Goal: Task Accomplishment & Management: Manage account settings

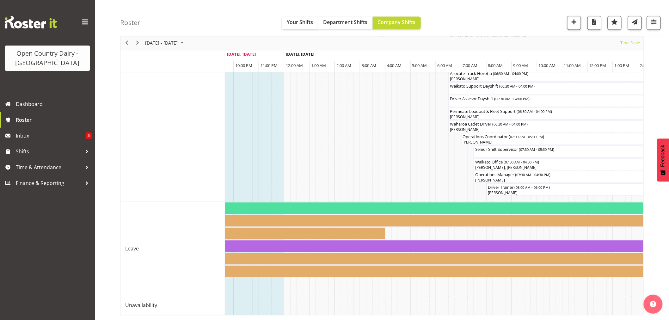
scroll to position [0, 1067]
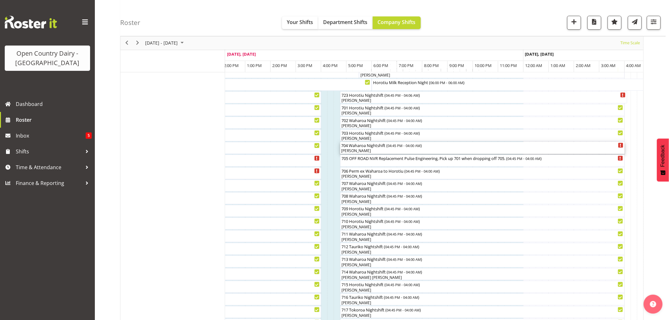
click at [348, 153] on div "[PERSON_NAME]" at bounding box center [483, 151] width 282 height 6
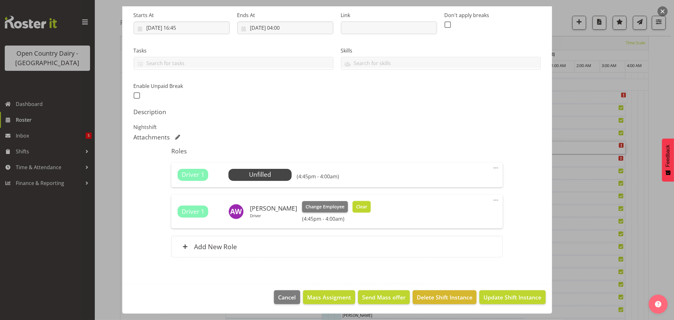
click at [356, 206] on span "Clear" at bounding box center [361, 206] width 11 height 7
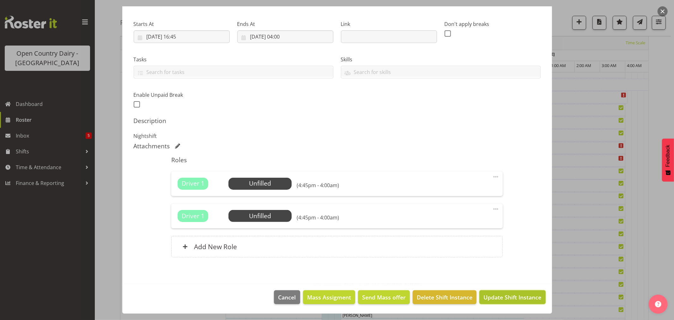
click at [502, 300] on span "Update Shift Instance" at bounding box center [513, 297] width 58 height 8
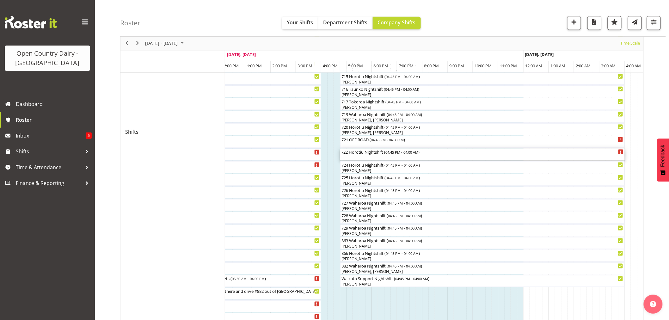
click at [376, 155] on div "722 Horotiu Nightshift ( 04:45 PM - 04:00 AM )" at bounding box center [483, 155] width 282 height 12
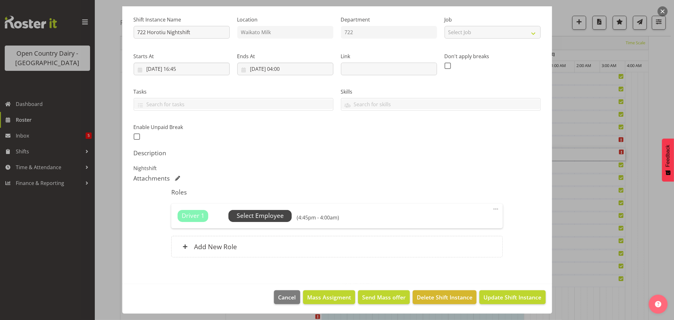
click at [255, 213] on span "Select Employee" at bounding box center [260, 215] width 47 height 9
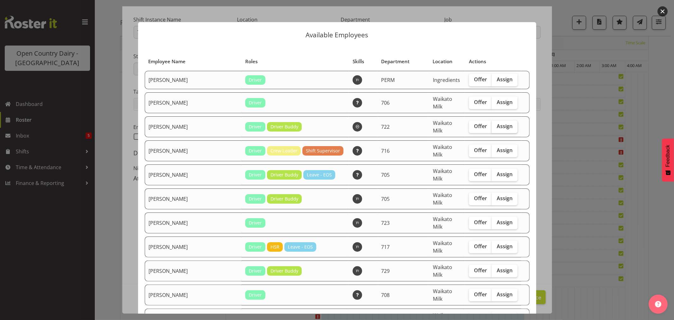
click at [497, 123] on span "Assign" at bounding box center [505, 126] width 16 height 6
click at [494, 124] on input "Assign" at bounding box center [494, 126] width 4 height 4
checkbox input "true"
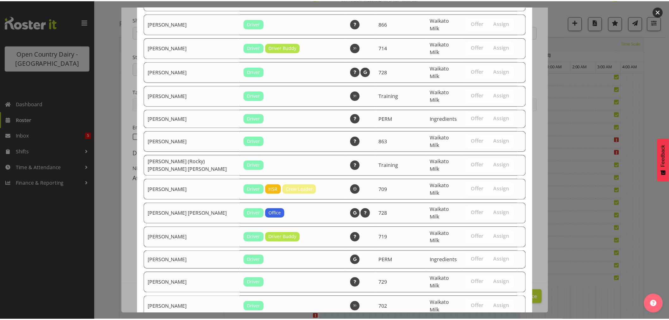
scroll to position [871, 0]
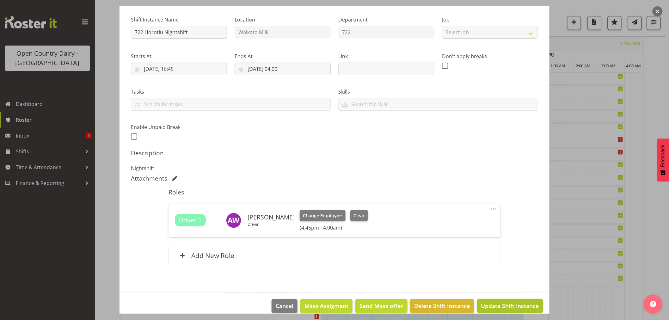
click at [508, 302] on span "Update Shift Instance" at bounding box center [510, 306] width 58 height 8
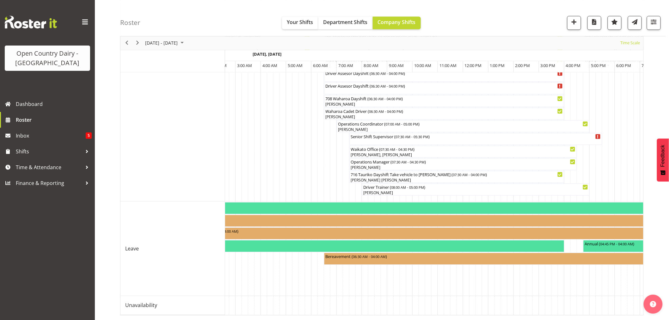
scroll to position [0, 165]
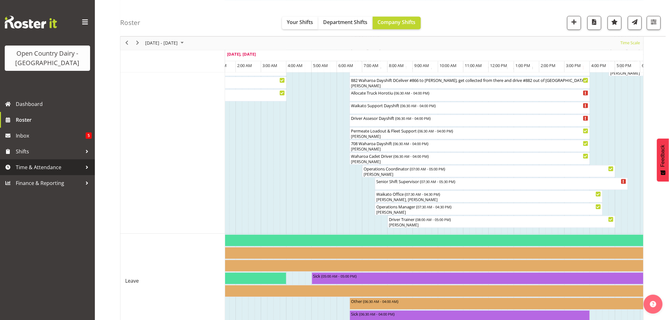
drag, startPoint x: 34, startPoint y: 165, endPoint x: 38, endPoint y: 169, distance: 5.8
click at [35, 165] on span "Time & Attendance" at bounding box center [49, 167] width 66 height 9
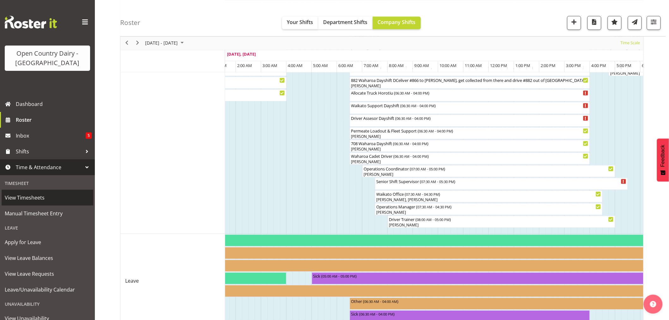
click at [30, 197] on span "View Timesheets" at bounding box center [47, 197] width 85 height 9
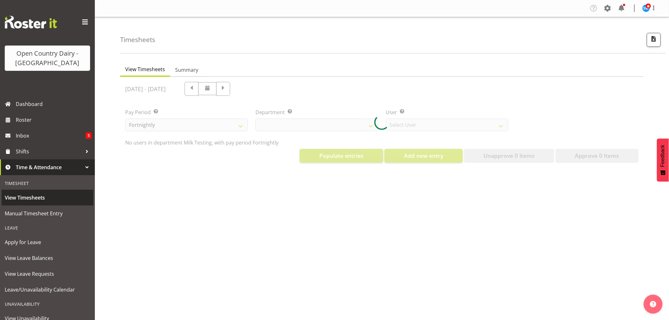
select select "733"
select select "7414"
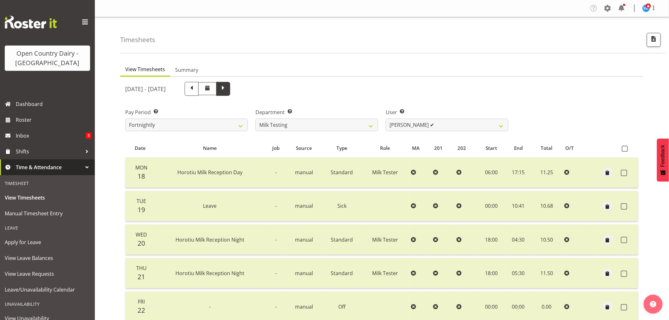
click at [227, 91] on span at bounding box center [223, 88] width 8 height 8
select select
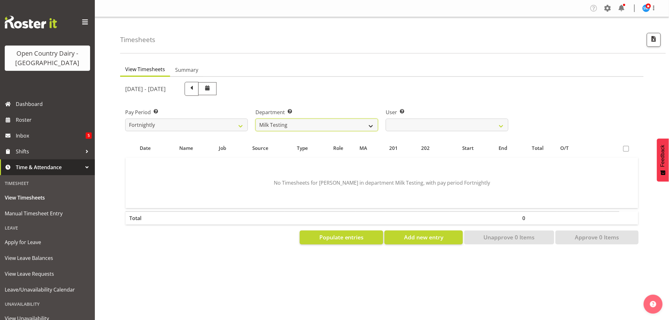
click at [328, 123] on select "701 702 703 704 705 706 707 708 709 710 711 712 713 714 715 716 717 718 719 720" at bounding box center [316, 125] width 123 height 13
select select "874"
click at [255, 119] on select "701 702 703 704 705 706 707 708 709 710 711 712 713 714 715 716 717 718 719 720" at bounding box center [316, 125] width 123 height 13
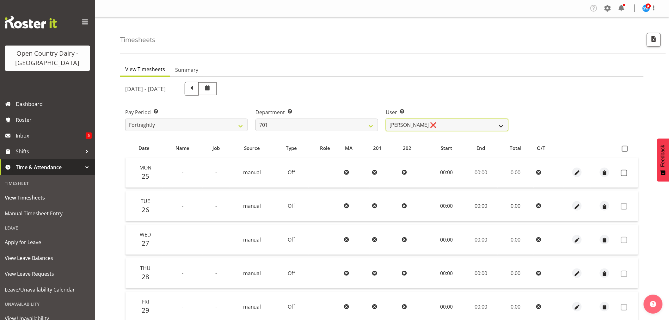
click at [413, 121] on select "Duncan Shirley ❌ Gagandeep Singh ❌ Johann Van Zyl ❌ John Cottingham ❌" at bounding box center [447, 125] width 123 height 13
select select "8383"
click at [386, 119] on select "Duncan Shirley ❌ Gagandeep Singh ❌ Johann Van Zyl ❌ John Cottingham ❌" at bounding box center [447, 125] width 123 height 13
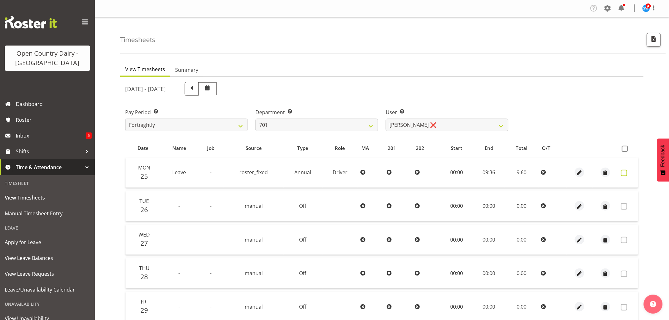
click at [624, 172] on span at bounding box center [624, 173] width 6 height 6
checkbox input "true"
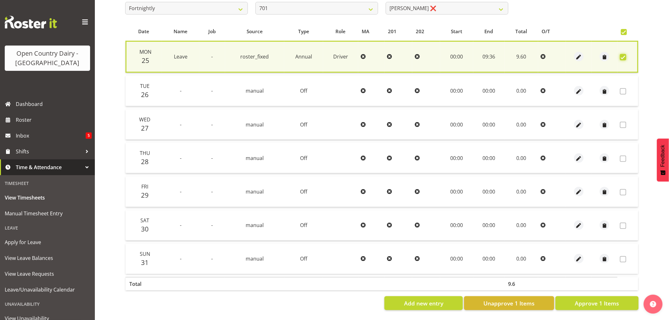
scroll to position [121, 0]
drag, startPoint x: 581, startPoint y: 295, endPoint x: 573, endPoint y: 286, distance: 11.4
click at [581, 299] on span "Approve 1 Items" at bounding box center [597, 303] width 44 height 8
checkbox input "false"
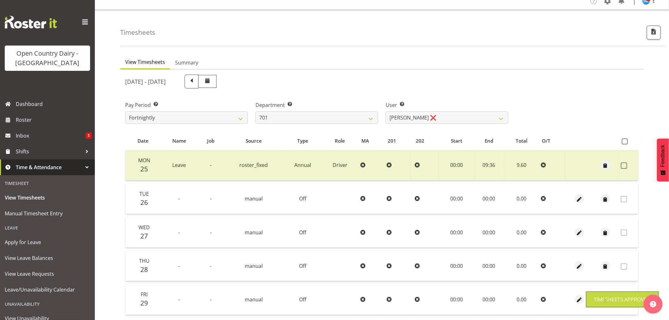
scroll to position [0, 0]
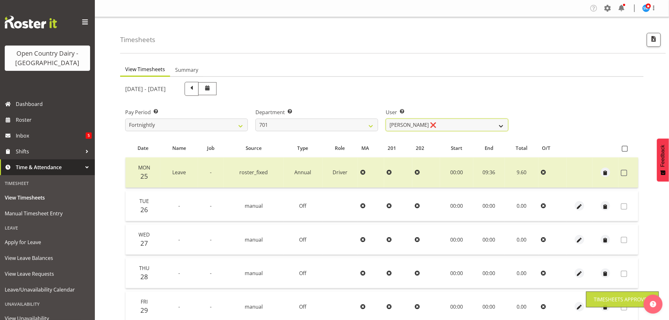
click at [410, 123] on select "Duncan Shirley ❌ Gagandeep Singh ❌ Johann Van Zyl ❌ John Cottingham ❌" at bounding box center [447, 125] width 123 height 13
click at [317, 122] on select "701 702 703 704 705 706 707 708 709 710 711 712 713 714 715 716 717 718 719 720" at bounding box center [316, 125] width 123 height 13
click at [255, 119] on select "701 702 703 704 705 706 707 708 709 710 711 712 713 714 715 716 717 718 719 720" at bounding box center [316, 125] width 123 height 13
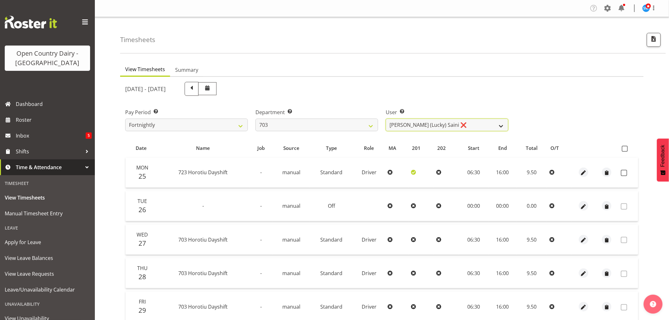
click at [467, 126] on select "Bhupinder (Lucky) Saini ❌ Mark Fowler ❌ Tama Baker ❌" at bounding box center [447, 125] width 123 height 13
click at [323, 124] on select "701 702 703 704 705 706 707 708 709 710 711 712 713 714 715 716 717 718 719 720" at bounding box center [316, 125] width 123 height 13
select select "756"
click at [255, 119] on select "701 702 703 704 705 706 707 708 709 710 711 712 713 714 715 716 717 718 719 720" at bounding box center [316, 125] width 123 height 13
click at [623, 170] on span at bounding box center [624, 173] width 6 height 6
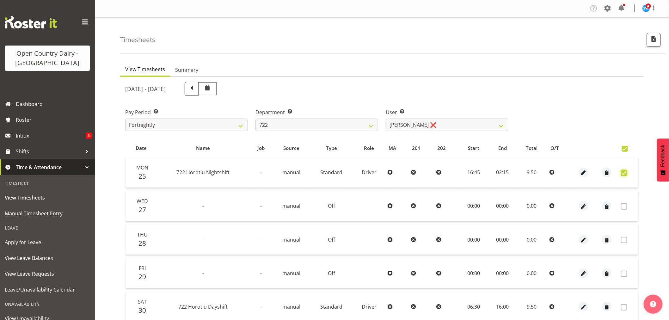
checkbox input "true"
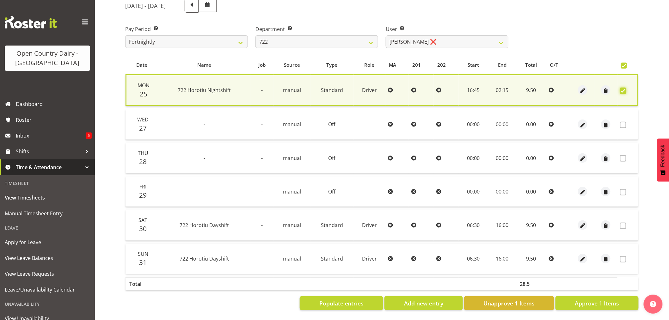
scroll to position [87, 0]
click at [602, 299] on span "Approve 1 Items" at bounding box center [597, 303] width 44 height 8
checkbox input "false"
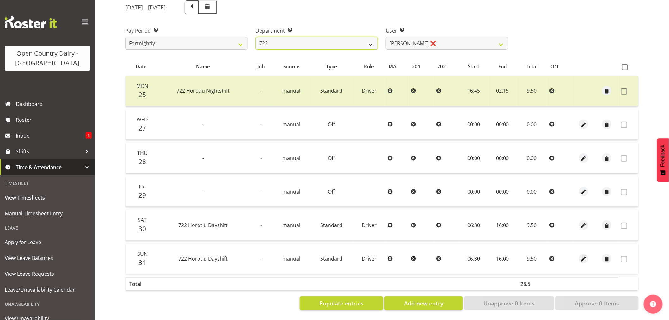
click at [326, 39] on select "701 702 703 704 705 706 707 708 709 710 711 712 713 714 715 716 717 718 719 720" at bounding box center [316, 43] width 123 height 13
click at [255, 37] on select "701 702 703 704 705 706 707 708 709 710 711 712 713 714 715 716 717 718 719 720" at bounding box center [316, 43] width 123 height 13
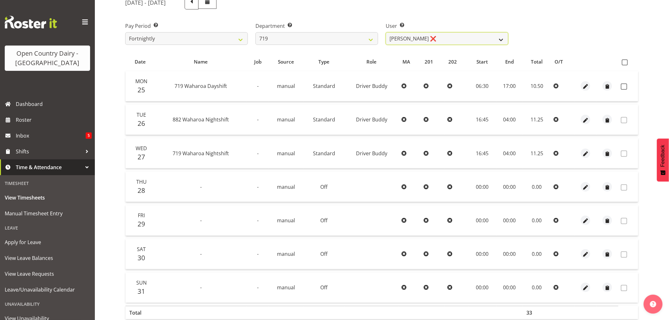
click at [454, 38] on select "Andrew de Lautour ❌ James Wellington ❌ Sami Ovesen ❌" at bounding box center [447, 38] width 123 height 13
click at [288, 40] on select "701 702 703 704 705 706 707 708 709 710 711 712 713 714 715 716 717 718 719 720" at bounding box center [316, 38] width 123 height 13
click at [255, 32] on select "701 702 703 704 705 706 707 708 709 710 711 712 713 714 715 716 717 718 719 720" at bounding box center [316, 38] width 123 height 13
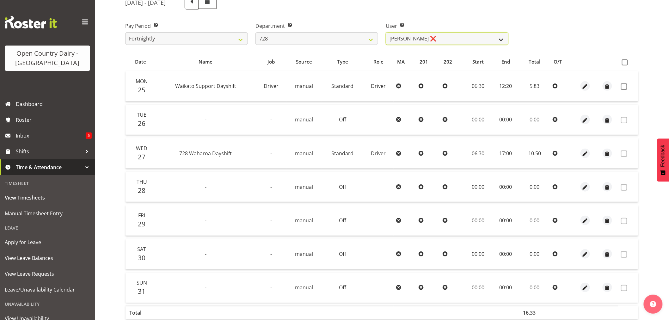
click at [457, 39] on select "Callum Leslie ❌ Nick Warren ❌ Ross Robert Hamilton ❌ Stuart Cherrington ❌ Wally…" at bounding box center [447, 38] width 123 height 13
click at [457, 38] on select "Callum Leslie ❌ Nick Warren ❌ Ross Robert Hamilton ❌ Stuart Cherrington ❌ Wally…" at bounding box center [447, 38] width 123 height 13
click at [300, 40] on select "701 702 703 704 705 706 707 708 709 710 711 712 713 714 715 716 717 718 719 720" at bounding box center [316, 38] width 123 height 13
click at [255, 32] on select "701 702 703 704 705 706 707 708 709 710 711 712 713 714 715 716 717 718 719 720" at bounding box center [316, 38] width 123 height 13
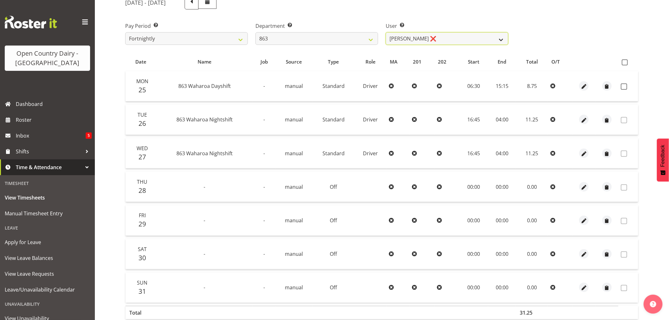
click at [443, 40] on select "Billy Walters ❌ Glyn Spiller ❌ Mike Paki ❌ Paul Bunyan ❌" at bounding box center [447, 38] width 123 height 13
click at [302, 43] on select "701 702 703 704 705 706 707 708 709 710 711 712 713 714 715 716 717 718 719 720" at bounding box center [316, 38] width 123 height 13
click at [255, 32] on select "701 702 703 704 705 706 707 708 709 710 711 712 713 714 715 716 717 718 719 720" at bounding box center [316, 38] width 123 height 13
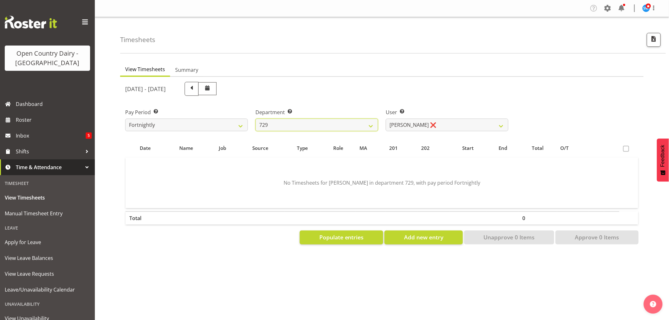
scroll to position [0, 0]
click at [434, 120] on select "Craig Schlager-Reay ❌ Dave Trepels ❌ Jimi Jack ❌ Shannan Wood ❌" at bounding box center [447, 125] width 123 height 13
click at [312, 125] on select "701 702 703 704 705 706 707 708 709 710 711 712 713 714 715 716 717 718 719 720" at bounding box center [316, 125] width 123 height 13
click at [255, 119] on select "701 702 703 704 705 706 707 708 709 710 711 712 713 714 715 716 717 718 719 720" at bounding box center [316, 125] width 123 height 13
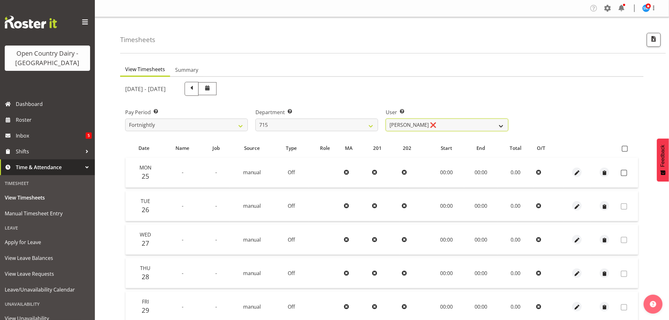
click at [459, 124] on select "Glenn McPherson ❌ Greg Healey ❌ Max Coulter ❌ Neal Chalklen ❌" at bounding box center [447, 125] width 123 height 13
click at [457, 124] on select "Glenn McPherson ❌ Greg Healey ❌ Max Coulter ❌ Neal Chalklen ❌" at bounding box center [447, 125] width 123 height 13
click at [295, 124] on select "701 702 703 704 705 706 707 708 709 710 711 712 713 714 715 716 717 718 719 720" at bounding box center [316, 125] width 123 height 13
select select "721"
click at [255, 119] on select "701 702 703 704 705 706 707 708 709 710 711 712 713 714 715 716 717 718 719 720" at bounding box center [316, 125] width 123 height 13
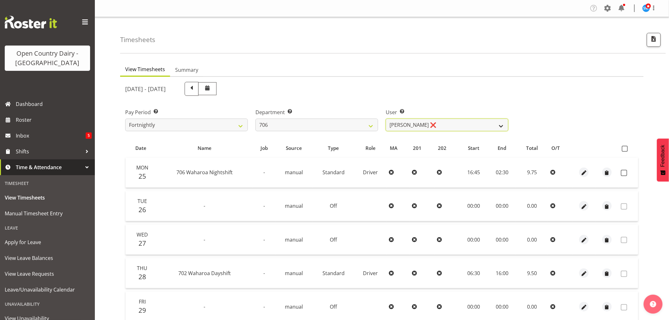
click at [448, 122] on select "Andrew Kearns ❌ Len Symons ❌ Mark Ansley ❌ Paul Griffin ❌" at bounding box center [447, 125] width 123 height 13
click at [625, 172] on span at bounding box center [624, 173] width 6 height 6
checkbox input "true"
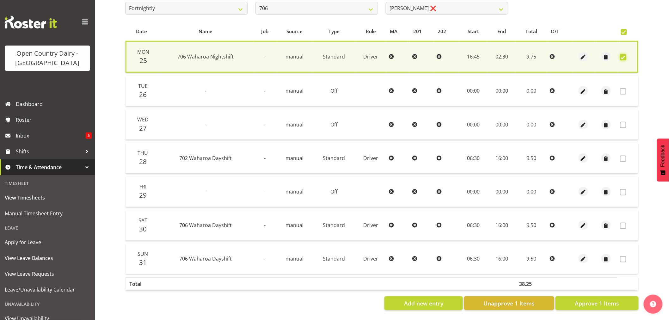
scroll to position [121, 0]
click at [591, 299] on span "Approve 1 Items" at bounding box center [597, 303] width 44 height 8
checkbox input "false"
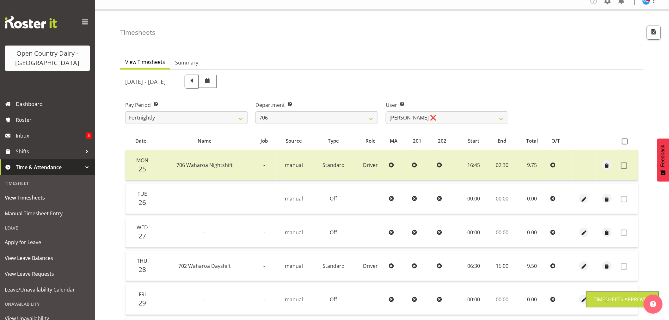
scroll to position [0, 0]
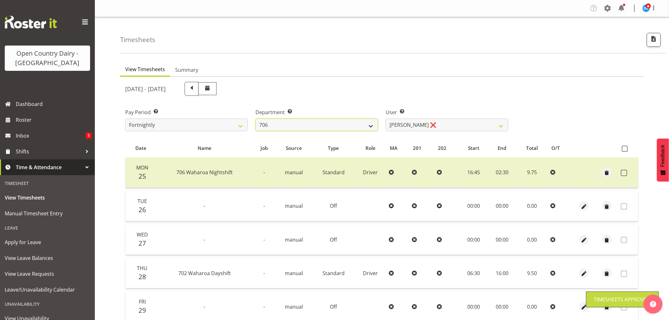
click at [308, 122] on select "701 702 703 704 705 706 707 708 709 710 711 712 713 714 715 716 717 718 719 720" at bounding box center [316, 125] width 123 height 13
select select "762"
click at [255, 119] on select "701 702 703 704 705 706 707 708 709 710 711 712 713 714 715 716 717 718 719 720" at bounding box center [316, 125] width 123 height 13
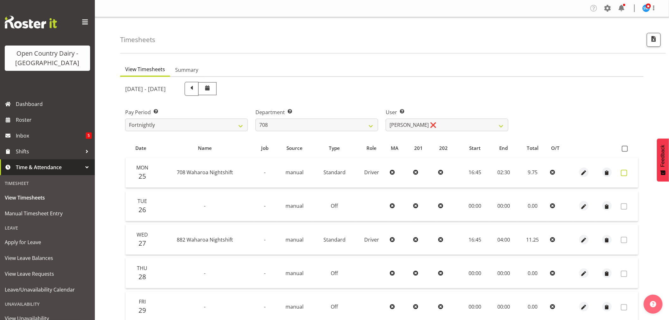
click at [625, 172] on span at bounding box center [624, 173] width 6 height 6
checkbox input "true"
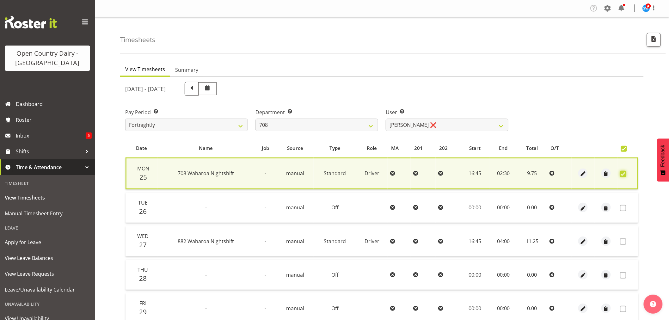
scroll to position [121, 0]
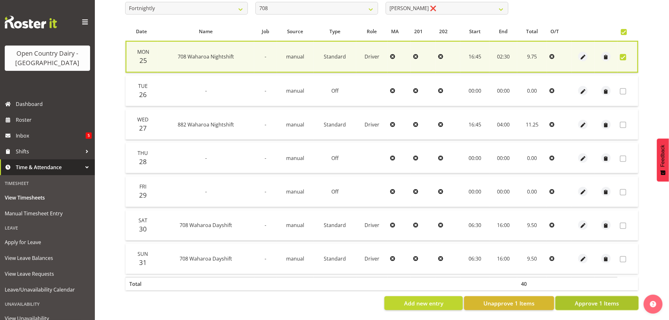
click at [588, 299] on span "Approve 1 Items" at bounding box center [597, 303] width 44 height 8
checkbox input "false"
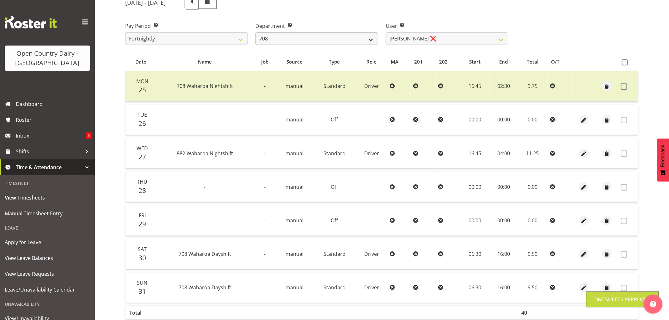
scroll to position [50, 0]
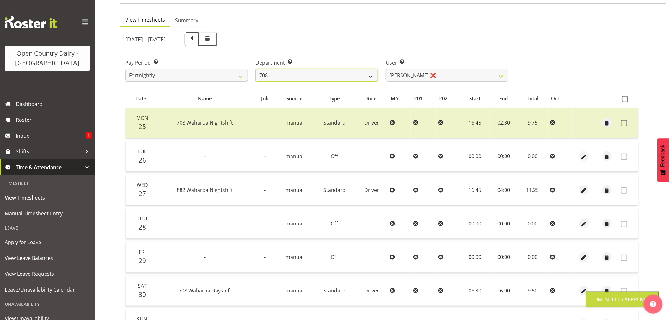
click at [309, 75] on select "701 702 703 704 705 706 707 708 709 710 711 712 713 714 715 716 717 718 719 720" at bounding box center [316, 75] width 123 height 13
click at [255, 69] on select "701 702 703 704 705 706 707 708 709 710 711 712 713 714 715 716 717 718 719 720" at bounding box center [316, 75] width 123 height 13
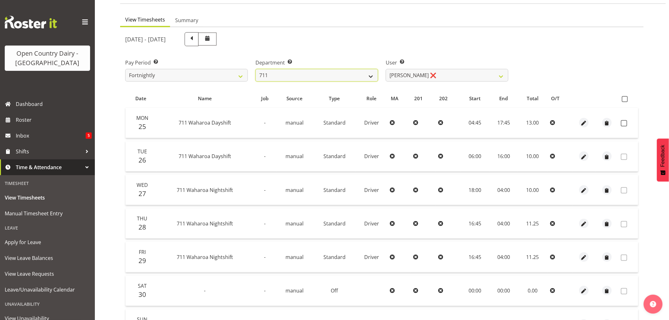
click at [314, 70] on select "701 702 703 704 705 706 707 708 709 710 711 712 713 714 715 716 717 718 719 720" at bounding box center [316, 75] width 123 height 13
click at [255, 69] on select "701 702 703 704 705 706 707 708 709 710 711 712 713 714 715 716 717 718 719 720" at bounding box center [316, 75] width 123 height 13
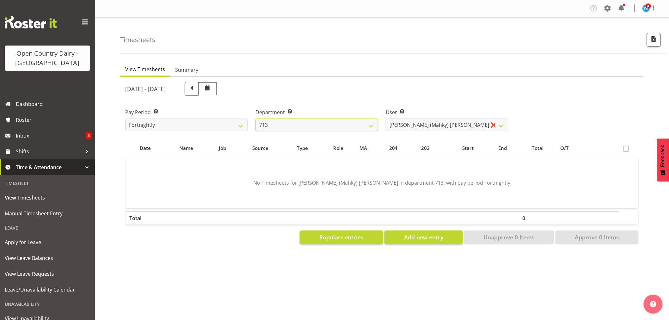
scroll to position [0, 0]
click at [422, 123] on select "Harmanpreet (Mahky) Dhillon ❌ Marcus Waretini ❌ Norman Sellen ❌" at bounding box center [447, 125] width 123 height 13
drag, startPoint x: 295, startPoint y: 121, endPoint x: 291, endPoint y: 128, distance: 8.2
click at [295, 122] on select "701 702 703 704 705 706 707 708 709 710 711 712 713 714 715 716 717 718 719 720" at bounding box center [316, 125] width 123 height 13
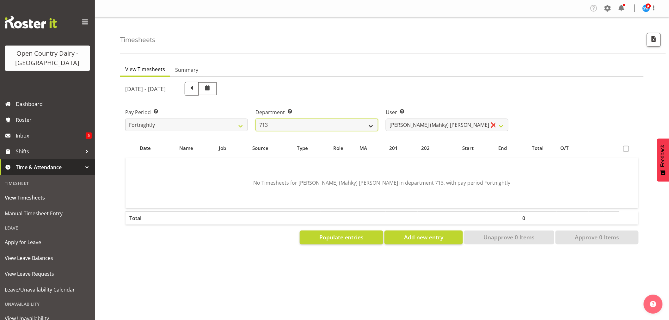
select select "805"
click at [255, 119] on select "701 702 703 704 705 706 707 708 709 710 711 712 713 714 715 716 717 718 719 720" at bounding box center [316, 125] width 123 height 13
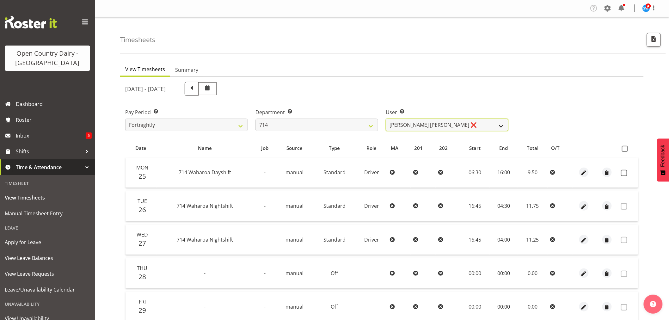
click at [457, 122] on select "Fraser Stephens ❌ Nev Brewster ❌ Stephen Parsons ❌ Tom Gaelic ❌" at bounding box center [447, 125] width 123 height 13
select select "10982"
click at [386, 119] on select "Fraser Stephens ❌ Nev Brewster ❌ Stephen Parsons ❌ Tom Gaelic ❌" at bounding box center [447, 125] width 123 height 13
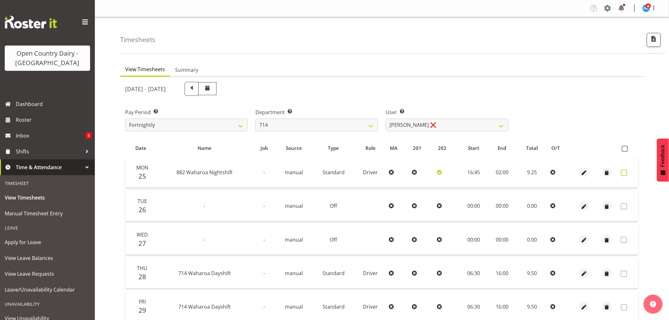
click at [623, 172] on span at bounding box center [624, 173] width 6 height 6
checkbox input "true"
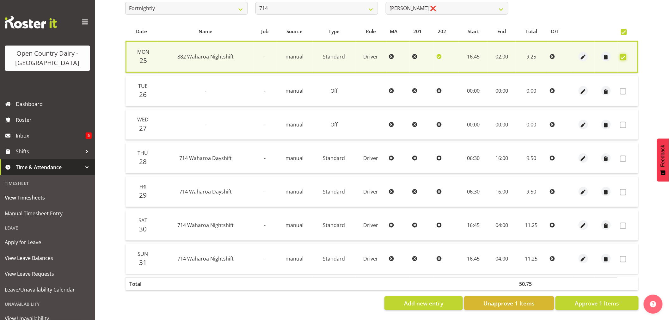
scroll to position [121, 0]
click at [587, 299] on span "Approve 1 Items" at bounding box center [597, 303] width 44 height 8
checkbox input "false"
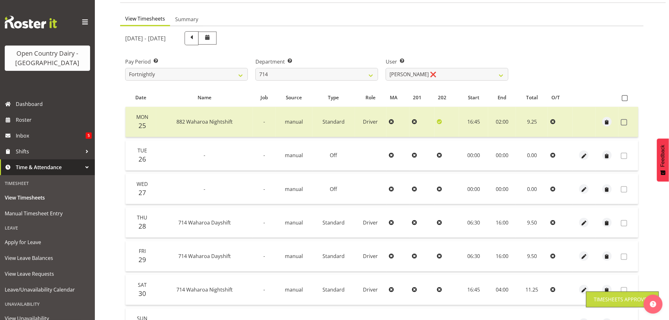
scroll to position [50, 0]
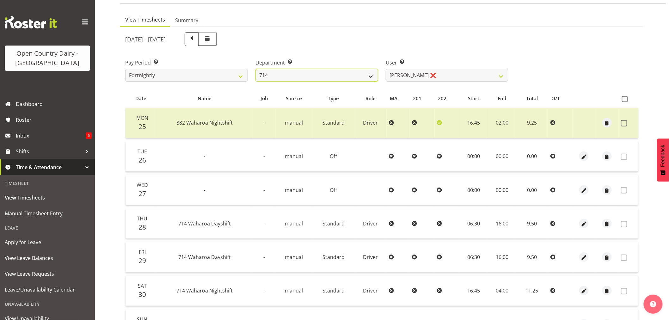
click at [302, 75] on select "701 702 703 704 705 706 707 708 709 710 711 712 713 714 715 716 717 718 719 720" at bounding box center [316, 75] width 123 height 13
select select "820"
click at [255, 69] on select "701 702 703 704 705 706 707 708 709 710 711 712 713 714 715 716 717 718 719 720" at bounding box center [316, 75] width 123 height 13
select select "10151"
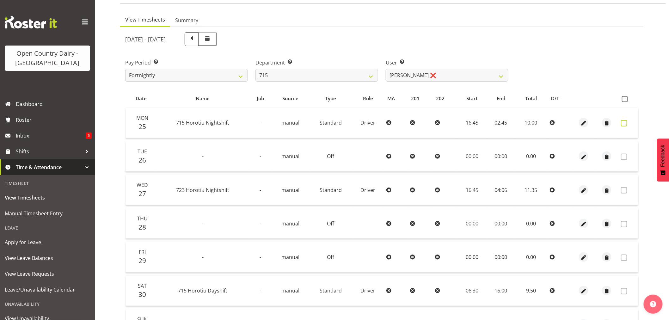
click at [625, 123] on span at bounding box center [624, 123] width 6 height 6
checkbox input "true"
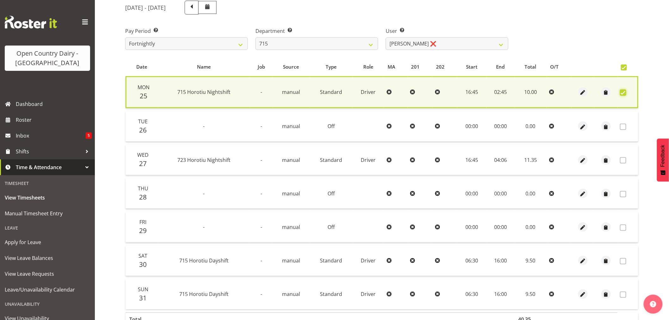
scroll to position [121, 0]
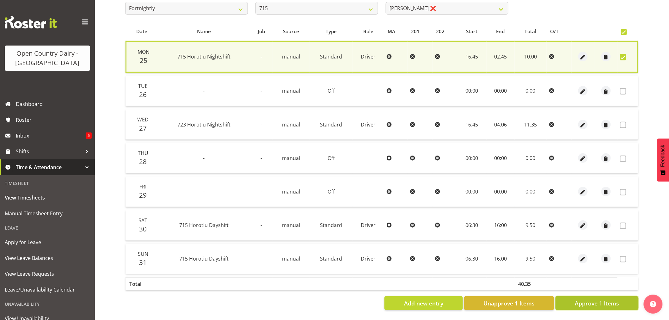
click at [598, 299] on span "Approve 1 Items" at bounding box center [597, 303] width 44 height 8
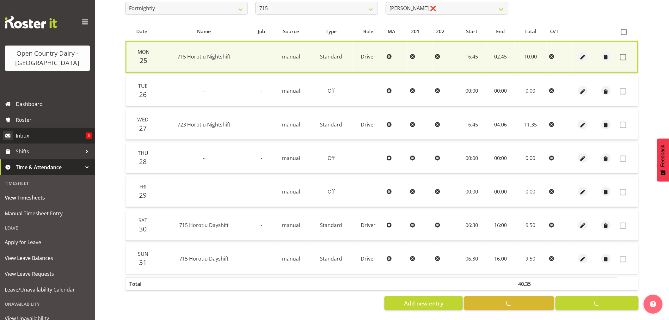
checkbox input "false"
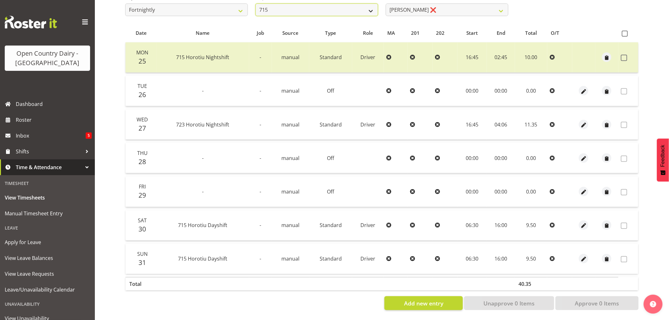
scroll to position [118, 0]
click at [303, 5] on select "701 702 703 704 705 706 707 708 709 710 711 712 713 714 715 716 717 718 719 720" at bounding box center [316, 9] width 123 height 13
select select "819"
click at [255, 3] on select "701 702 703 704 705 706 707 708 709 710 711 712 713 714 715 716 717 718 719 720" at bounding box center [316, 9] width 123 height 13
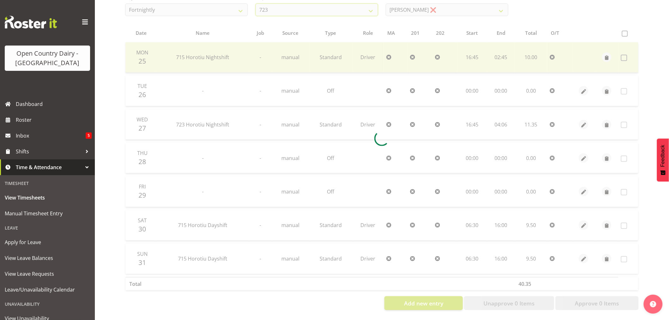
scroll to position [0, 0]
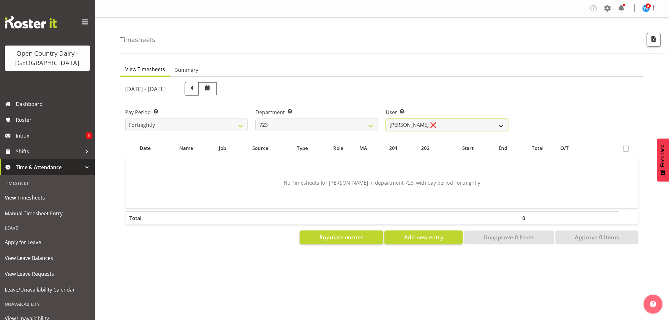
click at [429, 122] on select "Daljeet Rai ❌ Manjinder Singh ❌ Prabhjot Singh ❌ Varninder Singh ❌" at bounding box center [447, 125] width 123 height 13
select select "9511"
click at [386, 119] on select "Daljeet Rai ❌ Manjinder Singh ❌ Prabhjot Singh ❌ Varninder Singh ❌" at bounding box center [447, 125] width 123 height 13
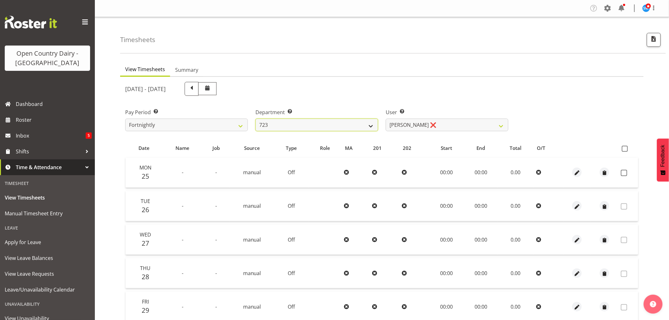
click at [322, 125] on select "701 702 703 704 705 706 707 708 709 710 711 712 713 714 715 716 717 718 719 720" at bounding box center [316, 125] width 123 height 13
select select "721"
click at [255, 119] on select "701 702 703 704 705 706 707 708 709 710 711 712 713 714 715 716 717 718 719 720" at bounding box center [316, 125] width 123 height 13
select select "11239"
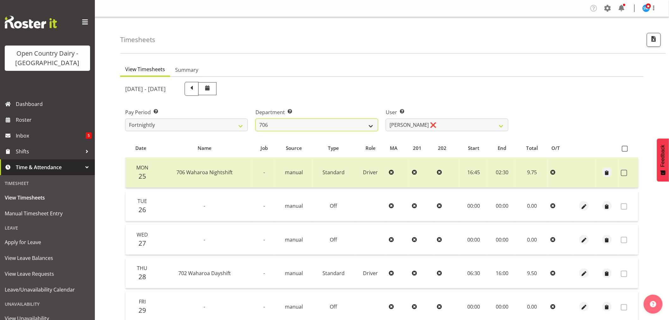
click at [314, 123] on select "701 702 703 704 705 706 707 708 709 710 711 712 713 714 715 716 717 718 719 720" at bounding box center [316, 125] width 123 height 13
select select "716"
click at [255, 119] on select "701 702 703 704 705 706 707 708 709 710 711 712 713 714 715 716 717 718 719 720" at bounding box center [316, 125] width 123 height 13
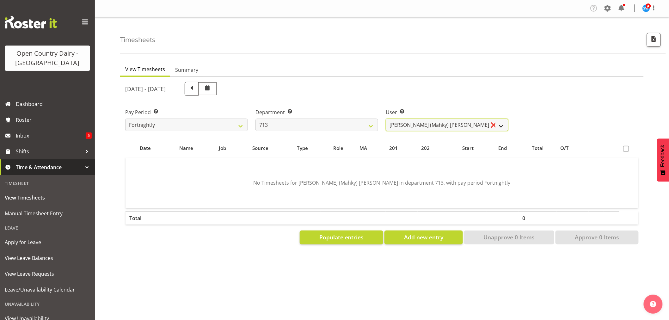
click at [435, 127] on select "Harmanpreet (Mahky) Dhillon ❌ Marcus Waretini ❌ Norman Sellen ❌" at bounding box center [447, 125] width 123 height 13
select select "10300"
click at [386, 119] on select "Harmanpreet (Mahky) Dhillon ❌ Marcus Waretini ❌ Norman Sellen ❌" at bounding box center [447, 125] width 123 height 13
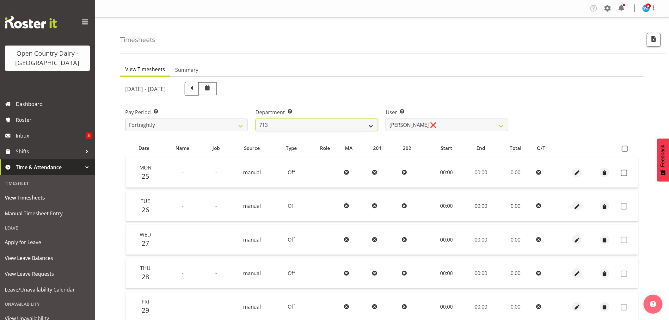
click at [315, 127] on select "701 702 703 704 705 706 707 708 709 710 711 712 713 714 715 716 717 718 719 720" at bounding box center [316, 125] width 123 height 13
select select "727"
click at [255, 119] on select "701 702 703 704 705 706 707 708 709 710 711 712 713 714 715 716 717 718 719 720" at bounding box center [316, 125] width 123 height 13
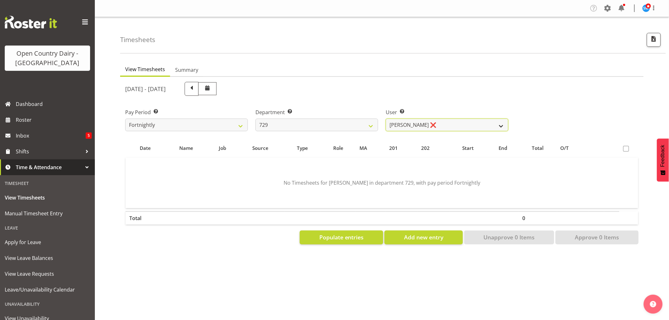
click at [435, 121] on select "Craig Schlager-Reay ❌ Dave Trepels ❌ Jimi Jack ❌ Shannan Wood ❌" at bounding box center [447, 125] width 123 height 13
select select "11232"
click at [386, 119] on select "Craig Schlager-Reay ❌ Dave Trepels ❌ Jimi Jack ❌ Shannan Wood ❌" at bounding box center [447, 125] width 123 height 13
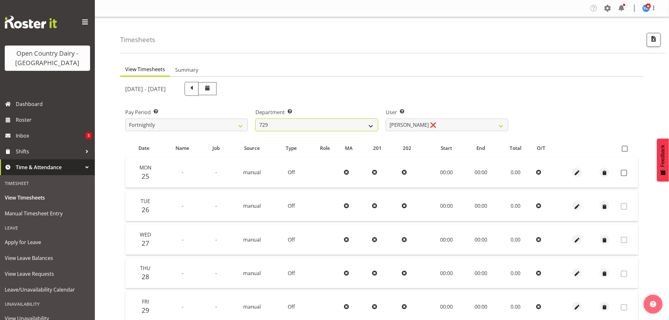
click at [315, 125] on select "701 702 703 704 705 706 707 708 709 710 711 712 713 714 715 716 717 718 719 720" at bounding box center [316, 125] width 123 height 13
select select "717"
click at [255, 119] on select "701 702 703 704 705 706 707 708 709 710 711 712 713 714 715 716 717 718 719 720" at bounding box center [316, 125] width 123 height 13
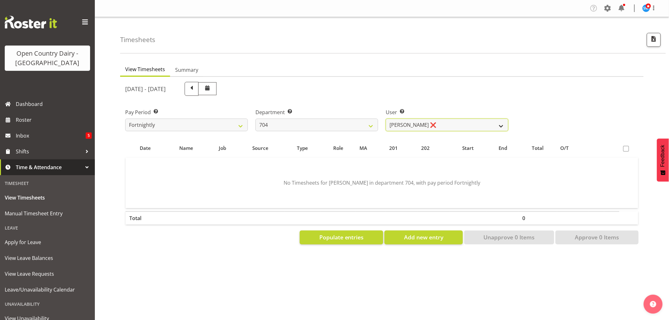
click at [457, 121] on select "Graham Houghton ❌ Jon Williams ❌ Stephen Rae ❌" at bounding box center [447, 125] width 123 height 13
select select "11257"
click at [386, 119] on select "Graham Houghton ❌ Jon Williams ❌ Stephen Rae ❌" at bounding box center [447, 125] width 123 height 13
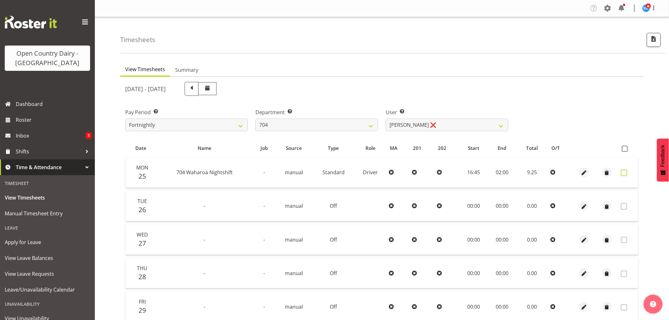
click at [624, 171] on span at bounding box center [624, 173] width 6 height 6
checkbox input "true"
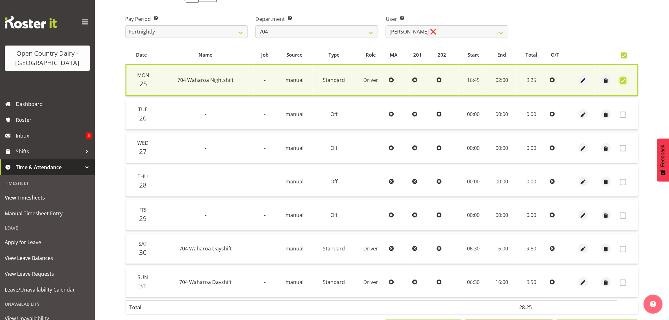
scroll to position [121, 0]
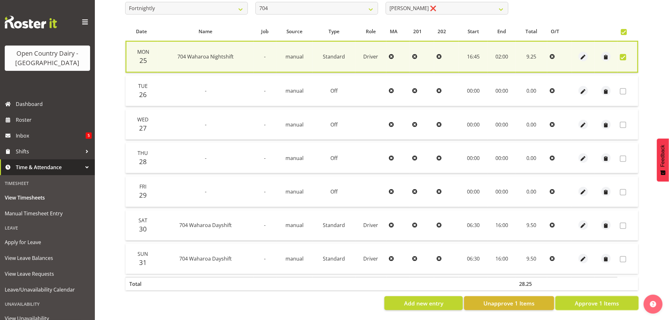
click at [602, 299] on span "Approve 1 Items" at bounding box center [597, 303] width 44 height 8
checkbox input "false"
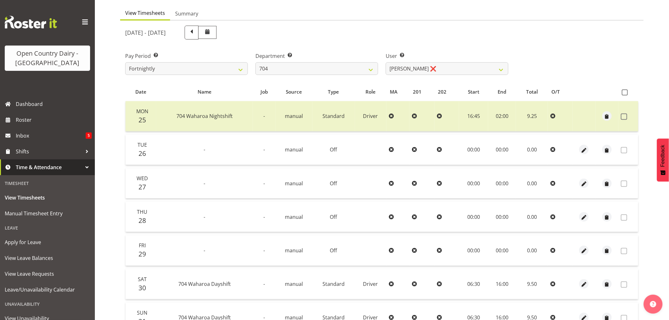
scroll to position [50, 0]
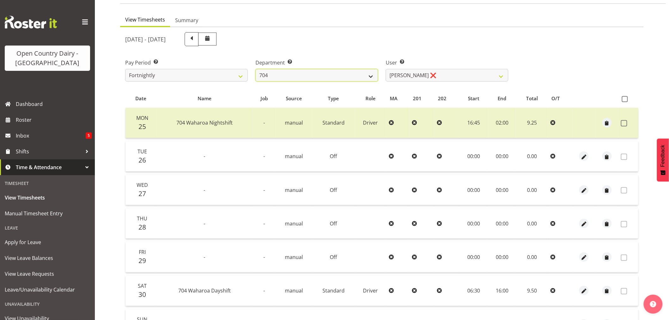
click at [318, 72] on select "701 702 703 704 705 706 707 708 709 710 711 712 713 714 715 716 717 718 719 720" at bounding box center [316, 75] width 123 height 13
select select "811"
click at [255, 69] on select "701 702 703 704 705 706 707 708 709 710 711 712 713 714 715 716 717 718 719 720" at bounding box center [316, 75] width 123 height 13
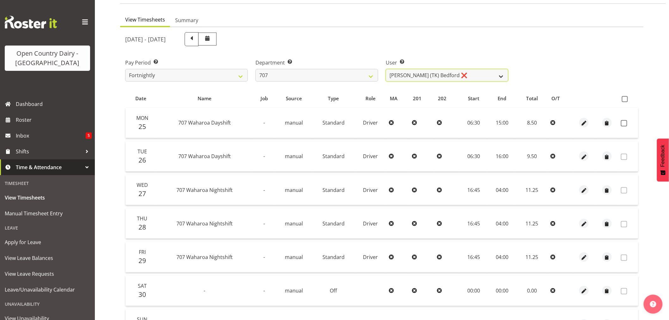
click at [454, 75] on select "Alan (TK) Bedford ❌ Mike Madden ❌" at bounding box center [447, 75] width 123 height 13
select select "8199"
click at [386, 69] on select "Alan (TK) Bedford ❌ Mike Madden ❌" at bounding box center [447, 75] width 123 height 13
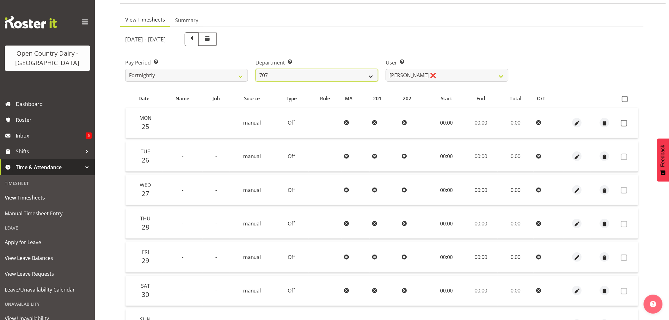
click at [318, 71] on select "701 702 703 704 705 706 707 708 709 710 711 712 713 714 715 716 717 718 719 720" at bounding box center [316, 75] width 123 height 13
select select "762"
click at [255, 69] on select "701 702 703 704 705 706 707 708 709 710 711 712 713 714 715 716 717 718 719 720" at bounding box center [316, 75] width 123 height 13
select select "11587"
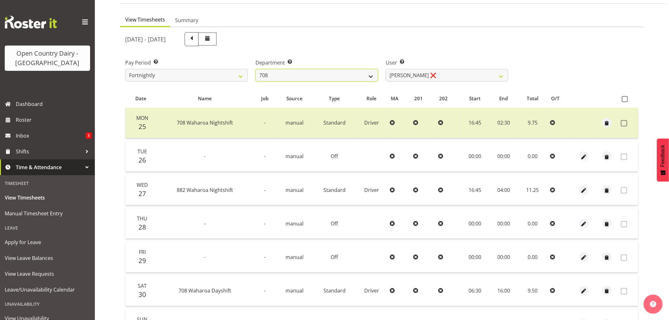
click at [317, 74] on select "701 702 703 704 705 706 707 708 709 710 711 712 713 714 715 716 717 718 719 720" at bounding box center [316, 75] width 123 height 13
select select "875"
click at [255, 69] on select "701 702 703 704 705 706 707 708 709 710 711 712 713 714 715 716 717 718 719 720" at bounding box center [316, 75] width 123 height 13
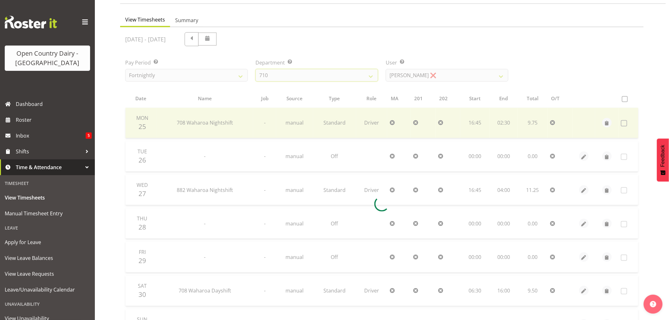
scroll to position [0, 0]
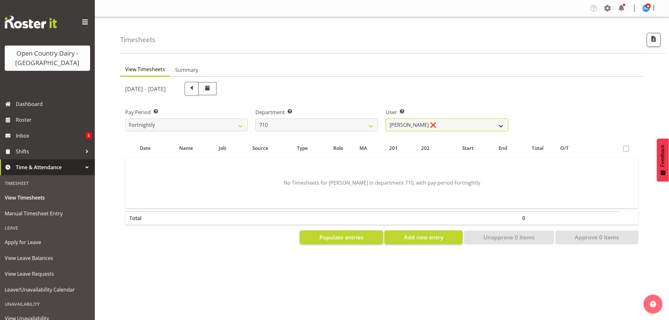
click at [448, 128] on select "Dean Chapman ❌ George Megchelse ❌ Kris Gambhir ❌ Richie Epere ❌" at bounding box center [447, 125] width 123 height 13
select select "10161"
click at [386, 119] on select "Dean Chapman ❌ George Megchelse ❌ Kris Gambhir ❌ Richie Epere ❌" at bounding box center [447, 125] width 123 height 13
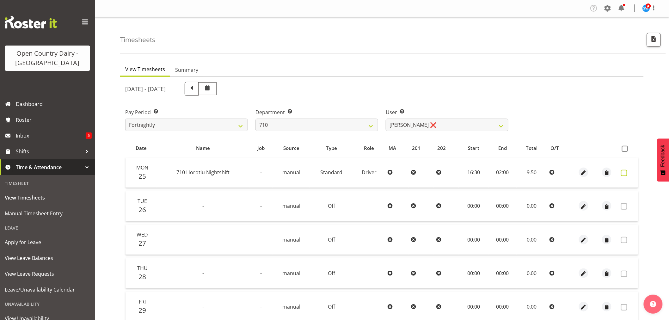
click at [625, 173] on span at bounding box center [624, 173] width 6 height 6
checkbox input "true"
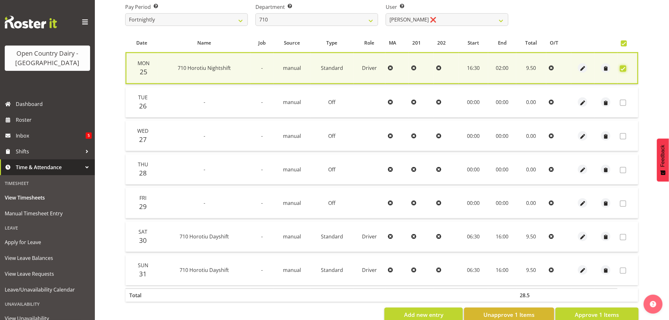
scroll to position [121, 0]
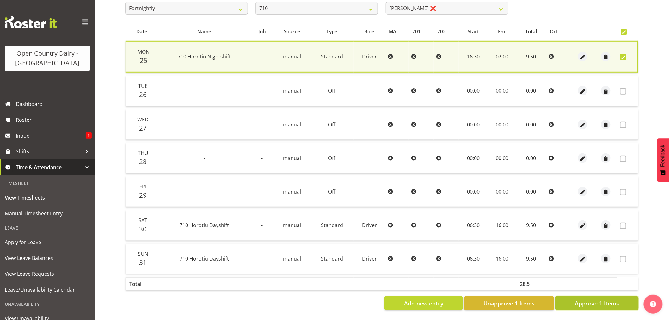
click at [601, 299] on span "Approve 1 Items" at bounding box center [597, 303] width 44 height 8
checkbox input "false"
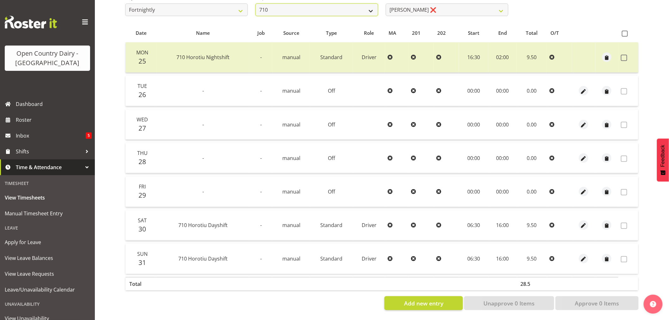
scroll to position [118, 0]
click at [319, 5] on select "701 702 703 704 705 706 707 708 709 710 711 712 713 714 715 716 717 718 719 720" at bounding box center [316, 9] width 123 height 13
select select "820"
click at [255, 3] on select "701 702 703 704 705 706 707 708 709 710 711 712 713 714 715 716 717 718 719 720" at bounding box center [316, 9] width 123 height 13
select select "10151"
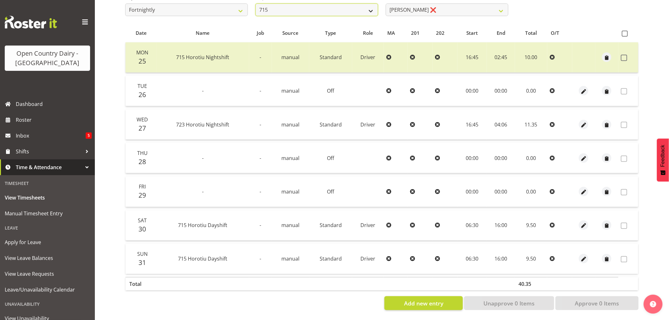
click at [308, 8] on select "701 702 703 704 705 706 707 708 709 710 711 712 713 714 715 716 717 718 719 720" at bounding box center [316, 9] width 123 height 13
click at [255, 3] on select "701 702 703 704 705 706 707 708 709 710 711 712 713 714 715 716 717 718 719 720" at bounding box center [316, 9] width 123 height 13
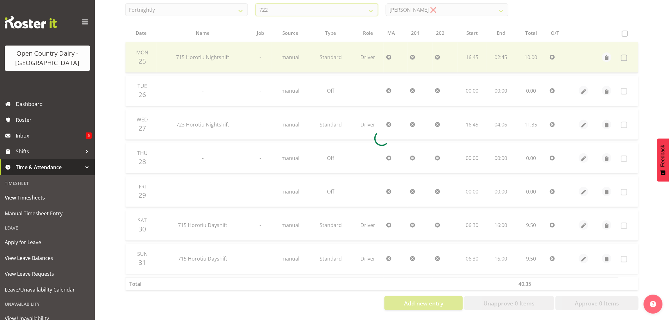
scroll to position [86, 0]
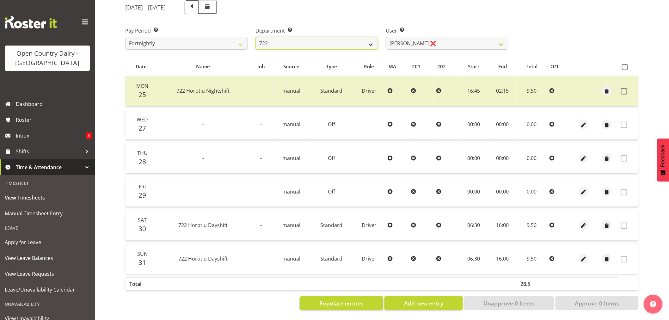
click at [329, 39] on select "701 702 703 704 705 706 707 708 709 710 711 712 713 714 715 716 717 718 719 720" at bounding box center [316, 43] width 123 height 13
select select "842"
click at [255, 37] on select "701 702 703 704 705 706 707 708 709 710 711 712 713 714 715 716 717 718 719 720" at bounding box center [316, 43] width 123 height 13
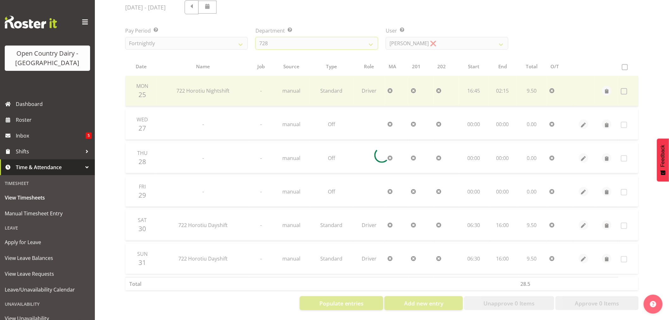
scroll to position [118, 0]
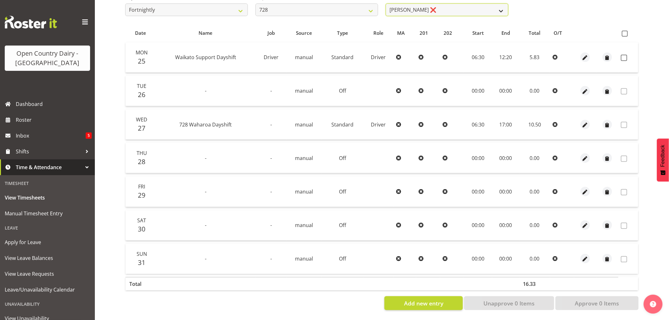
click at [459, 8] on select "Callum Leslie ❌ Nick Warren ❌ Ross Robert Hamilton ❌ Stuart Cherrington ❌ Wally…" at bounding box center [447, 9] width 123 height 13
select select "9502"
click at [386, 3] on select "Callum Leslie ❌ Nick Warren ❌ Ross Robert Hamilton ❌ Stuart Cherrington ❌ Wally…" at bounding box center [447, 9] width 123 height 13
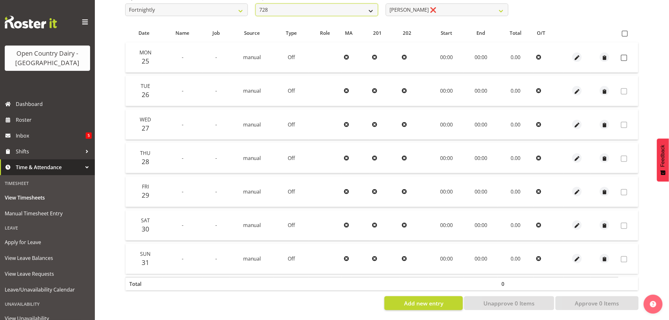
click at [308, 11] on select "701 702 703 704 705 706 707 708 709 710 711 712 713 714 715 716 717 718 719 720" at bounding box center [316, 9] width 123 height 13
select select "757"
click at [255, 3] on select "701 702 703 704 705 706 707 708 709 710 711 712 713 714 715 716 717 718 719 720" at bounding box center [316, 9] width 123 height 13
click at [427, 7] on select "Graeme Raupi ❌ Jimmy Boult ❌ Linsay Bourne ❌ Tony Fielding ❌" at bounding box center [447, 9] width 123 height 13
select select "8609"
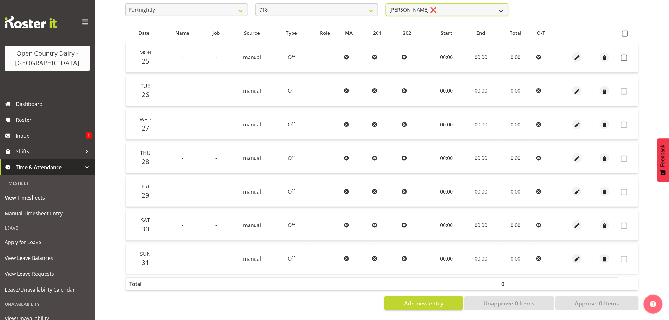
click at [386, 3] on select "Graeme Raupi ❌ Jimmy Boult ❌ Linsay Bourne ❌ Tony Fielding ❌" at bounding box center [447, 9] width 123 height 13
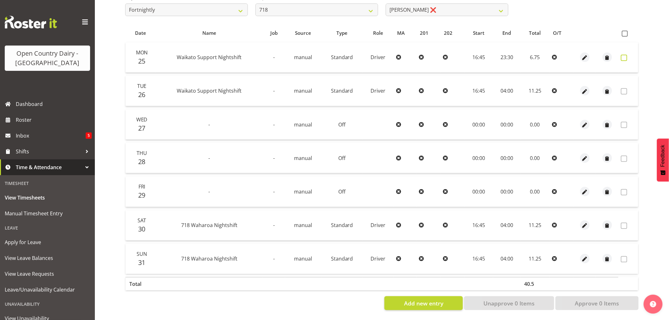
click at [625, 55] on span at bounding box center [624, 58] width 6 height 6
checkbox input "true"
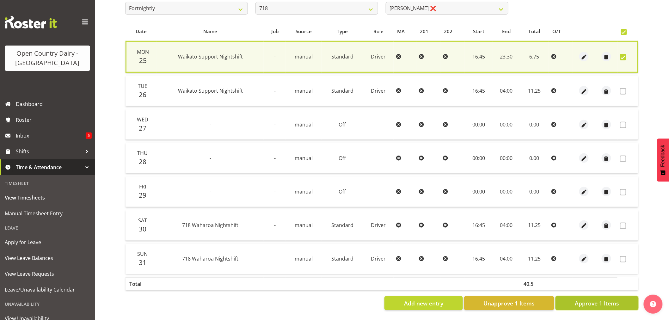
click at [599, 299] on span "Approve 1 Items" at bounding box center [597, 303] width 44 height 8
checkbox input "false"
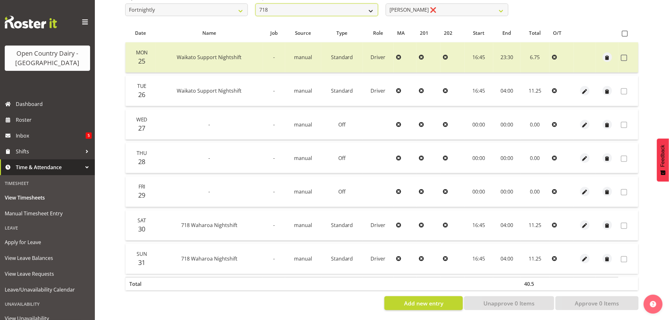
click at [291, 7] on select "701 702 703 704 705 706 707 708 709 710 711 712 713 714 715 716 717 718 719 720" at bounding box center [316, 9] width 123 height 13
select select "727"
click at [255, 3] on select "701 702 703 704 705 706 707 708 709 710 711 712 713 714 715 716 717 718 719 720" at bounding box center [316, 9] width 123 height 13
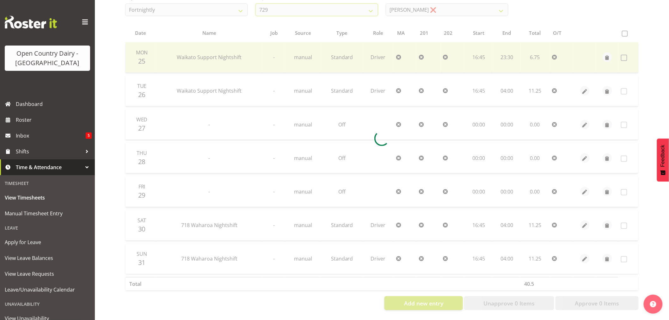
scroll to position [0, 0]
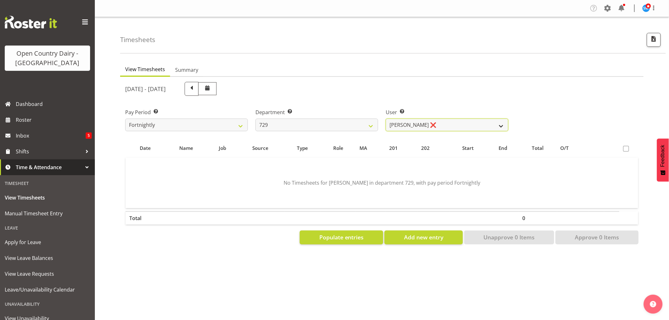
click at [432, 124] on select "Craig Schlager-Reay ❌ Dave Trepels ❌ Jimi Jack ❌ Shannan Wood ❌" at bounding box center [447, 125] width 123 height 13
select select "11232"
click at [386, 119] on select "Craig Schlager-Reay ❌ Dave Trepels ❌ Jimi Jack ❌ Shannan Wood ❌" at bounding box center [447, 125] width 123 height 13
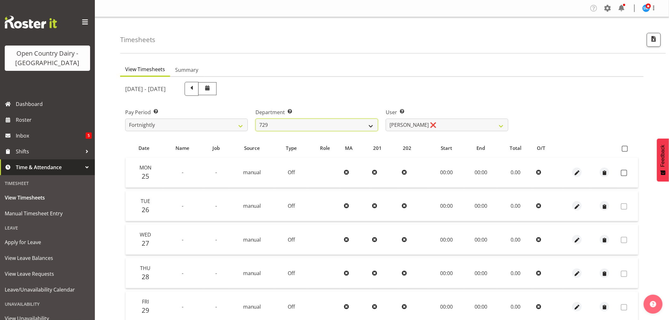
click at [300, 126] on select "701 702 703 704 705 706 707 708 709 710 711 712 713 714 715 716 717 718 719 720" at bounding box center [316, 125] width 123 height 13
select select "819"
click at [255, 119] on select "701 702 703 704 705 706 707 708 709 710 711 712 713 714 715 716 717 718 719 720" at bounding box center [316, 125] width 123 height 13
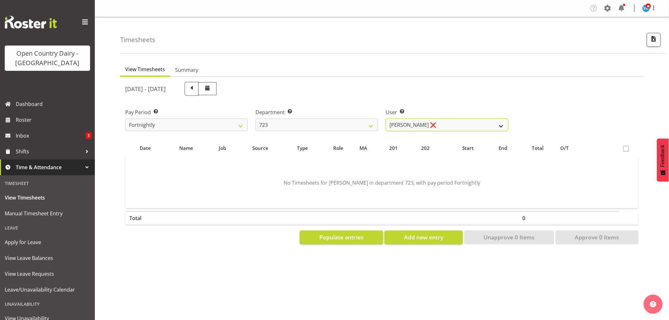
click at [436, 124] on select "Daljeet Rai ❌ Manjinder Singh ❌ Prabhjot Singh ❌ Varninder Singh ❌" at bounding box center [447, 125] width 123 height 13
select select "9511"
click at [386, 119] on select "Daljeet Rai ❌ Manjinder Singh ❌ Prabhjot Singh ❌ Varninder Singh ❌" at bounding box center [447, 125] width 123 height 13
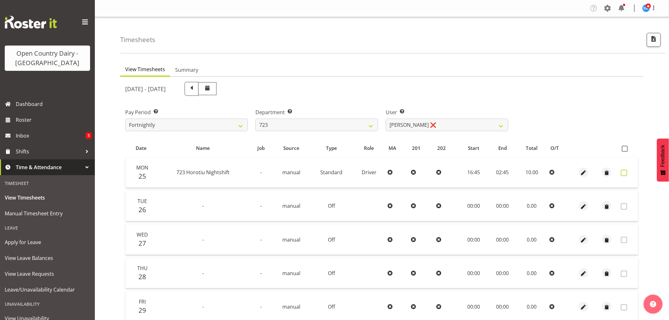
click at [624, 172] on span at bounding box center [624, 173] width 6 height 6
checkbox input "true"
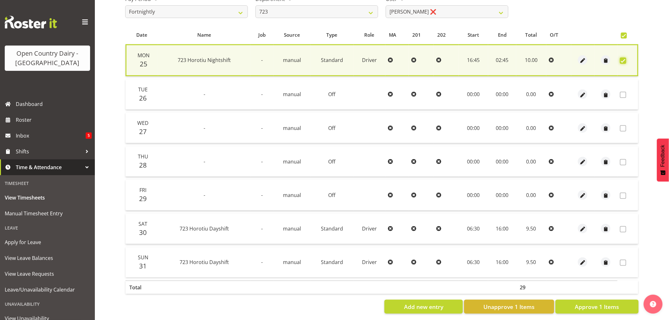
scroll to position [121, 0]
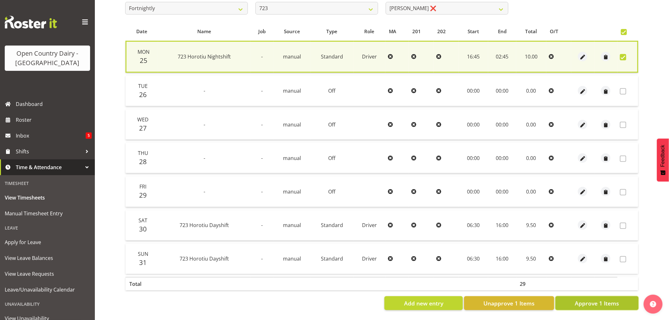
click at [606, 299] on span "Approve 1 Items" at bounding box center [597, 303] width 44 height 8
checkbox input "false"
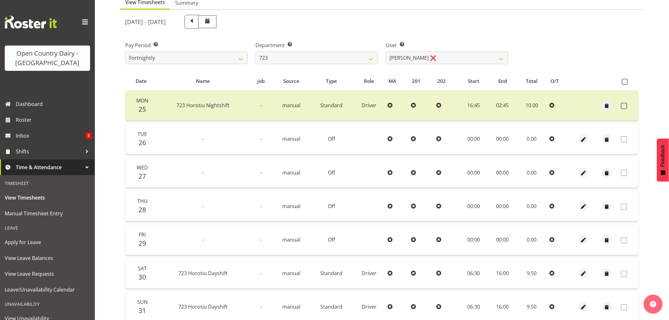
scroll to position [0, 0]
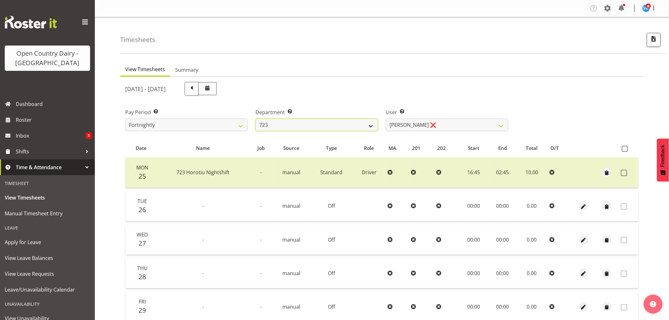
click at [310, 125] on select "701 702 703 704 705 706 707 708 709 710 711 712 713 714 715 716 717 718 719 720" at bounding box center [316, 125] width 123 height 13
select select "811"
click at [255, 119] on select "701 702 703 704 705 706 707 708 709 710 711 712 713 714 715 716 717 718 719 720" at bounding box center [316, 125] width 123 height 13
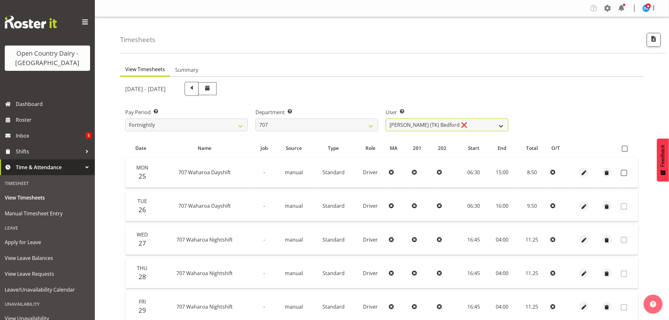
click at [456, 123] on select "Alan (TK) Bedford ❌ Mike Madden ❌" at bounding box center [447, 125] width 123 height 13
select select "8199"
click at [386, 119] on select "Alan (TK) Bedford ❌ Mike Madden ❌" at bounding box center [447, 125] width 123 height 13
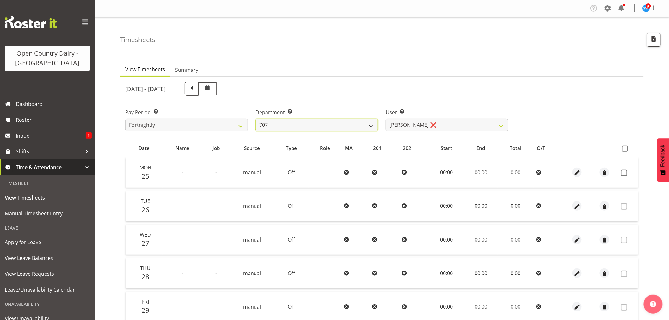
click at [323, 127] on select "701 702 703 704 705 706 707 708 709 710 711 712 713 714 715 716 717 718 719 720" at bounding box center [316, 125] width 123 height 13
select select "716"
click at [255, 119] on select "701 702 703 704 705 706 707 708 709 710 711 712 713 714 715 716 717 718 719 720" at bounding box center [316, 125] width 123 height 13
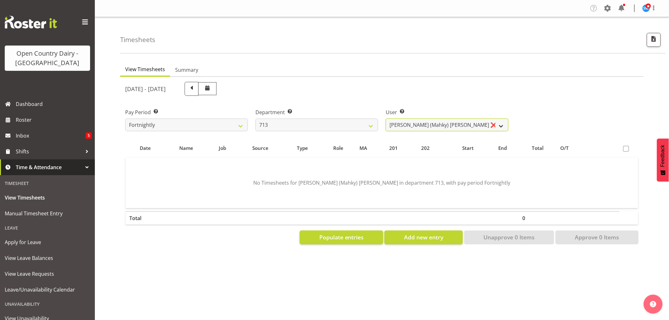
click at [441, 126] on select "Harmanpreet (Mahky) Dhillon ❌ Marcus Waretini ❌ Norman Sellen ❌" at bounding box center [447, 125] width 123 height 13
select select "10300"
click at [386, 119] on select "Harmanpreet (Mahky) Dhillon ❌ Marcus Waretini ❌ Norman Sellen ❌" at bounding box center [447, 125] width 123 height 13
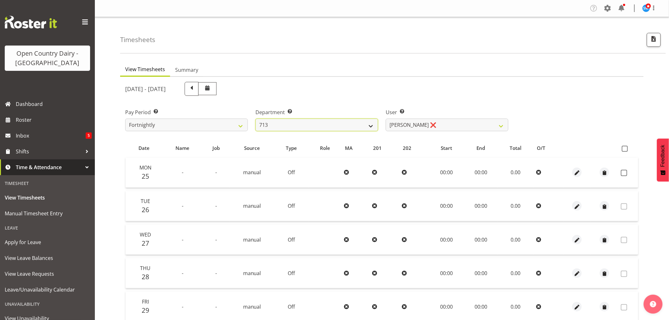
click at [293, 122] on select "701 702 703 704 705 706 707 708 709 710 711 712 713 714 715 716 717 718 719 720" at bounding box center [316, 125] width 123 height 13
select select "822"
click at [255, 119] on select "701 702 703 704 705 706 707 708 709 710 711 712 713 714 715 716 717 718 719 720" at bounding box center [316, 125] width 123 height 13
select select "8162"
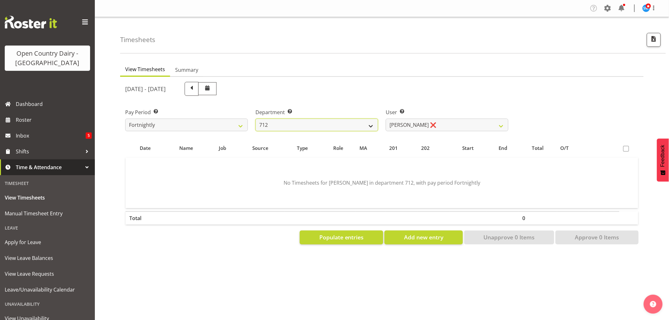
click at [291, 122] on select "701 702 703 704 705 706 707 708 709 710 711 712 713 714 715 716 717 718 719 720" at bounding box center [316, 125] width 123 height 13
select select "716"
click at [255, 119] on select "701 702 703 704 705 706 707 708 709 710 711 712 713 714 715 716 717 718 719 720" at bounding box center [316, 125] width 123 height 13
click at [414, 127] on select "Harmanpreet (Mahky) Dhillon ❌ Marcus Waretini ❌ Norman Sellen ❌" at bounding box center [447, 125] width 123 height 13
select select "10300"
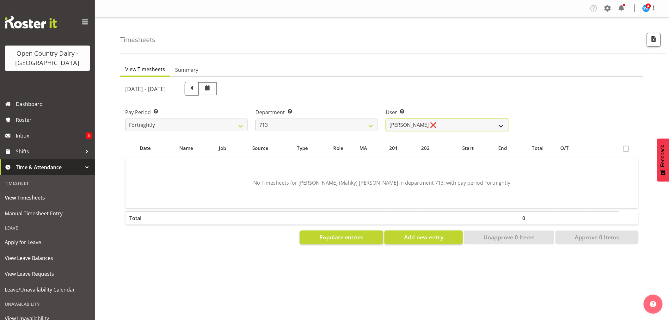
click at [386, 119] on select "Harmanpreet (Mahky) Dhillon ❌ Marcus Waretini ❌ Norman Sellen ❌" at bounding box center [447, 125] width 123 height 13
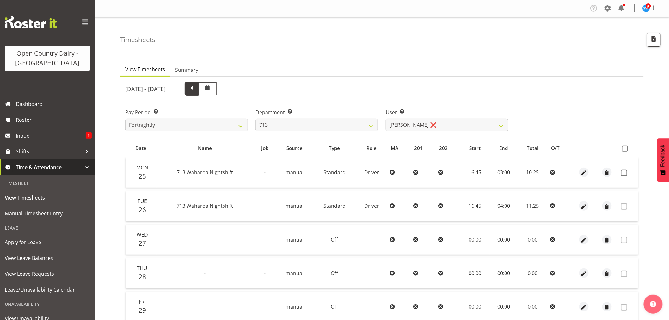
click at [199, 86] on span at bounding box center [192, 89] width 14 height 14
select select
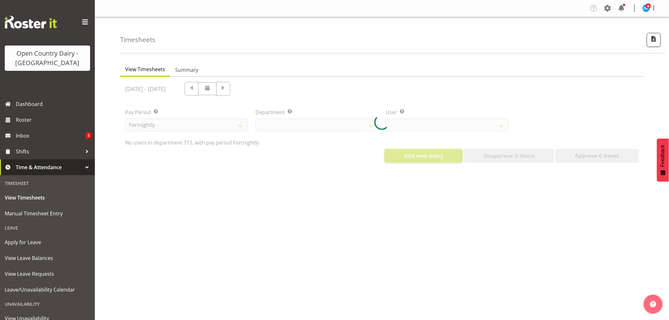
select select "716"
select select "10300"
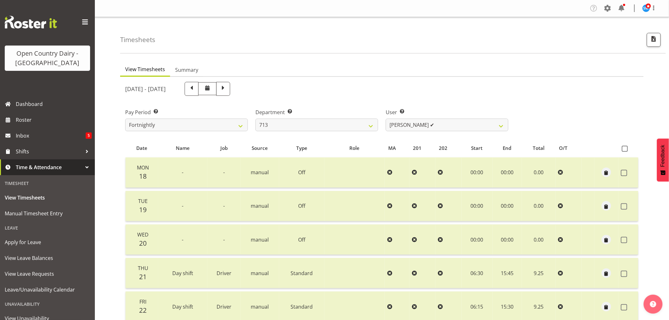
click at [227, 85] on span at bounding box center [223, 88] width 8 height 8
select select
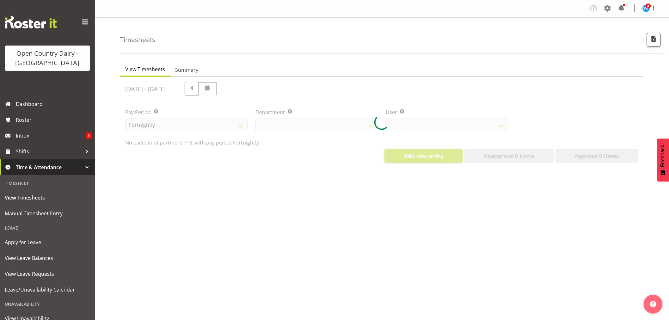
select select "716"
select select "10300"
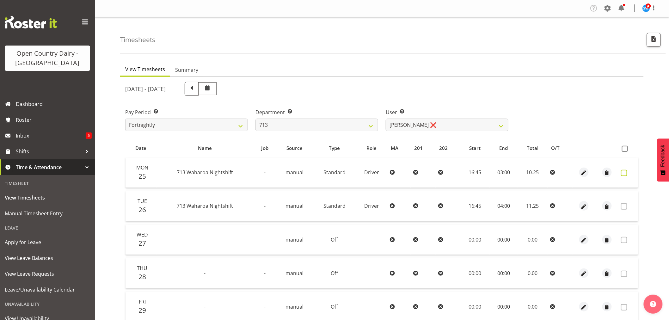
click at [624, 171] on span at bounding box center [624, 173] width 6 height 6
checkbox input "true"
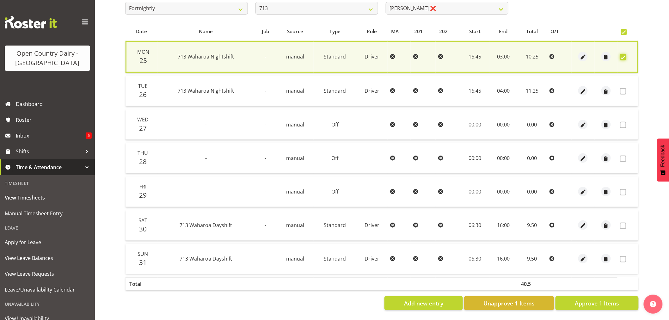
scroll to position [121, 0]
click at [605, 299] on span "Approve 1 Items" at bounding box center [597, 303] width 44 height 8
checkbox input "false"
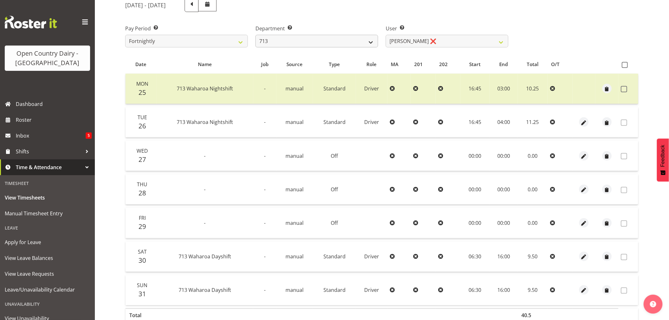
scroll to position [50, 0]
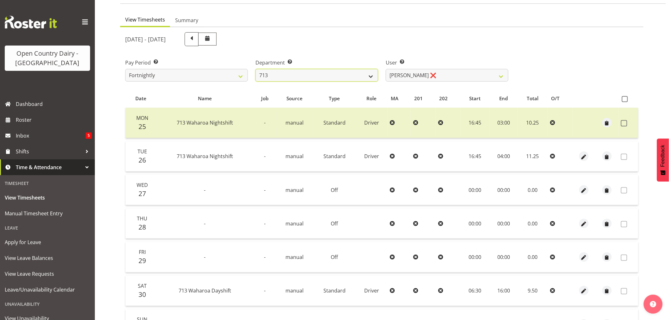
click at [299, 78] on select "701 702 703 704 705 706 707 708 709 710 711 712 713 714 715 716 717 718 719 720" at bounding box center [316, 75] width 123 height 13
select select "880"
click at [255, 69] on select "701 702 703 704 705 706 707 708 709 710 711 712 713 714 715 716 717 718 719 720" at bounding box center [316, 75] width 123 height 13
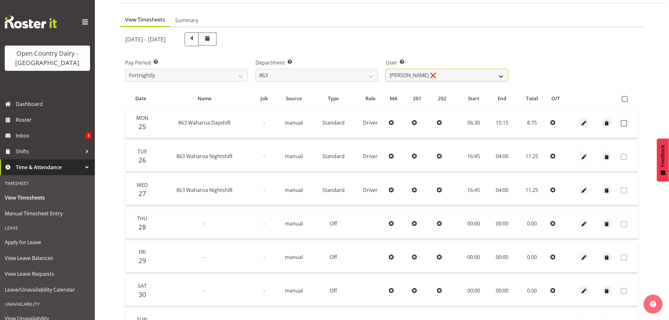
click at [443, 77] on select "Billy Walters ❌ Glyn Spiller ❌ Mike Paki ❌ Paul Bunyan ❌" at bounding box center [447, 75] width 123 height 13
select select "11251"
click at [386, 69] on select "Billy Walters ❌ Glyn Spiller ❌ Mike Paki ❌ Paul Bunyan ❌" at bounding box center [447, 75] width 123 height 13
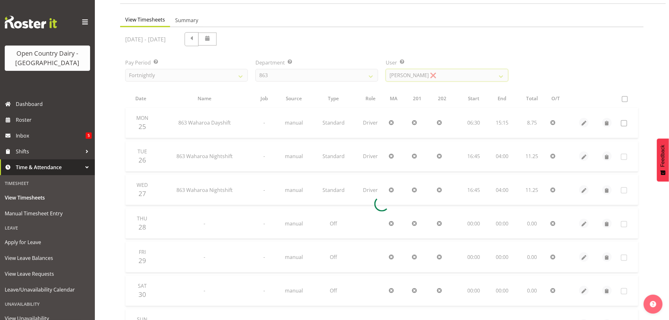
scroll to position [0, 0]
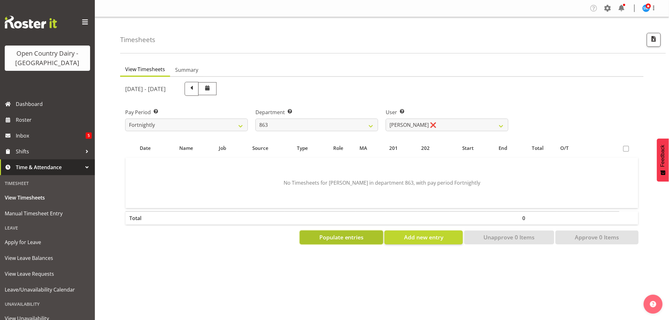
click at [353, 235] on span "Populate entries" at bounding box center [341, 237] width 45 height 8
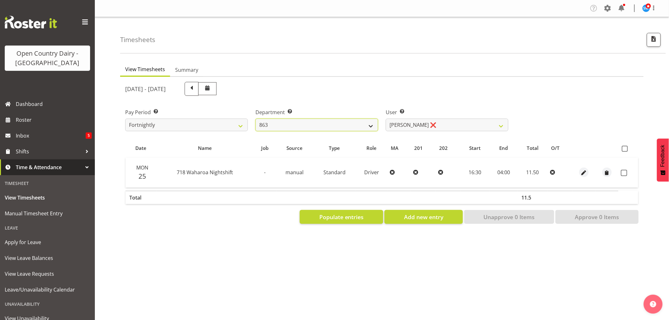
click at [279, 125] on select "701 702 703 704 705 706 707 708 709 710 711 712 713 714 715 716 717 718 719 720" at bounding box center [316, 125] width 123 height 13
select select "842"
click at [255, 119] on select "701 702 703 704 705 706 707 708 709 710 711 712 713 714 715 716 717 718 719 720" at bounding box center [316, 125] width 123 height 13
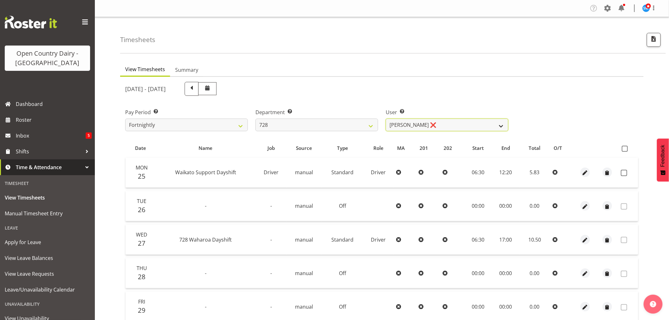
click at [451, 125] on select "Callum Leslie ❌ Nick Warren ❌ Ross Robert Hamilton ❌ Stuart Cherrington ❌ Wally…" at bounding box center [447, 125] width 123 height 13
select select "9502"
click at [386, 119] on select "Callum Leslie ❌ Nick Warren ❌ Ross Robert Hamilton ❌ Stuart Cherrington ❌ Wally…" at bounding box center [447, 125] width 123 height 13
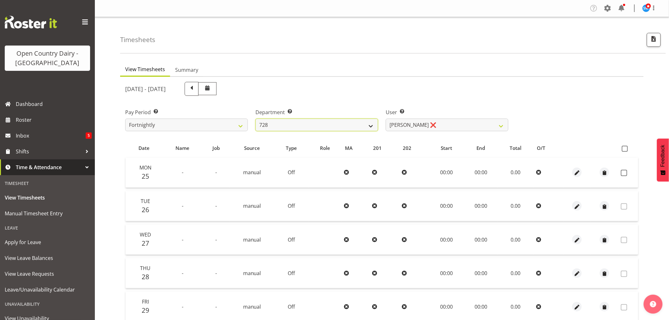
click at [294, 120] on select "701 702 703 704 705 706 707 708 709 710 711 712 713 714 715 716 717 718 719 720" at bounding box center [316, 125] width 123 height 13
select select "727"
click at [255, 119] on select "701 702 703 704 705 706 707 708 709 710 711 712 713 714 715 716 717 718 719 720" at bounding box center [316, 125] width 123 height 13
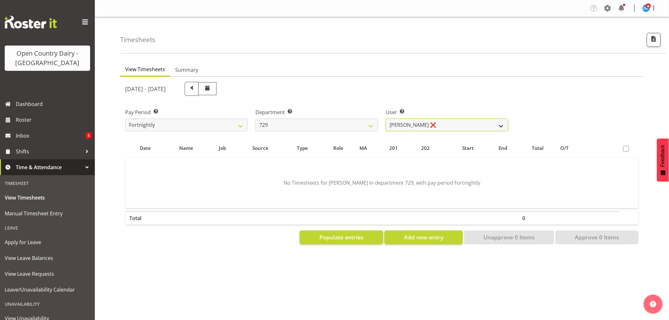
click at [449, 126] on select "Craig Schlager-Reay ❌ Dave Trepels ❌ Jimi Jack ❌ Shannan Wood ❌" at bounding box center [447, 125] width 123 height 13
click at [419, 169] on section "No Timesheets for Craig Schlager-Reay in department 729, with pay period Fortni…" at bounding box center [382, 183] width 503 height 38
click at [452, 121] on select "Craig Schlager-Reay ❌ Dave Trepels ❌ Jimi Jack ❌ Shannan Wood ❌" at bounding box center [447, 125] width 123 height 13
select select "11232"
click at [386, 119] on select "Craig Schlager-Reay ❌ Dave Trepels ❌ Jimi Jack ❌ Shannan Wood ❌" at bounding box center [447, 125] width 123 height 13
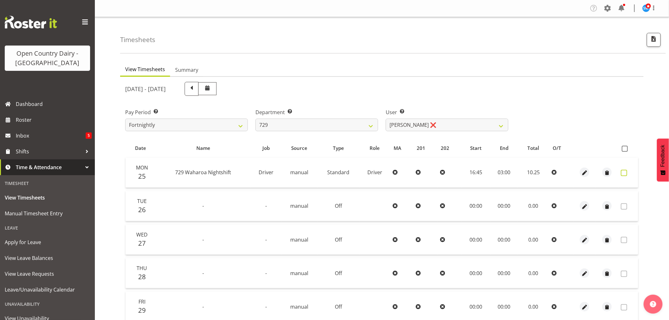
click at [624, 172] on span at bounding box center [624, 173] width 6 height 6
checkbox input "true"
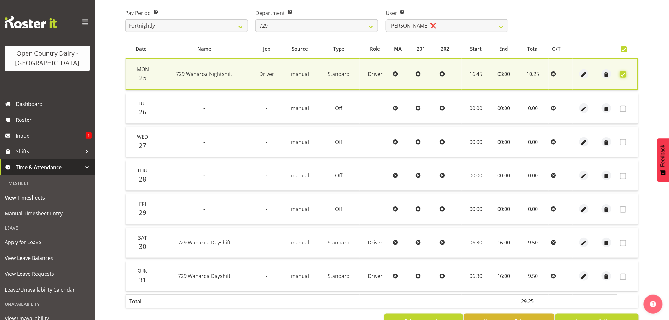
scroll to position [121, 0]
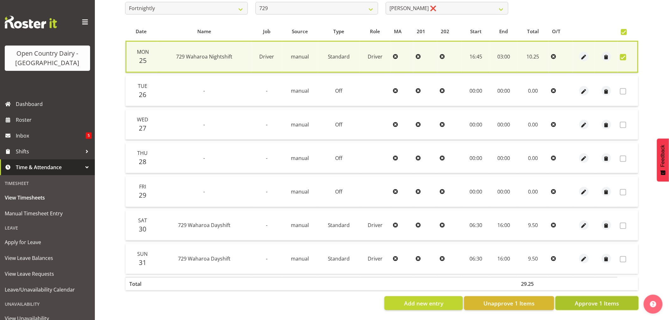
click at [603, 299] on span "Approve 1 Items" at bounding box center [597, 303] width 44 height 8
checkbox input "false"
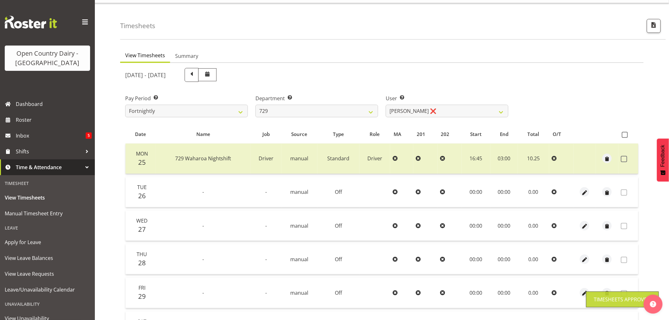
scroll to position [0, 0]
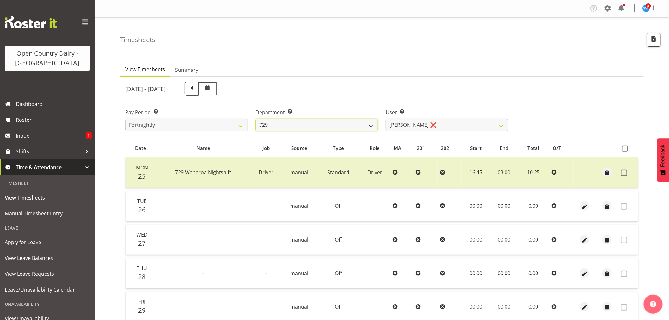
click at [312, 126] on select "701 702 703 704 705 706 707 708 709 710 711 712 713 714 715 716 717 718 719 720" at bounding box center [316, 125] width 123 height 13
select select "898"
click at [255, 119] on select "701 702 703 704 705 706 707 708 709 710 711 712 713 714 715 716 717 718 719 720" at bounding box center [316, 125] width 123 height 13
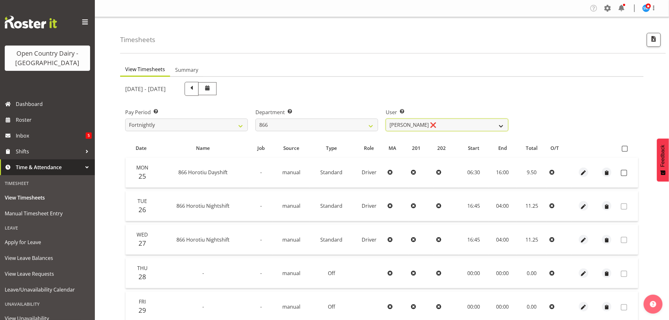
click at [437, 122] on select "Harshdeep Singh ❌ Jacques Nel ❌ Navreet Jawanda ❌ Neil Abrahams ❌" at bounding box center [447, 125] width 123 height 13
select select "11210"
click at [386, 119] on select "Harshdeep Singh ❌ Jacques Nel ❌ Navreet Jawanda ❌ Neil Abrahams ❌" at bounding box center [447, 125] width 123 height 13
click at [621, 171] on span at bounding box center [624, 173] width 6 height 6
checkbox input "true"
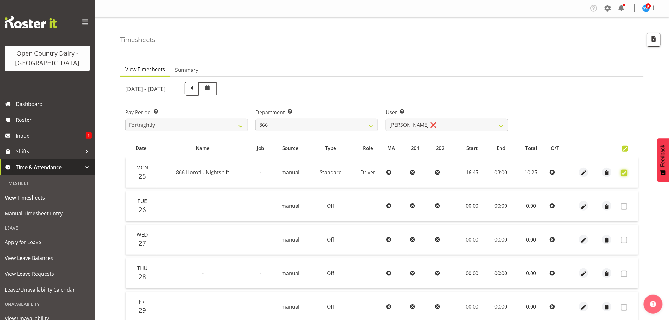
checkbox input "true"
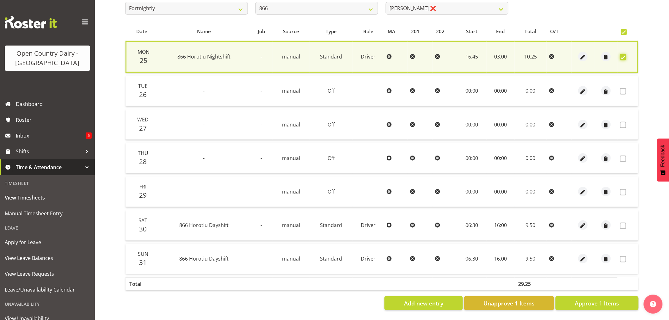
scroll to position [121, 0]
click at [606, 299] on span "Approve 1 Items" at bounding box center [597, 303] width 44 height 8
checkbox input "false"
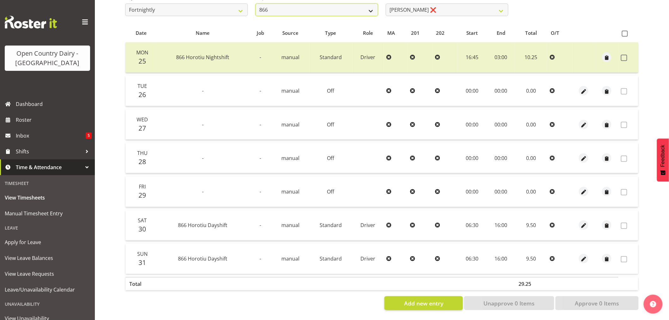
click at [281, 7] on select "701 702 703 704 705 706 707 708 709 710 711 712 713 714 715 716 717 718 719 720" at bounding box center [316, 9] width 123 height 13
select select "758"
click at [255, 3] on select "701 702 703 704 705 706 707 708 709 710 711 712 713 714 715 716 717 718 719 720" at bounding box center [316, 9] width 123 height 13
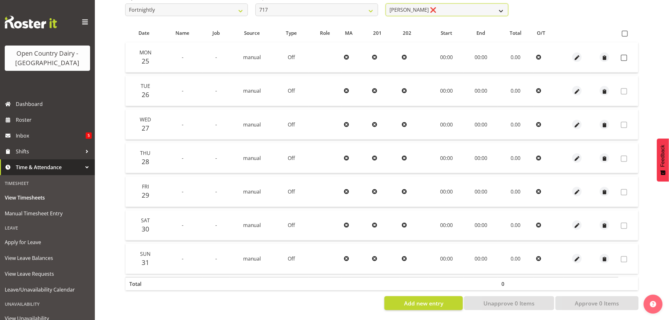
click at [457, 9] on select "Daryl Wrigley ❌ Dodge Lindsay Laing ❌ Eric Stothers ❌ Jeff Anderson ❌" at bounding box center [447, 9] width 123 height 13
select select "8726"
click at [386, 3] on select "Daryl Wrigley ❌ Dodge Lindsay Laing ❌ Eric Stothers ❌ Jeff Anderson ❌" at bounding box center [447, 9] width 123 height 13
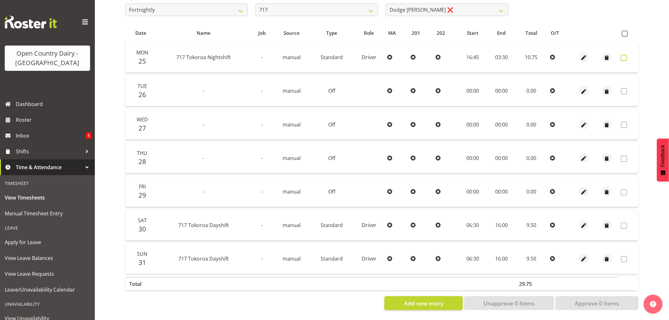
click at [624, 55] on span at bounding box center [624, 58] width 6 height 6
checkbox input "true"
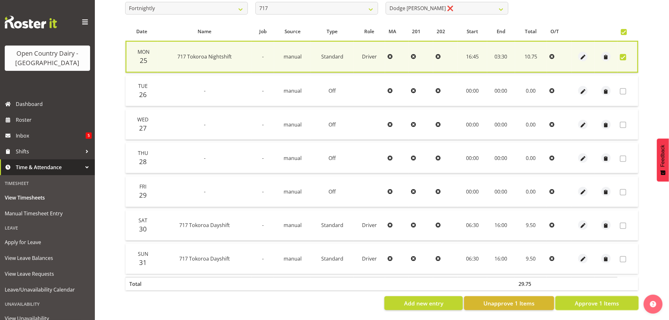
drag, startPoint x: 597, startPoint y: 304, endPoint x: 588, endPoint y: 299, distance: 9.8
click at [596, 304] on span "Approve 1 Items" at bounding box center [597, 303] width 44 height 8
checkbox input "false"
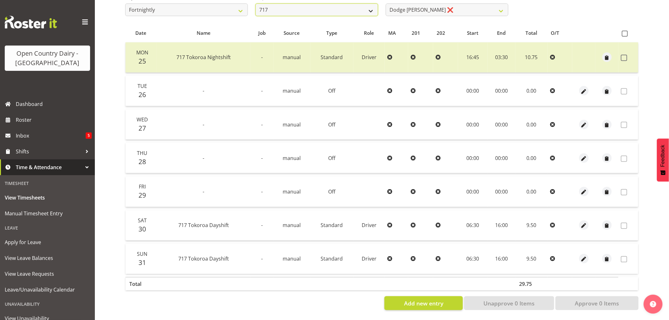
click at [292, 5] on select "701 702 703 704 705 706 707 708 709 710 711 712 713 714 715 716 717 718 719 720" at bounding box center [316, 9] width 123 height 13
select select "814"
click at [255, 3] on select "701 702 703 704 705 706 707 708 709 710 711 712 713 714 715 716 717 718 719 720" at bounding box center [316, 9] width 123 height 13
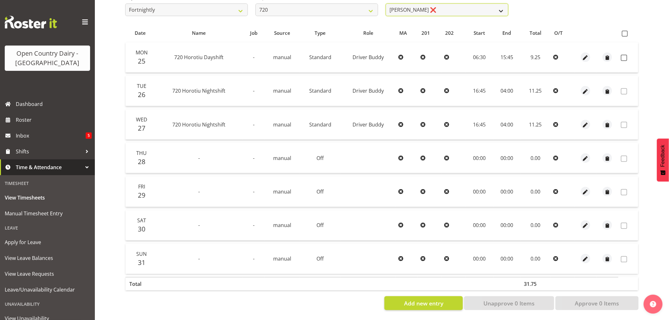
click at [434, 7] on select "Garry Hooper ❌ Kerry Slater ❌ Nathan Frankhouser ❌ Steve Daly ❌" at bounding box center [447, 9] width 123 height 13
select select "8200"
click at [386, 3] on select "Garry Hooper ❌ Kerry Slater ❌ Nathan Frankhouser ❌ Steve Daly ❌" at bounding box center [447, 9] width 123 height 13
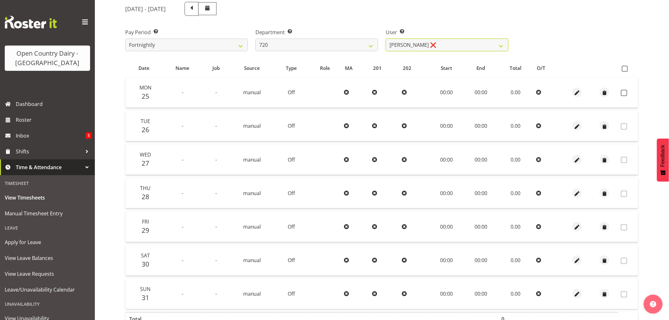
scroll to position [13, 0]
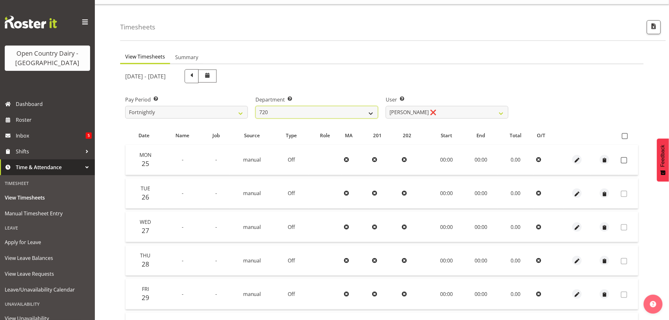
click at [301, 113] on select "701 702 703 704 705 706 707 708 709 710 711 712 713 714 715 716 717 718 719 720" at bounding box center [316, 112] width 123 height 13
select select "760"
click at [255, 106] on select "701 702 703 704 705 706 707 708 709 710 711 712 713 714 715 716 717 718 719 720" at bounding box center [316, 112] width 123 height 13
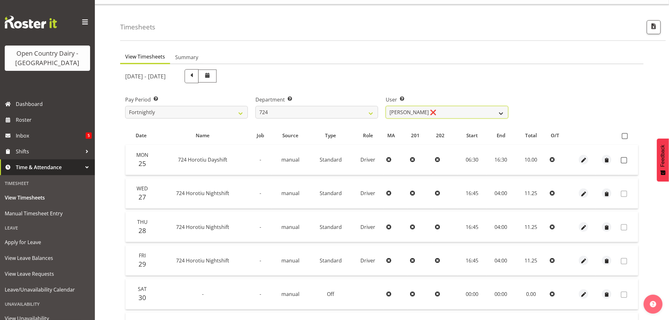
click at [428, 109] on select "Brent Adams ❌ Jaspreet Singh ❌ John Walters ❌" at bounding box center [447, 112] width 123 height 13
select select "8189"
click at [386, 106] on select "Brent Adams ❌ Jaspreet Singh ❌ John Walters ❌" at bounding box center [447, 112] width 123 height 13
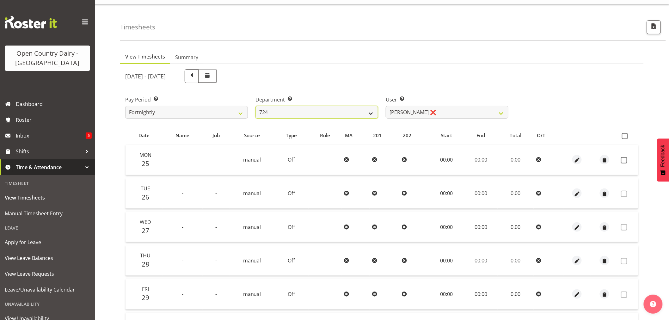
click at [291, 116] on select "701 702 703 704 705 706 707 708 709 710 711 712 713 714 715 716 717 718 719 720" at bounding box center [316, 112] width 123 height 13
select select "814"
click at [255, 106] on select "701 702 703 704 705 706 707 708 709 710 711 712 713 714 715 716 717 718 719 720" at bounding box center [316, 112] width 123 height 13
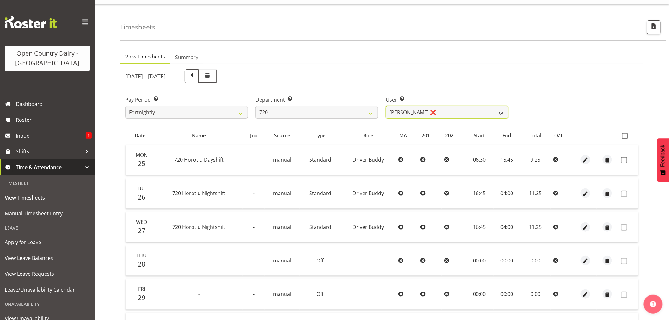
click at [436, 113] on select "Garry Hooper ❌ Kerry Slater ❌ Nathan Frankhouser ❌ Steve Daly ❌" at bounding box center [447, 112] width 123 height 13
select select "8200"
click at [386, 106] on select "Garry Hooper ❌ Kerry Slater ❌ Nathan Frankhouser ❌ Steve Daly ❌" at bounding box center [447, 112] width 123 height 13
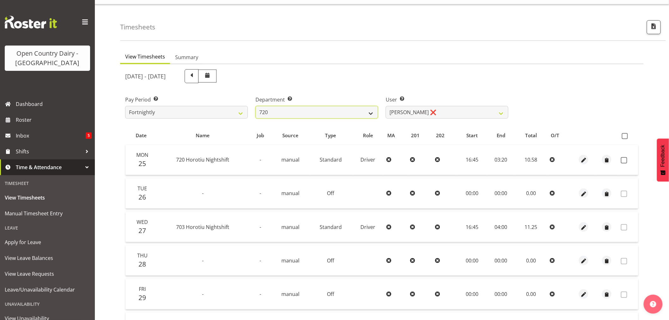
click at [318, 111] on select "701 702 703 704 705 706 707 708 709 710 711 712 713 714 715 716 717 718 719 720" at bounding box center [316, 112] width 123 height 13
select select "716"
click at [255, 106] on select "701 702 703 704 705 706 707 708 709 710 711 712 713 714 715 716 717 718 719 720" at bounding box center [316, 112] width 123 height 13
select select "10098"
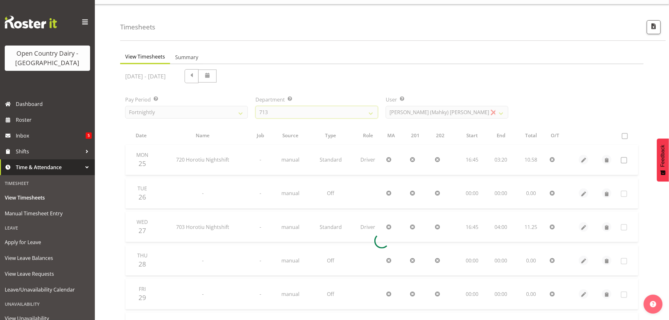
scroll to position [0, 0]
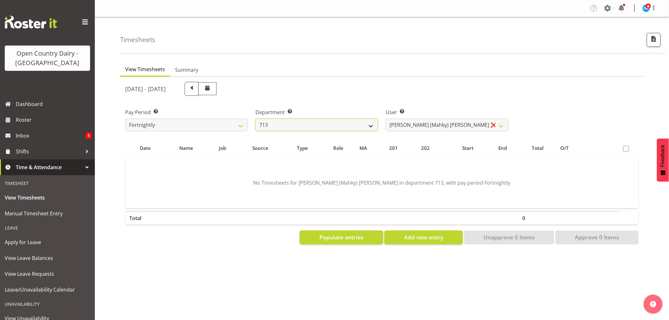
click at [318, 128] on select "701 702 703 704 705 706 707 708 709 710 711 712 713 714 715 716 717 718 719 720" at bounding box center [316, 125] width 123 height 13
select select "814"
click at [255, 119] on select "701 702 703 704 705 706 707 708 709 710 711 712 713 714 715 716 717 718 719 720" at bounding box center [316, 125] width 123 height 13
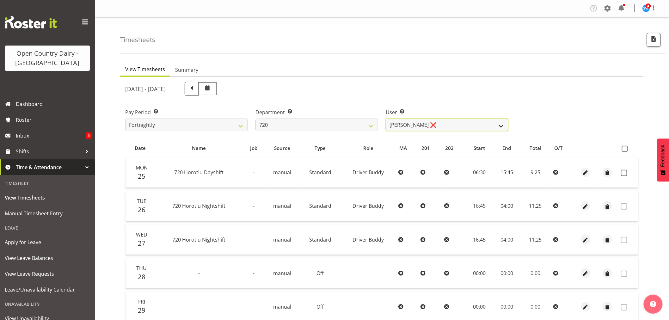
click at [444, 124] on select "Garry Hooper ❌ Kerry Slater ❌ Nathan Frankhouser ❌ Steve Daly ❌" at bounding box center [447, 125] width 123 height 13
select select "8200"
click at [386, 119] on select "Garry Hooper ❌ Kerry Slater ❌ Nathan Frankhouser ❌ Steve Daly ❌" at bounding box center [447, 125] width 123 height 13
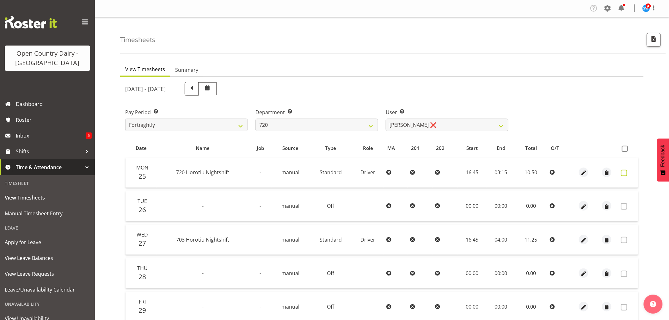
click at [623, 174] on span at bounding box center [624, 173] width 6 height 6
checkbox input "true"
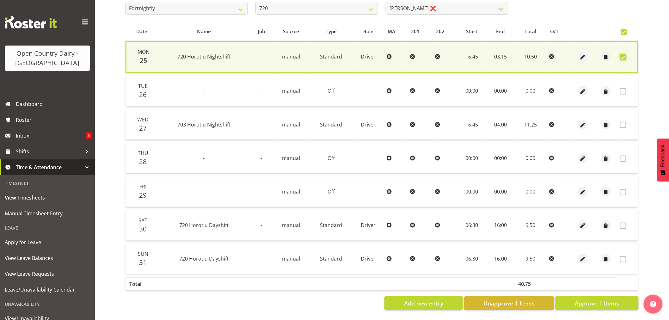
scroll to position [121, 0]
click at [588, 299] on span "Approve 1 Items" at bounding box center [597, 303] width 44 height 8
checkbox input "false"
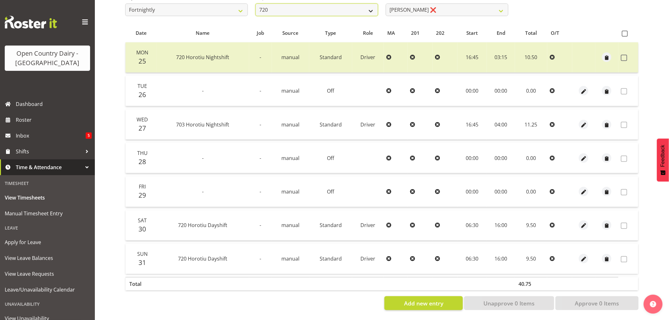
scroll to position [118, 0]
click at [299, 5] on select "701 702 703 704 705 706 707 708 709 710 711 712 713 714 715 716 717 718 719 720" at bounding box center [316, 9] width 123 height 13
select select "757"
click at [255, 3] on select "701 702 703 704 705 706 707 708 709 710 711 712 713 714 715 716 717 718 719 720" at bounding box center [316, 9] width 123 height 13
select select "8183"
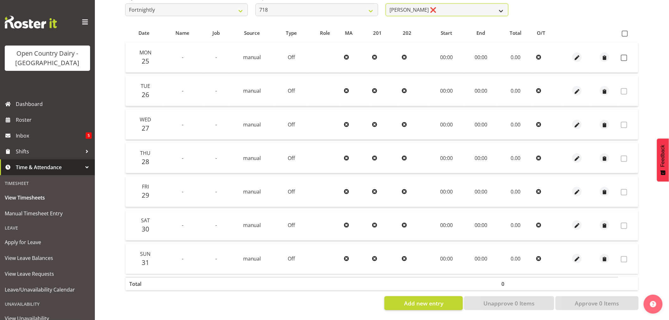
click at [436, 3] on select "Graeme Raupi ❌ Jimmy Boult ❌ Linsay Bourne ❌ Tony Fielding ❌" at bounding box center [447, 9] width 123 height 13
click at [299, 7] on select "701 702 703 704 705 706 707 708 709 710 711 712 713 714 715 716 717 718 719 720" at bounding box center [316, 9] width 123 height 13
select select "880"
click at [255, 3] on select "701 702 703 704 705 706 707 708 709 710 711 712 713 714 715 716 717 718 719 720" at bounding box center [316, 9] width 123 height 13
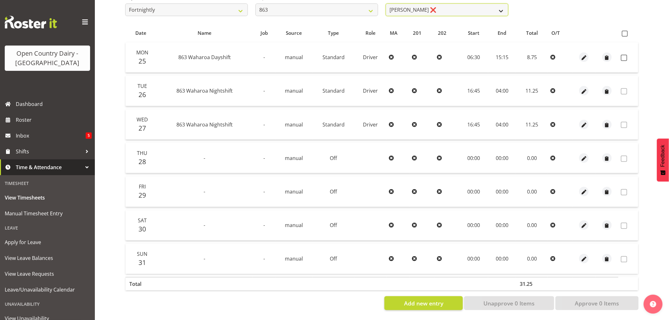
click at [439, 6] on select "Billy Walters ❌ Glyn Spiller ❌ Mike Paki ❌ Paul Bunyan ❌" at bounding box center [447, 9] width 123 height 13
select select "11251"
click at [386, 3] on select "Billy Walters ❌ Glyn Spiller ❌ Mike Paki ❌ Paul Bunyan ❌" at bounding box center [447, 9] width 123 height 13
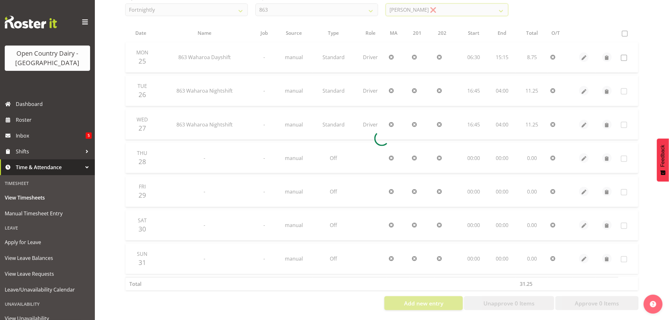
scroll to position [0, 0]
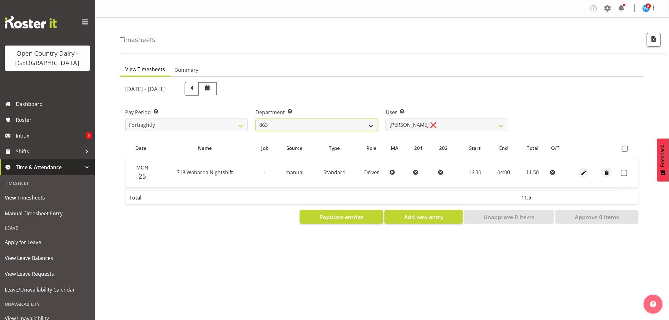
click at [300, 126] on select "701 702 703 704 705 706 707 708 709 710 711 712 713 714 715 716 717 718 719 720" at bounding box center [316, 125] width 123 height 13
select select "720"
click at [255, 119] on select "701 702 703 704 705 706 707 708 709 710 711 712 713 714 715 716 717 718 719 720" at bounding box center [316, 125] width 123 height 13
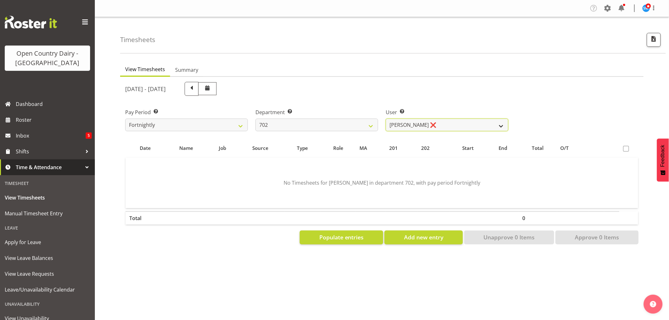
click at [435, 125] on select "Brian Riddle ❌ Denica Tapiki ❌ Nick Adlington ❌ Simon Phillpott ❌" at bounding box center [447, 125] width 123 height 13
select select "10345"
click at [386, 119] on select "Brian Riddle ❌ Denica Tapiki ❌ Nick Adlington ❌ Simon Phillpott ❌" at bounding box center [447, 125] width 123 height 13
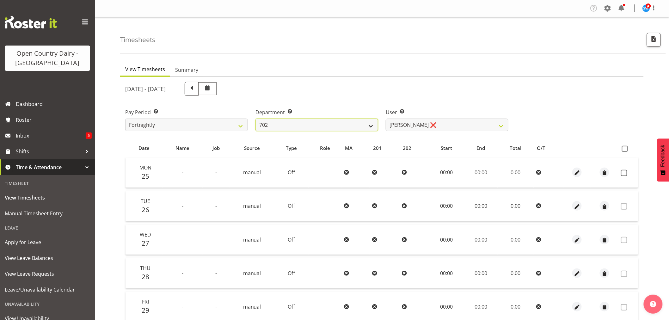
click at [331, 128] on select "701 702 703 704 705 706 707 708 709 710 711 712 713 714 715 716 717 718 719 720" at bounding box center [316, 125] width 123 height 13
select select "760"
click at [255, 119] on select "701 702 703 704 705 706 707 708 709 710 711 712 713 714 715 716 717 718 719 720" at bounding box center [316, 125] width 123 height 13
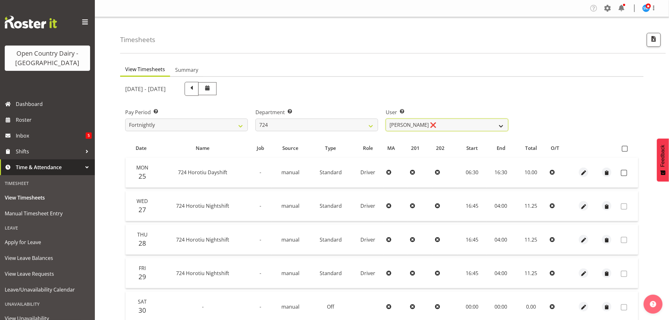
click at [440, 125] on select "Brent Adams ❌ Jaspreet Singh ❌ John Walters ❌" at bounding box center [447, 125] width 123 height 13
select select "8189"
click at [386, 119] on select "Brent Adams ❌ Jaspreet Singh ❌ John Walters ❌" at bounding box center [447, 125] width 123 height 13
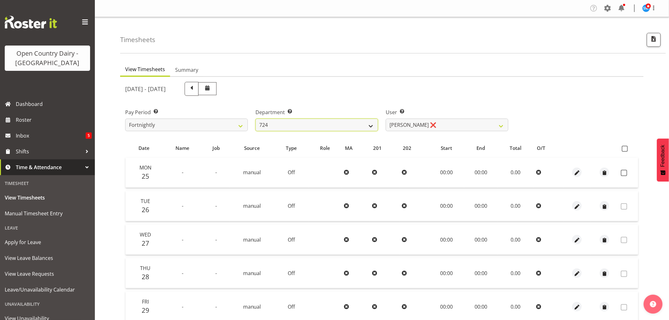
click at [279, 126] on select "701 702 703 704 705 706 707 708 709 710 711 712 713 714 715 716 717 718 719 720" at bounding box center [316, 125] width 123 height 13
select select "714"
click at [255, 119] on select "701 702 703 704 705 706 707 708 709 710 711 712 713 714 715 716 717 718 719 720" at bounding box center [316, 125] width 123 height 13
select select "8282"
click at [280, 124] on select "701 702 703 704 705 706 707 708 709 710 711 712 713 714 715 716 717 718 719 720" at bounding box center [316, 125] width 123 height 13
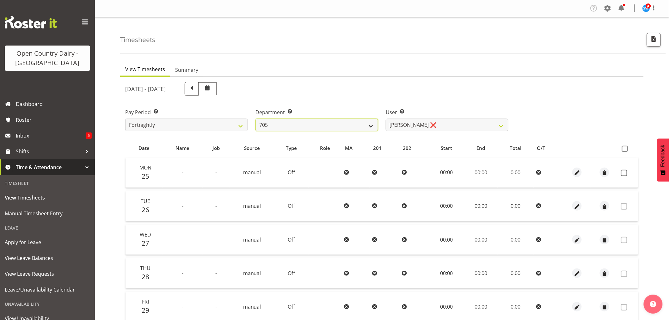
select select "760"
click at [255, 119] on select "701 702 703 704 705 706 707 708 709 710 711 712 713 714 715 716 717 718 719 720" at bounding box center [316, 125] width 123 height 13
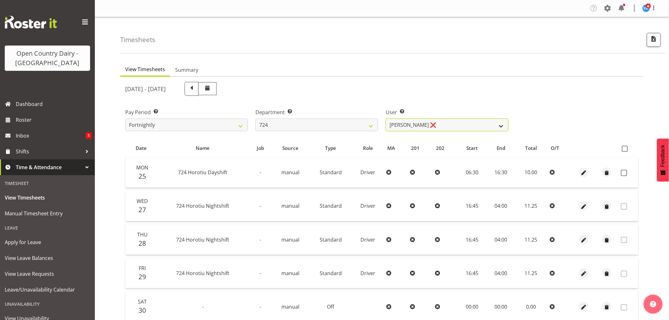
click at [435, 123] on select "Brent Adams ❌ Jaspreet Singh ❌ John Walters ❌" at bounding box center [447, 125] width 123 height 13
select select "8189"
click at [386, 119] on select "Brent Adams ❌ Jaspreet Singh ❌ John Walters ❌" at bounding box center [447, 125] width 123 height 13
click at [626, 170] on span at bounding box center [624, 173] width 6 height 6
checkbox input "true"
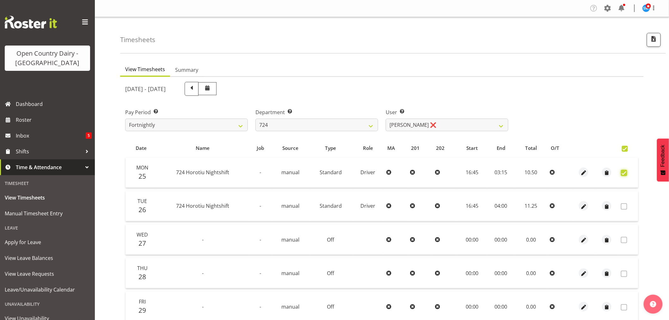
checkbox input "true"
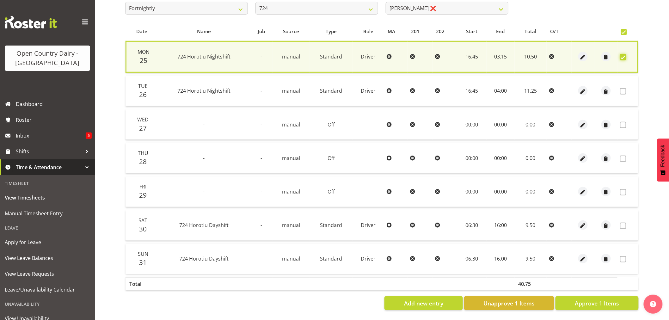
scroll to position [121, 0]
click at [586, 299] on span "Approve 1 Items" at bounding box center [597, 303] width 44 height 8
checkbox input "false"
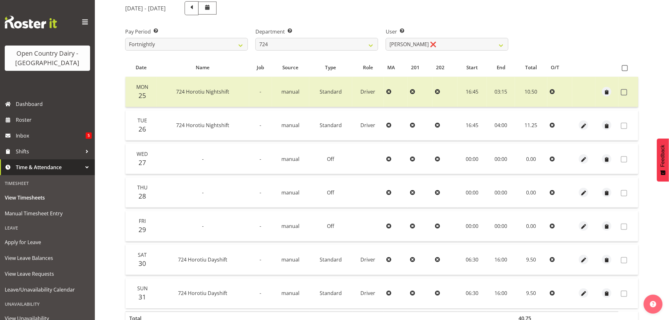
scroll to position [0, 0]
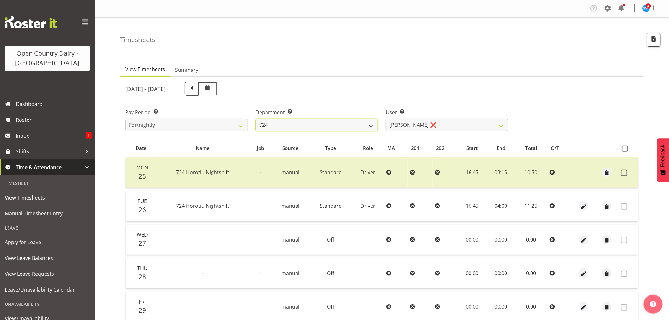
click at [283, 120] on select "701 702 703 704 705 706 707 708 709 710 711 712 713 714 715 716 717 718 719 720" at bounding box center [316, 125] width 123 height 13
select select "811"
click at [255, 119] on select "701 702 703 704 705 706 707 708 709 710 711 712 713 714 715 716 717 718 719 720" at bounding box center [316, 125] width 123 height 13
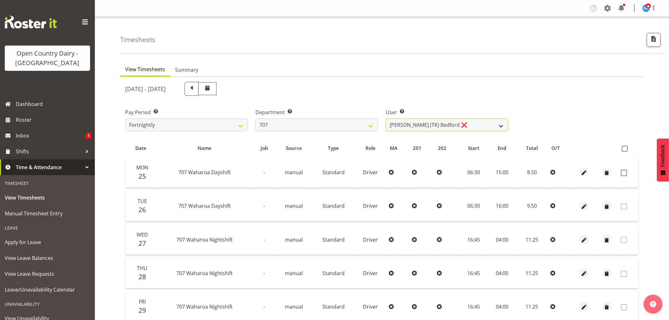
click at [451, 126] on select "Alan (TK) Bedford ❌ Mike Madden ❌" at bounding box center [447, 125] width 123 height 13
click at [386, 119] on select "Alan (TK) Bedford ❌ Mike Madden ❌" at bounding box center [447, 125] width 123 height 13
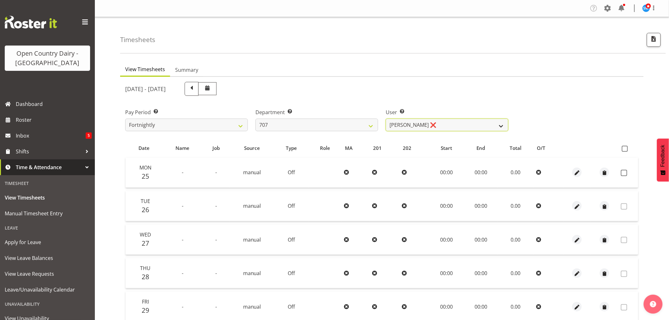
click at [417, 126] on select "Alan (TK) Bedford ❌ Mike Madden ❌" at bounding box center [447, 125] width 123 height 13
click at [386, 119] on select "Alan (TK) Bedford ❌ Mike Madden ❌" at bounding box center [447, 125] width 123 height 13
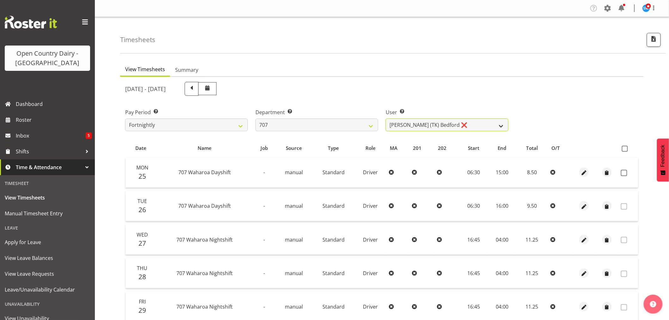
click at [418, 126] on select "Alan (TK) Bedford ❌ Mike Madden ❌" at bounding box center [447, 125] width 123 height 13
select select "8199"
click at [386, 119] on select "Alan (TK) Bedford ❌ Mike Madden ❌" at bounding box center [447, 125] width 123 height 13
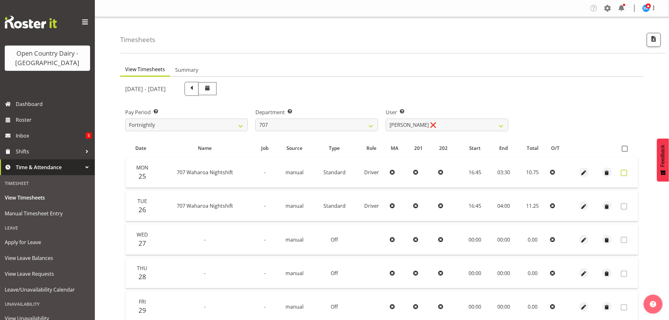
click at [623, 172] on span at bounding box center [624, 173] width 6 height 6
checkbox input "true"
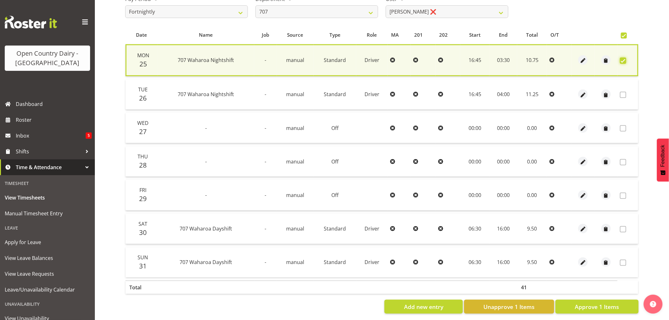
scroll to position [121, 0]
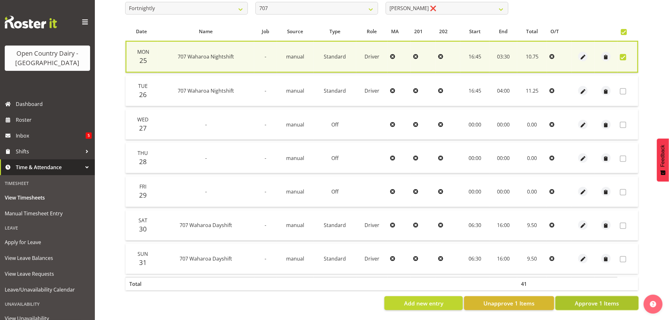
click at [587, 299] on span "Approve 1 Items" at bounding box center [597, 303] width 44 height 8
checkbox input "false"
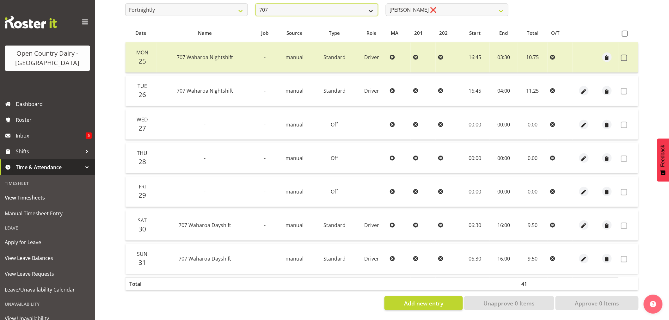
scroll to position [118, 0]
click at [312, 7] on select "701 702 703 704 705 706 707 708 709 710 711 712 713 714 715 716 717 718 719 720" at bounding box center [316, 9] width 123 height 13
select select "842"
click at [255, 3] on select "701 702 703 704 705 706 707 708 709 710 711 712 713 714 715 716 717 718 719 720" at bounding box center [316, 9] width 123 height 13
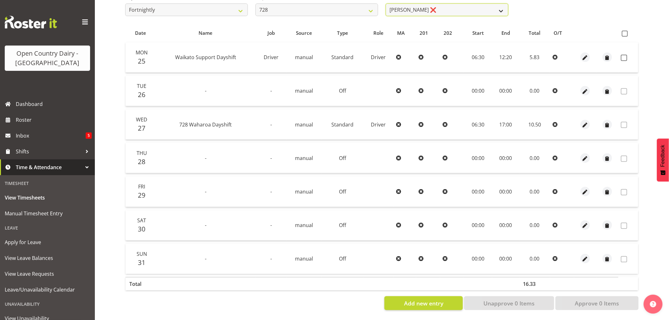
click at [430, 5] on select "Callum Leslie ❌ Nick Warren ❌ Ross Robert Hamilton ❌ Stuart Cherrington ❌ Wally…" at bounding box center [447, 9] width 123 height 13
select select "9502"
click at [386, 3] on select "Callum Leslie ❌ Nick Warren ❌ Ross Robert Hamilton ❌ Stuart Cherrington ❌ Wally…" at bounding box center [447, 9] width 123 height 13
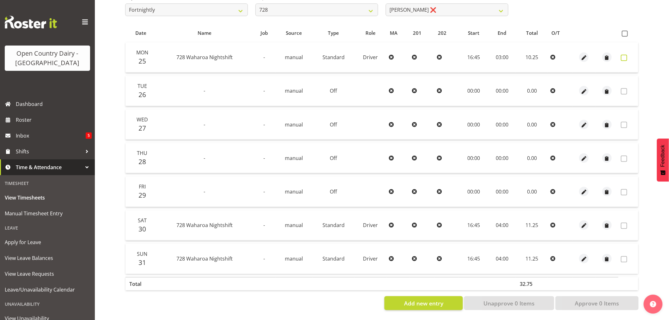
click at [624, 55] on span at bounding box center [624, 58] width 6 height 6
checkbox input "true"
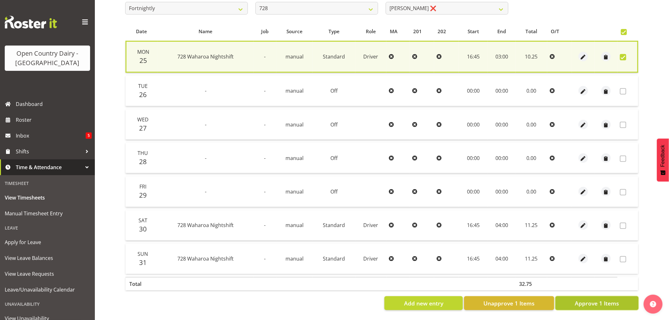
click at [600, 303] on span "Approve 1 Items" at bounding box center [597, 303] width 44 height 8
checkbox input "false"
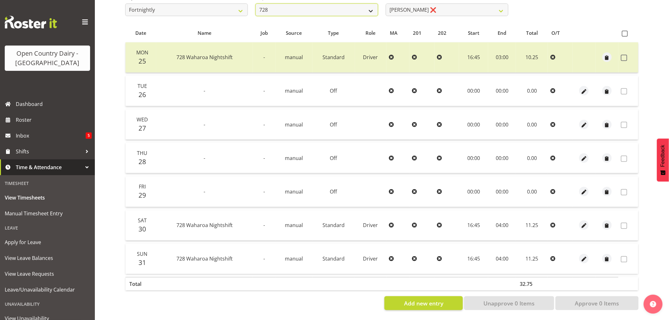
click at [286, 8] on select "701 702 703 704 705 706 707 708 709 710 711 712 713 714 715 716 717 718 719 720" at bounding box center [316, 9] width 123 height 13
select select "874"
click at [255, 3] on select "701 702 703 704 705 706 707 708 709 710 711 712 713 714 715 716 717 718 719 720" at bounding box center [316, 9] width 123 height 13
select select "8178"
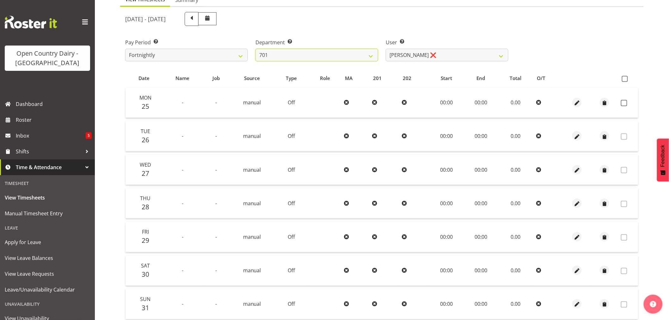
scroll to position [0, 0]
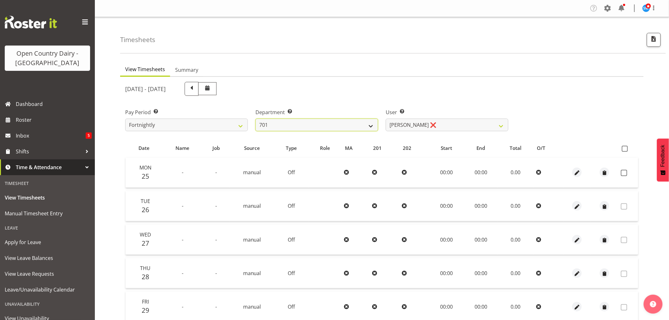
click at [298, 124] on select "701 702 703 704 705 706 707 708 709 710 711 712 713 714 715 716 717 718 719 720" at bounding box center [316, 125] width 123 height 13
select select "720"
click at [255, 119] on select "701 702 703 704 705 706 707 708 709 710 711 712 713 714 715 716 717 718 719 720" at bounding box center [316, 125] width 123 height 13
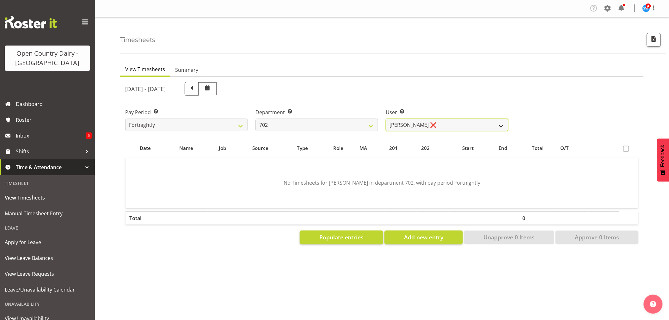
click at [454, 122] on select "Brian Riddle ❌ Denica Tapiki ❌ Nick Adlington ❌ Simon Phillpott ❌" at bounding box center [447, 125] width 123 height 13
select select "10345"
click at [386, 119] on select "Brian Riddle ❌ Denica Tapiki ❌ Nick Adlington ❌ Simon Phillpott ❌" at bounding box center [447, 125] width 123 height 13
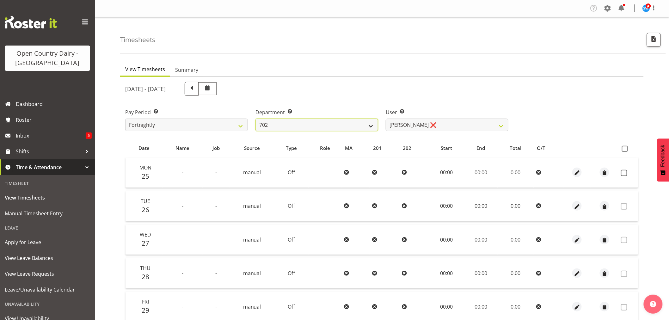
click at [322, 122] on select "701 702 703 704 705 706 707 708 709 710 711 712 713 714 715 716 717 718 719 720" at bounding box center [316, 125] width 123 height 13
select select "874"
click at [255, 119] on select "701 702 703 704 705 706 707 708 709 710 711 712 713 714 715 716 717 718 719 720" at bounding box center [316, 125] width 123 height 13
select select "8178"
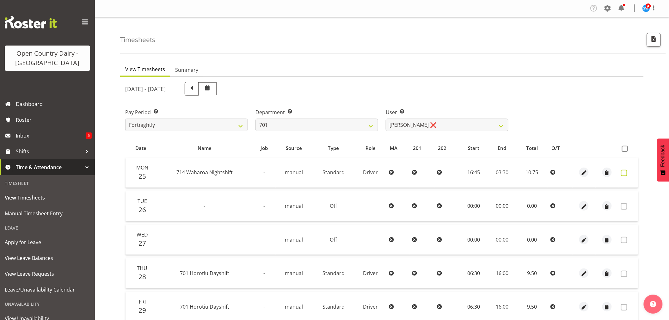
click at [623, 173] on span at bounding box center [624, 173] width 6 height 6
checkbox input "true"
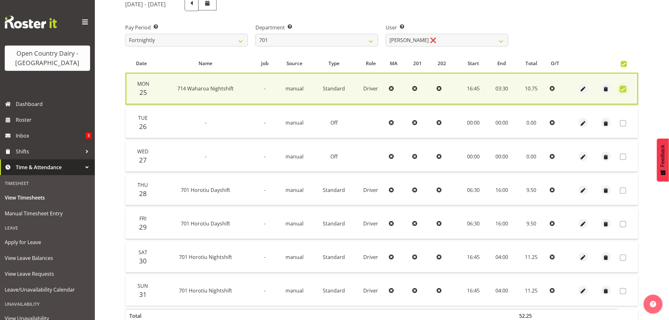
scroll to position [51, 0]
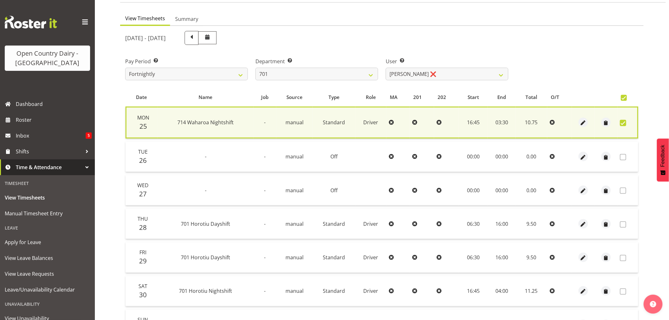
click at [624, 120] on span at bounding box center [623, 123] width 6 height 6
checkbox input "false"
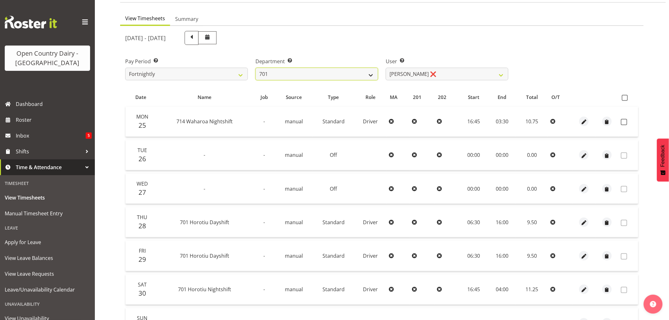
click at [334, 77] on select "701 702 703 704 705 706 707 708 709 710 711 712 713 714 715 716 717 718 719 720" at bounding box center [316, 74] width 123 height 13
click at [255, 68] on select "701 702 703 704 705 706 707 708 709 710 711 712 713 714 715 716 717 718 719 720" at bounding box center [316, 74] width 123 height 13
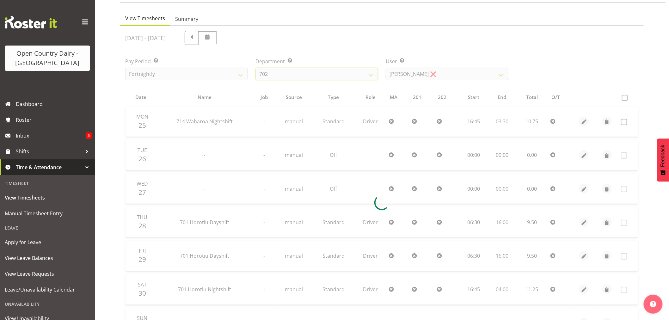
scroll to position [0, 0]
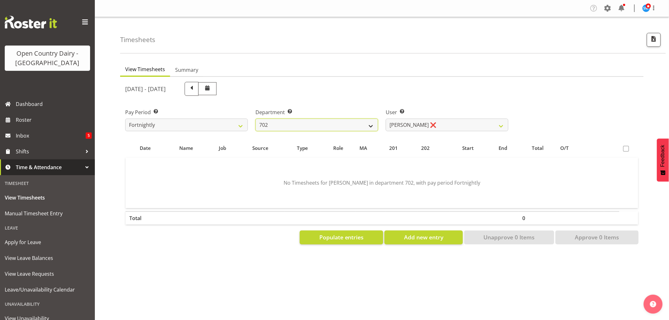
click at [331, 120] on select "701 702 703 704 705 706 707 708 709 710 711 712 713 714 715 716 717 718 719 720" at bounding box center [316, 125] width 123 height 13
select select "874"
click at [255, 119] on select "701 702 703 704 705 706 707 708 709 710 711 712 713 714 715 716 717 718 719 720" at bounding box center [316, 125] width 123 height 13
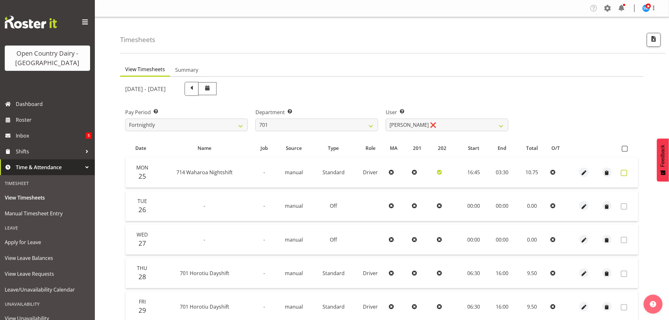
click at [625, 171] on span at bounding box center [624, 173] width 6 height 6
checkbox input "true"
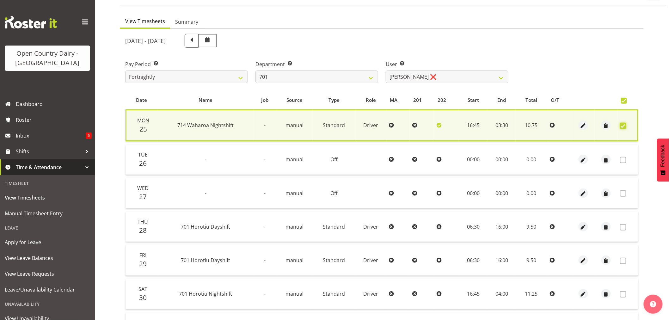
scroll to position [121, 0]
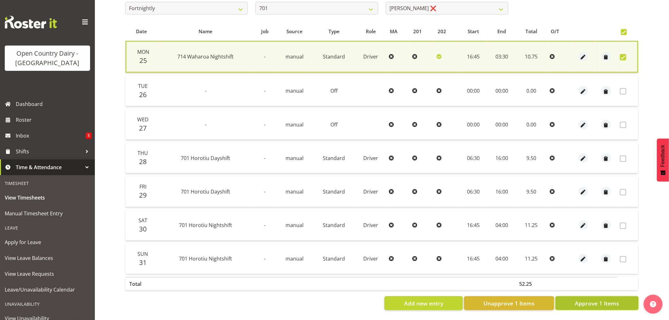
click at [602, 299] on span "Approve 1 Items" at bounding box center [597, 303] width 44 height 8
checkbox input "false"
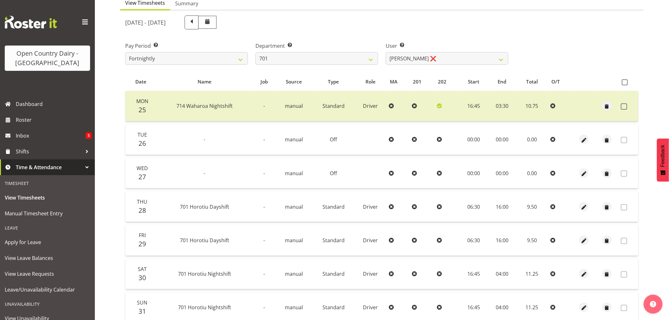
scroll to position [0, 0]
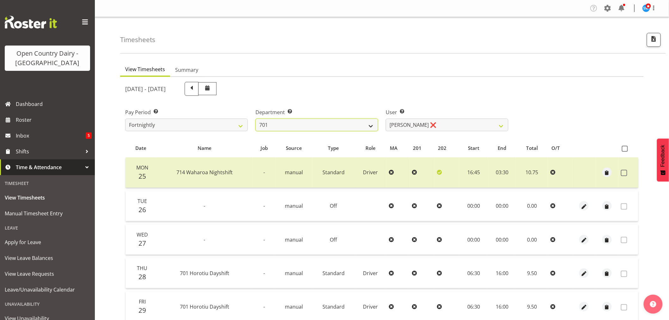
click at [301, 122] on select "701 702 703 704 705 706 707 708 709 710 711 712 713 714 715 716 717 718 719 720" at bounding box center [316, 125] width 123 height 13
select select "720"
click at [255, 119] on select "701 702 703 704 705 706 707 708 709 710 711 712 713 714 715 716 717 718 719 720" at bounding box center [316, 125] width 123 height 13
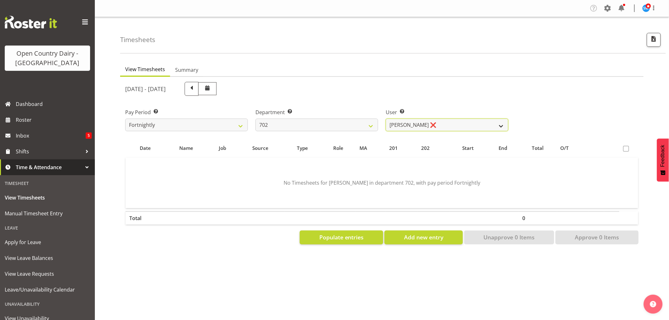
click at [460, 128] on select "Brian Riddle ❌ Denica Tapiki ❌ Nick Adlington ❌ Simon Phillpott ❌" at bounding box center [447, 125] width 123 height 13
select select "10345"
click at [386, 119] on select "Brian Riddle ❌ Denica Tapiki ❌ Nick Adlington ❌ Simon Phillpott ❌" at bounding box center [447, 125] width 123 height 13
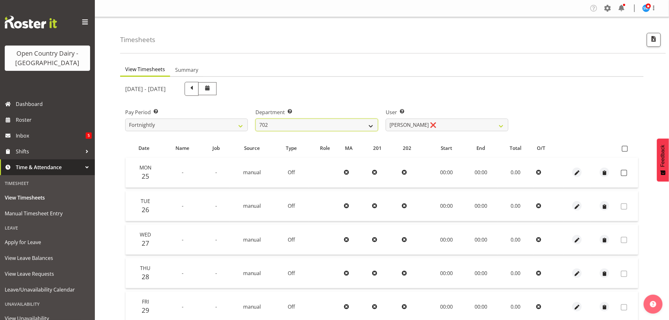
click at [295, 124] on select "701 702 703 704 705 706 707 708 709 710 711 712 713 714 715 716 717 718 719 720" at bounding box center [316, 125] width 123 height 13
select select "832"
click at [255, 119] on select "701 702 703 704 705 706 707 708 709 710 711 712 713 714 715 716 717 718 719 720" at bounding box center [316, 125] width 123 height 13
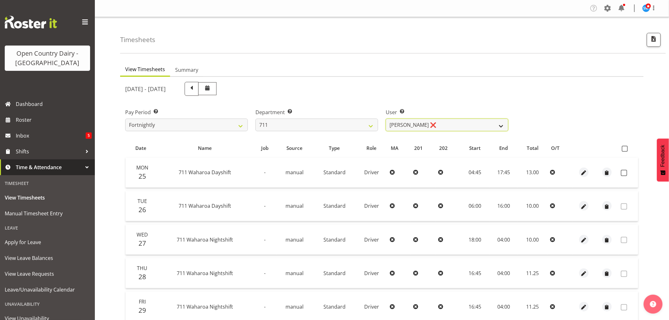
click at [442, 122] on select "Baz Morgan ❌ Gerard Cavanagh ❌ Tyrone Lawry ❌" at bounding box center [447, 125] width 123 height 13
select select "8181"
click at [386, 119] on select "Baz Morgan ❌ Gerard Cavanagh ❌ Tyrone Lawry ❌" at bounding box center [447, 125] width 123 height 13
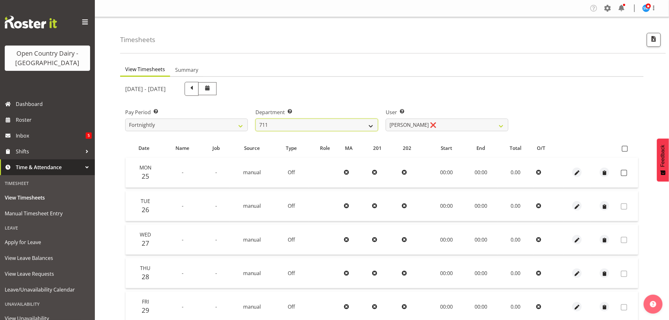
click at [299, 123] on select "701 702 703 704 705 706 707 708 709 710 711 712 713 714 715 716 717 718 719 720" at bounding box center [316, 125] width 123 height 13
select select "803"
click at [255, 119] on select "701 702 703 704 705 706 707 708 709 710 711 712 713 714 715 716 717 718 719 720" at bounding box center [316, 125] width 123 height 13
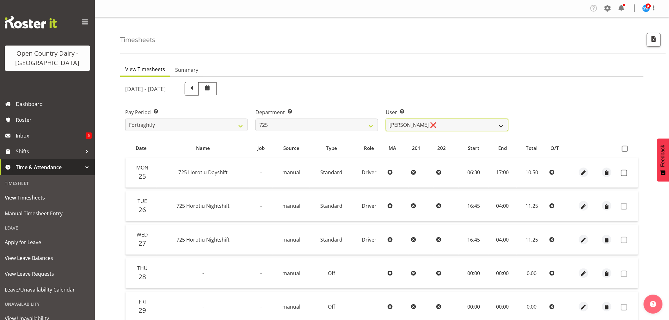
click at [416, 125] on select "Bhupinder Dhaliwal ❌ Gurpreet Singh Kahlon ❌ Hendrik Potgieter ❌ Len Grace ❌" at bounding box center [447, 125] width 123 height 13
select select "11235"
click at [386, 119] on select "Bhupinder Dhaliwal ❌ Gurpreet Singh Kahlon ❌ Hendrik Potgieter ❌ Len Grace ❌" at bounding box center [447, 125] width 123 height 13
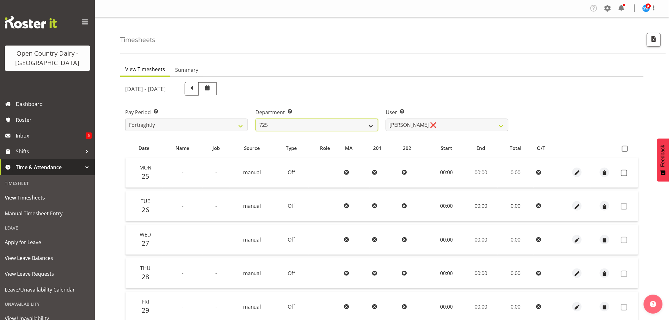
click at [289, 124] on select "701 702 703 704 705 706 707 708 709 710 711 712 713 714 715 716 717 718 719 720" at bounding box center [316, 125] width 123 height 13
select select "720"
click at [255, 119] on select "701 702 703 704 705 706 707 708 709 710 711 712 713 714 715 716 717 718 719 720" at bounding box center [316, 125] width 123 height 13
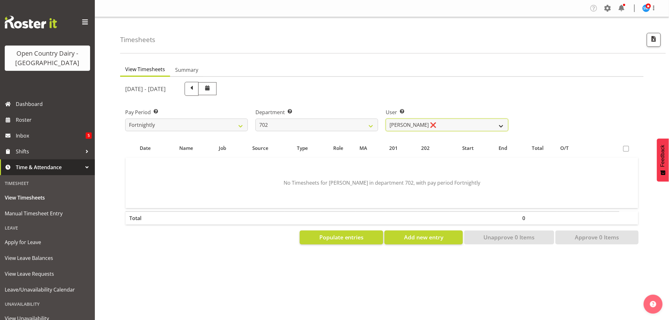
click at [431, 127] on select "Brian Riddle ❌ Denica Tapiki ❌ Nick Adlington ❌ Simon Phillpott ❌" at bounding box center [447, 125] width 123 height 13
select select "10345"
click at [386, 119] on select "Brian Riddle ❌ Denica Tapiki ❌ Nick Adlington ❌ Simon Phillpott ❌" at bounding box center [447, 125] width 123 height 13
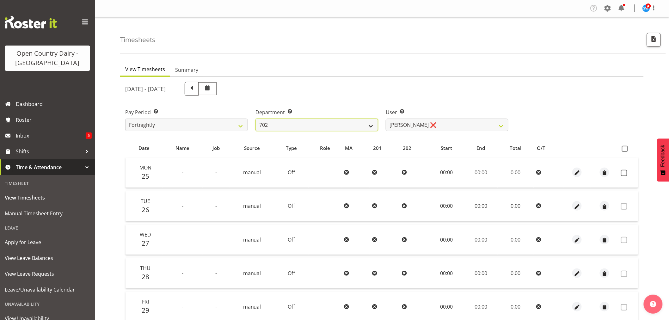
drag, startPoint x: 324, startPoint y: 126, endPoint x: 318, endPoint y: 127, distance: 6.4
click at [324, 126] on select "701 702 703 704 705 706 707 708 709 710 711 712 713 714 715 716 717 718 719 720" at bounding box center [316, 125] width 123 height 13
select select "803"
click at [255, 119] on select "701 702 703 704 705 706 707 708 709 710 711 712 713 714 715 716 717 718 719 720" at bounding box center [316, 125] width 123 height 13
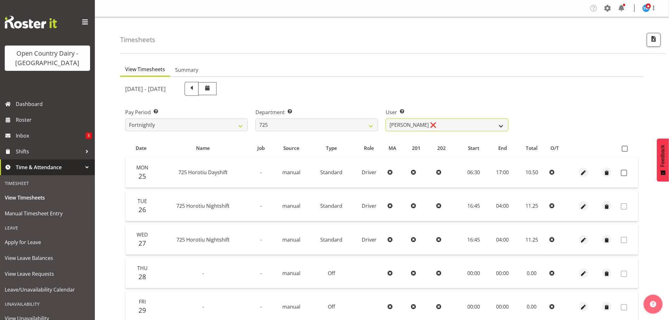
click at [412, 128] on select "Bhupinder Dhaliwal ❌ Gurpreet Singh Kahlon ❌ Hendrik Potgieter ❌ Len Grace ❌" at bounding box center [447, 125] width 123 height 13
select select "11235"
click at [386, 119] on select "Bhupinder Dhaliwal ❌ Gurpreet Singh Kahlon ❌ Hendrik Potgieter ❌ Len Grace ❌" at bounding box center [447, 125] width 123 height 13
click at [626, 173] on span at bounding box center [624, 173] width 6 height 6
checkbox input "true"
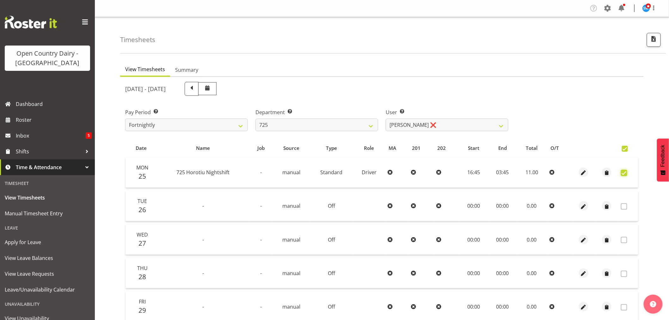
checkbox input "true"
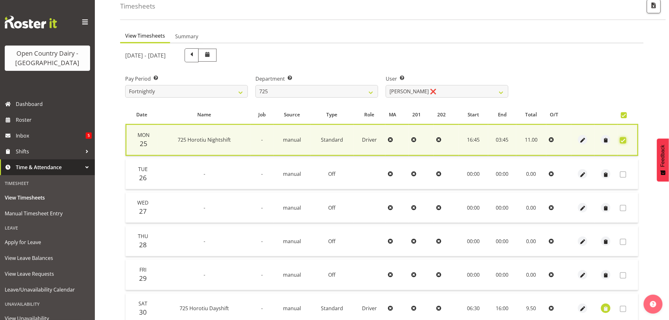
scroll to position [121, 0]
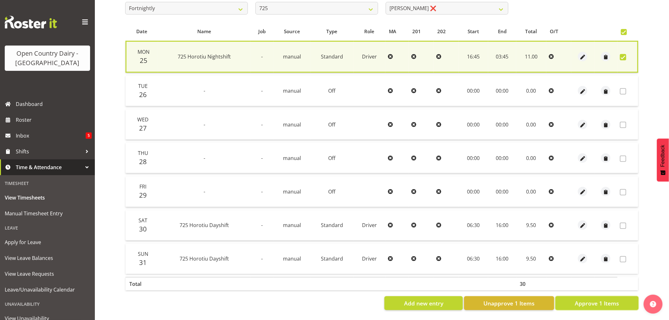
click at [583, 299] on span "Approve 1 Items" at bounding box center [597, 303] width 44 height 8
checkbox input "false"
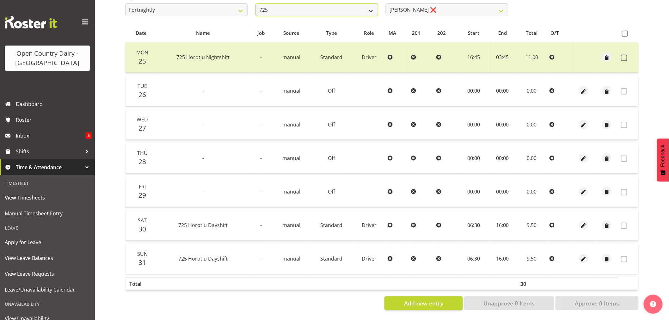
scroll to position [118, 0]
click at [314, 6] on select "701 702 703 704 705 706 707 708 709 710 711 712 713 714 715 716 717 718 719 720" at bounding box center [316, 9] width 123 height 13
select select "832"
click at [255, 3] on select "701 702 703 704 705 706 707 708 709 710 711 712 713 714 715 716 717 718 719 720" at bounding box center [316, 9] width 123 height 13
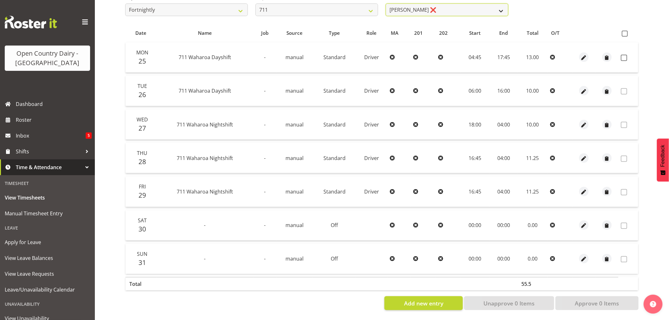
click at [442, 6] on select "Baz Morgan ❌ Gerard Cavanagh ❌ Tyrone Lawry ❌" at bounding box center [447, 9] width 123 height 13
select select "8181"
click at [386, 3] on select "Baz Morgan ❌ Gerard Cavanagh ❌ Tyrone Lawry ❌" at bounding box center [447, 9] width 123 height 13
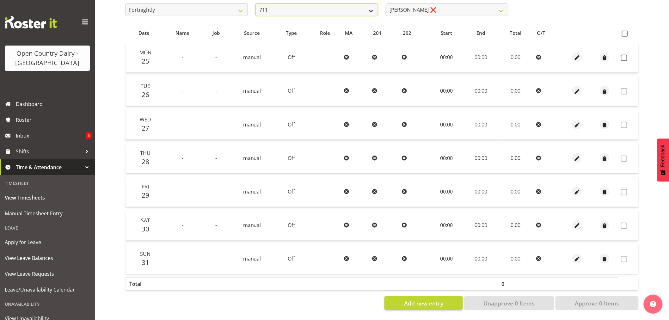
click at [340, 10] on select "701 702 703 704 705 706 707 708 709 710 711 712 713 714 715 716 717 718 719 720" at bounding box center [316, 9] width 123 height 13
select select "714"
click at [255, 3] on select "701 702 703 704 705 706 707 708 709 710 711 712 713 714 715 716 717 718 719 720" at bounding box center [316, 9] width 123 height 13
select select "8282"
click at [445, 8] on select "Colin Kelly ❌ Craig Cottam ❌ John May ❌" at bounding box center [447, 9] width 123 height 13
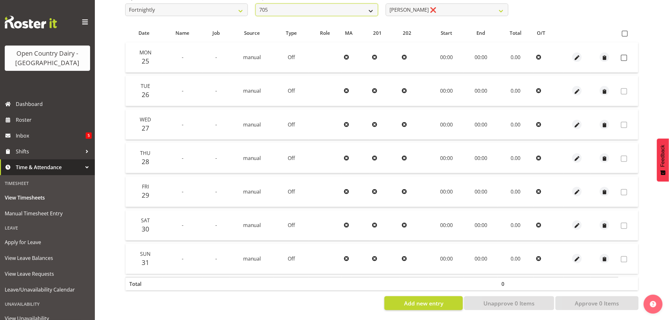
click at [326, 8] on select "701 702 703 704 705 706 707 708 709 710 711 712 713 714 715 716 717 718 719 720" at bounding box center [316, 9] width 123 height 13
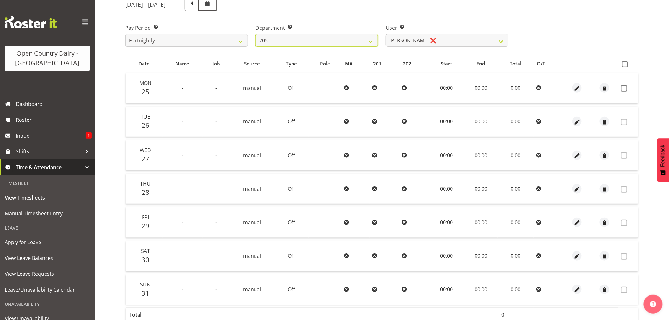
scroll to position [48, 0]
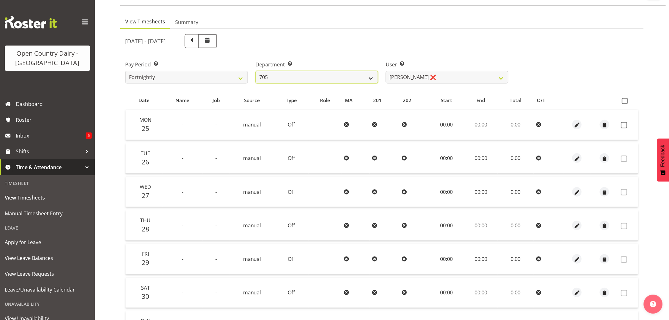
click at [303, 77] on select "701 702 703 704 705 706 707 708 709 710 711 712 713 714 715 716 717 718 719 720" at bounding box center [316, 77] width 123 height 13
select select "832"
click at [255, 71] on select "701 702 703 704 705 706 707 708 709 710 711 712 713 714 715 716 717 718 719 720" at bounding box center [316, 77] width 123 height 13
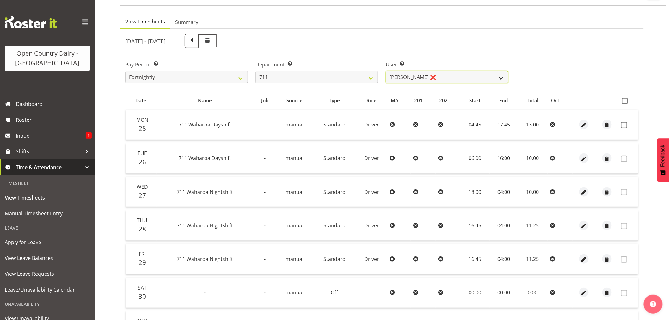
click at [443, 78] on select "Baz Morgan ❌ Gerard Cavanagh ❌ Tyrone Lawry ❌" at bounding box center [447, 77] width 123 height 13
select select "8181"
click at [386, 71] on select "Baz Morgan ❌ Gerard Cavanagh ❌ Tyrone Lawry ❌" at bounding box center [447, 77] width 123 height 13
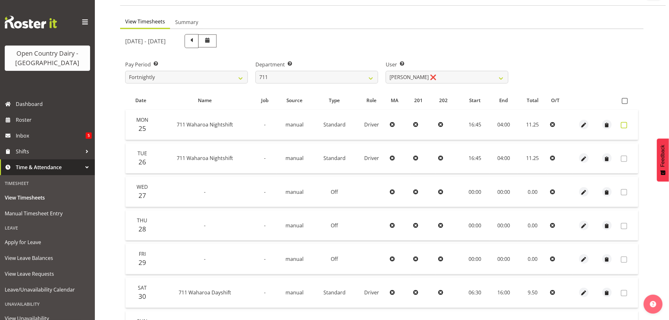
click at [626, 125] on span at bounding box center [624, 125] width 6 height 6
checkbox input "true"
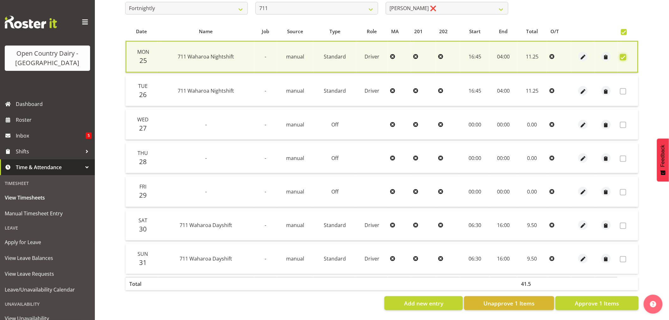
scroll to position [121, 0]
click at [595, 299] on span "Approve 1 Items" at bounding box center [597, 303] width 44 height 8
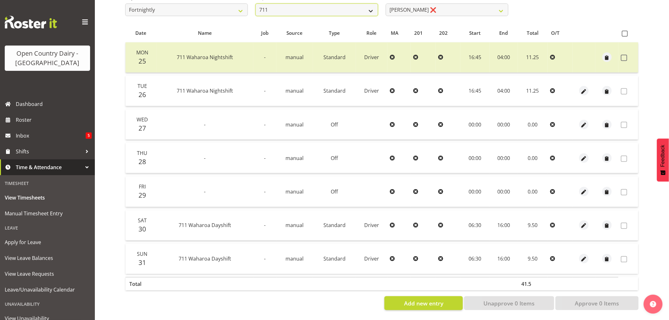
scroll to position [118, 0]
click at [306, 4] on select "701 702 703 704 705 706 707 708 709 710 711 712 713 714 715 716 717 718 719 720" at bounding box center [316, 9] width 123 height 13
click at [255, 3] on select "701 702 703 704 705 706 707 708 709 710 711 712 713 714 715 716 717 718 719 720" at bounding box center [316, 9] width 123 height 13
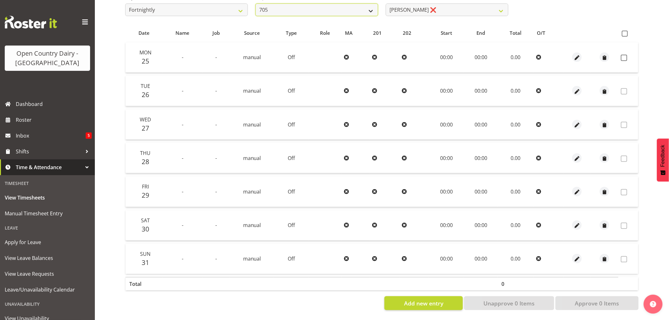
click at [288, 7] on select "701 702 703 704 705 706 707 708 709 710 711 712 713 714 715 716 717 718 719 720" at bounding box center [316, 9] width 123 height 13
click at [255, 3] on select "701 702 703 704 705 706 707 708 709 710 711 712 713 714 715 716 717 718 719 720" at bounding box center [316, 9] width 123 height 13
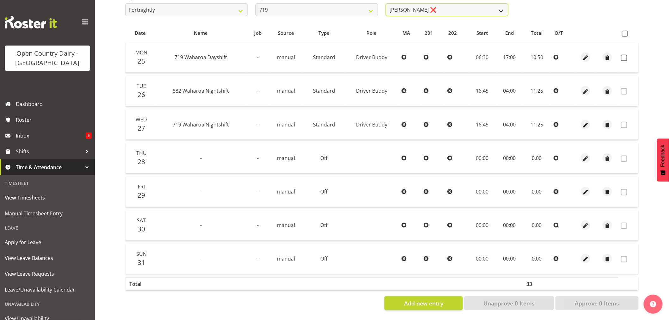
click at [434, 8] on select "Andrew de Lautour ❌ James Wellington ❌ Sami Ovesen ❌" at bounding box center [447, 9] width 123 height 13
click at [386, 3] on select "Andrew de Lautour ❌ James Wellington ❌ Sami Ovesen ❌" at bounding box center [447, 9] width 123 height 13
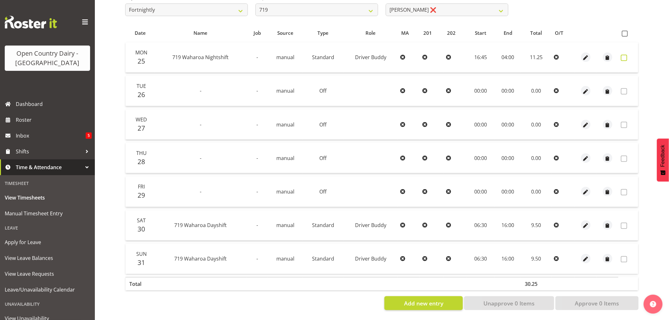
click at [623, 55] on span at bounding box center [624, 58] width 6 height 6
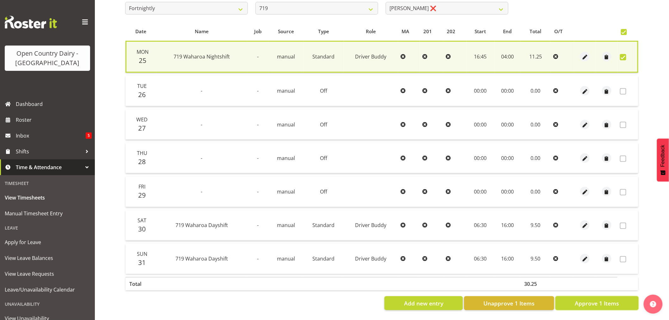
click at [575, 299] on button "Approve 1 Items" at bounding box center [597, 303] width 83 height 14
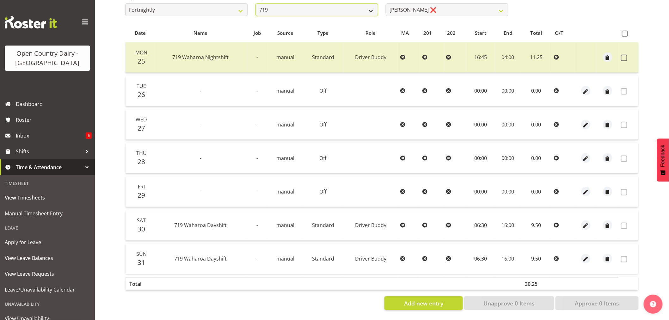
click at [295, 7] on select "701 702 703 704 705 706 707 708 709 710 711 712 713 714 715 716 717 718 719 720" at bounding box center [316, 9] width 123 height 13
click at [255, 3] on select "701 702 703 704 705 706 707 708 709 710 711 712 713 714 715 716 717 718 719 720" at bounding box center [316, 9] width 123 height 13
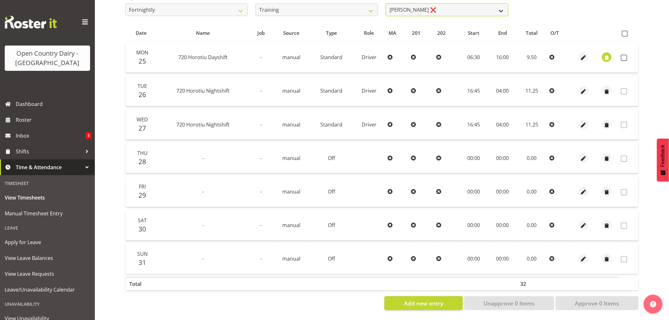
click at [457, 8] on select "Antony Lockyer ❌ Chris Gibbs ❌ David Foote (Junior) ❌ Jesse Simpson ❌ Kimberley…" at bounding box center [447, 9] width 123 height 13
click at [386, 3] on select "Antony Lockyer ❌ Chris Gibbs ❌ David Foote (Junior) ❌ Jesse Simpson ❌ Kimberley…" at bounding box center [447, 9] width 123 height 13
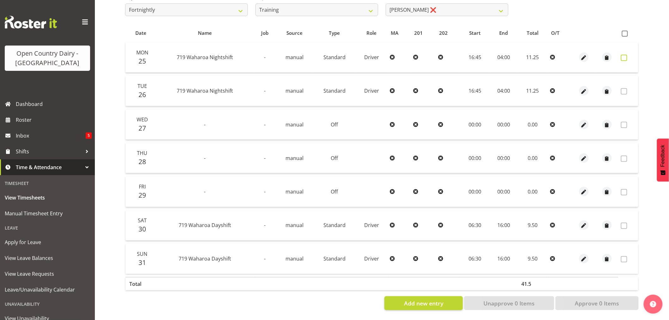
click at [624, 55] on span at bounding box center [624, 58] width 6 height 6
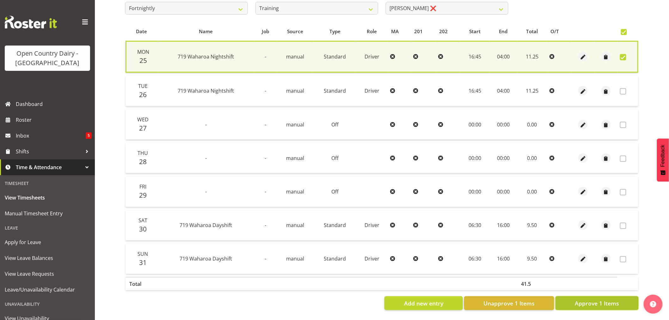
click at [585, 299] on span "Approve 1 Items" at bounding box center [597, 303] width 44 height 8
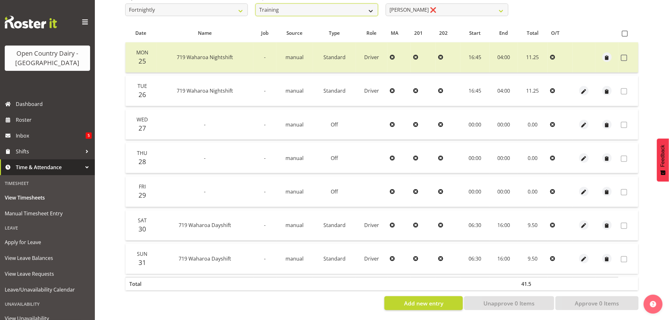
click at [332, 5] on select "701 702 703 704 705 706 707 708 709 710 711 712 713 714 715 716 717 718 719 720" at bounding box center [316, 9] width 123 height 13
click at [255, 3] on select "701 702 703 704 705 706 707 708 709 710 711 712 713 714 715 716 717 718 719 720" at bounding box center [316, 9] width 123 height 13
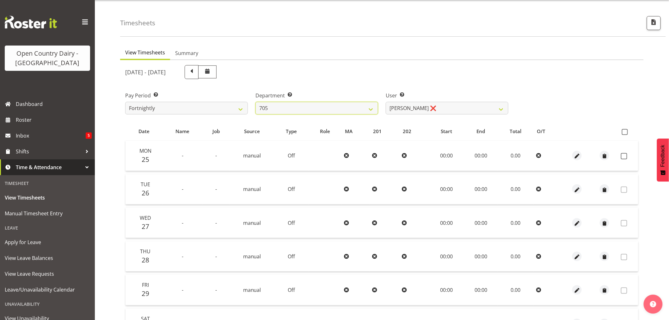
scroll to position [13, 0]
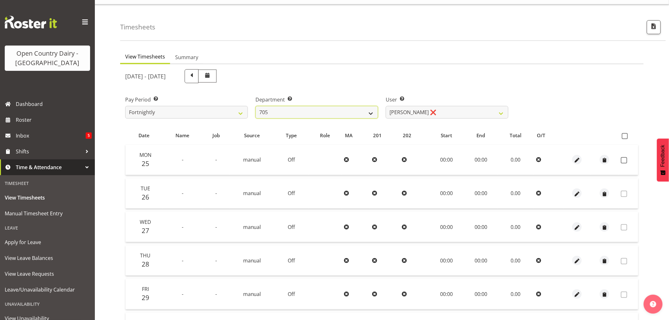
click at [299, 111] on select "701 702 703 704 705 706 707 708 709 710 711 712 713 714 715 716 717 718 719 720" at bounding box center [316, 112] width 123 height 13
click at [255, 106] on select "701 702 703 704 705 706 707 708 709 710 711 712 713 714 715 716 717 718 719 720" at bounding box center [316, 112] width 123 height 13
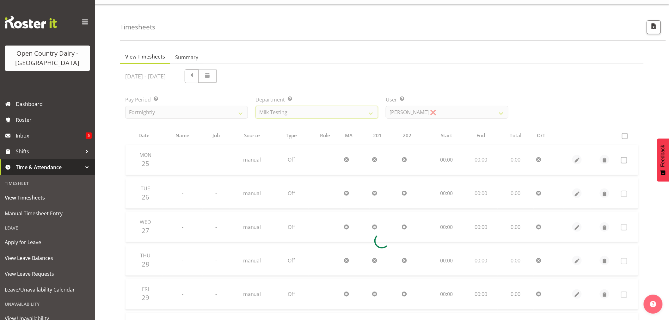
scroll to position [0, 0]
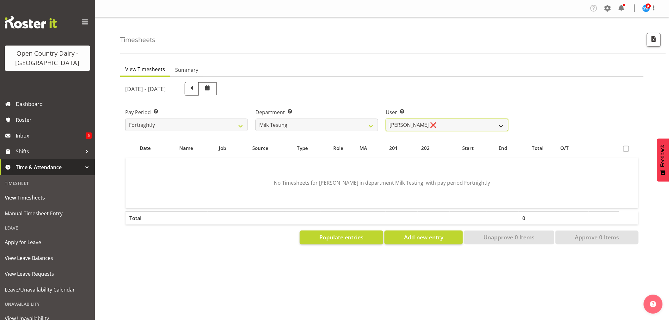
click at [437, 125] on select "Diana Ridings ❌ George Smith ❌ Helaina Walker ❌ Kim Madden ❌ Michael Brechelt ❌…" at bounding box center [447, 125] width 123 height 13
click at [386, 119] on select "Diana Ridings ❌ George Smith ❌ Helaina Walker ❌ Kim Madden ❌ Michael Brechelt ❌…" at bounding box center [447, 125] width 123 height 13
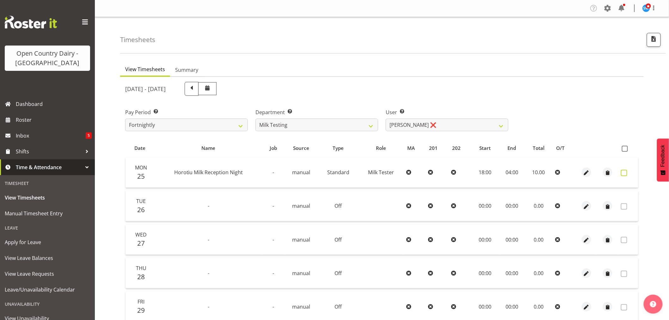
click at [624, 171] on span at bounding box center [624, 173] width 6 height 6
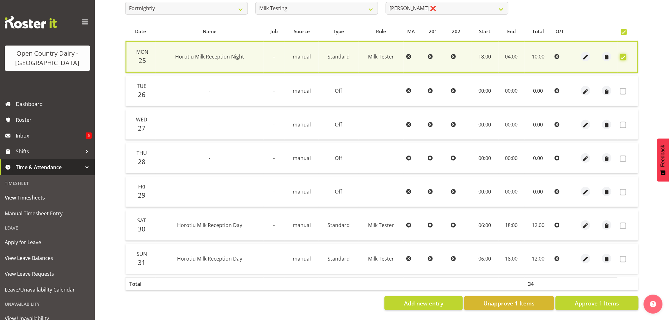
scroll to position [121, 0]
click at [605, 299] on span "Approve 1 Items" at bounding box center [597, 303] width 44 height 8
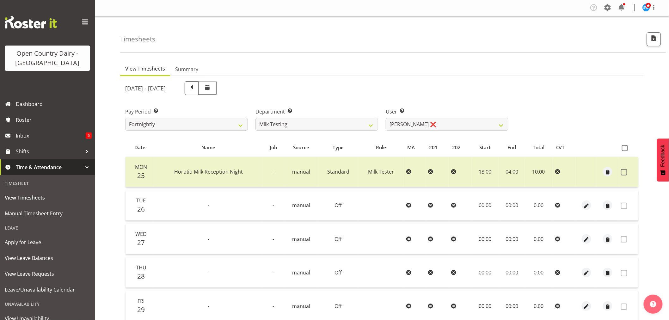
scroll to position [0, 0]
click at [323, 122] on select "701 702 703 704 705 706 707 708 709 710 711 712 713 714 715 716 717 718 719 720" at bounding box center [316, 125] width 123 height 13
click at [255, 119] on select "701 702 703 704 705 706 707 708 709 710 711 712 713 714 715 716 717 718 719 720" at bounding box center [316, 125] width 123 height 13
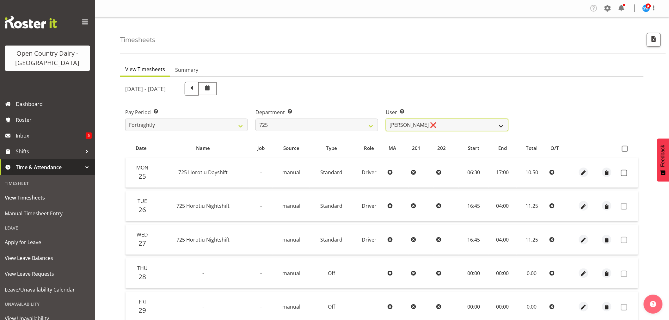
click at [461, 121] on select "[PERSON_NAME] ❌ [PERSON_NAME] [PERSON_NAME] ❌ [PERSON_NAME] ❌ [PERSON_NAME] ❌" at bounding box center [447, 125] width 123 height 13
click at [386, 119] on select "[PERSON_NAME] ❌ [PERSON_NAME] [PERSON_NAME] ❌ [PERSON_NAME] ❌ [PERSON_NAME] ❌" at bounding box center [447, 125] width 123 height 13
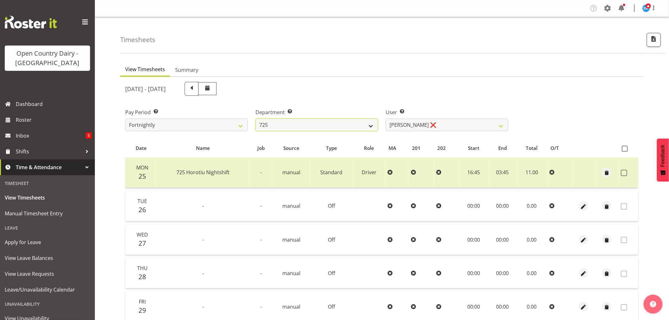
click at [325, 125] on select "701 702 703 704 705 706 707 708 709 710 711 712 713 714 715 716 717 718 719 720" at bounding box center [316, 125] width 123 height 13
click at [255, 119] on select "701 702 703 704 705 706 707 708 709 710 711 712 713 714 715 716 717 718 719 720" at bounding box center [316, 125] width 123 height 13
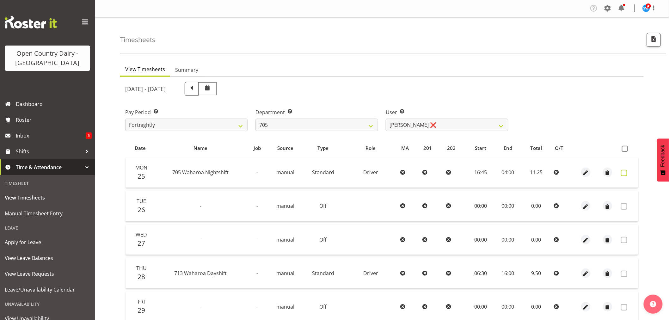
click at [625, 173] on span at bounding box center [624, 173] width 6 height 6
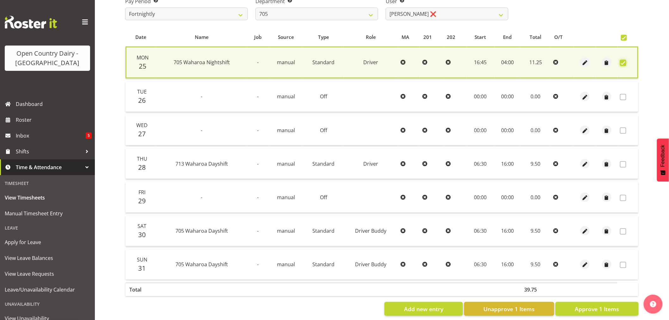
scroll to position [121, 0]
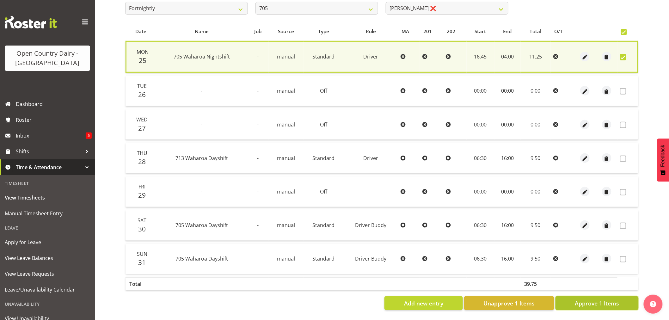
click at [595, 299] on span "Approve 1 Items" at bounding box center [597, 303] width 44 height 8
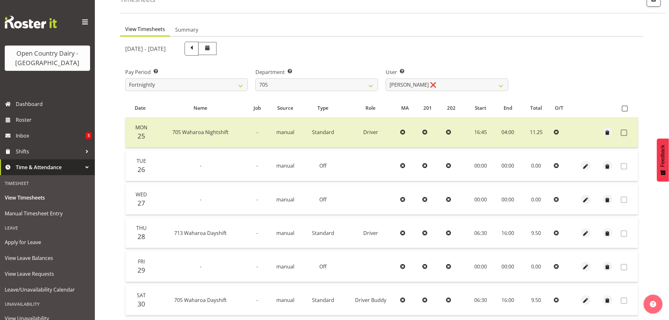
scroll to position [15, 0]
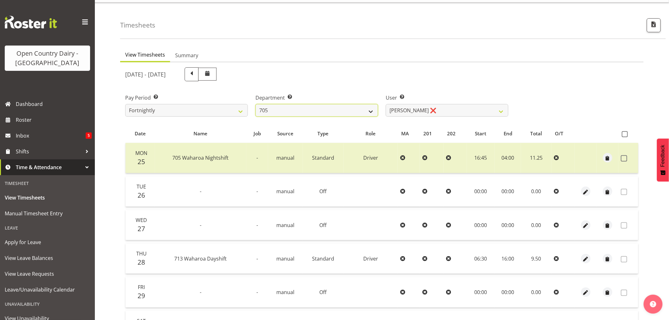
drag, startPoint x: 296, startPoint y: 109, endPoint x: 291, endPoint y: 115, distance: 7.7
click at [296, 109] on select "701 702 703 704 705 706 707 708 709 710 711 712 713 714 715 716 717 718 719 720" at bounding box center [316, 110] width 123 height 13
click at [255, 104] on select "701 702 703 704 705 706 707 708 709 710 711 712 713 714 715 716 717 718 719 720" at bounding box center [316, 110] width 123 height 13
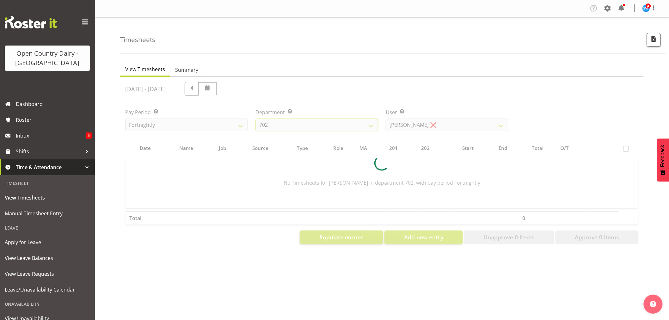
scroll to position [0, 0]
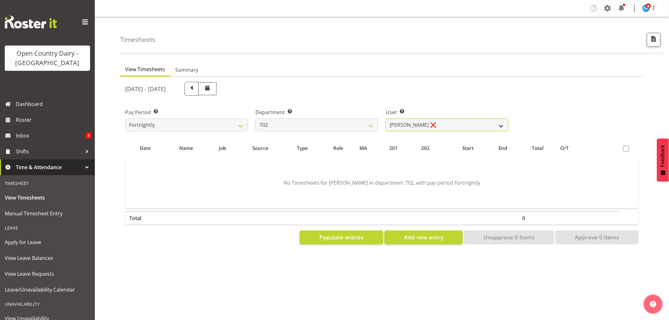
click at [420, 123] on select "Brian Riddle ❌ Denica Tapiki ❌ Nick Adlington ❌ Simon Phillpott ❌" at bounding box center [447, 125] width 123 height 13
click at [386, 119] on select "Brian Riddle ❌ Denica Tapiki ❌ Nick Adlington ❌ Simon Phillpott ❌" at bounding box center [447, 125] width 123 height 13
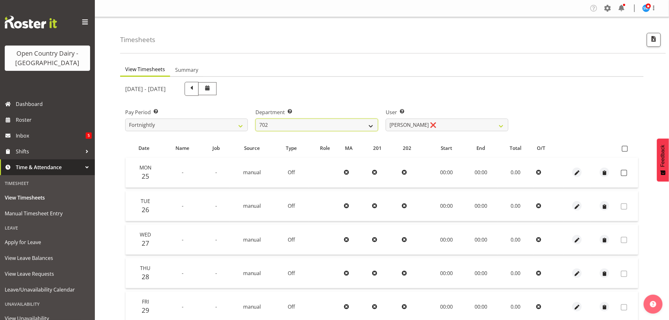
click at [308, 131] on select "701 702 703 704 705 706 707 708 709 710 711 712 713 714 715 716 717 718 719 720" at bounding box center [316, 125] width 123 height 13
click at [255, 119] on select "701 702 703 704 705 706 707 708 709 710 711 712 713 714 715 716 717 718 719 720" at bounding box center [316, 125] width 123 height 13
click at [441, 126] on select "Brian Riddle ❌ Denica Tapiki ❌ Nick Adlington ❌ Simon Phillpott ❌" at bounding box center [447, 125] width 123 height 13
click at [308, 124] on select "701 702 703 704 705 706 707 708 709 710 711 712 713 714 715 716 717 718 719 720" at bounding box center [316, 125] width 123 height 13
click at [255, 119] on select "701 702 703 704 705 706 707 708 709 710 711 712 713 714 715 716 717 718 719 720" at bounding box center [316, 125] width 123 height 13
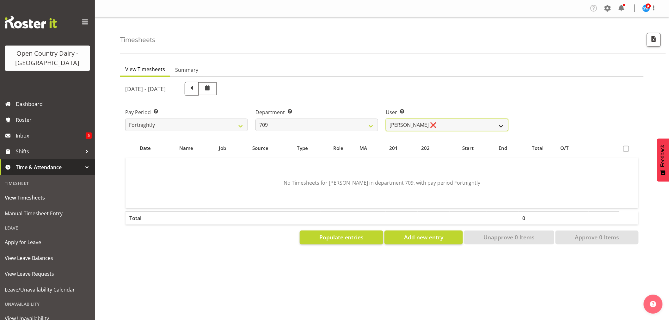
click at [451, 126] on select "Alex Barclay ❌ Craig Knudsen ❌ Jaswant Singh ❌ Ross Cook ❌" at bounding box center [447, 125] width 123 height 13
click at [386, 119] on select "Alex Barclay ❌ Craig Knudsen ❌ Jaswant Singh ❌ Ross Cook ❌" at bounding box center [447, 125] width 123 height 13
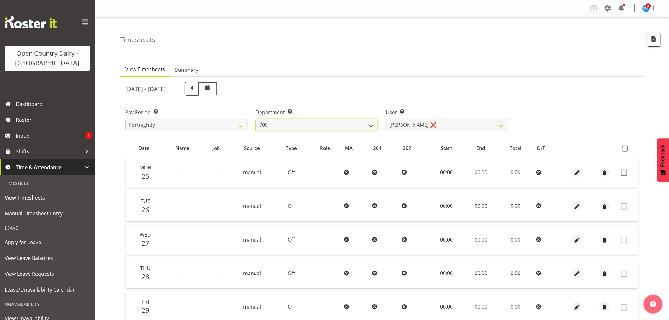
click at [328, 127] on select "701 702 703 704 705 706 707 708 709 710 711 712 713 714 715 716 717 718 719 720" at bounding box center [316, 125] width 123 height 13
click at [255, 119] on select "701 702 703 704 705 706 707 708 709 710 711 712 713 714 715 716 717 718 719 720" at bounding box center [316, 125] width 123 height 13
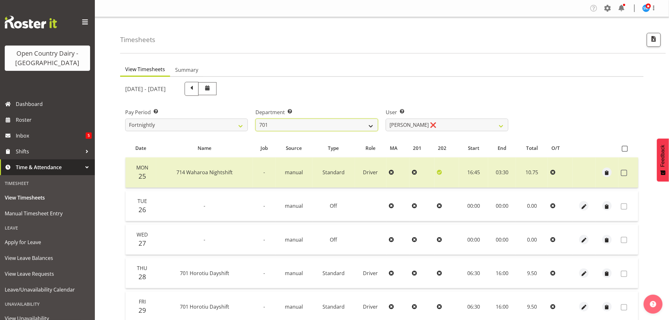
click at [290, 126] on select "701 702 703 704 705 706 707 708 709 710 711 712 713 714 715 716 717 718 719 720" at bounding box center [316, 125] width 123 height 13
click at [255, 119] on select "701 702 703 704 705 706 707 708 709 710 711 712 713 714 715 716 717 718 719 720" at bounding box center [316, 125] width 123 height 13
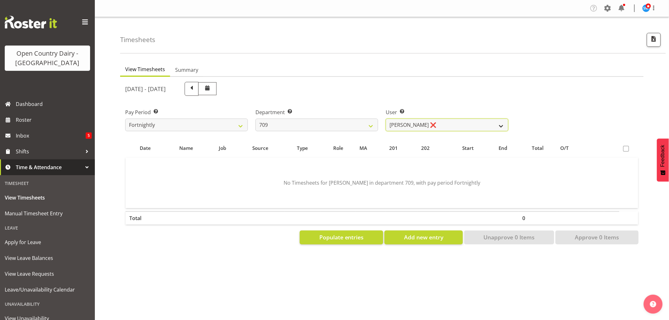
click at [428, 127] on select "Alex Barclay ❌ Craig Knudsen ❌ Jaswant Singh ❌ Ross Cook ❌" at bounding box center [447, 125] width 123 height 13
click at [386, 119] on select "Alex Barclay ❌ Craig Knudsen ❌ Jaswant Singh ❌ Ross Cook ❌" at bounding box center [447, 125] width 123 height 13
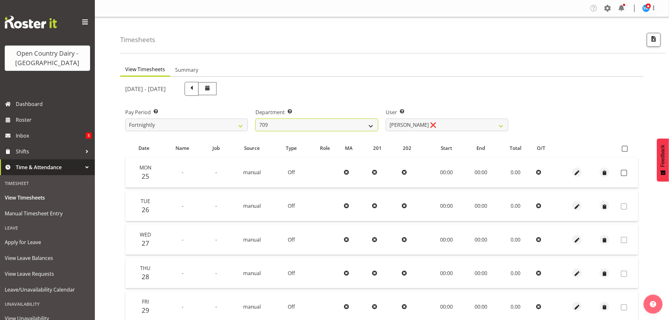
click at [300, 125] on select "701 702 703 704 705 706 707 708 709 710 711 712 713 714 715 716 717 718 719 720" at bounding box center [316, 125] width 123 height 13
click at [255, 119] on select "701 702 703 704 705 706 707 708 709 710 711 712 713 714 715 716 717 718 719 720" at bounding box center [316, 125] width 123 height 13
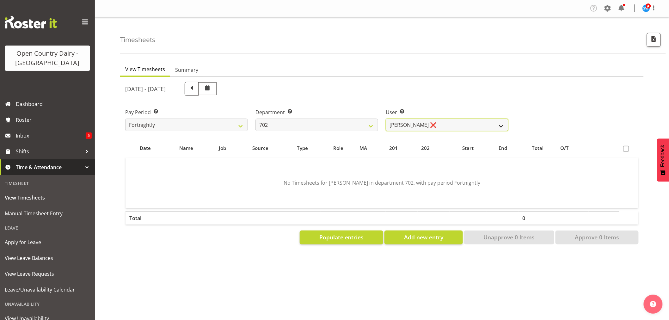
click at [421, 123] on select "Brian Riddle ❌ Denica Tapiki ❌ Nick Adlington ❌ Simon Phillpott ❌" at bounding box center [447, 125] width 123 height 13
click at [386, 119] on select "Brian Riddle ❌ Denica Tapiki ❌ Nick Adlington ❌ Simon Phillpott ❌" at bounding box center [447, 125] width 123 height 13
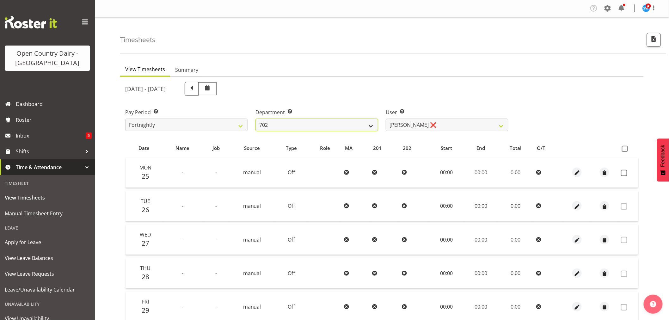
click at [301, 125] on select "701 702 703 704 705 706 707 708 709 710 711 712 713 714 715 716 717 718 719 720" at bounding box center [316, 125] width 123 height 13
click at [255, 119] on select "701 702 703 704 705 706 707 708 709 710 711 712 713 714 715 716 717 718 719 720" at bounding box center [316, 125] width 123 height 13
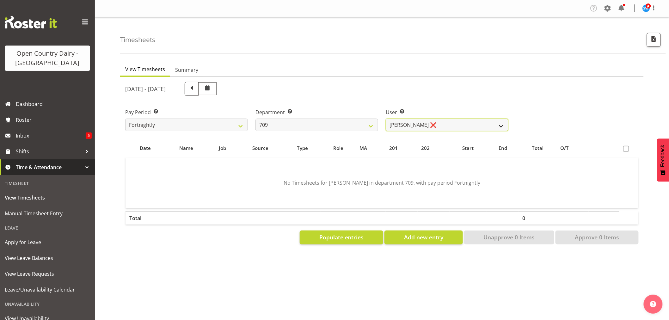
click at [415, 126] on select "Alex Barclay ❌ Craig Knudsen ❌ Jaswant Singh ❌ Ross Cook ❌" at bounding box center [447, 125] width 123 height 13
click at [386, 119] on select "Alex Barclay ❌ Craig Knudsen ❌ Jaswant Singh ❌ Ross Cook ❌" at bounding box center [447, 125] width 123 height 13
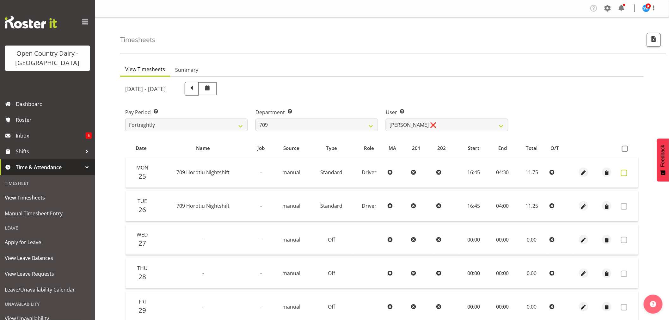
click at [625, 173] on span at bounding box center [624, 173] width 6 height 6
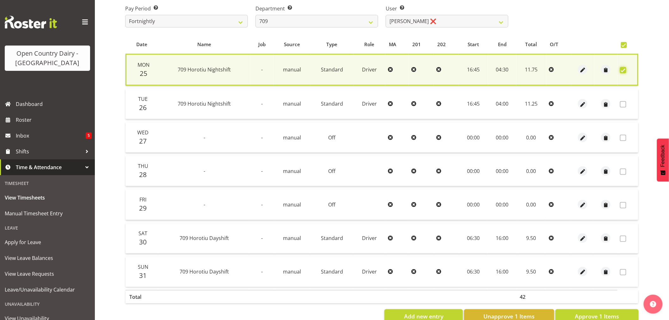
scroll to position [121, 0]
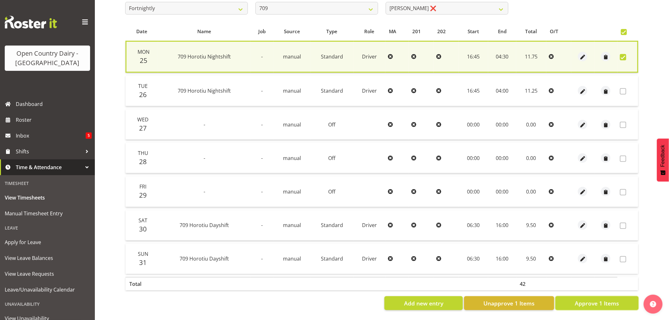
click at [603, 299] on span "Approve 1 Items" at bounding box center [597, 303] width 44 height 8
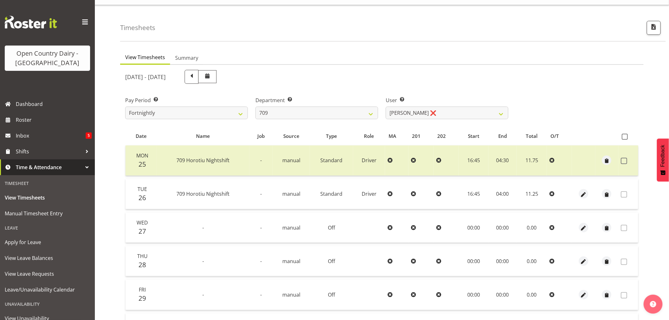
scroll to position [0, 0]
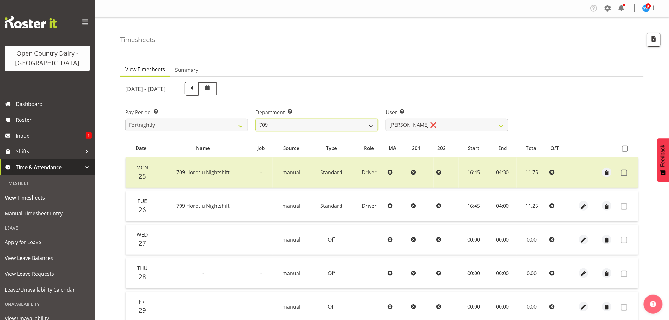
drag, startPoint x: 302, startPoint y: 125, endPoint x: 298, endPoint y: 130, distance: 6.5
click at [302, 125] on select "701 702 703 704 705 706 707 708 709 710 711 712 713 714 715 716 717 718 719 720" at bounding box center [316, 125] width 123 height 13
click at [255, 119] on select "701 702 703 704 705 706 707 708 709 710 711 712 713 714 715 716 717 718 719 720" at bounding box center [316, 125] width 123 height 13
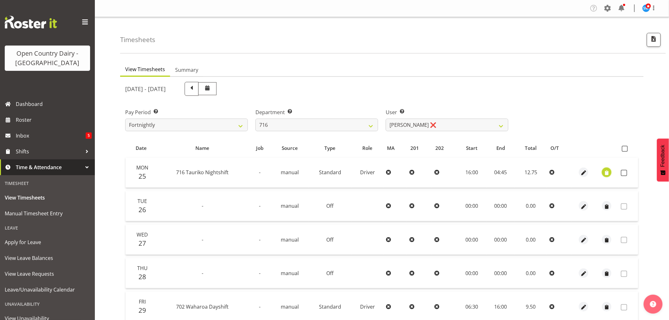
click at [609, 173] on span "button" at bounding box center [606, 172] width 7 height 7
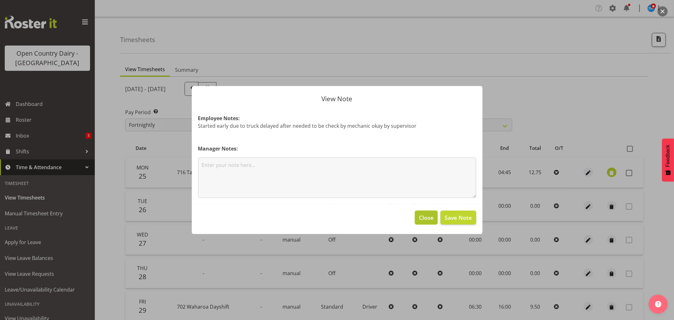
click at [424, 215] on span "Close" at bounding box center [426, 217] width 15 height 8
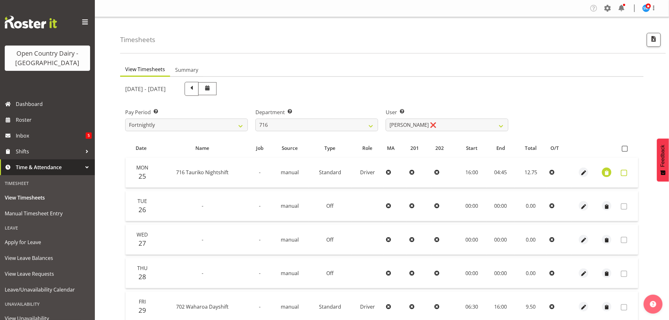
click at [623, 171] on span at bounding box center [624, 173] width 6 height 6
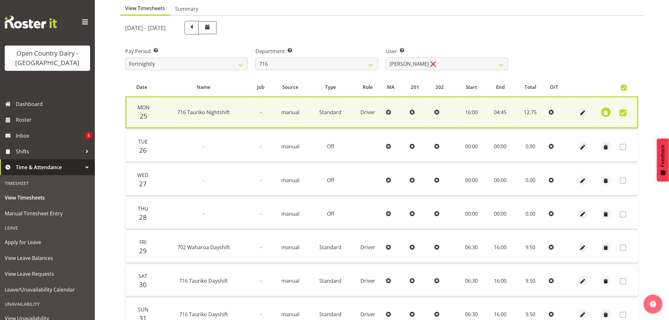
scroll to position [121, 0]
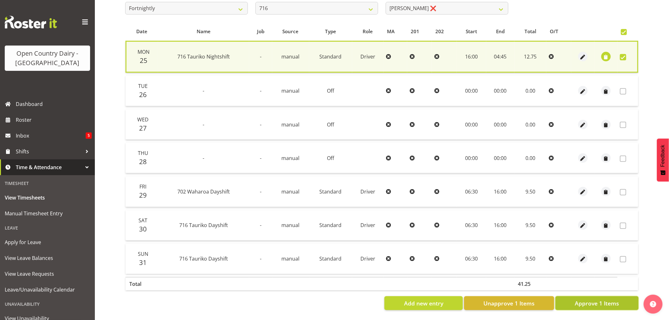
click at [594, 299] on span "Approve 1 Items" at bounding box center [597, 303] width 44 height 8
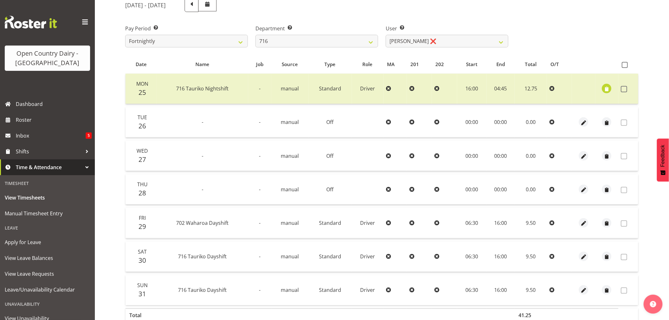
scroll to position [15, 0]
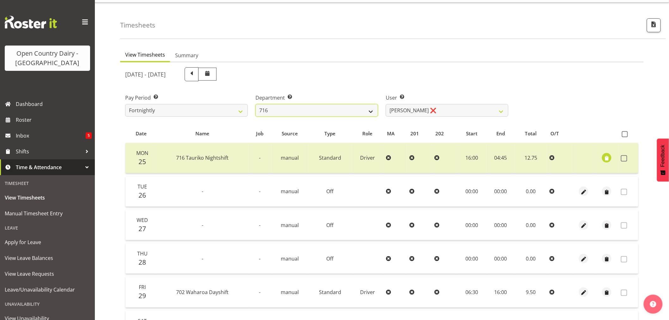
click at [281, 109] on select "701 702 703 704 705 706 707 708 709 710 711 712 713 714 715 716 717 718 719 720" at bounding box center [316, 110] width 123 height 13
click at [255, 104] on select "701 702 703 704 705 706 707 708 709 710 711 712 713 714 715 716 717 718 719 720" at bounding box center [316, 110] width 123 height 13
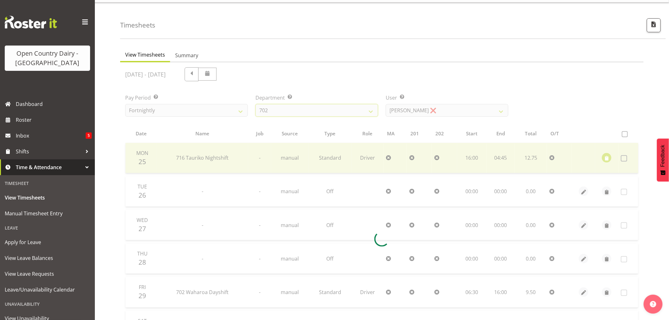
scroll to position [0, 0]
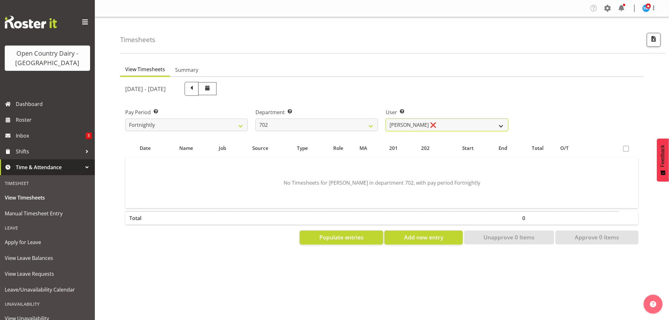
click at [427, 127] on select "Brian Riddle ❌ Denica Tapiki ❌ Nick Adlington ❌ Simon Phillpott ❌" at bounding box center [447, 125] width 123 height 13
click at [386, 119] on select "Brian Riddle ❌ Denica Tapiki ❌ Nick Adlington ❌ Simon Phillpott ❌" at bounding box center [447, 125] width 123 height 13
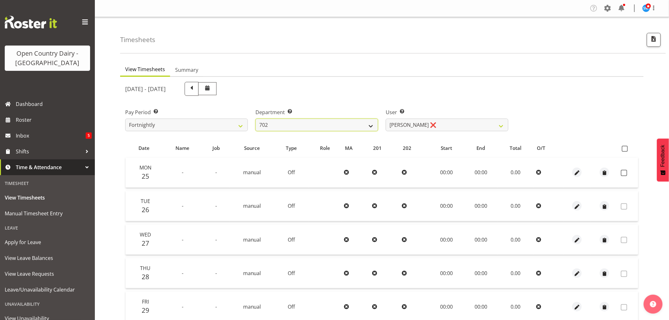
click at [311, 125] on select "701 702 703 704 705 706 707 708 709 710 711 712 713 714 715 716 717 718 719 720" at bounding box center [316, 125] width 123 height 13
click at [255, 119] on select "701 702 703 704 705 706 707 708 709 710 711 712 713 714 715 716 717 718 719 720" at bounding box center [316, 125] width 123 height 13
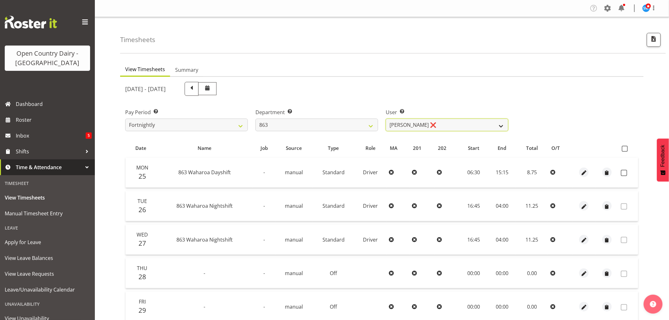
click at [446, 127] on select "Billy Walters ❌ Glyn Spiller ❌ Mike Paki ❌ Paul Bunyan ❌" at bounding box center [447, 125] width 123 height 13
click at [386, 119] on select "Billy Walters ❌ Glyn Spiller ❌ Mike Paki ❌ Paul Bunyan ❌" at bounding box center [447, 125] width 123 height 13
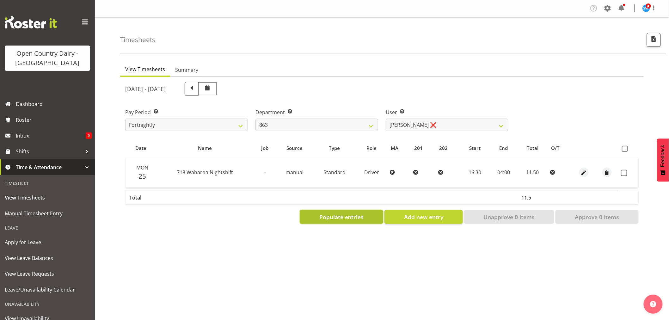
click at [362, 213] on span "Populate entries" at bounding box center [341, 217] width 45 height 8
click at [623, 172] on span at bounding box center [624, 173] width 6 height 6
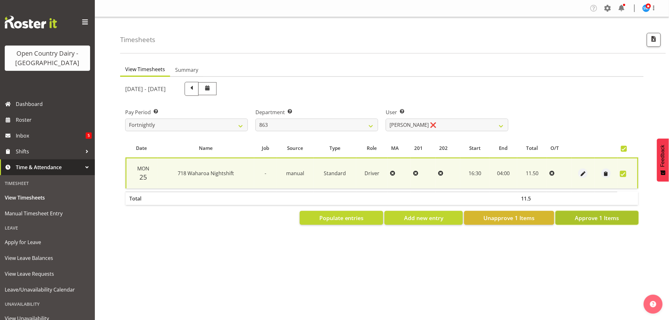
click at [600, 217] on span "Approve 1 Items" at bounding box center [597, 218] width 44 height 8
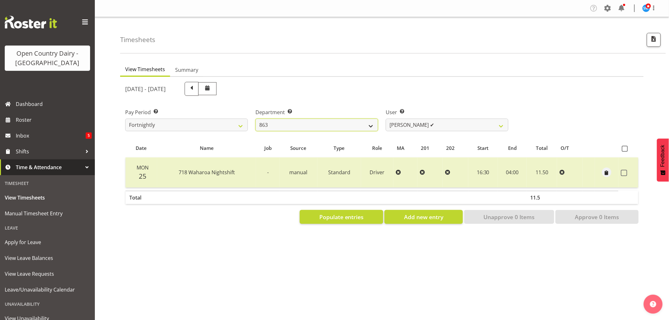
click at [293, 122] on select "701 702 703 704 705 706 707 708 709 710 711 712 713 714 715 716 717 718 719 720" at bounding box center [316, 125] width 123 height 13
click at [255, 119] on select "701 702 703 704 705 706 707 708 709 710 711 712 713 714 715 716 717 718 719 720" at bounding box center [316, 125] width 123 height 13
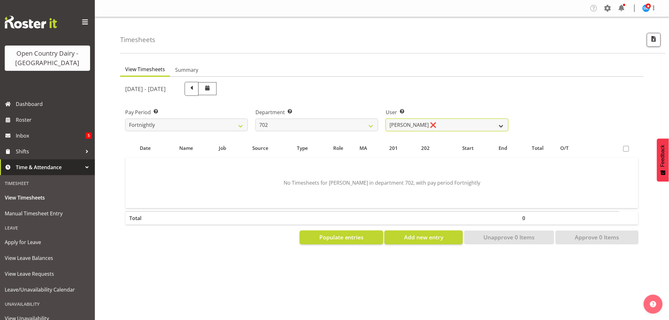
click at [439, 126] on select "Brian Riddle ❌ Denica Tapiki ❌ Nick Adlington ❌ Simon Phillpott ❌" at bounding box center [447, 125] width 123 height 13
click at [386, 119] on select "Brian Riddle ❌ Denica Tapiki ❌ Nick Adlington ❌ Simon Phillpott ❌" at bounding box center [447, 125] width 123 height 13
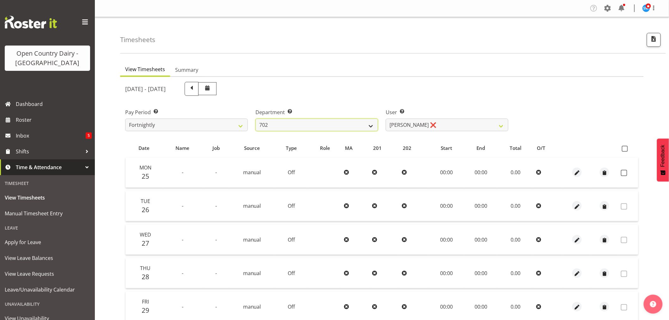
click at [324, 122] on select "701 702 703 704 705 706 707 708 709 710 711 712 713 714 715 716 717 718 719 720" at bounding box center [316, 125] width 123 height 13
click at [255, 119] on select "701 702 703 704 705 706 707 708 709 710 711 712 713 714 715 716 717 718 719 720" at bounding box center [316, 125] width 123 height 13
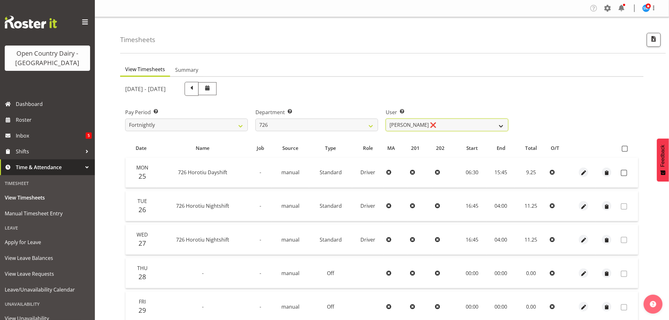
click at [446, 125] on select "Angela Burrill ❌ Bryan Leathart ❌ Harpreet Singh ❌ Kerry Young ❌" at bounding box center [447, 125] width 123 height 13
click at [386, 119] on select "Angela Burrill ❌ Bryan Leathart ❌ Harpreet Singh ❌ Kerry Young ❌" at bounding box center [447, 125] width 123 height 13
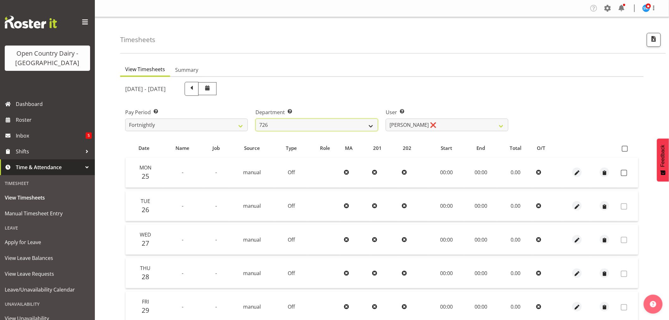
click at [284, 125] on select "701 702 703 704 705 706 707 708 709 710 711 712 713 714 715 716 717 718 719 720" at bounding box center [316, 125] width 123 height 13
click at [255, 119] on select "701 702 703 704 705 706 707 708 709 710 711 712 713 714 715 716 717 718 719 720" at bounding box center [316, 125] width 123 height 13
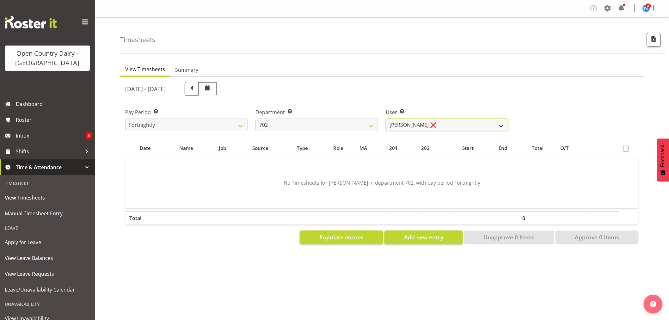
click at [445, 124] on select "Brian Riddle ❌ Denica Tapiki ❌ Nick Adlington ❌ Simon Phillpott ❌" at bounding box center [447, 125] width 123 height 13
click at [386, 119] on select "Brian Riddle ❌ Denica Tapiki ❌ Nick Adlington ❌ Simon Phillpott ❌" at bounding box center [447, 125] width 123 height 13
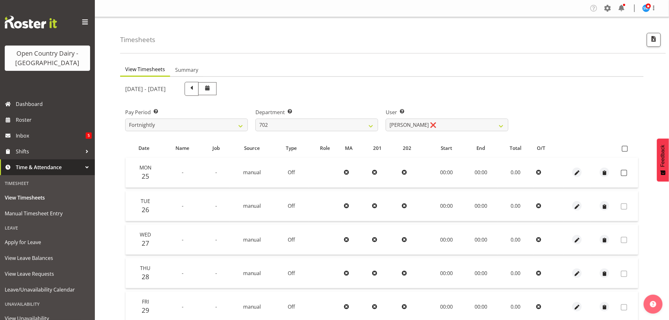
click at [327, 73] on ul "View Timesheets Summary" at bounding box center [382, 70] width 524 height 14
click at [20, 121] on span "Roster" at bounding box center [54, 119] width 76 height 9
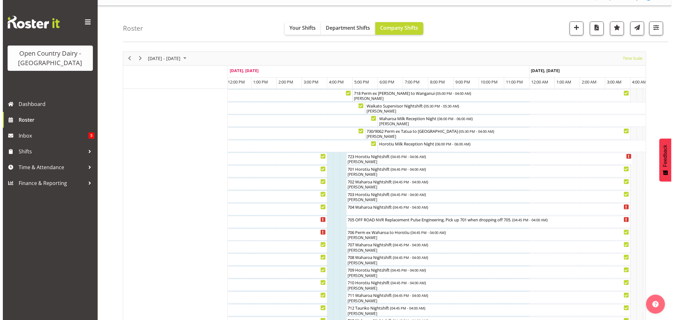
scroll to position [2, 0]
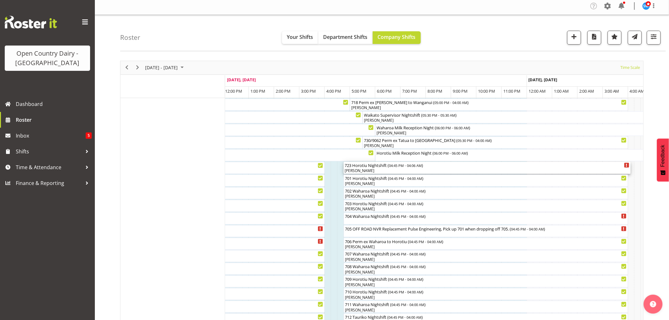
click at [378, 170] on div "[PERSON_NAME]" at bounding box center [487, 171] width 285 height 6
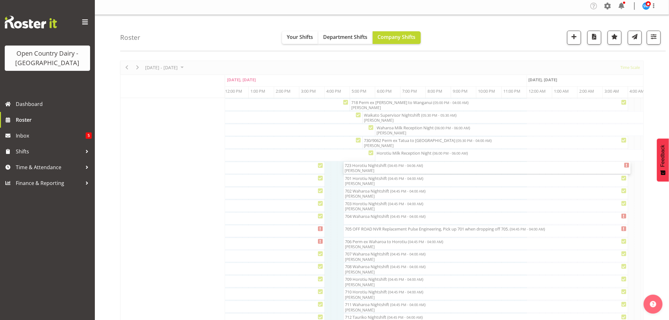
select select "7"
select select "2025"
select select "4"
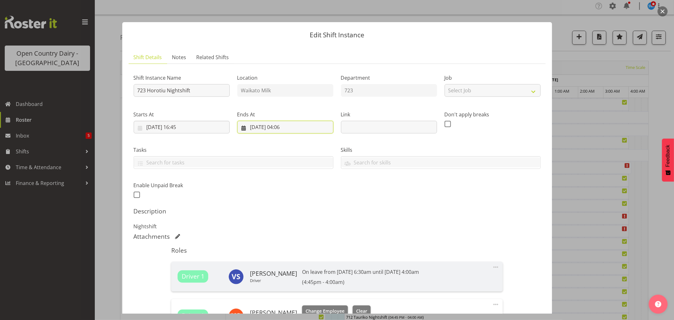
click at [287, 127] on input "27/08/2025, 04:06" at bounding box center [285, 127] width 96 height 13
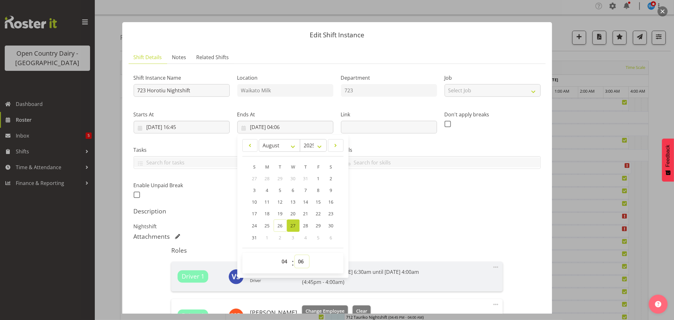
click at [299, 259] on select "00 01 02 03 04 05 06 07 08 09 10 11 12 13 14 15 16 17 18 19 20 21 22 23 24 25 2…" at bounding box center [302, 261] width 14 height 13
select select "0"
click at [295, 255] on select "00 01 02 03 04 05 06 07 08 09 10 11 12 13 14 15 16 17 18 19 20 21 22 23 24 25 2…" at bounding box center [302, 261] width 14 height 13
type input "[DATE] 04:00"
click at [475, 217] on div "Description Nightshift" at bounding box center [337, 218] width 407 height 23
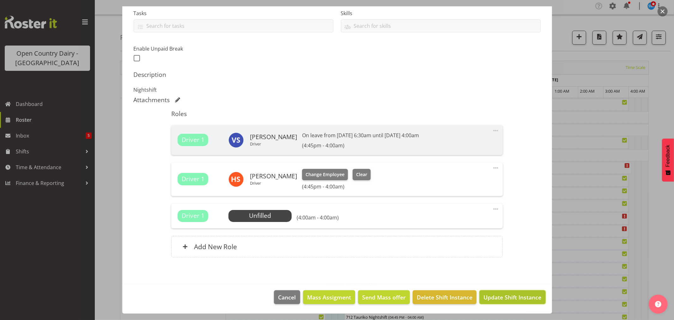
click at [494, 294] on span "Update Shift Instance" at bounding box center [513, 297] width 58 height 8
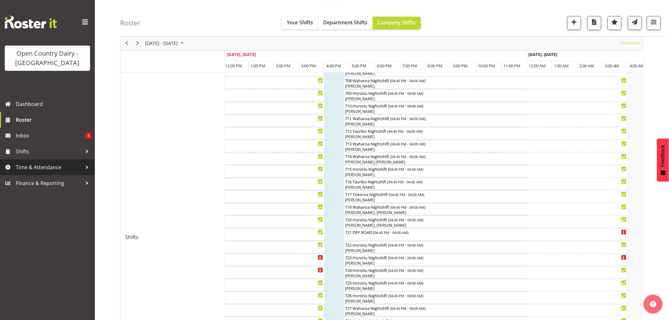
click at [32, 168] on span "Time & Attendance" at bounding box center [49, 167] width 66 height 9
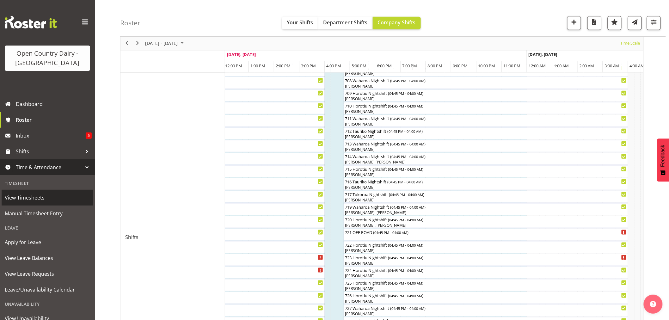
click at [22, 195] on span "View Timesheets" at bounding box center [47, 197] width 85 height 9
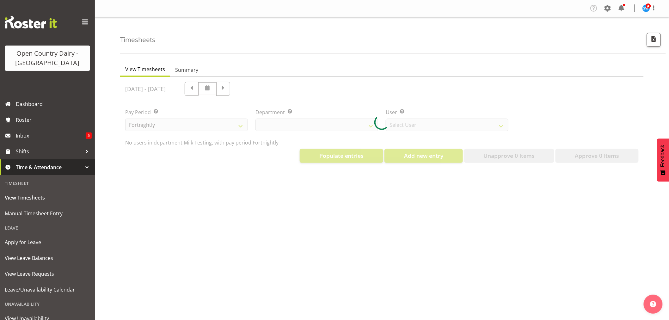
select select "733"
select select "7414"
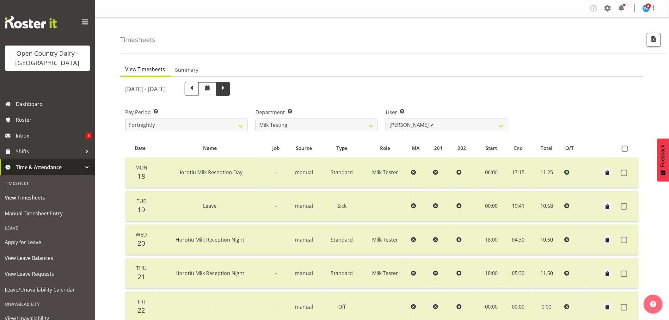
click at [227, 89] on span at bounding box center [223, 88] width 8 height 8
select select
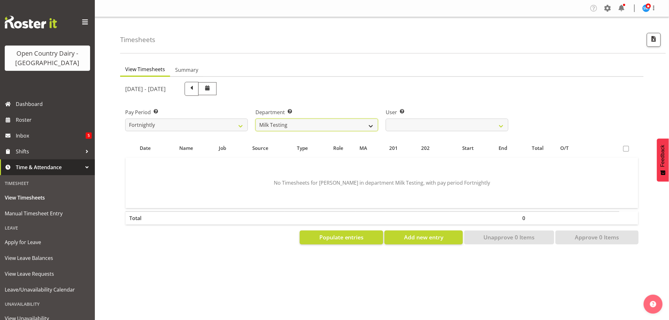
click at [313, 125] on select "701 702 703 704 705 706 707 708 709 710 711 712 713 714 715 716 717 718 719 720" at bounding box center [316, 125] width 123 height 13
select select "808"
click at [255, 119] on select "701 702 703 704 705 706 707 708 709 710 711 712 713 714 715 716 717 718 719 720" at bounding box center [316, 125] width 123 height 13
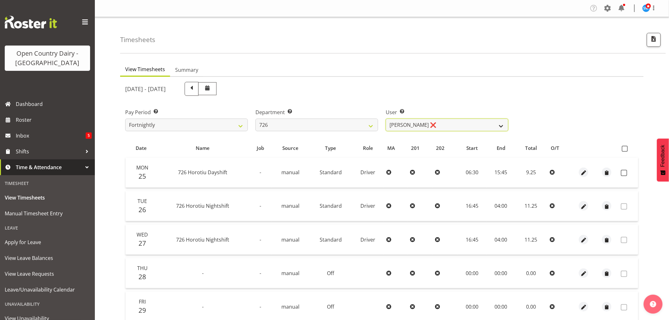
click at [453, 124] on select "Angela Burrill ❌ Bryan Leathart ❌ Harpreet Singh ❌ Kerry Young ❌" at bounding box center [447, 125] width 123 height 13
select select "11081"
click at [386, 119] on select "Angela Burrill ❌ Bryan Leathart ❌ Harpreet Singh ❌ Kerry Young ❌" at bounding box center [447, 125] width 123 height 13
click at [624, 174] on span at bounding box center [624, 173] width 6 height 6
checkbox input "true"
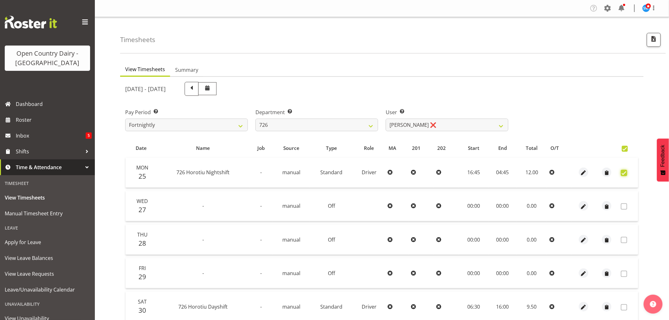
checkbox input "true"
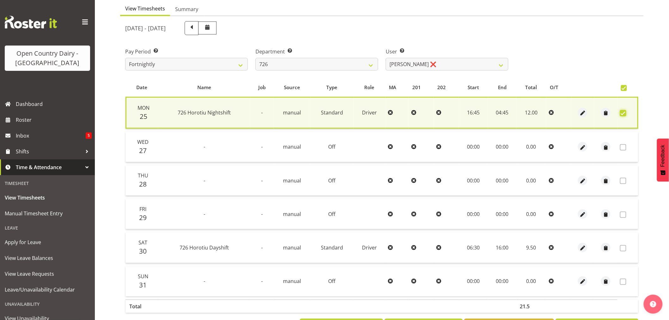
scroll to position [87, 0]
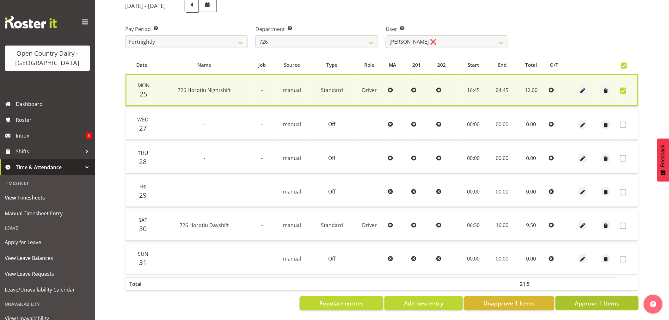
click at [576, 299] on span "Approve 1 Items" at bounding box center [597, 303] width 44 height 8
checkbox input "false"
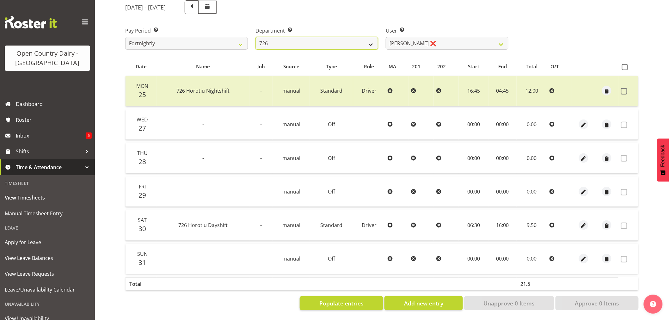
click at [299, 41] on select "701 702 703 704 705 706 707 708 709 710 711 712 713 714 715 716 717 718 719 720" at bounding box center [316, 43] width 123 height 13
select select "720"
click at [255, 37] on select "701 702 703 704 705 706 707 708 709 710 711 712 713 714 715 716 717 718 719 720" at bounding box center [316, 43] width 123 height 13
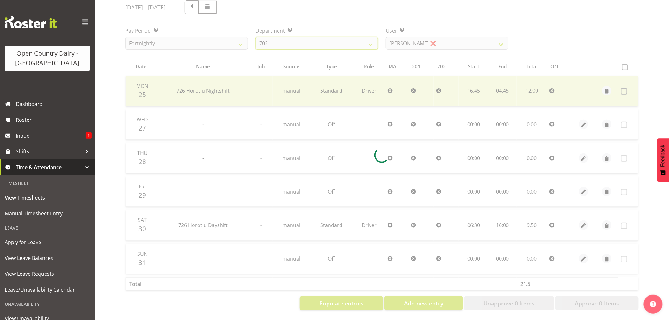
scroll to position [0, 0]
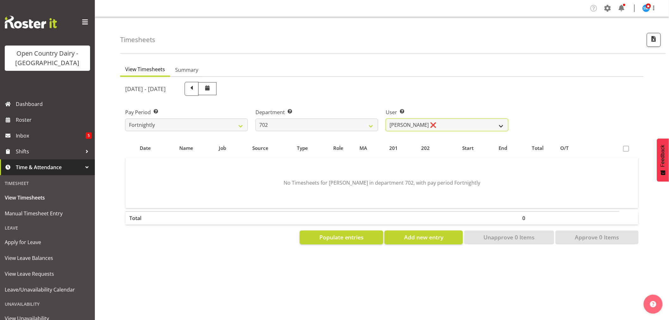
click at [444, 125] on select "Brian Riddle ❌ Denica Tapiki ❌ Nick Adlington ❌ Simon Phillpott ❌" at bounding box center [447, 125] width 123 height 13
select select "10345"
click at [386, 119] on select "Brian Riddle ❌ Denica Tapiki ❌ Nick Adlington ❌ Simon Phillpott ❌" at bounding box center [447, 125] width 123 height 13
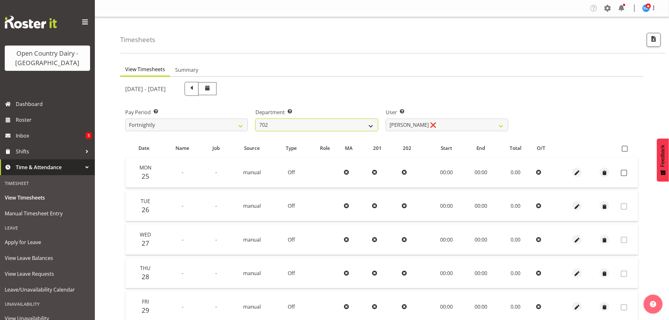
click at [292, 125] on select "701 702 703 704 705 706 707 708 709 710 711 712 713 714 715 716 717 718 719 720" at bounding box center [316, 125] width 123 height 13
select select "802"
click at [255, 119] on select "701 702 703 704 705 706 707 708 709 710 711 712 713 714 715 716 717 718 719 720" at bounding box center [316, 125] width 123 height 13
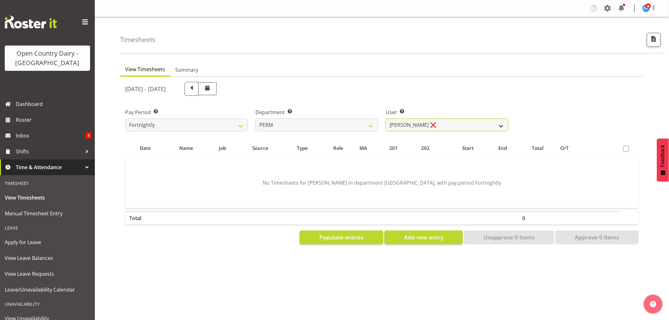
click at [446, 119] on select "Abhilash Antony ❌ Amba Swann ❌ Chris Kneebone ❌ Jayden Vincent ❌ Paul Wilson ❌ …" at bounding box center [447, 125] width 123 height 13
select select "9944"
click at [386, 119] on select "Abhilash Antony ❌ Amba Swann ❌ Chris Kneebone ❌ Jayden Vincent ❌ Paul Wilson ❌ …" at bounding box center [447, 125] width 123 height 13
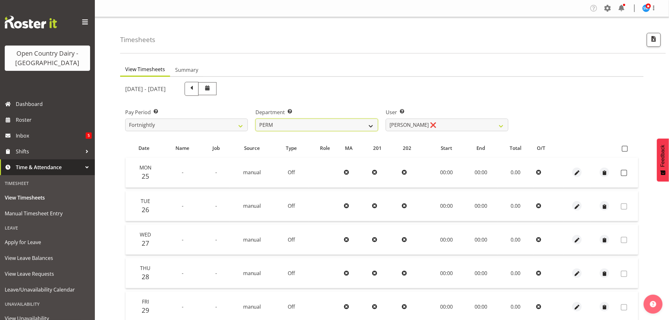
click at [293, 123] on select "701 702 703 704 705 706 707 708 709 710 711 712 713 714 715 716 717 718 719 720" at bounding box center [316, 125] width 123 height 13
select select "822"
click at [255, 119] on select "701 702 703 704 705 706 707 708 709 710 711 712 713 714 715 716 717 718 719 720" at bounding box center [316, 125] width 123 height 13
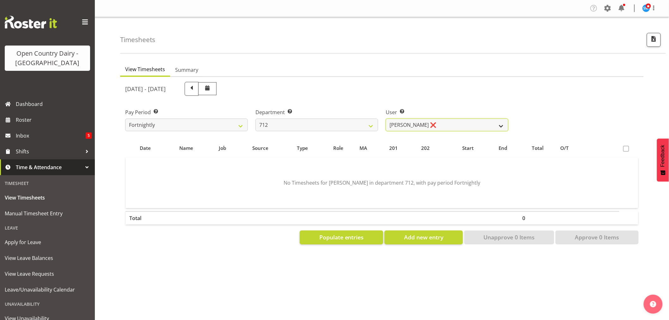
click at [438, 123] on select "Amrik Singh ❌ Jasdeep Singh ❌ Lucky Kau Kau ❌" at bounding box center [447, 125] width 123 height 13
select select "8250"
click at [386, 119] on select "Amrik Singh ❌ Jasdeep Singh ❌ Lucky Kau Kau ❌" at bounding box center [447, 125] width 123 height 13
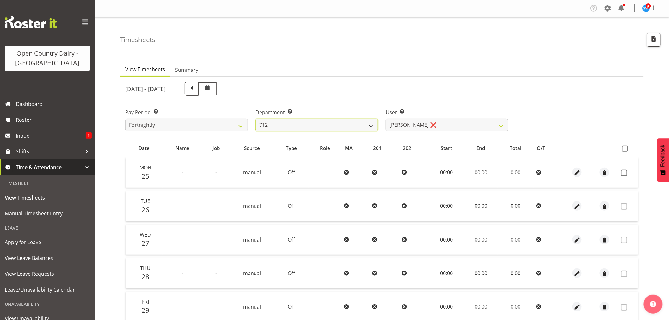
click at [316, 122] on select "701 702 703 704 705 706 707 708 709 710 711 712 713 714 715 716 717 718 719 720" at bounding box center [316, 125] width 123 height 13
select select "754"
click at [255, 119] on select "701 702 703 704 705 706 707 708 709 710 711 712 713 714 715 716 717 718 719 720" at bounding box center [316, 125] width 123 height 13
select select "8172"
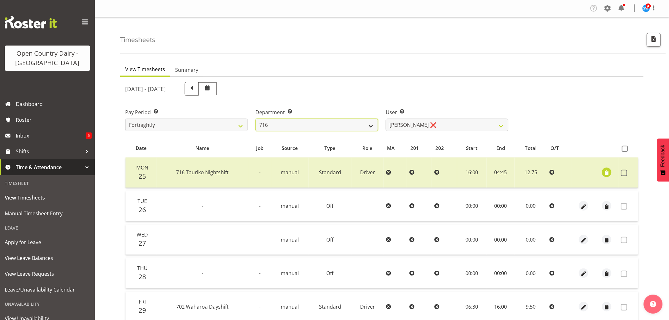
click at [342, 128] on select "701 702 703 704 705 706 707 708 709 710 711 712 713 714 715 716 717 718 719 720" at bounding box center [316, 125] width 123 height 13
select select "720"
click at [255, 119] on select "701 702 703 704 705 706 707 708 709 710 711 712 713 714 715 716 717 718 719 720" at bounding box center [316, 125] width 123 height 13
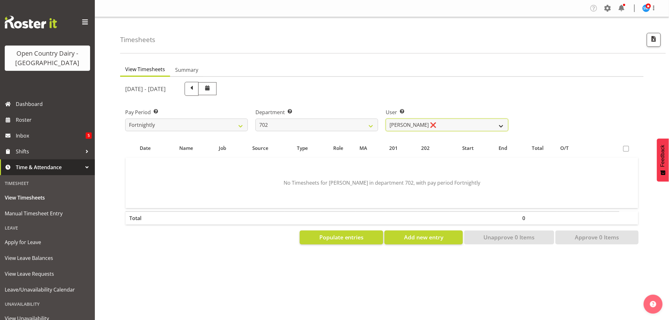
click at [426, 125] on select "Brian Riddle ❌ Denica Tapiki ❌ Nick Adlington ❌ Simon Phillpott ❌" at bounding box center [447, 125] width 123 height 13
select select "10345"
click at [386, 119] on select "Brian Riddle ❌ Denica Tapiki ❌ Nick Adlington ❌ Simon Phillpott ❌" at bounding box center [447, 125] width 123 height 13
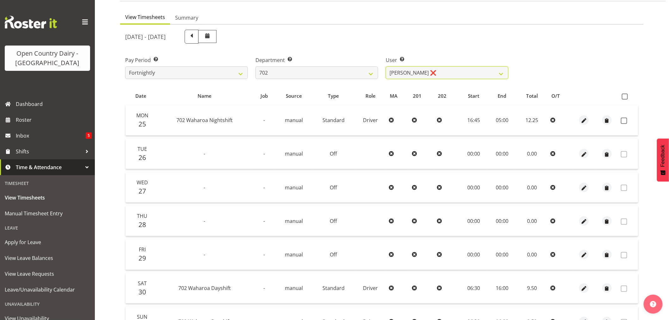
scroll to position [50, 0]
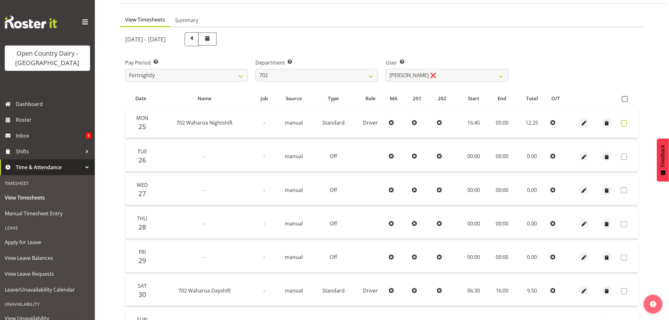
click at [625, 121] on span at bounding box center [624, 123] width 6 height 6
checkbox input "true"
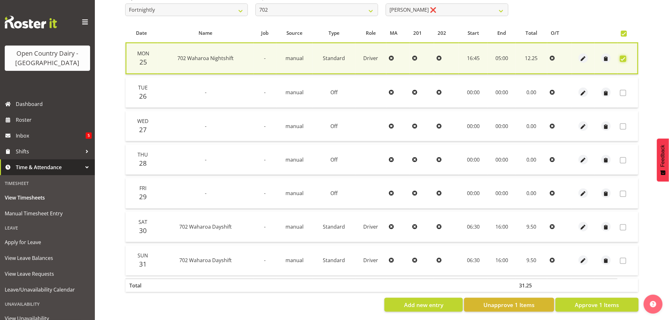
scroll to position [121, 0]
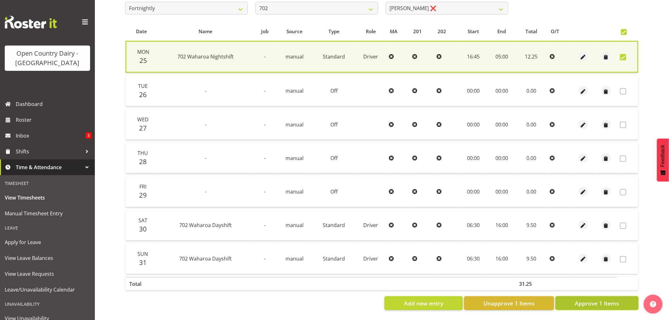
click at [598, 299] on span "Approve 1 Items" at bounding box center [597, 303] width 44 height 8
checkbox input "false"
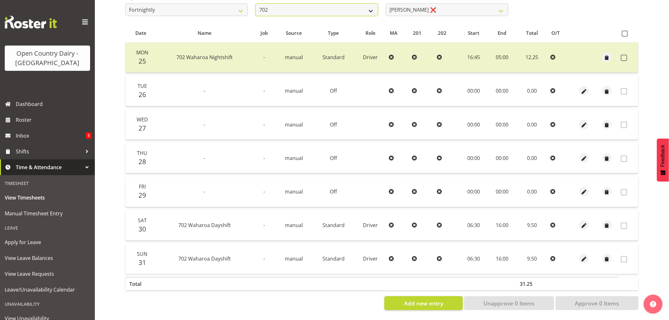
scroll to position [118, 0]
click at [302, 5] on select "701 702 703 704 705 706 707 708 709 710 711 712 713 714 715 716 717 718 719 720" at bounding box center [316, 9] width 123 height 13
select select "716"
click at [255, 3] on select "701 702 703 704 705 706 707 708 709 710 711 712 713 714 715 716 717 718 719 720" at bounding box center [316, 9] width 123 height 13
select select "10098"
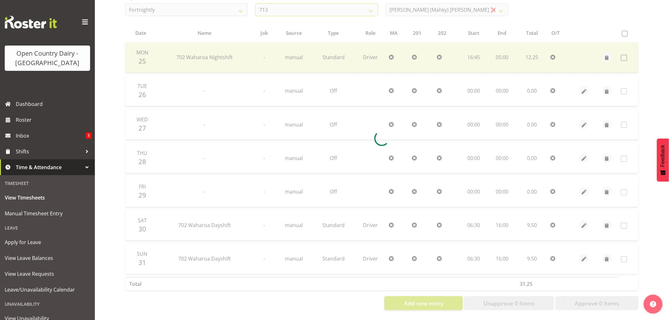
scroll to position [0, 0]
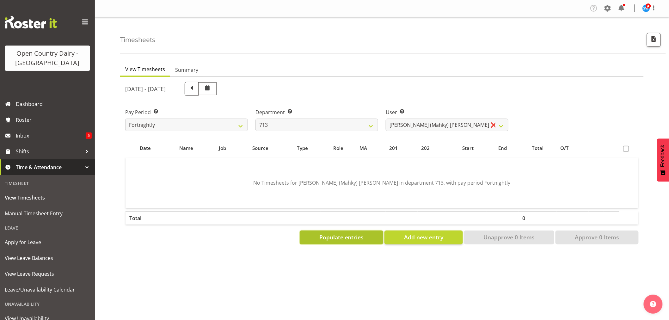
click at [356, 233] on span "Populate entries" at bounding box center [341, 237] width 45 height 8
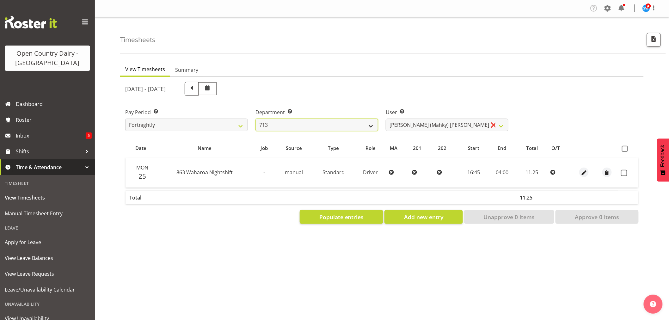
click at [293, 122] on select "701 702 703 704 705 706 707 708 709 710 711 712 713 714 715 716 717 718 719 720" at bounding box center [316, 125] width 123 height 13
select select "763"
click at [255, 119] on select "701 702 703 704 705 706 707 708 709 710 711 712 713 714 715 716 717 718 719 720" at bounding box center [316, 125] width 123 height 13
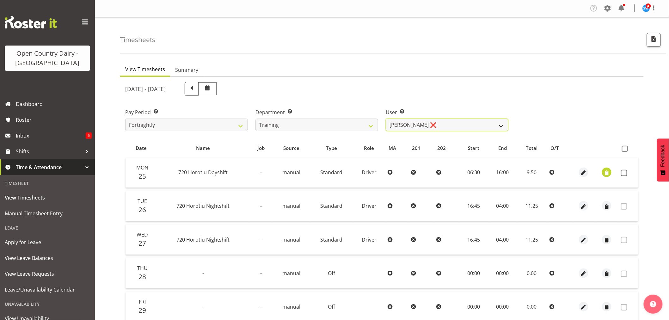
click at [421, 124] on select "Antony Lockyer ❌ Chris Gibbs ❌ David Foote (Junior) ❌ Jesse Simpson ❌ Kimberley…" at bounding box center [447, 125] width 123 height 13
select select "11709"
click at [386, 119] on select "Antony Lockyer ❌ Chris Gibbs ❌ David Foote (Junior) ❌ Jesse Simpson ❌ Kimberley…" at bounding box center [447, 125] width 123 height 13
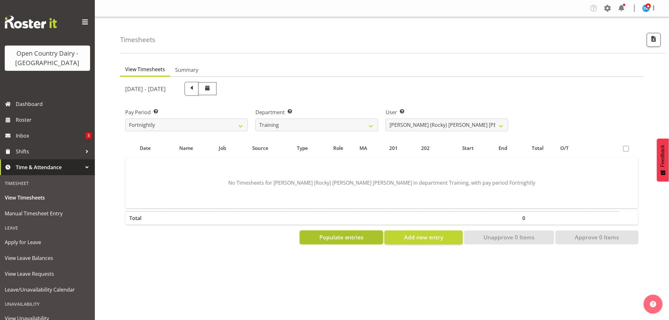
click at [362, 236] on span "Populate entries" at bounding box center [341, 237] width 45 height 8
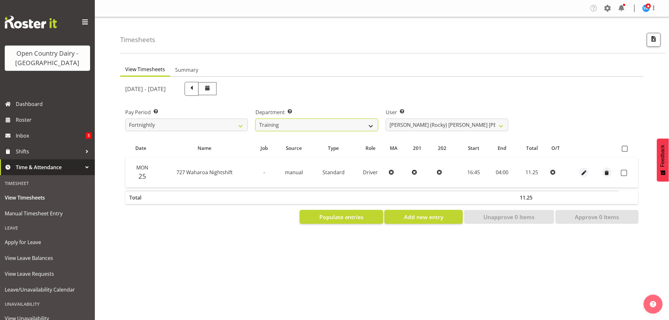
click at [312, 127] on select "701 702 703 704 705 706 707 708 709 710 711 712 713 714 715 716 717 718 719 720" at bounding box center [316, 125] width 123 height 13
click at [255, 119] on select "701 702 703 704 705 706 707 708 709 710 711 712 713 714 715 716 717 718 719 720" at bounding box center [316, 125] width 123 height 13
click at [416, 125] on select "Antony Lockyer ❌ Chris Gibbs ❌ David Foote (Junior) ❌ Jesse Simpson ❌ Kimberley…" at bounding box center [447, 125] width 123 height 13
click at [401, 84] on div "August 25th - August 31st 2025" at bounding box center [316, 89] width 383 height 14
click at [333, 124] on select "701 702 703 704 705 706 707 708 709 710 711 712 713 714 715 716 717 718 719 720" at bounding box center [316, 125] width 123 height 13
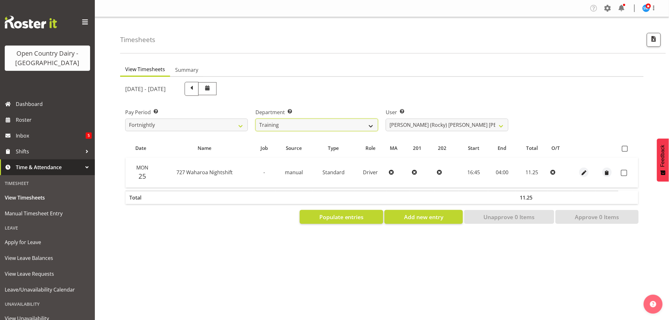
select select "822"
click at [255, 119] on select "701 702 703 704 705 706 707 708 709 710 711 712 713 714 715 716 717 718 719 720" at bounding box center [316, 125] width 123 height 13
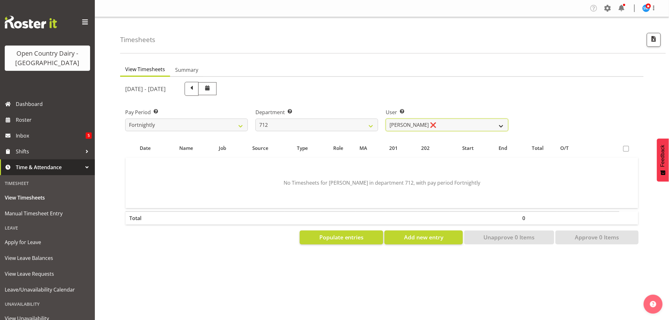
click at [454, 122] on select "Amrik Singh ❌ Jasdeep Singh ❌ Lucky Kau Kau ❌" at bounding box center [447, 125] width 123 height 13
select select "8250"
click at [386, 119] on select "Amrik Singh ❌ Jasdeep Singh ❌ Lucky Kau Kau ❌" at bounding box center [447, 125] width 123 height 13
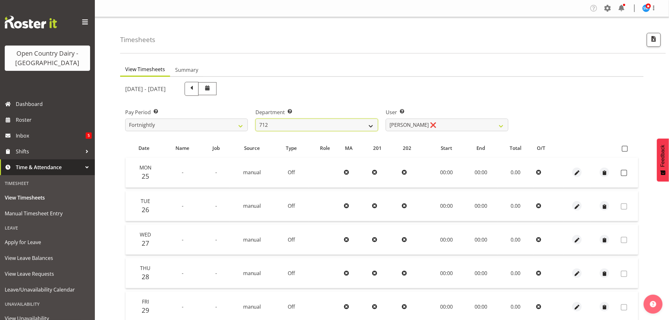
click at [317, 126] on select "701 702 703 704 705 706 707 708 709 710 711 712 713 714 715 716 717 718 719 720" at bounding box center [316, 125] width 123 height 13
select select "710"
click at [255, 119] on select "701 702 703 704 705 706 707 708 709 710 711 712 713 714 715 716 717 718 719 720" at bounding box center [316, 125] width 123 height 13
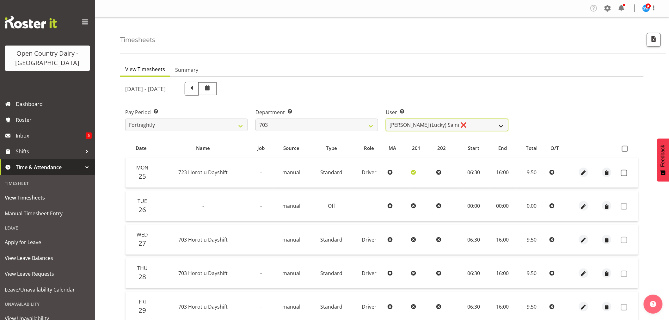
click at [428, 125] on select "Bhupinder (Lucky) Saini ❌ Mark Fowler ❌ Tama Baker ❌" at bounding box center [447, 125] width 123 height 13
select select "8198"
click at [386, 119] on select "Bhupinder (Lucky) Saini ❌ Mark Fowler ❌ Tama Baker ❌" at bounding box center [447, 125] width 123 height 13
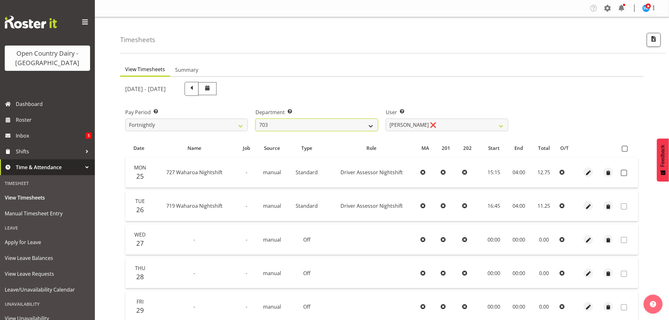
click at [306, 122] on select "701 702 703 704 705 706 707 708 709 710 711 712 713 714 715 716 717 718 719 720" at bounding box center [316, 125] width 123 height 13
select select "760"
click at [255, 119] on select "701 702 703 704 705 706 707 708 709 710 711 712 713 714 715 716 717 718 719 720" at bounding box center [316, 125] width 123 height 13
select select "8169"
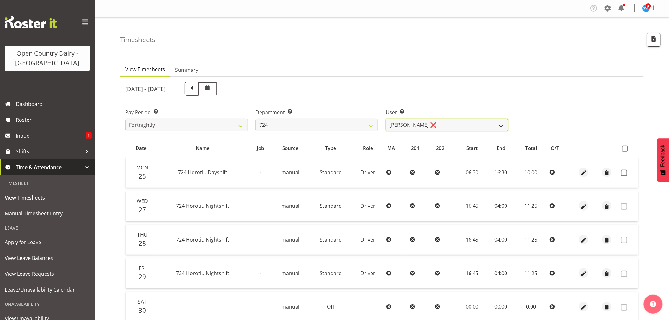
click at [428, 122] on select "Brent Adams ❌ Jaspreet Singh ❌ John Walters ❌" at bounding box center [447, 125] width 123 height 13
click at [286, 122] on select "701 702 703 704 705 706 707 708 709 710 711 712 713 714 715 716 717 718 719 720" at bounding box center [316, 125] width 123 height 13
select select "802"
click at [255, 119] on select "701 702 703 704 705 706 707 708 709 710 711 712 713 714 715 716 717 718 719 720" at bounding box center [316, 125] width 123 height 13
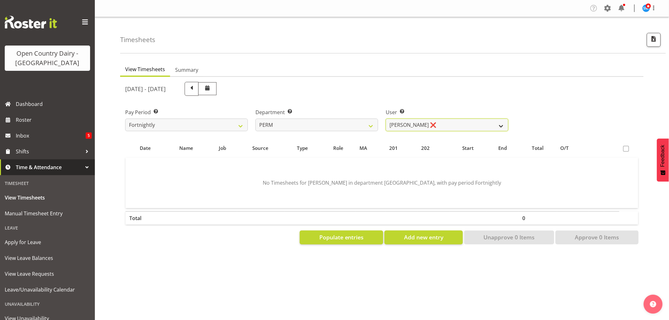
click at [457, 126] on select "Abhilash Antony ❌ Amba Swann ❌ Chris Kneebone ❌ Jayden Vincent ❌ Paul Wilson ❌ …" at bounding box center [447, 125] width 123 height 13
select select "9944"
click at [386, 119] on select "Abhilash Antony ❌ Amba Swann ❌ Chris Kneebone ❌ Jayden Vincent ❌ Paul Wilson ❌ …" at bounding box center [447, 125] width 123 height 13
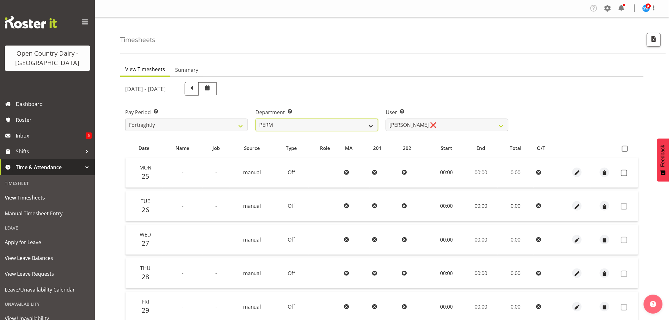
click at [295, 121] on select "701 702 703 704 705 706 707 708 709 710 711 712 713 714 715 716 717 718 719 720" at bounding box center [316, 125] width 123 height 13
click at [255, 119] on select "701 702 703 704 705 706 707 708 709 710 711 712 713 714 715 716 717 718 719 720" at bounding box center [316, 125] width 123 height 13
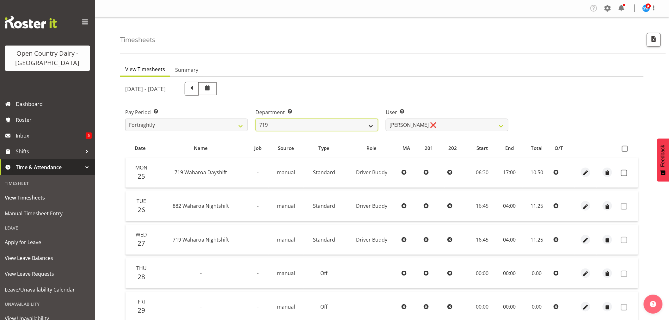
click at [321, 125] on select "701 702 703 704 705 706 707 708 709 710 711 712 713 714 715 716 717 718 719 720" at bounding box center [316, 125] width 123 height 13
select select "710"
click at [255, 119] on select "701 702 703 704 705 706 707 708 709 710 711 712 713 714 715 716 717 718 719 720" at bounding box center [316, 125] width 123 height 13
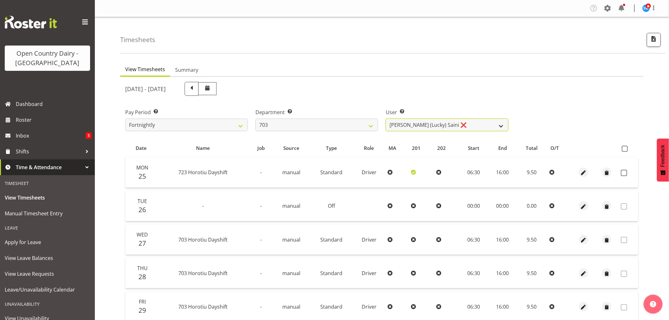
click at [472, 122] on select "Bhupinder (Lucky) Saini ❌ Mark Fowler ❌ Tama Baker ❌" at bounding box center [447, 125] width 123 height 13
select select "8198"
click at [386, 119] on select "Bhupinder (Lucky) Saini ❌ Mark Fowler ❌ Tama Baker ❌" at bounding box center [447, 125] width 123 height 13
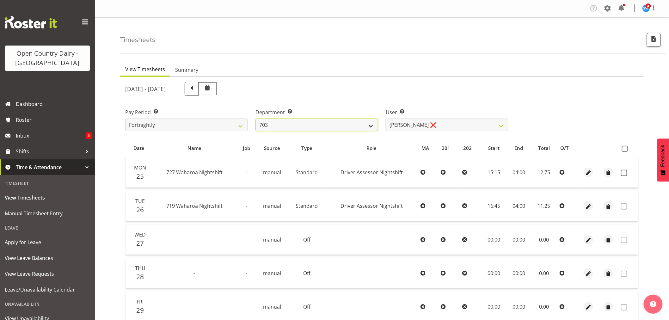
click at [298, 127] on select "701 702 703 704 705 706 707 708 709 710 711 712 713 714 715 716 717 718 719 720" at bounding box center [316, 125] width 123 height 13
select select "822"
click at [255, 119] on select "701 702 703 704 705 706 707 708 709 710 711 712 713 714 715 716 717 718 719 720" at bounding box center [316, 125] width 123 height 13
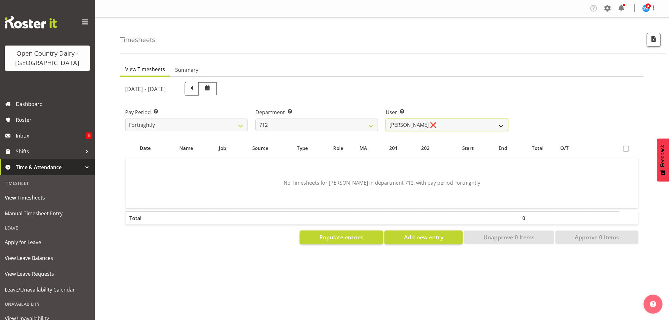
click at [446, 124] on select "Amrik Singh ❌ Jasdeep Singh ❌ Lucky Kau Kau ❌" at bounding box center [447, 125] width 123 height 13
select select "8250"
click at [386, 119] on select "Amrik Singh ❌ Jasdeep Singh ❌ Lucky Kau Kau ❌" at bounding box center [447, 125] width 123 height 13
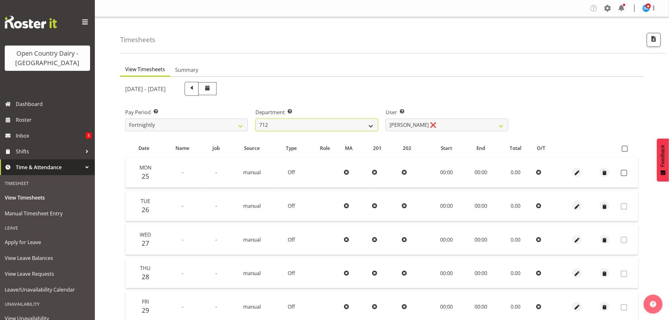
click at [350, 125] on select "701 702 703 704 705 706 707 708 709 710 711 712 713 714 715 716 717 718 719 720" at bounding box center [316, 125] width 123 height 13
select select "733"
click at [255, 119] on select "701 702 703 704 705 706 707 708 709 710 711 712 713 714 715 716 717 718 719 720" at bounding box center [316, 125] width 123 height 13
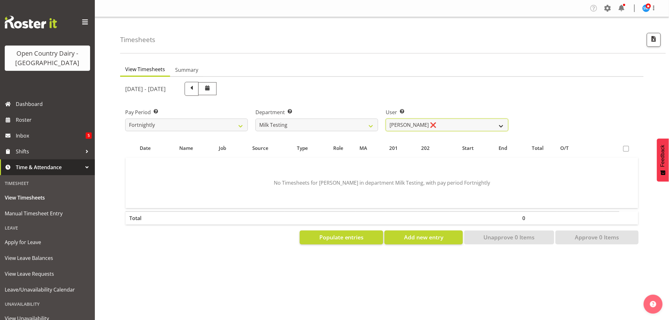
click at [434, 127] on select "Diana Ridings ❌ George Smith ❌ Helaina Walker ❌ Kim Madden ❌ Michael Brechelt ❌…" at bounding box center [447, 125] width 123 height 13
select select "7421"
click at [386, 119] on select "Diana Ridings ❌ George Smith ❌ Helaina Walker ❌ Kim Madden ❌ Michael Brechelt ❌…" at bounding box center [447, 125] width 123 height 13
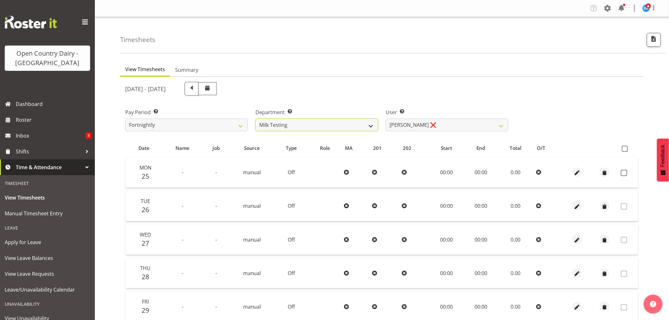
click at [323, 124] on select "701 702 703 704 705 706 707 708 709 710 711 712 713 714 715 716 717 718 719 720" at bounding box center [316, 125] width 123 height 13
select select "822"
click at [255, 119] on select "701 702 703 704 705 706 707 708 709 710 711 712 713 714 715 716 717 718 719 720" at bounding box center [316, 125] width 123 height 13
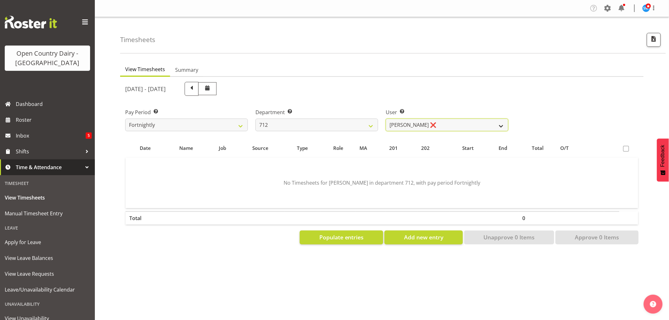
click at [457, 119] on select "Amrik Singh ❌ Jasdeep Singh ❌ Lucky Kau Kau ❌" at bounding box center [447, 125] width 123 height 13
select select "8250"
click at [386, 119] on select "Amrik Singh ❌ Jasdeep Singh ❌ Lucky Kau Kau ❌" at bounding box center [447, 125] width 123 height 13
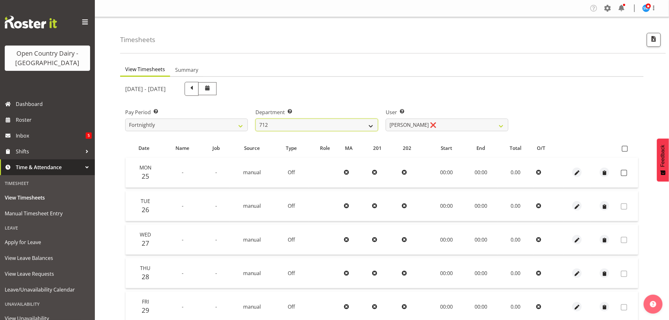
click at [315, 126] on select "701 702 703 704 705 706 707 708 709 710 711 712 713 714 715 716 717 718 719 720" at bounding box center [316, 125] width 123 height 13
select select "763"
click at [255, 119] on select "701 702 703 704 705 706 707 708 709 710 711 712 713 714 715 716 717 718 719 720" at bounding box center [316, 125] width 123 height 13
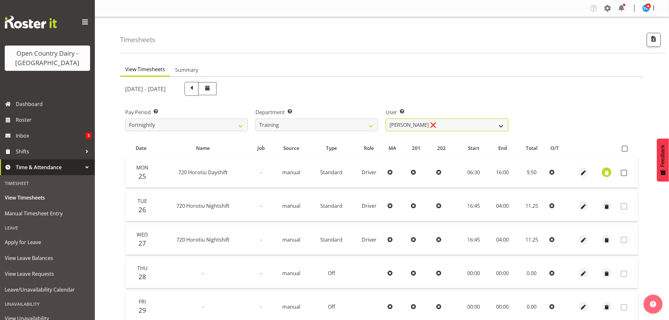
click at [447, 125] on select "Antony Lockyer ❌ Chris Gibbs ❌ David Foote (Junior) ❌ Jesse Simpson ❌ Kimberley…" at bounding box center [447, 125] width 123 height 13
select select "11709"
click at [386, 119] on select "Antony Lockyer ❌ Chris Gibbs ❌ David Foote (Junior) ❌ Jesse Simpson ❌ Kimberley…" at bounding box center [447, 125] width 123 height 13
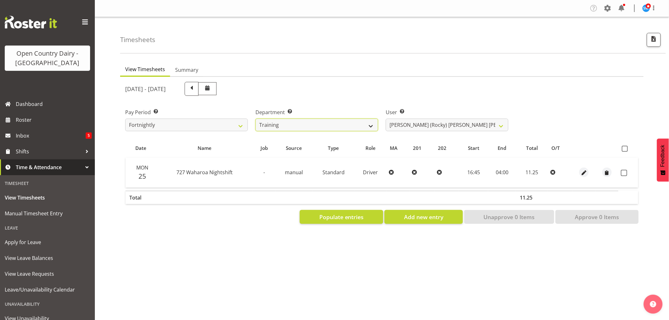
click at [295, 124] on select "701 702 703 704 705 706 707 708 709 710 711 712 713 714 715 716 717 718 719 720" at bounding box center [316, 125] width 123 height 13
select select "733"
click at [255, 119] on select "701 702 703 704 705 706 707 708 709 710 711 712 713 714 715 716 717 718 719 720" at bounding box center [316, 125] width 123 height 13
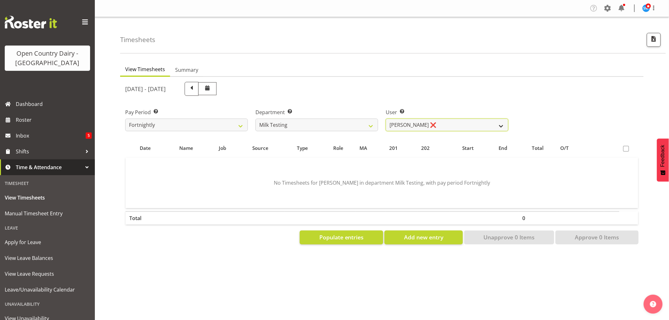
click at [441, 121] on select "Diana Ridings ❌ George Smith ❌ Helaina Walker ❌ Kim Madden ❌ Michael Brechelt ❌…" at bounding box center [447, 125] width 123 height 13
select select "7421"
click at [386, 119] on select "Diana Ridings ❌ George Smith ❌ Helaina Walker ❌ Kim Madden ❌ Michael Brechelt ❌…" at bounding box center [447, 125] width 123 height 13
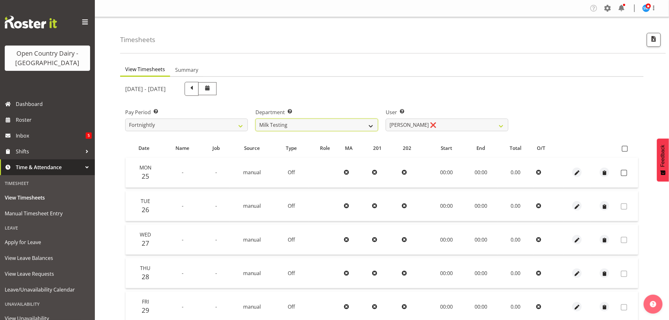
click at [297, 129] on select "701 702 703 704 705 706 707 708 709 710 711 712 713 714 715 716 717 718 719 720" at bounding box center [316, 125] width 123 height 13
select select "710"
click at [255, 119] on select "701 702 703 704 705 706 707 708 709 710 711 712 713 714 715 716 717 718 719 720" at bounding box center [316, 125] width 123 height 13
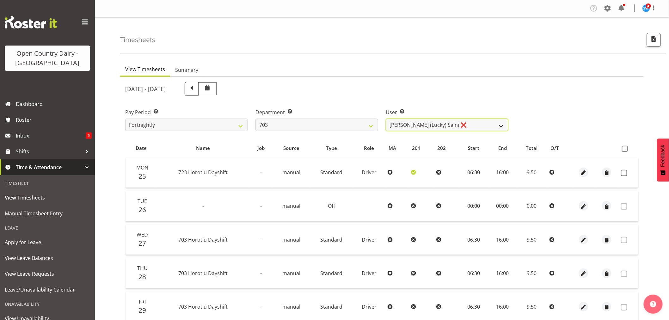
click at [454, 125] on select "[PERSON_NAME] (Lucky) Saini ❌ [PERSON_NAME] ❌ [PERSON_NAME] ❌" at bounding box center [447, 125] width 123 height 13
select select "8209"
click at [386, 119] on select "[PERSON_NAME] (Lucky) Saini ❌ [PERSON_NAME] ❌ [PERSON_NAME] ❌" at bounding box center [447, 125] width 123 height 13
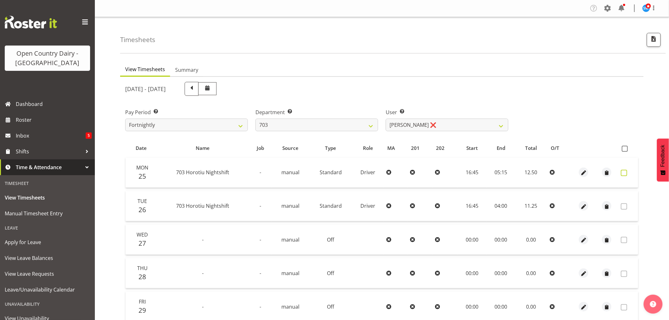
click at [625, 173] on span at bounding box center [624, 173] width 6 height 6
checkbox input "true"
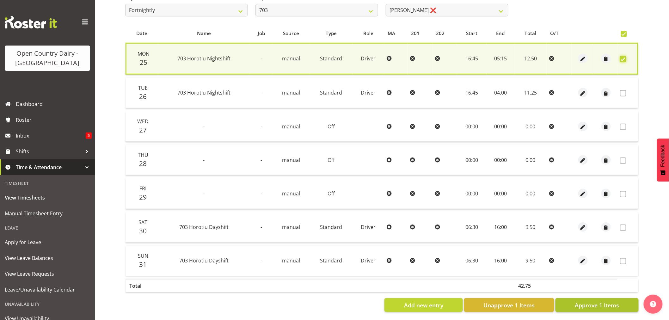
scroll to position [121, 0]
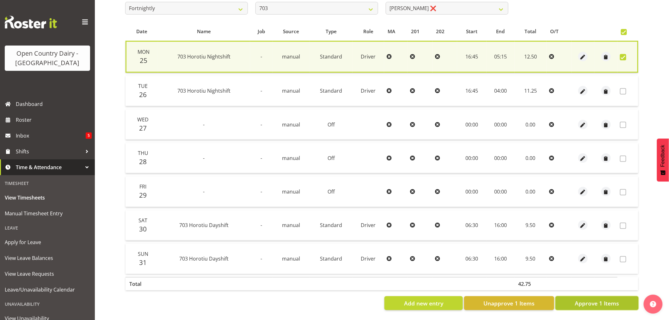
click at [589, 299] on span "Approve 1 Items" at bounding box center [597, 303] width 44 height 8
checkbox input "false"
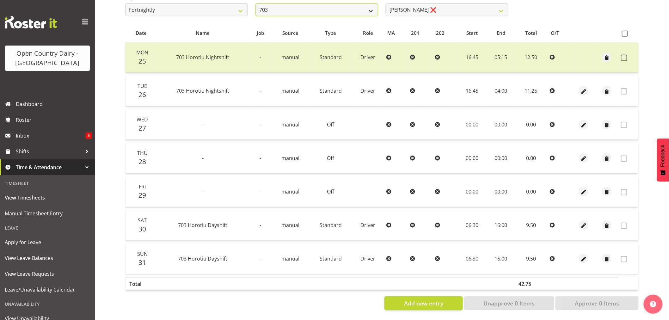
scroll to position [118, 0]
click at [297, 5] on select "701 702 703 704 705 706 707 708 709 710 711 712 713 714 715 716 717 718 719 720" at bounding box center [316, 9] width 123 height 13
select select "802"
click at [255, 3] on select "701 702 703 704 705 706 707 708 709 710 711 712 713 714 715 716 717 718 719 720" at bounding box center [316, 9] width 123 height 13
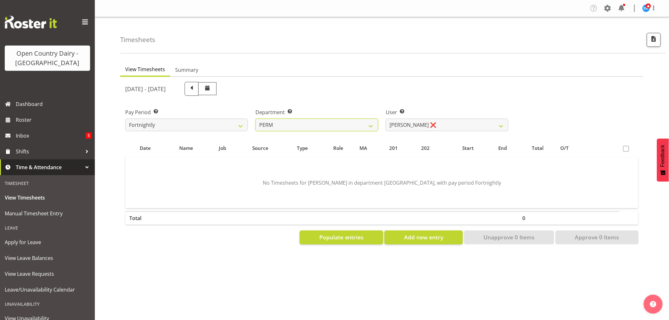
scroll to position [0, 0]
click at [427, 122] on select "Abhilash Antony ❌ Amba Swann ❌ Chris Kneebone ❌ Jayden Vincent ❌ Paul Wilson ❌ …" at bounding box center [447, 125] width 123 height 13
select select "9944"
click at [386, 119] on select "Abhilash Antony ❌ Amba Swann ❌ Chris Kneebone ❌ Jayden Vincent ❌ Paul Wilson ❌ …" at bounding box center [447, 125] width 123 height 13
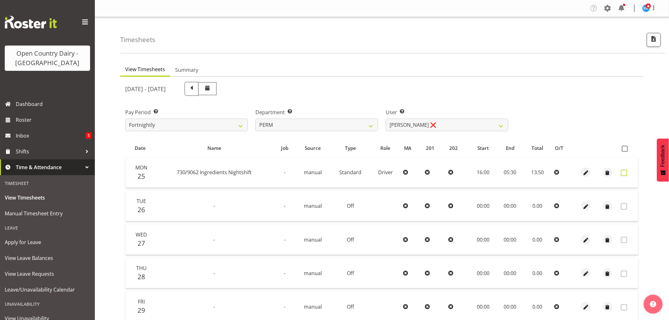
click at [622, 171] on span at bounding box center [624, 173] width 6 height 6
checkbox input "true"
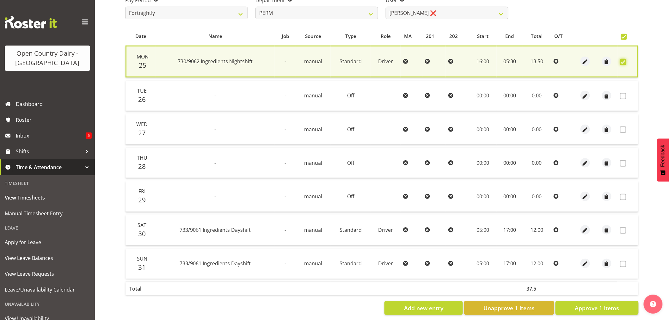
scroll to position [121, 0]
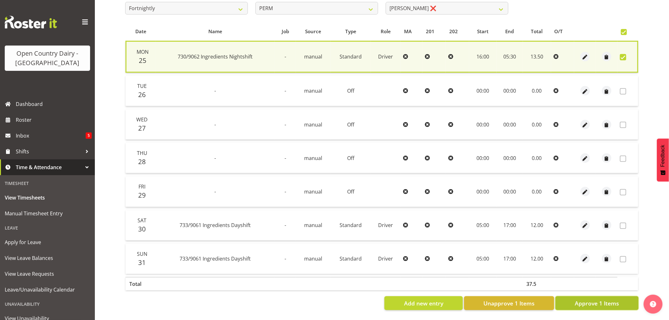
click at [586, 299] on span "Approve 1 Items" at bounding box center [597, 303] width 44 height 8
checkbox input "false"
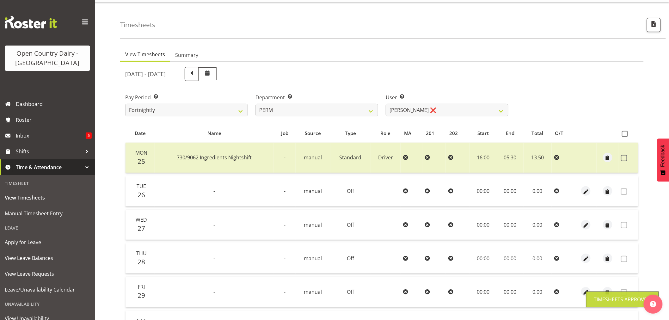
scroll to position [15, 0]
click at [301, 105] on select "701 702 703 704 705 706 707 708 709 710 711 712 713 714 715 716 717 718 719 720" at bounding box center [316, 110] width 123 height 13
select select "733"
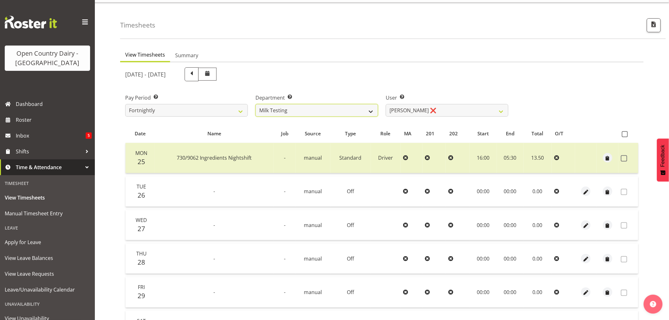
click at [255, 104] on select "701 702 703 704 705 706 707 708 709 710 711 712 713 714 715 716 717 718 719 720" at bounding box center [316, 110] width 123 height 13
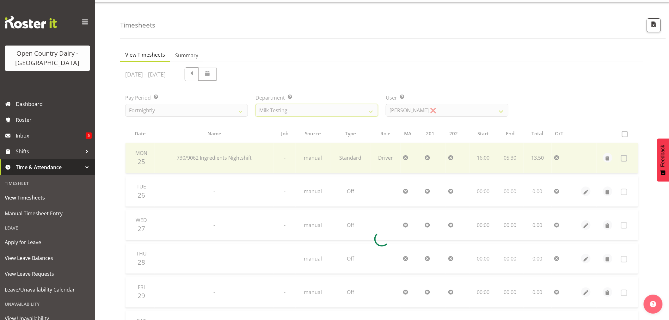
scroll to position [0, 0]
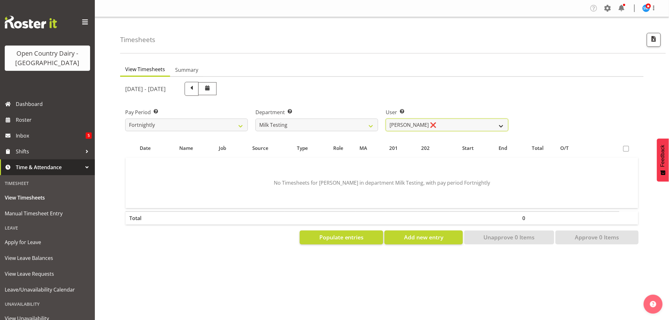
click at [428, 125] on select "Diana Ridings ❌ George Smith ❌ Helaina Walker ❌ Kim Madden ❌ Michael Brechelt ❌…" at bounding box center [447, 125] width 123 height 13
select select "7421"
click at [386, 119] on select "Diana Ridings ❌ George Smith ❌ Helaina Walker ❌ Kim Madden ❌ Michael Brechelt ❌…" at bounding box center [447, 125] width 123 height 13
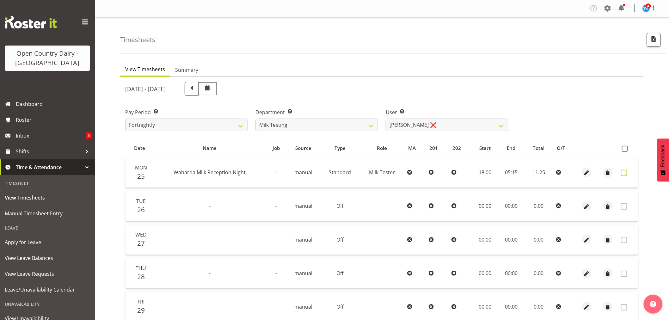
click at [625, 171] on span at bounding box center [624, 173] width 6 height 6
checkbox input "true"
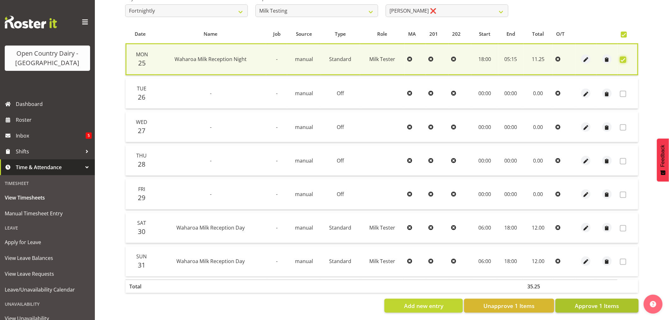
scroll to position [121, 0]
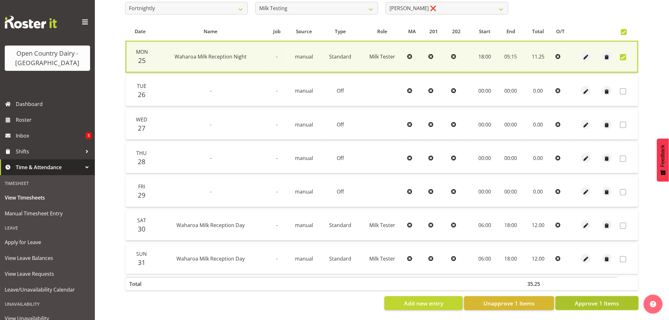
click at [600, 299] on span "Approve 1 Items" at bounding box center [597, 303] width 44 height 8
checkbox input "false"
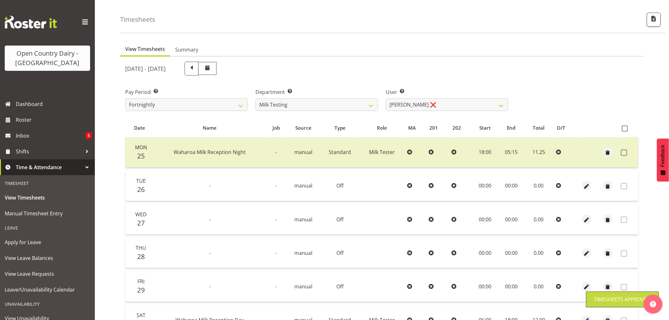
scroll to position [0, 0]
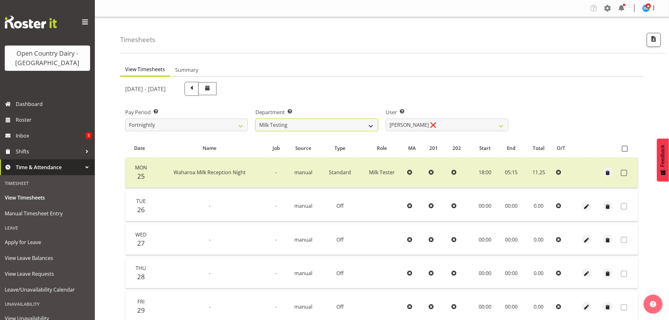
click at [300, 124] on select "701 702 703 704 705 706 707 708 709 710 711 712 713 714 715 716 717 718 719 720" at bounding box center [316, 125] width 123 height 13
select select "763"
click at [255, 119] on select "701 702 703 704 705 706 707 708 709 710 711 712 713 714 715 716 717 718 719 720" at bounding box center [316, 125] width 123 height 13
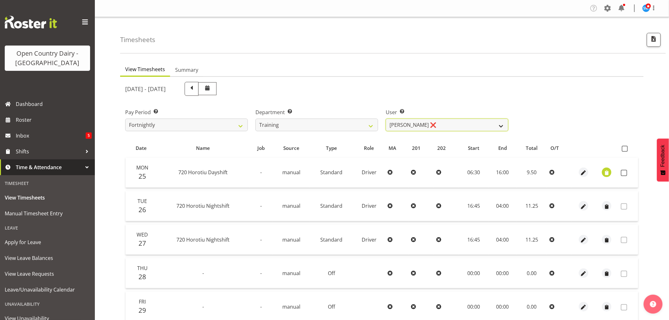
click at [436, 124] on select "Antony Lockyer ❌ Chris Gibbs ❌ David Foote (Junior) ❌ Jesse Simpson ❌ Kimberley…" at bounding box center [447, 125] width 123 height 13
select select "11709"
click at [386, 119] on select "Antony Lockyer ❌ Chris Gibbs ❌ David Foote (Junior) ❌ Jesse Simpson ❌ Kimberley…" at bounding box center [447, 125] width 123 height 13
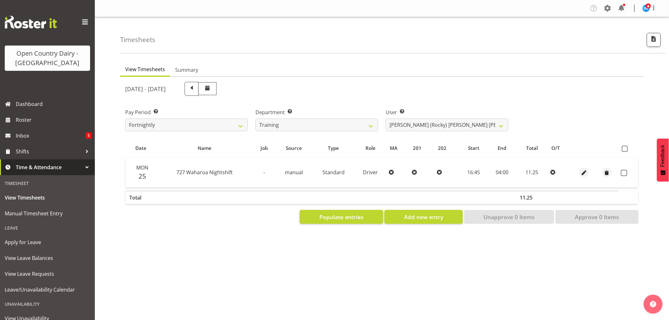
click at [343, 90] on div "[DATE] - [DATE]" at bounding box center [316, 89] width 383 height 14
click at [311, 126] on select "701 702 703 704 705 706 707 708 709 710 711 712 713 714 715 716 717 718 719 720" at bounding box center [316, 125] width 123 height 13
click at [295, 125] on select "701 702 703 704 705 706 707 708 709 710 711 712 713 714 715 716 717 718 719 720" at bounding box center [316, 125] width 123 height 13
click at [255, 119] on select "701 702 703 704 705 706 707 708 709 710 711 712 713 714 715 716 717 718 719 720" at bounding box center [316, 125] width 123 height 13
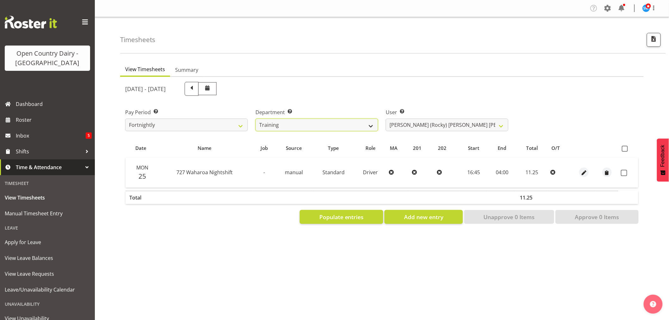
click at [310, 123] on select "701 702 703 704 705 706 707 708 709 710 711 712 713 714 715 716 717 718 719 720" at bounding box center [316, 125] width 123 height 13
click at [255, 119] on select "701 702 703 704 705 706 707 708 709 710 711 712 713 714 715 716 717 718 719 720" at bounding box center [316, 125] width 123 height 13
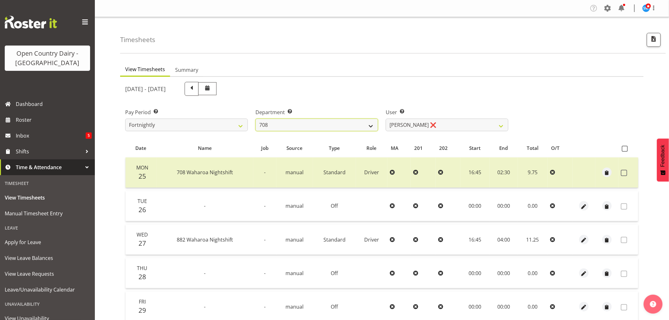
click at [286, 125] on select "701 702 703 704 705 706 707 708 709 710 711 712 713 714 715 716 717 718 719 720" at bounding box center [316, 125] width 123 height 13
click at [255, 119] on select "701 702 703 704 705 706 707 708 709 710 711 712 713 714 715 716 717 718 719 720" at bounding box center [316, 125] width 123 height 13
click at [440, 121] on select "David Foote ❌ Mark Himiona ❌" at bounding box center [447, 125] width 123 height 13
click at [440, 120] on select "David Foote ❌ Mark Himiona ❌" at bounding box center [447, 125] width 123 height 13
click at [300, 124] on select "701 702 703 704 705 706 707 708 709 710 711 712 713 714 715 716 717 718 719 720" at bounding box center [316, 125] width 123 height 13
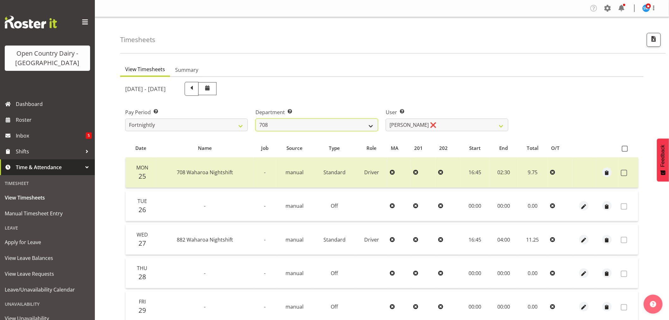
select select "714"
click at [255, 119] on select "701 702 703 704 705 706 707 708 709 710 711 712 713 714 715 716 717 718 719 720" at bounding box center [316, 125] width 123 height 13
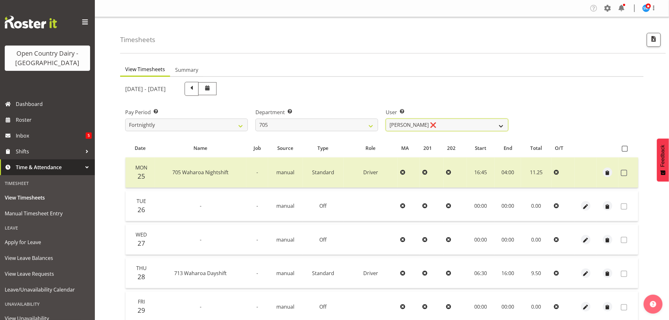
click at [434, 127] on select "Colin Kelly ❌ Craig Cottam ❌ John May ❌" at bounding box center [447, 125] width 123 height 13
click at [298, 125] on select "701 702 703 704 705 706 707 708 709 710 711 712 713 714 715 716 717 718 719 720" at bounding box center [316, 125] width 123 height 13
click at [371, 86] on div "[DATE] - [DATE]" at bounding box center [316, 89] width 383 height 14
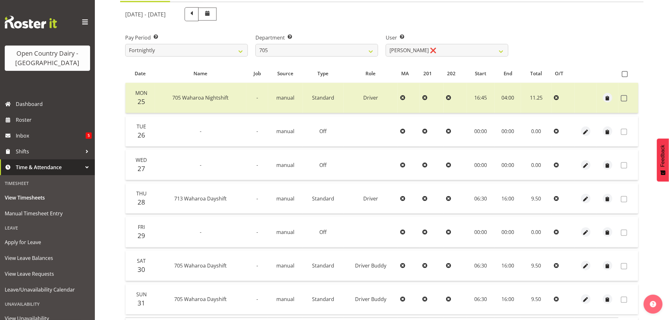
scroll to position [15, 0]
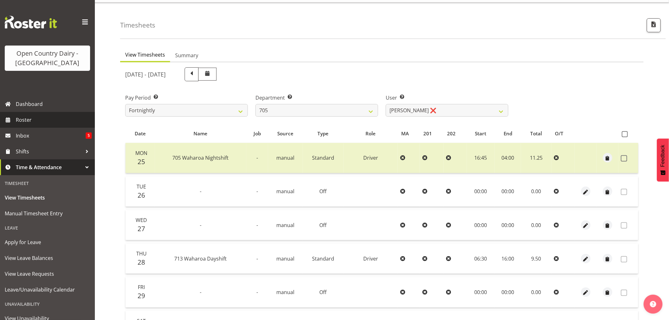
click at [22, 121] on span "Roster" at bounding box center [54, 119] width 76 height 9
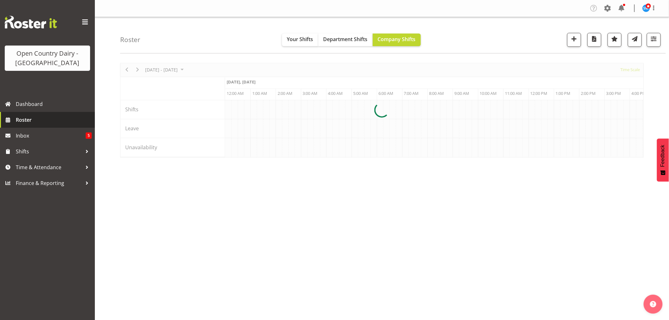
scroll to position [0, 607]
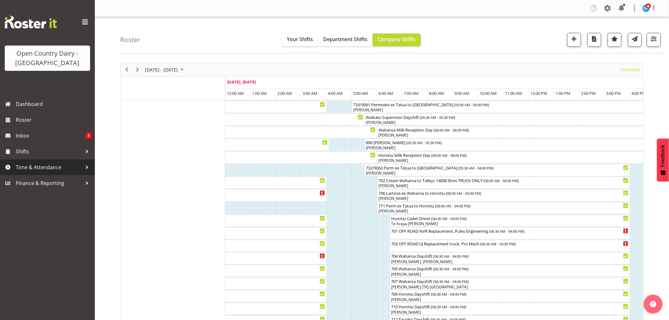
click at [24, 166] on span "Time & Attendance" at bounding box center [49, 167] width 66 height 9
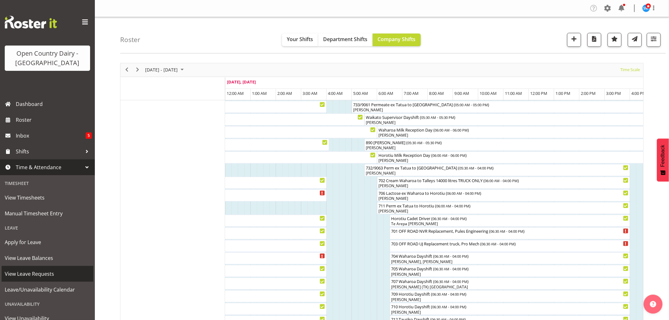
click at [40, 270] on span "View Leave Requests" at bounding box center [47, 273] width 85 height 9
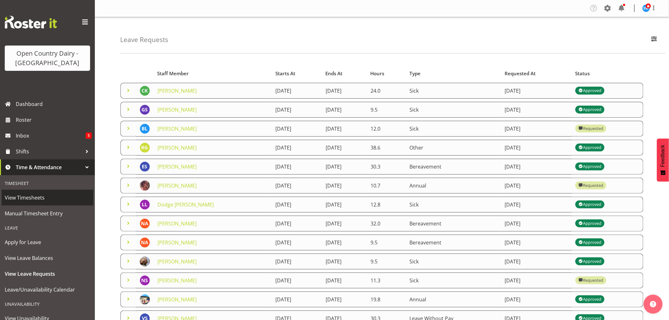
click at [29, 204] on link "View Timesheets" at bounding box center [48, 198] width 92 height 16
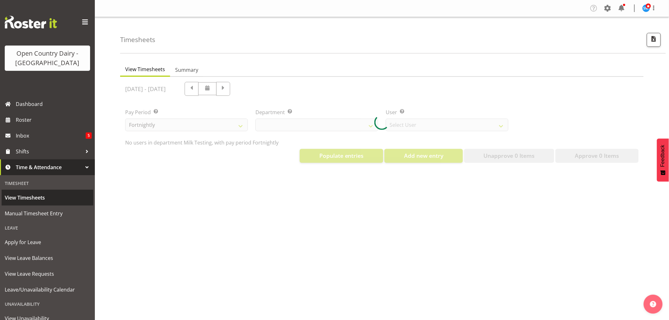
select select "733"
select select "7414"
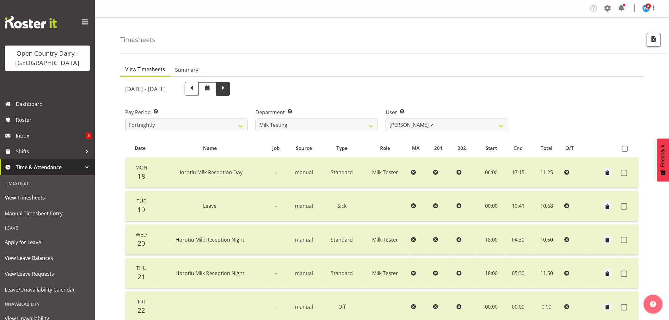
click at [227, 92] on span at bounding box center [223, 88] width 8 height 8
select select
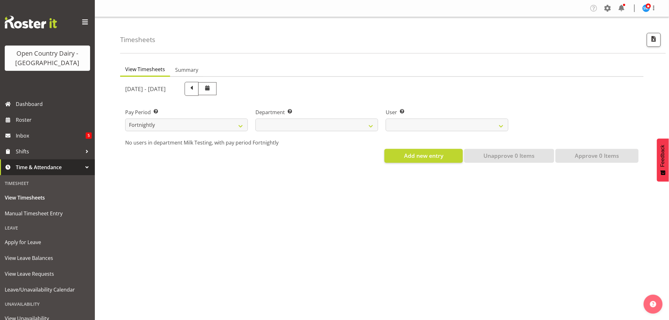
select select
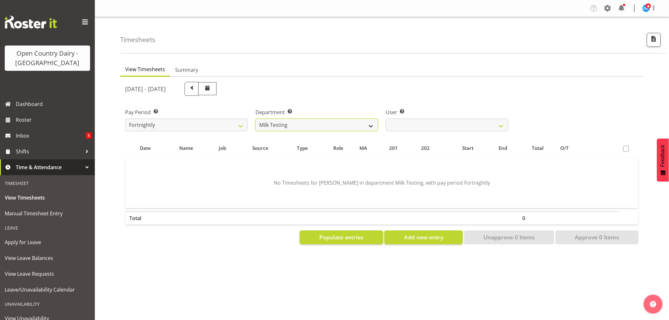
click at [285, 123] on select "701 702 703 704 705 706 707 708 709 710 711 712 713 714 715 716 717 718 719 720" at bounding box center [316, 125] width 123 height 13
select select "710"
click at [255, 119] on select "701 702 703 704 705 706 707 708 709 710 711 712 713 714 715 716 717 718 719 720" at bounding box center [316, 125] width 123 height 13
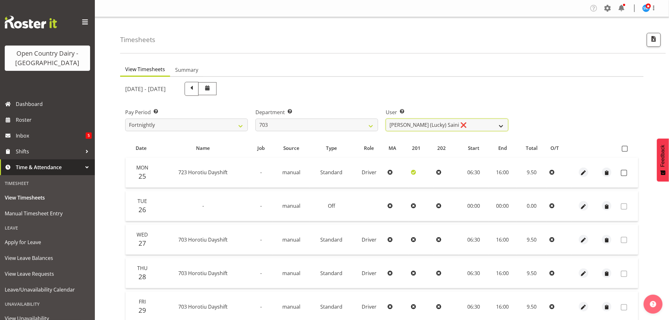
click at [414, 121] on select "[PERSON_NAME] (Lucky) Saini ❌ [PERSON_NAME] ❌ [PERSON_NAME] ❌" at bounding box center [447, 125] width 123 height 13
select select "8198"
click at [386, 119] on select "[PERSON_NAME] (Lucky) Saini ❌ [PERSON_NAME] ❌ [PERSON_NAME] ❌" at bounding box center [447, 125] width 123 height 13
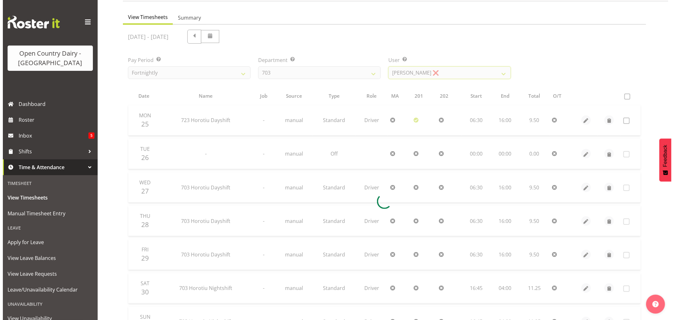
scroll to position [120, 0]
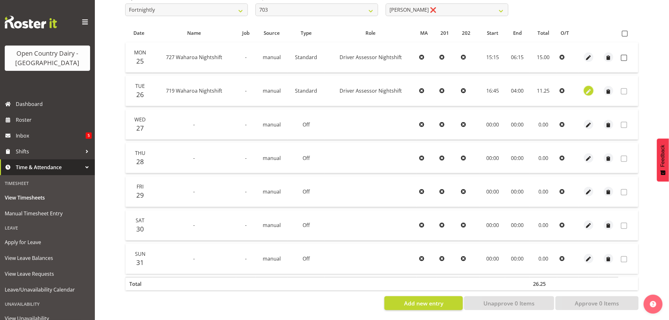
click at [587, 88] on span "button" at bounding box center [588, 91] width 7 height 7
select select "1482"
select select "Standard"
select select "823"
select select "fifth"
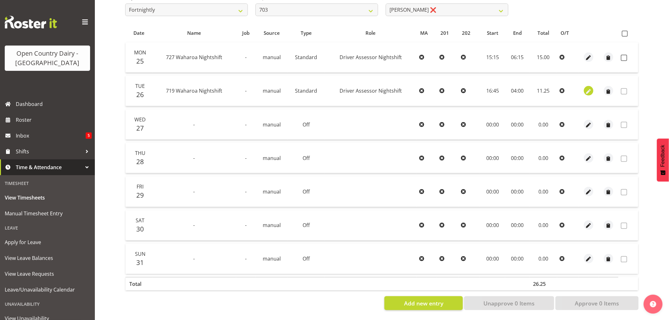
select select "7"
select select "2025"
select select "16"
select select "45"
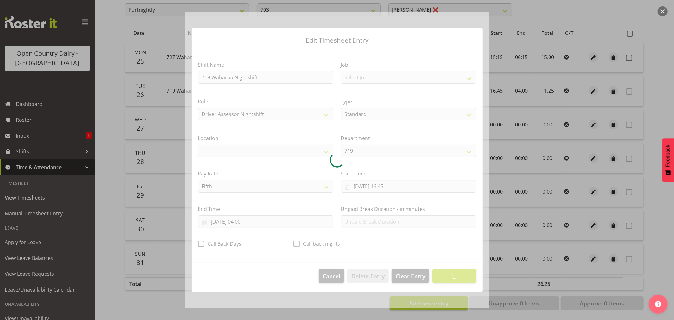
select select "1054"
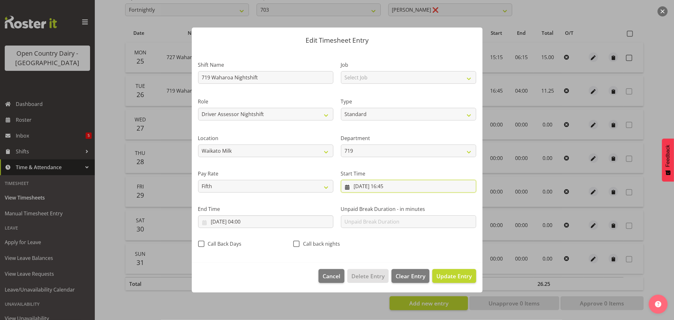
click at [396, 187] on input "[DATE] 16:45" at bounding box center [408, 186] width 135 height 13
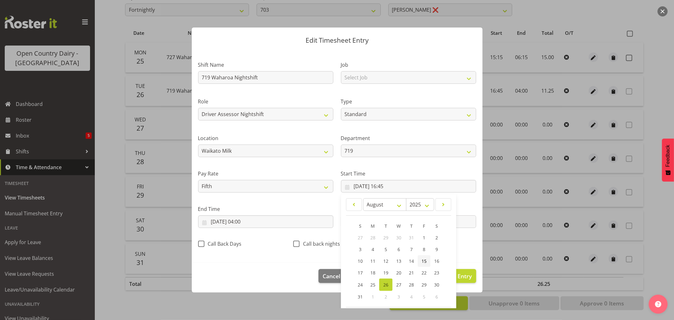
click at [424, 260] on span "15" at bounding box center [424, 261] width 5 height 6
type input "[DATE] 16:45"
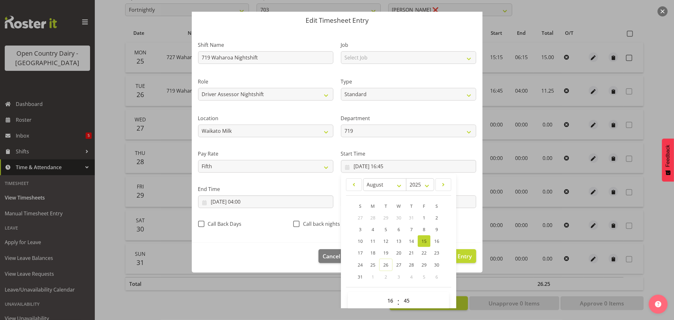
scroll to position [29, 0]
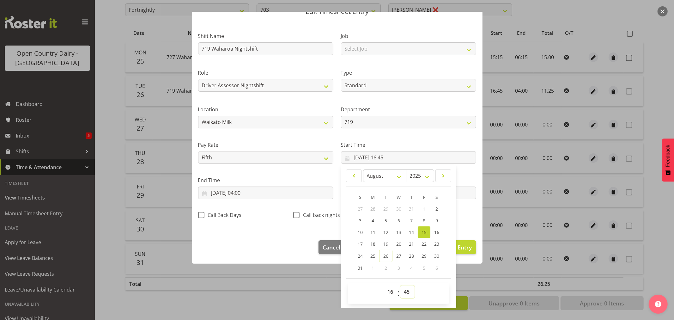
click at [401, 290] on select "00 01 02 03 04 05 06 07 08 09 10 11 12 13 14 15 16 17 18 19 20 21 22 23 24 25 2…" at bounding box center [408, 292] width 14 height 13
select select "15"
click at [401, 286] on select "00 01 02 03 04 05 06 07 08 09 10 11 12 13 14 15 16 17 18 19 20 21 22 23 24 25 2…" at bounding box center [408, 292] width 14 height 13
type input "[DATE] 16:15"
click at [391, 292] on select "00 01 02 03 04 05 06 07 08 09 10 11 12 13 14 15 16 17 18 19 20 21 22 23" at bounding box center [391, 292] width 14 height 13
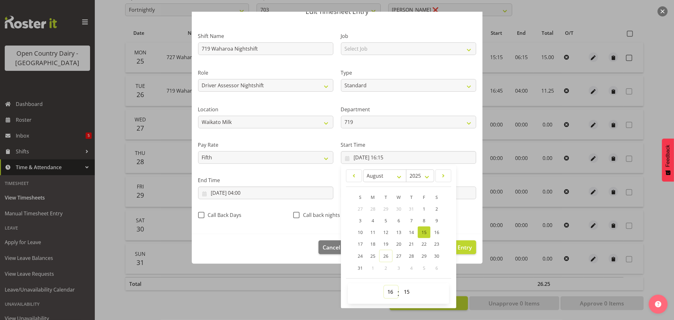
select select "15"
click at [384, 286] on select "00 01 02 03 04 05 06 07 08 09 10 11 12 13 14 15 16 17 18 19 20 21 22 23" at bounding box center [391, 292] width 14 height 13
click at [384, 257] on span "26" at bounding box center [386, 256] width 5 height 6
type input "[DATE] 15:15"
click at [240, 194] on input "[DATE] 04:00" at bounding box center [265, 193] width 135 height 13
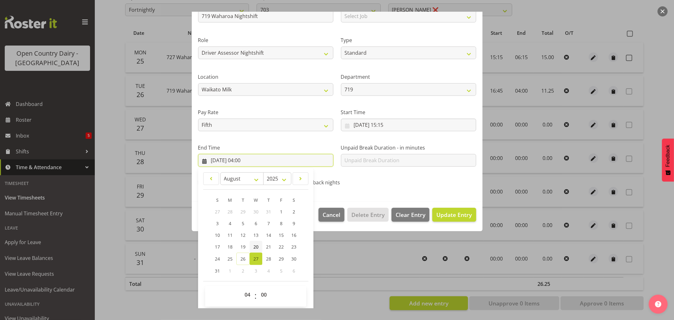
scroll to position [64, 0]
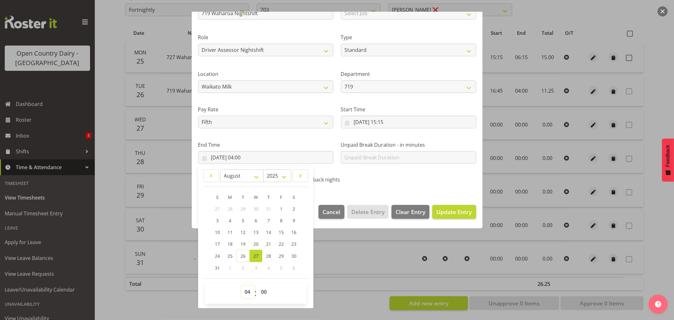
click at [249, 291] on select "00 01 02 03 04 05 06 07 08 09 10 11 12 13 14 15 16 17 18 19 20 21 22 23" at bounding box center [248, 292] width 14 height 13
select select "6"
click at [241, 286] on select "00 01 02 03 04 05 06 07 08 09 10 11 12 13 14 15 16 17 18 19 20 21 22 23" at bounding box center [248, 292] width 14 height 13
type input "[DATE] 06:00"
click at [266, 296] on select "00 01 02 03 04 05 06 07 08 09 10 11 12 13 14 15 16 17 18 19 20 21 22 23 24 25 2…" at bounding box center [265, 292] width 14 height 13
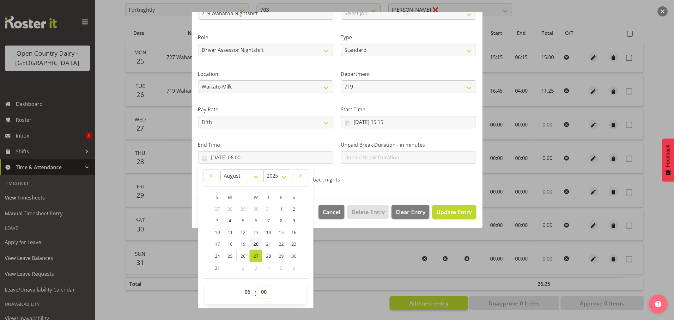
select select "15"
click at [258, 286] on select "00 01 02 03 04 05 06 07 08 09 10 11 12 13 14 15 16 17 18 19 20 21 22 23 24 25 2…" at bounding box center [265, 292] width 14 height 13
type input "[DATE] 06:15"
click at [443, 215] on span "Update Entry" at bounding box center [454, 212] width 35 height 8
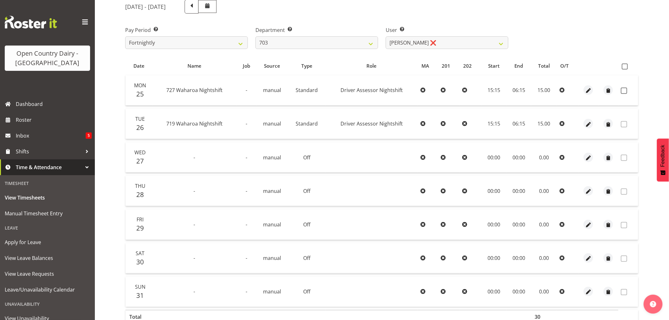
scroll to position [0, 0]
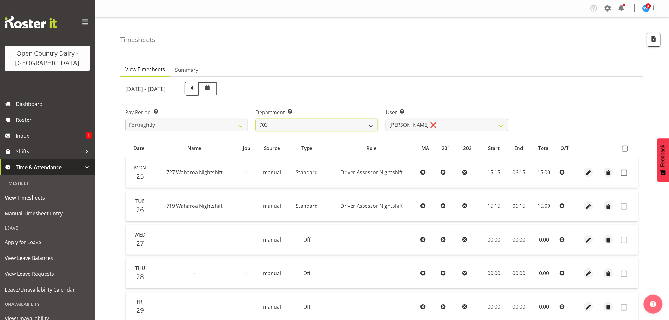
drag, startPoint x: 317, startPoint y: 119, endPoint x: 316, endPoint y: 122, distance: 3.3
click at [317, 119] on select "701 702 703 704 705 706 707 708 709 710 711 712 713 714 715 716 717 718 719 720" at bounding box center [316, 125] width 123 height 13
select select "803"
click at [255, 119] on select "701 702 703 704 705 706 707 708 709 710 711 712 713 714 715 716 717 718 719 720" at bounding box center [316, 125] width 123 height 13
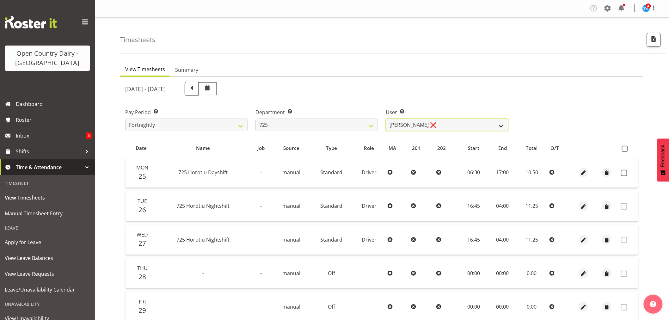
click at [414, 129] on select "[PERSON_NAME] ❌ [PERSON_NAME] [PERSON_NAME] ❌ [PERSON_NAME] ❌ [PERSON_NAME] ❌" at bounding box center [447, 125] width 123 height 13
select select "10410"
click at [386, 119] on select "[PERSON_NAME] ❌ [PERSON_NAME] [PERSON_NAME] ❌ [PERSON_NAME] ❌ [PERSON_NAME] ❌" at bounding box center [447, 125] width 123 height 13
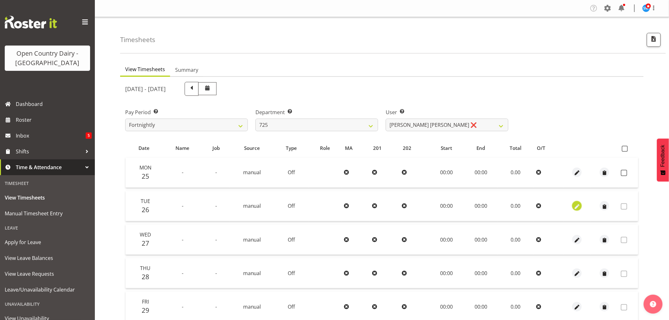
click at [575, 206] on span "button" at bounding box center [577, 206] width 7 height 7
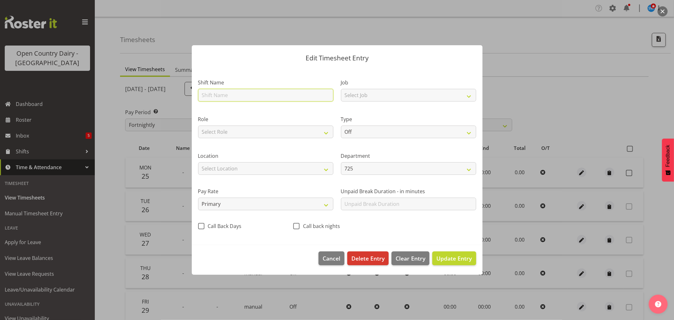
click at [219, 97] on input "text" at bounding box center [265, 95] width 135 height 13
click at [545, 76] on div at bounding box center [337, 160] width 674 height 320
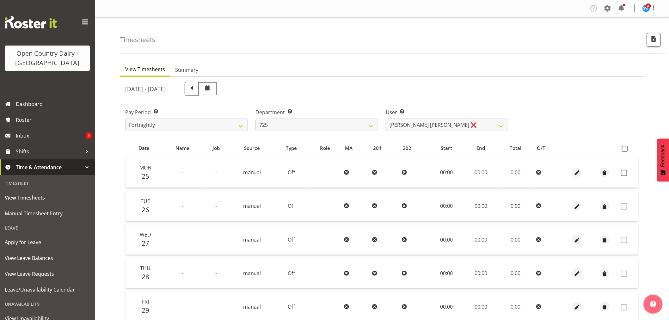
click at [315, 79] on div "August 25th - August 31st 2025" at bounding box center [316, 89] width 391 height 22
click at [336, 85] on div "August 25th - August 31st 2025" at bounding box center [316, 89] width 383 height 14
click at [260, 127] on select "701 702 703 704 705 706 707 708 709 710 711 712 713 714 715 716 717 718 719 720" at bounding box center [316, 125] width 123 height 13
select select "811"
click at [255, 119] on select "701 702 703 704 705 706 707 708 709 710 711 712 713 714 715 716 717 718 719 720" at bounding box center [316, 125] width 123 height 13
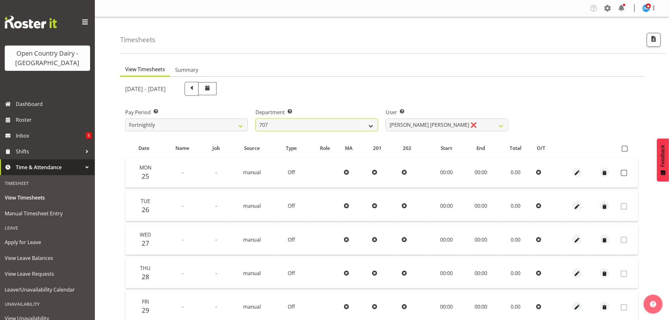
select select "8161"
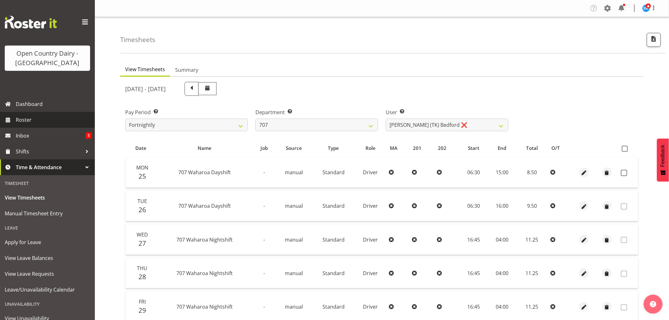
click at [33, 116] on span "Roster" at bounding box center [54, 119] width 76 height 9
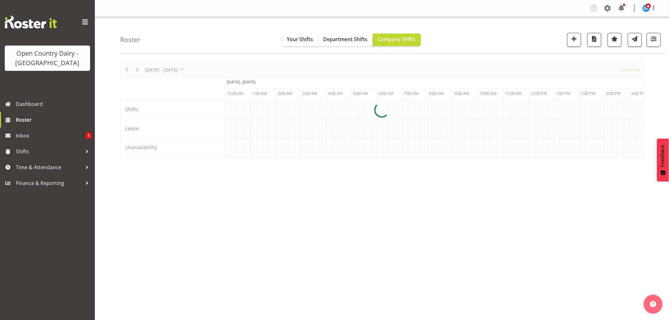
scroll to position [0, 607]
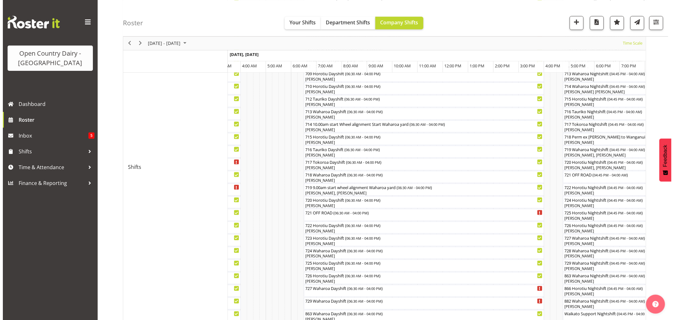
scroll to position [316, 0]
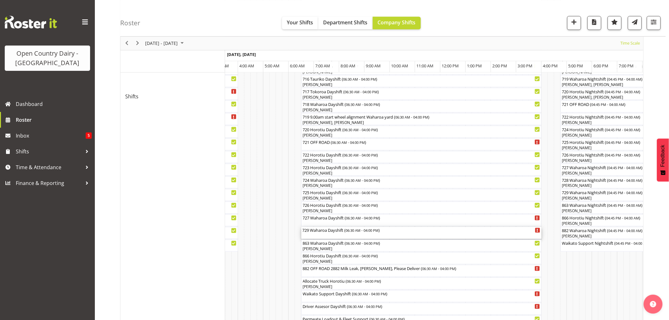
click at [313, 235] on div "729 Waharoa Dayshift ( 06:30 AM - 04:00 PM )" at bounding box center [422, 233] width 238 height 12
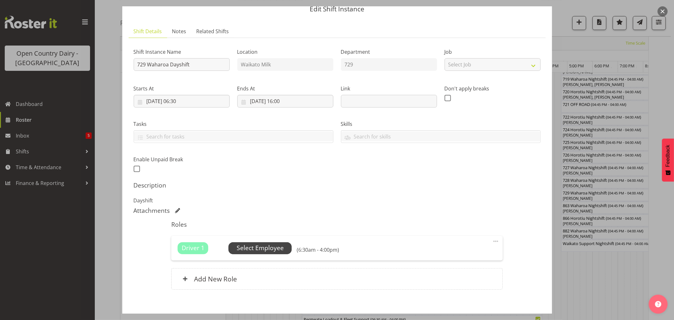
scroll to position [58, 0]
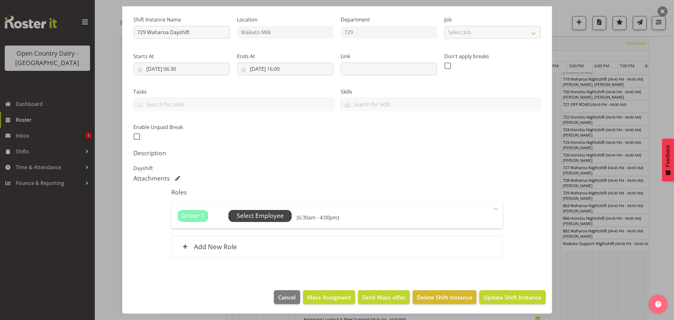
click at [274, 219] on span "Select Employee" at bounding box center [260, 215] width 47 height 9
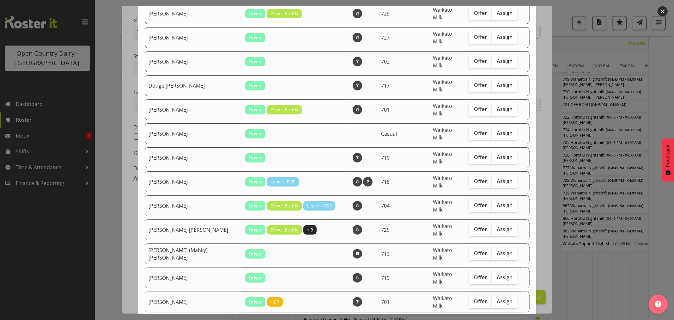
scroll to position [246, 0]
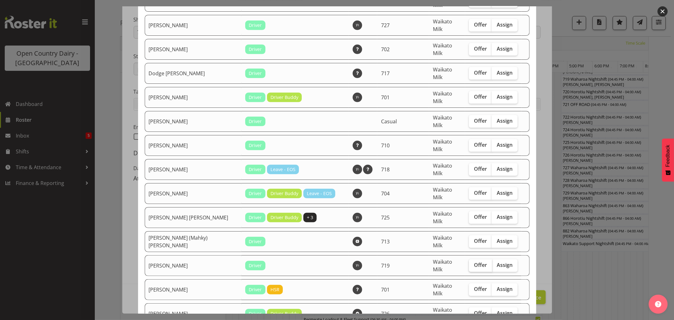
click at [474, 262] on span "Offer" at bounding box center [480, 265] width 13 height 6
click at [471, 263] on input "Offer" at bounding box center [471, 265] width 4 height 4
checkbox input "true"
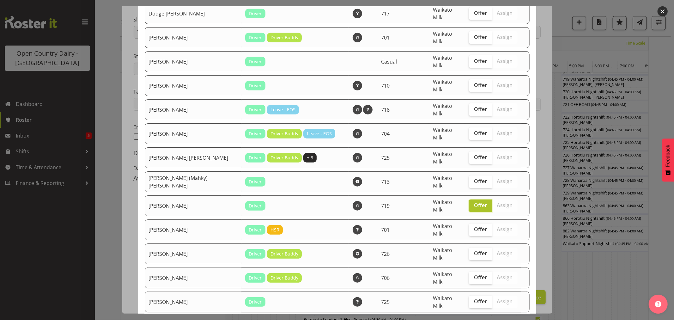
scroll to position [316, 0]
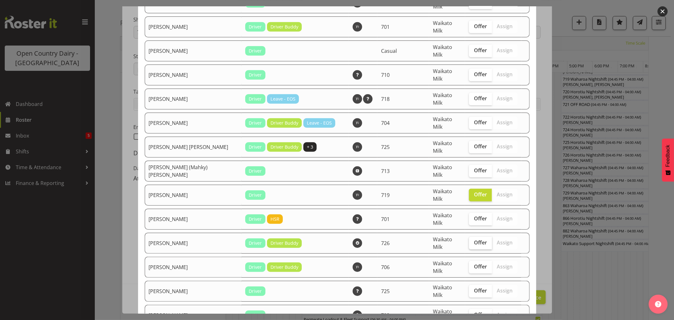
click at [474, 239] on span "Offer" at bounding box center [480, 242] width 13 height 6
click at [472, 241] on input "Offer" at bounding box center [471, 243] width 4 height 4
checkbox input "true"
click at [474, 263] on span "Offer" at bounding box center [480, 266] width 13 height 6
click at [473, 265] on input "Offer" at bounding box center [471, 267] width 4 height 4
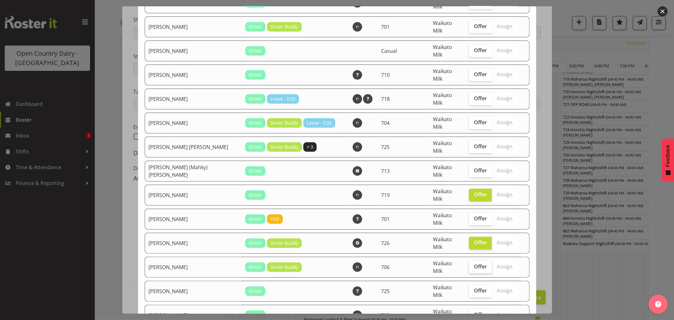
checkbox input "true"
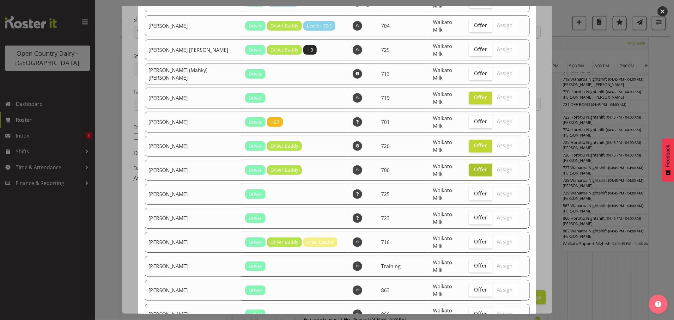
scroll to position [422, 0]
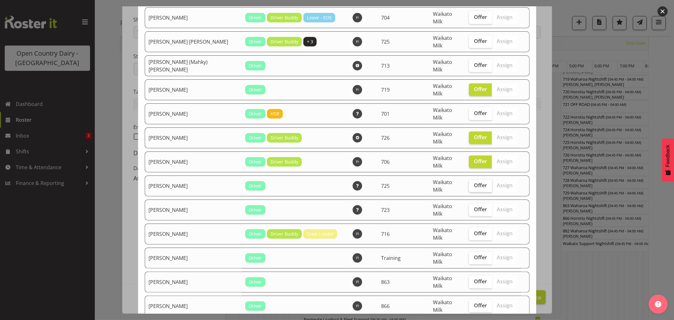
click at [474, 182] on span "Offer" at bounding box center [480, 185] width 13 height 6
click at [473, 183] on input "Offer" at bounding box center [471, 185] width 4 height 4
checkbox input "true"
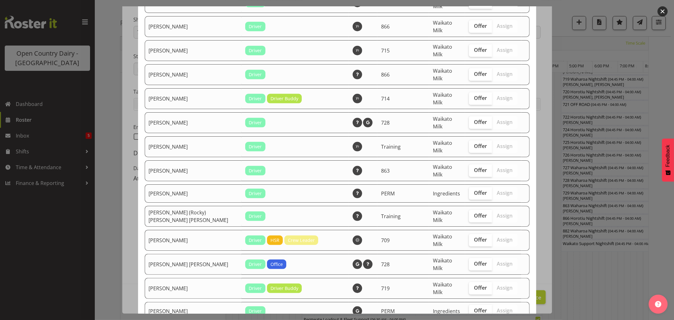
scroll to position [703, 0]
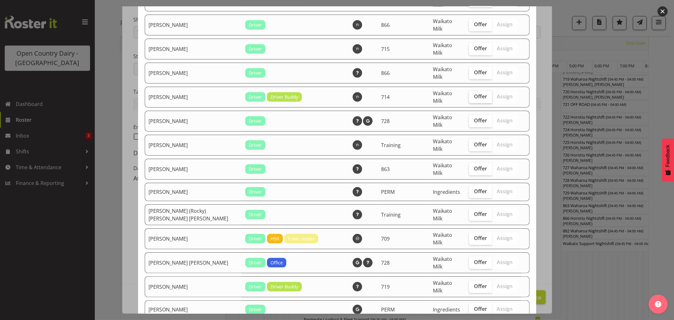
click at [470, 91] on label "Offer" at bounding box center [480, 97] width 23 height 13
click at [470, 95] on input "Offer" at bounding box center [471, 97] width 4 height 4
checkbox input "true"
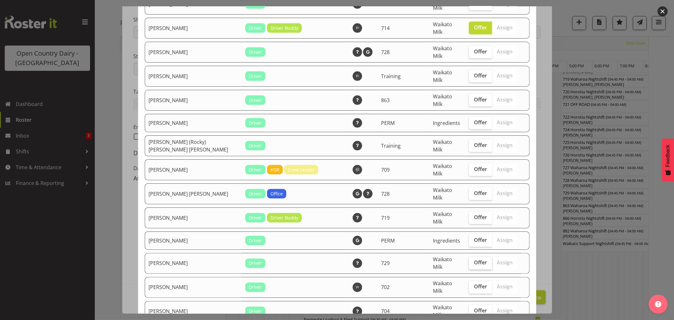
scroll to position [773, 0]
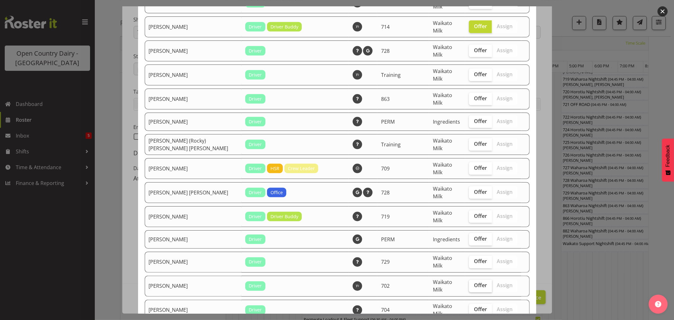
click at [474, 282] on span "Offer" at bounding box center [480, 285] width 13 height 6
click at [473, 284] on input "Offer" at bounding box center [471, 286] width 4 height 4
checkbox input "true"
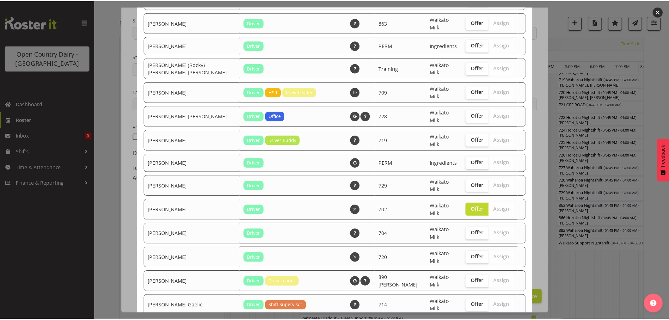
scroll to position [850, 0]
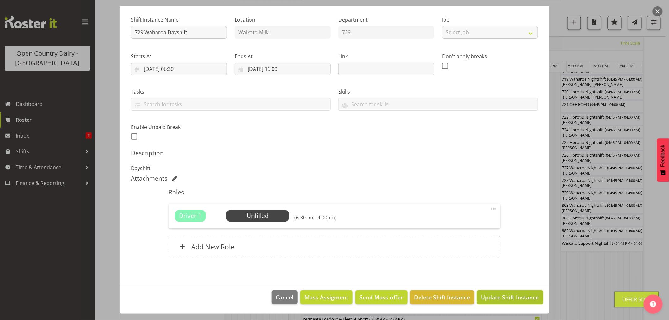
click at [496, 298] on span "Update Shift Instance" at bounding box center [510, 297] width 58 height 8
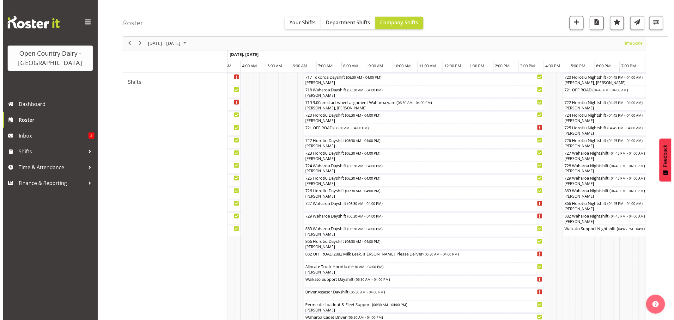
scroll to position [316, 0]
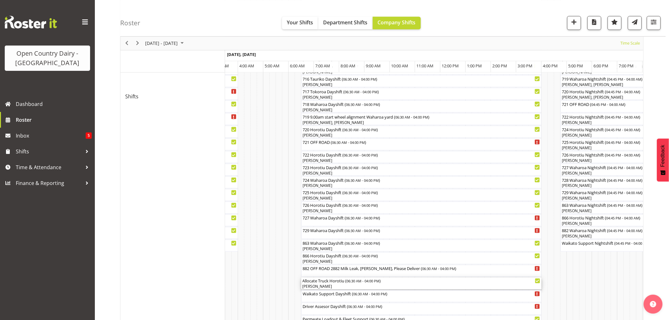
click at [324, 288] on div "Lalesh Kumar" at bounding box center [422, 287] width 238 height 6
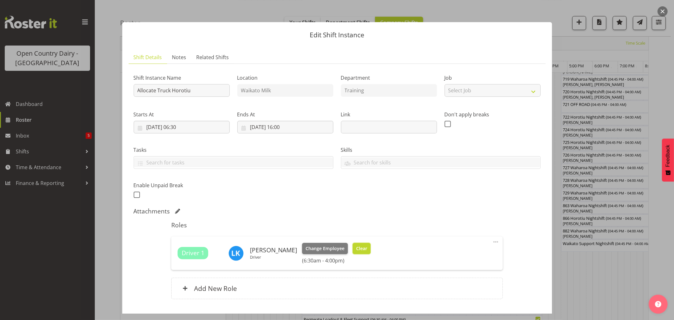
click at [356, 248] on span "Clear" at bounding box center [361, 248] width 11 height 7
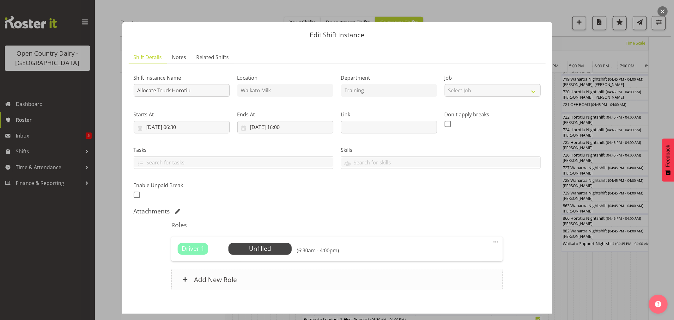
scroll to position [33, 0]
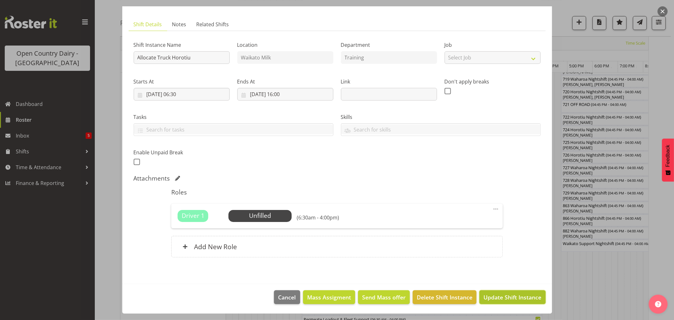
click at [490, 299] on span "Update Shift Instance" at bounding box center [513, 297] width 58 height 8
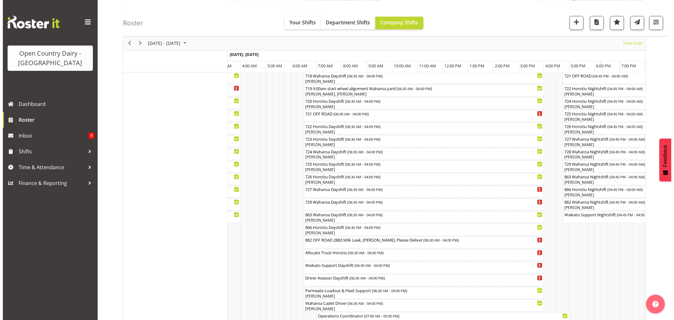
scroll to position [351, 0]
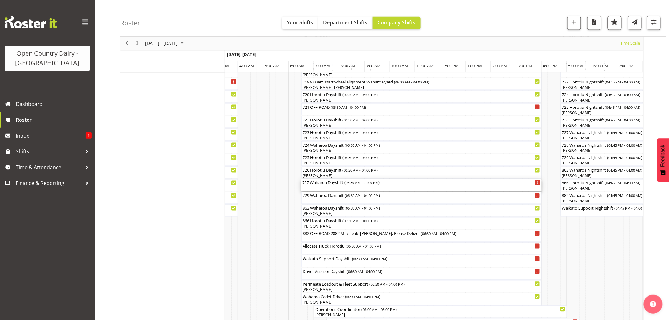
click at [320, 182] on div "727 Waharoa Dayshift ( 06:30 AM - 04:00 PM )" at bounding box center [422, 182] width 238 height 6
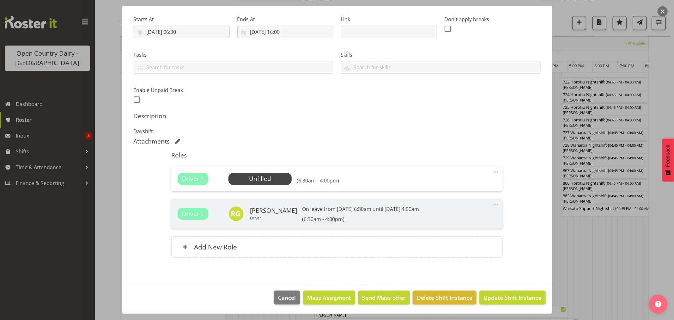
scroll to position [95, 0]
click at [271, 182] on span "Select Employee" at bounding box center [260, 178] width 47 height 9
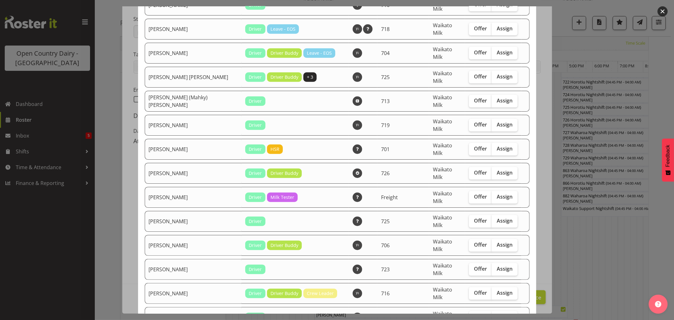
scroll to position [386, 0]
click at [504, 193] on span "Assign" at bounding box center [505, 196] width 16 height 6
click at [496, 194] on input "Assign" at bounding box center [494, 196] width 4 height 4
checkbox input "true"
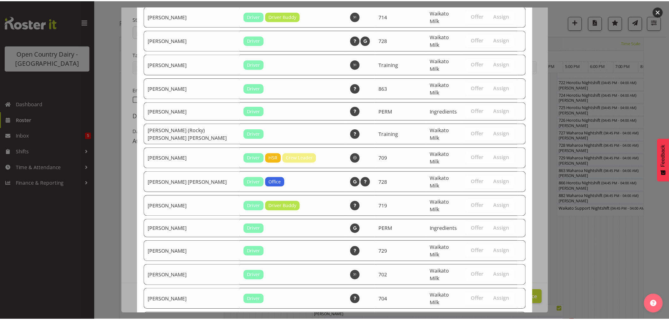
scroll to position [871, 0]
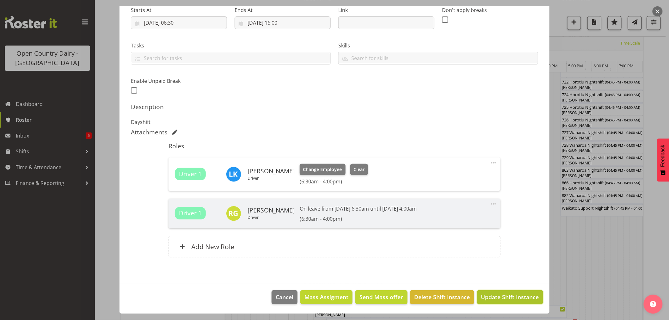
click at [522, 292] on button "Update Shift Instance" at bounding box center [510, 297] width 66 height 14
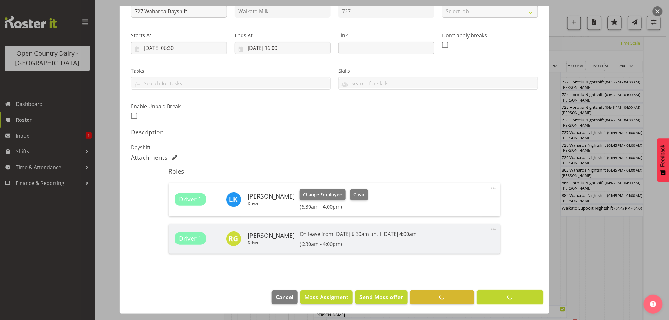
scroll to position [0, 0]
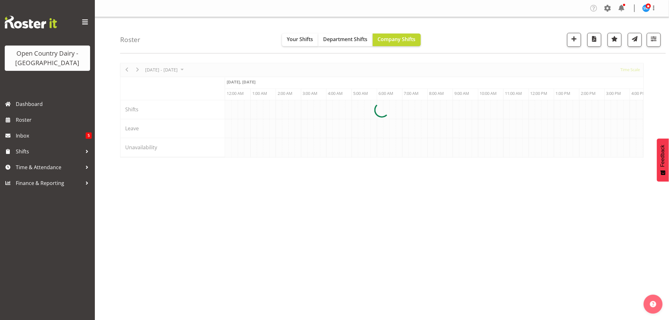
scroll to position [0, 607]
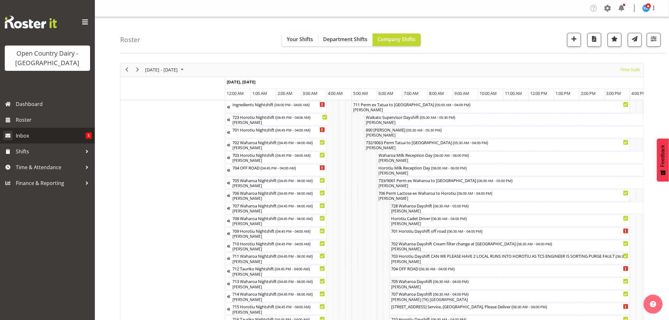
scroll to position [0, 607]
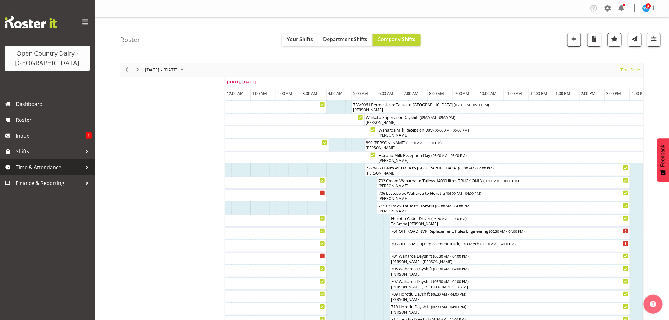
click at [23, 169] on span "Time & Attendance" at bounding box center [49, 167] width 66 height 9
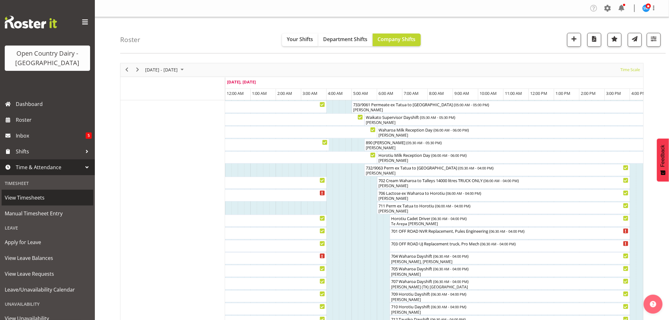
click at [30, 201] on span "View Timesheets" at bounding box center [47, 197] width 85 height 9
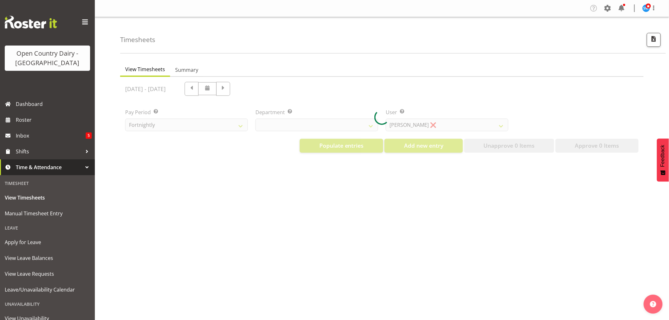
select select "733"
select select "7414"
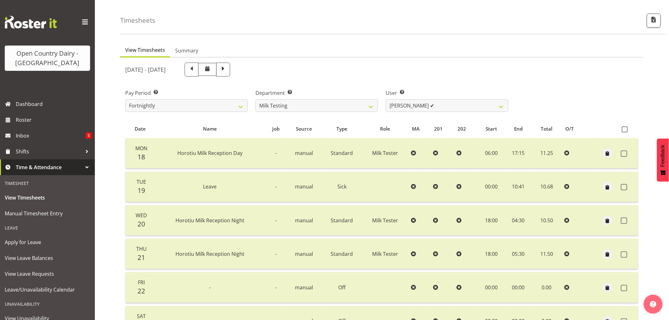
scroll to position [35, 0]
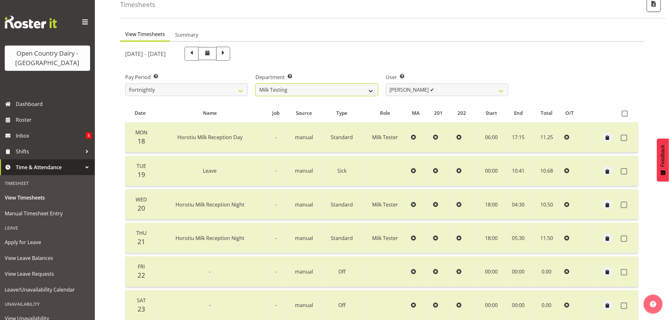
click at [277, 89] on select "701 702 703 704 705 706 707 708 709 710 711 712 713 714 715 716 717 718 719 720" at bounding box center [316, 89] width 123 height 13
select select "758"
click at [255, 83] on select "701 702 703 704 705 706 707 708 709 710 711 712 713 714 715 716 717 718 719 720" at bounding box center [316, 89] width 123 height 13
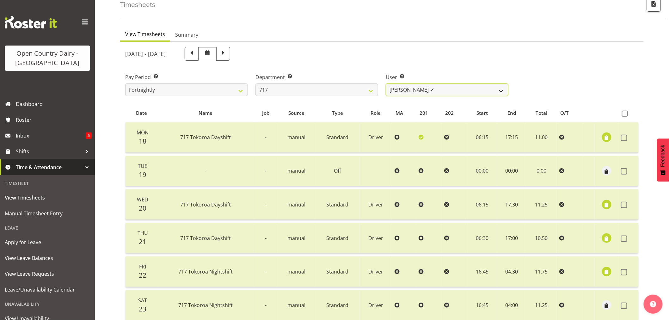
click at [454, 90] on select "[PERSON_NAME] ✔ Dodge [PERSON_NAME] ✔ [PERSON_NAME] ✔ [PERSON_NAME] ✔" at bounding box center [447, 89] width 123 height 13
select select "10284"
click at [386, 83] on select "[PERSON_NAME] ✔ Dodge [PERSON_NAME] ✔ [PERSON_NAME] ✔ [PERSON_NAME] ✔" at bounding box center [447, 89] width 123 height 13
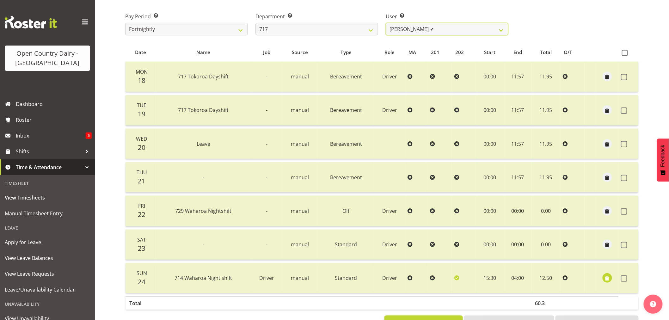
scroll to position [105, 0]
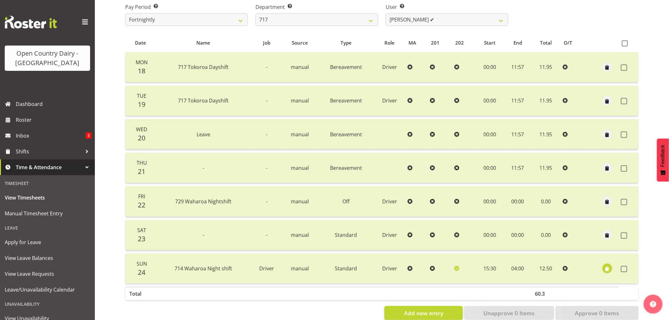
click at [606, 268] on span "button" at bounding box center [607, 269] width 7 height 7
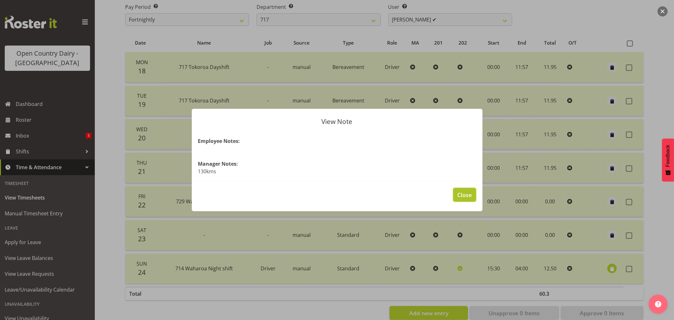
click at [462, 198] on span "Close" at bounding box center [465, 195] width 15 height 8
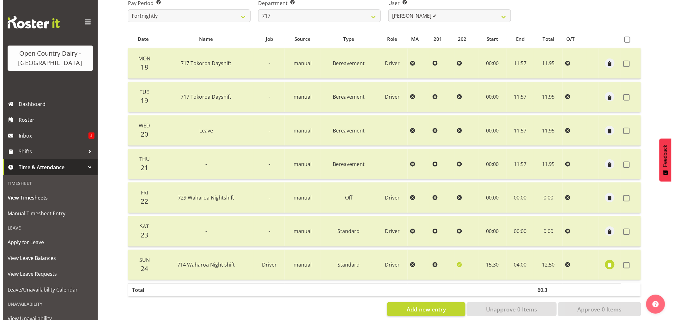
scroll to position [120, 0]
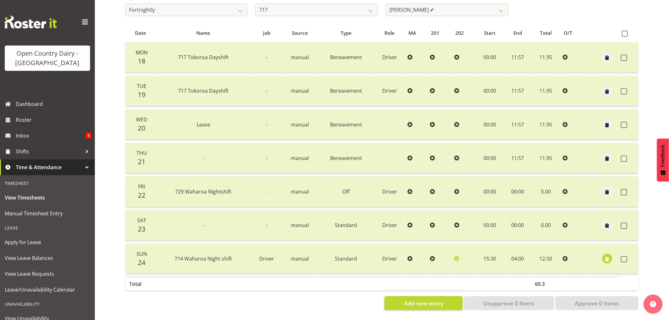
click at [607, 256] on span "button" at bounding box center [607, 259] width 7 height 7
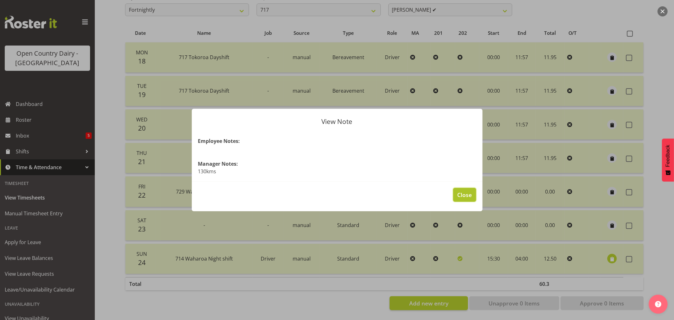
click at [458, 196] on span "Close" at bounding box center [465, 195] width 15 height 8
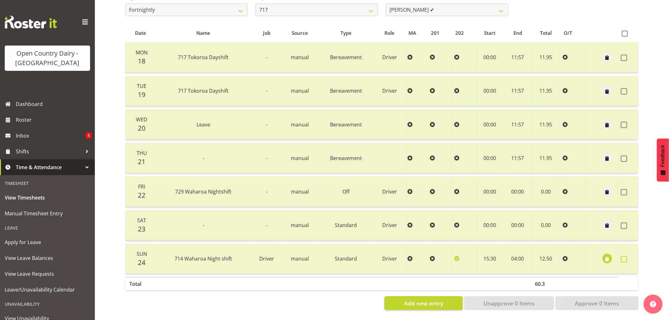
click at [621, 256] on span at bounding box center [624, 259] width 6 height 6
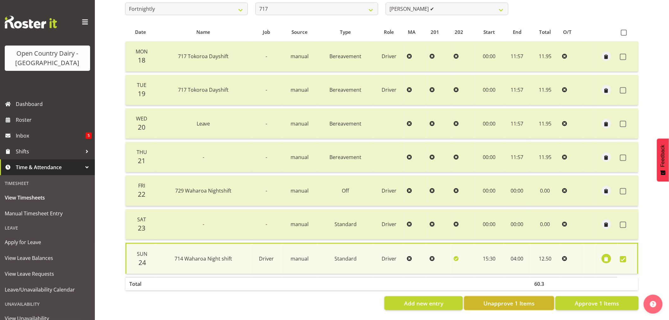
click at [531, 299] on span "Unapprove 1 Items" at bounding box center [508, 303] width 51 height 8
checkbox input "false"
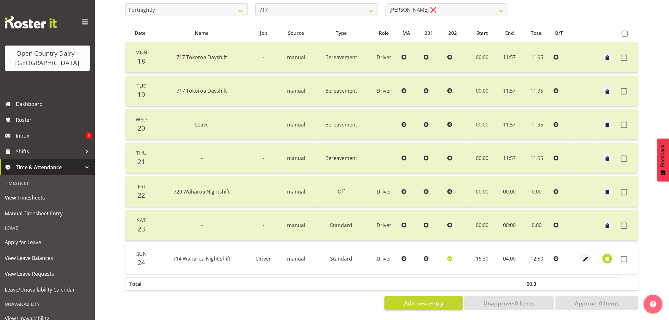
click at [606, 256] on span "button" at bounding box center [607, 259] width 7 height 7
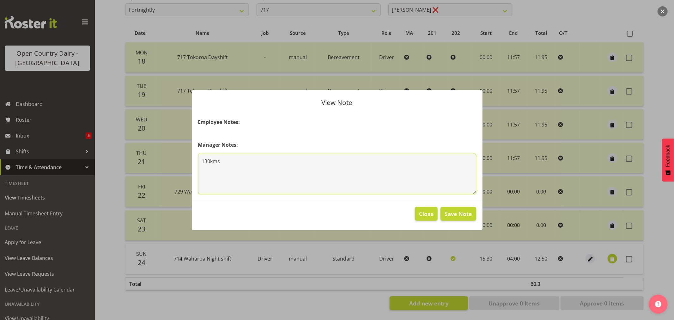
click at [206, 160] on textarea "130kms" at bounding box center [337, 174] width 278 height 40
type textarea "120kms"
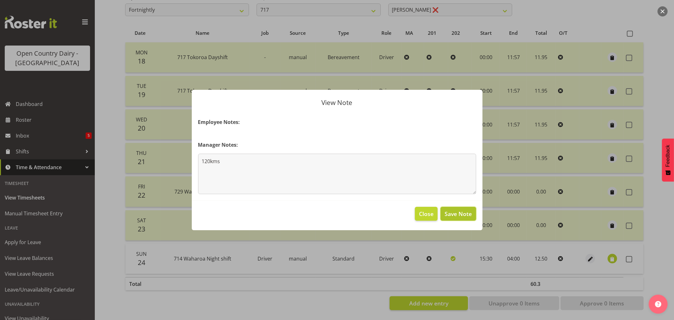
click at [447, 212] on span "Save Note" at bounding box center [458, 214] width 27 height 8
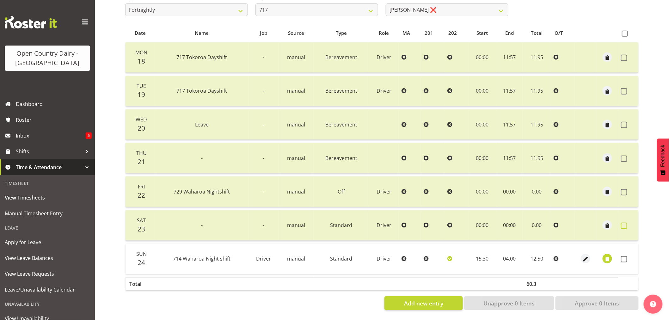
click at [624, 223] on span at bounding box center [624, 226] width 6 height 6
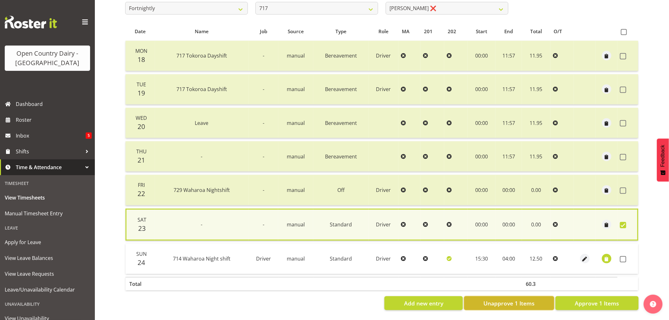
click at [529, 299] on span "Unapprove 1 Items" at bounding box center [508, 303] width 51 height 8
checkbox input "false"
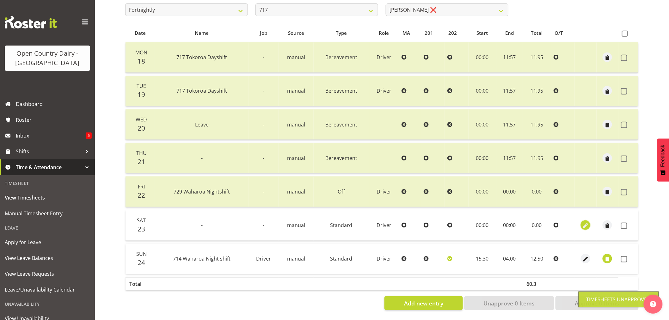
click at [585, 222] on span "button" at bounding box center [585, 225] width 7 height 7
select select "Standard"
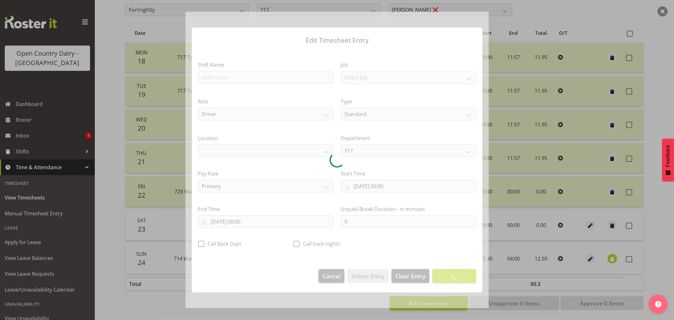
select select "1054"
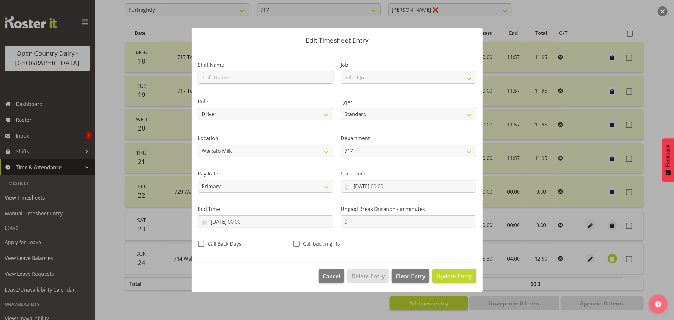
click at [254, 77] on input "text" at bounding box center [265, 77] width 135 height 13
type input "729 Waharoa Nightshift"
click at [390, 187] on input "23/08/2025, 00:00" at bounding box center [408, 186] width 135 height 13
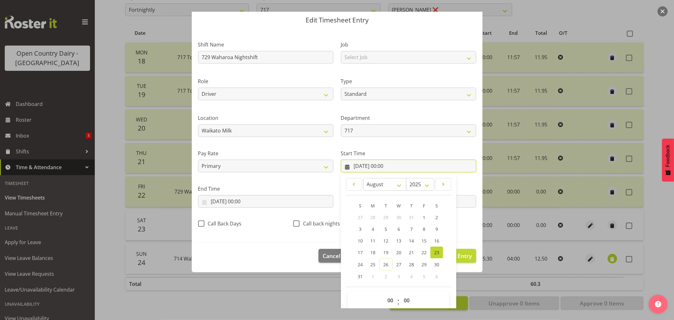
scroll to position [29, 0]
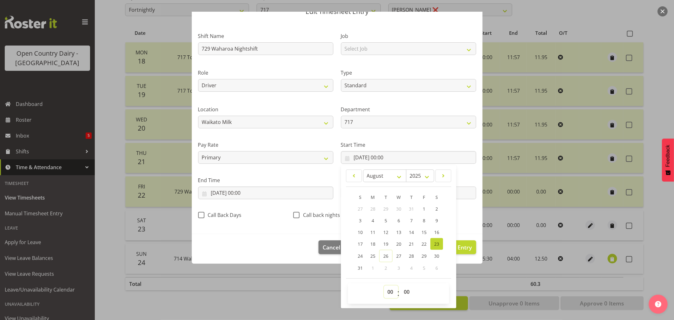
drag, startPoint x: 386, startPoint y: 293, endPoint x: 387, endPoint y: 286, distance: 7.6
click at [386, 293] on select "00 01 02 03 04 05 06 07 08 09 10 11 12 13 14 15 16 17 18 19 20 21 22 23" at bounding box center [391, 292] width 14 height 13
select select "15"
click at [384, 286] on select "00 01 02 03 04 05 06 07 08 09 10 11 12 13 14 15 16 17 18 19 20 21 22 23" at bounding box center [391, 292] width 14 height 13
type input "23/08/2025, 15:00"
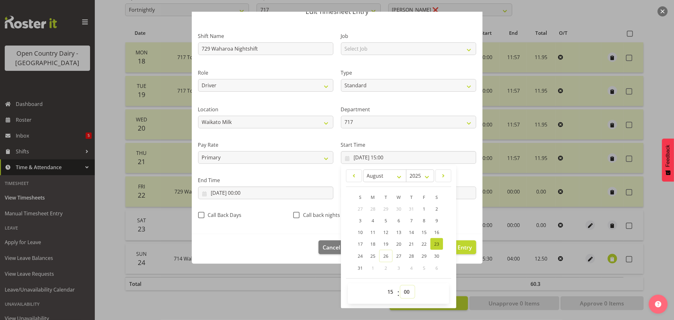
click at [403, 291] on select "00 01 02 03 04 05 06 07 08 09 10 11 12 13 14 15 16 17 18 19 20 21 22 23 24 25 2…" at bounding box center [408, 292] width 14 height 13
select select "30"
click at [401, 286] on select "00 01 02 03 04 05 06 07 08 09 10 11 12 13 14 15 16 17 18 19 20 21 22 23 24 25 2…" at bounding box center [408, 292] width 14 height 13
type input "23/08/2025, 15:30"
click at [240, 232] on section "Shift Name 729 Waharoa Nightshift Job Select Job Driver Driver supervisor Suppo…" at bounding box center [337, 127] width 291 height 213
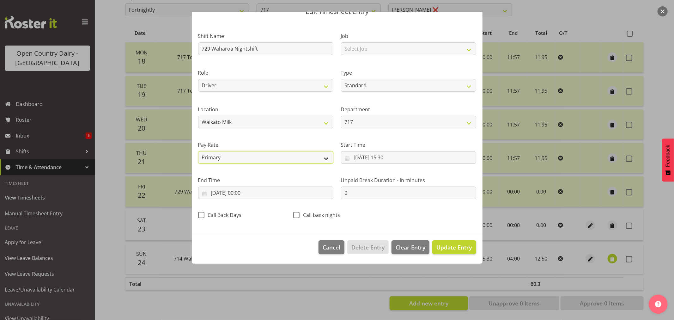
scroll to position [0, 0]
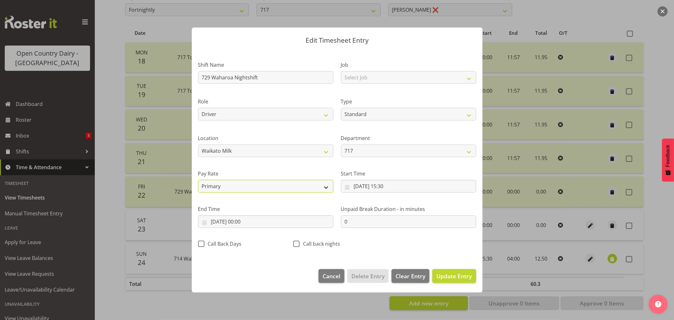
click at [228, 191] on select "Primary Secondary Tertiary Fourth Fifth" at bounding box center [265, 186] width 135 height 13
click at [234, 269] on footer "Cancel Delete Entry Clear Entry Update Entry" at bounding box center [337, 278] width 291 height 30
click at [241, 229] on div "End Time 23/08/2025, 00:00 January February March April May June July August Se…" at bounding box center [265, 213] width 143 height 35
click at [242, 220] on input "23/08/2025, 00:00" at bounding box center [265, 221] width 135 height 13
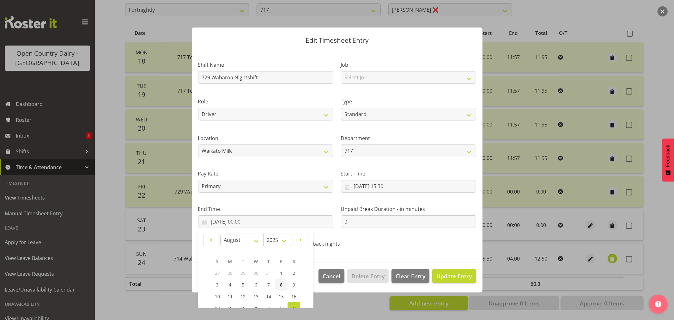
scroll to position [64, 0]
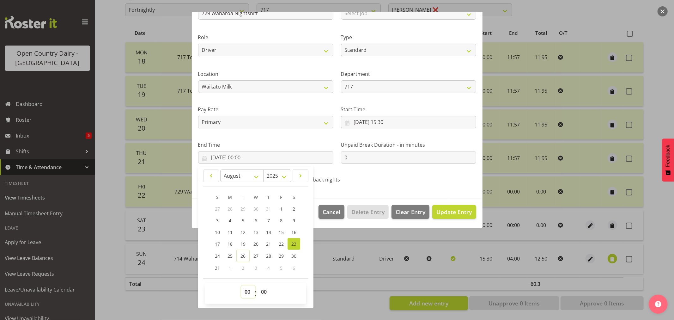
click at [247, 293] on select "00 01 02 03 04 05 06 07 08 09 10 11 12 13 14 15 16 17 18 19 20 21 22 23" at bounding box center [248, 292] width 14 height 13
select select "4"
click at [241, 286] on select "00 01 02 03 04 05 06 07 08 09 10 11 12 13 14 15 16 17 18 19 20 21 22 23" at bounding box center [248, 292] width 14 height 13
type input "23/08/2025, 04:00"
click at [394, 183] on div "Shift Name 729 Waharoa Nightshift Job Select Job Driver Driver supervisor Suppo…" at bounding box center [337, 88] width 286 height 200
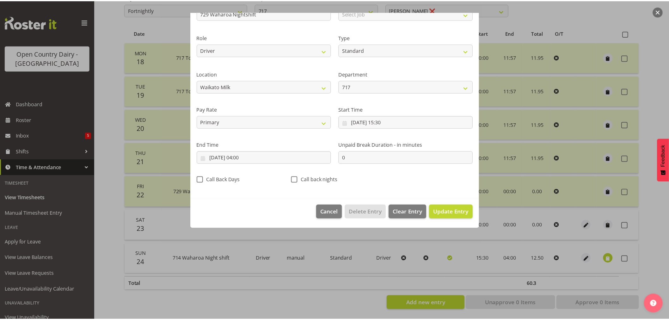
scroll to position [0, 0]
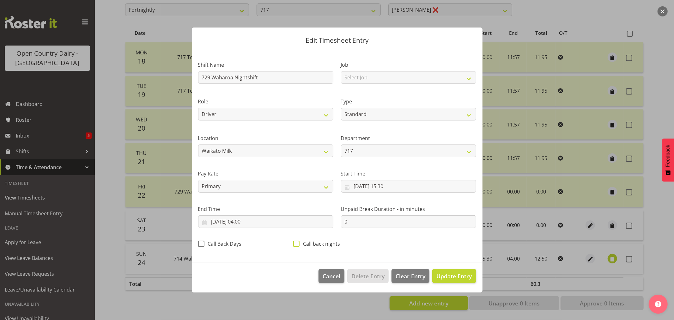
click at [298, 243] on span at bounding box center [296, 244] width 6 height 6
click at [298, 243] on input "Call back nights" at bounding box center [295, 244] width 4 height 4
checkbox input "true"
click at [460, 276] on span "Update Entry" at bounding box center [454, 276] width 35 height 8
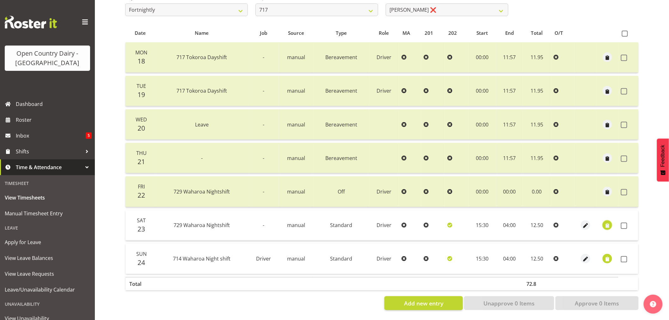
click at [605, 222] on span "button" at bounding box center [607, 225] width 7 height 7
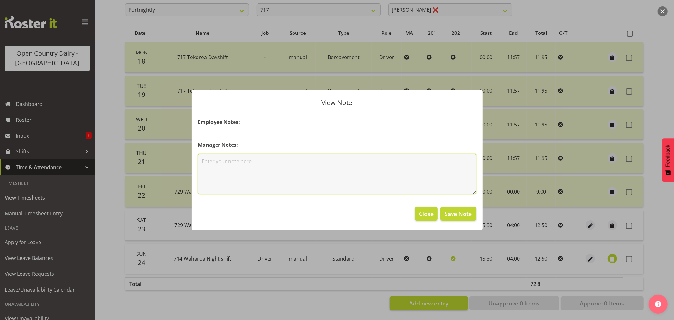
click at [223, 161] on textarea at bounding box center [337, 174] width 278 height 40
click at [211, 163] on textarea "120lms to claim" at bounding box center [337, 174] width 278 height 40
type textarea "120kms to claim"
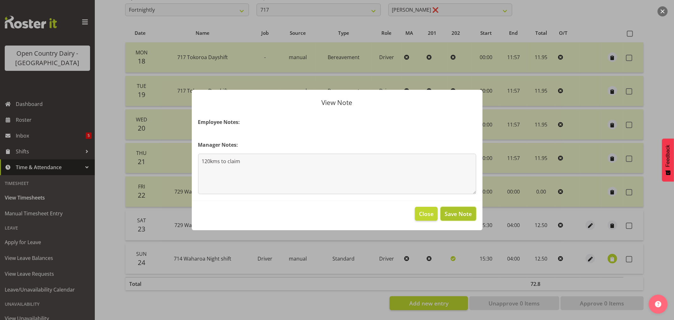
click at [463, 214] on span "Save Note" at bounding box center [458, 214] width 27 height 8
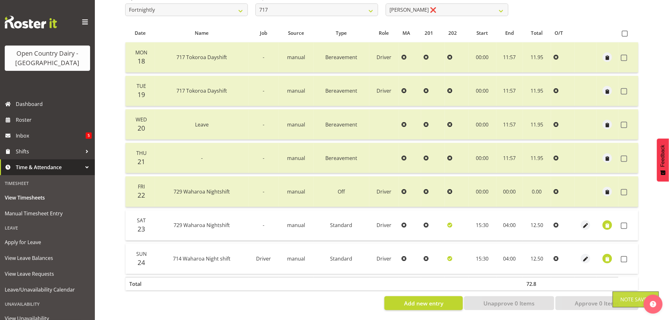
drag, startPoint x: 625, startPoint y: 219, endPoint x: 622, endPoint y: 228, distance: 10.2
click at [625, 223] on span at bounding box center [624, 226] width 6 height 6
checkbox input "true"
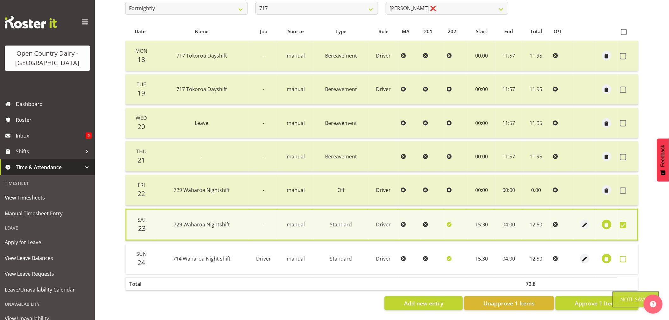
click at [625, 256] on span at bounding box center [623, 259] width 6 height 6
checkbox input "true"
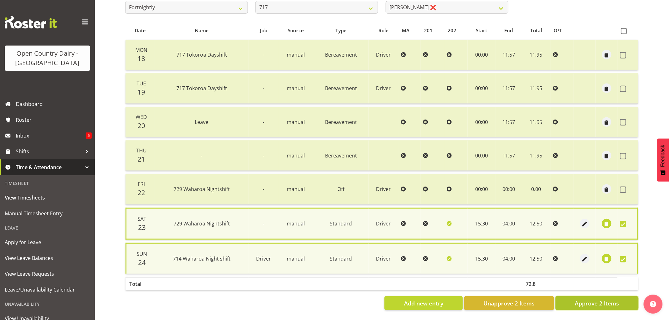
click at [597, 302] on span "Approve 2 Items" at bounding box center [597, 303] width 44 height 8
checkbox input "false"
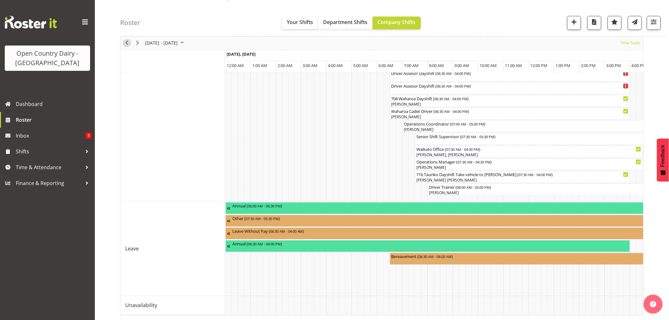
click at [123, 43] on button "Previous" at bounding box center [127, 43] width 9 height 8
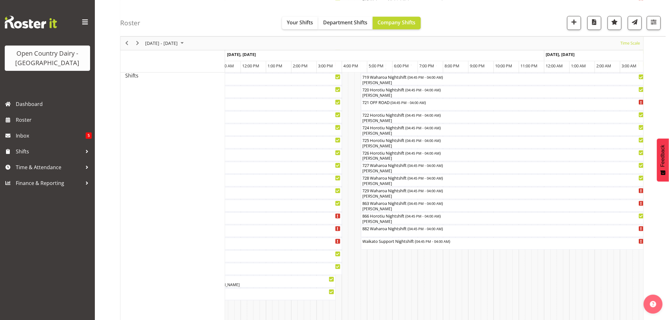
scroll to position [492, 0]
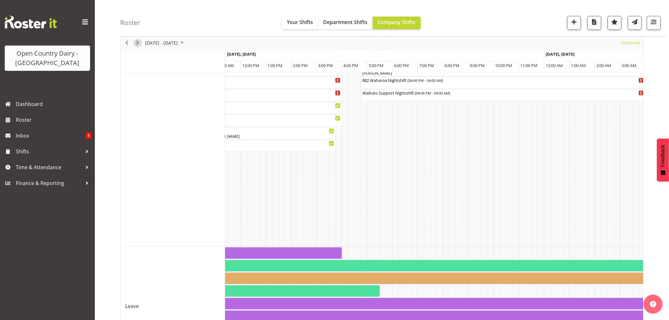
click at [137, 42] on span "Next" at bounding box center [138, 43] width 8 height 8
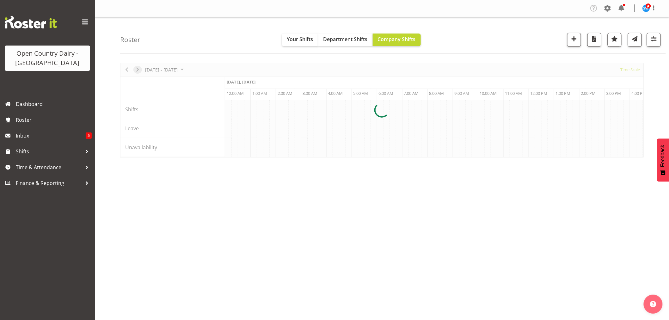
scroll to position [0, 607]
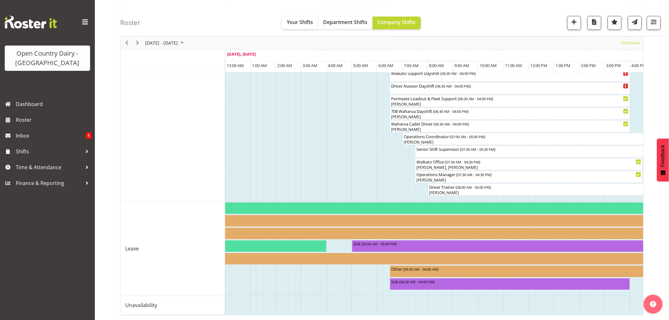
scroll to position [529, 0]
drag, startPoint x: 311, startPoint y: 309, endPoint x: 361, endPoint y: 305, distance: 49.8
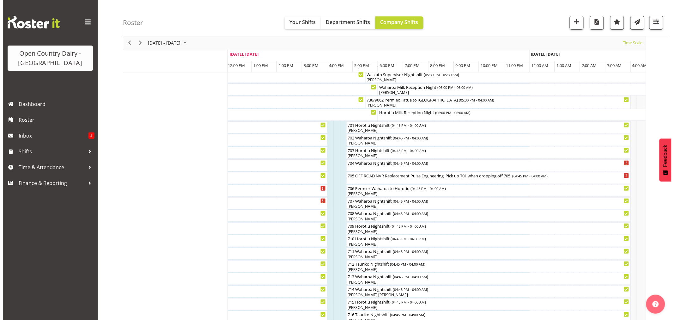
scroll to position [0, 0]
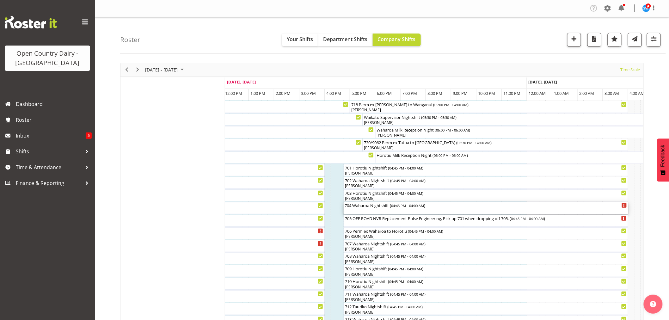
click at [376, 211] on div "704 Waharoa Nightshift ( 04:45 PM - 04:00 AM )" at bounding box center [486, 208] width 282 height 12
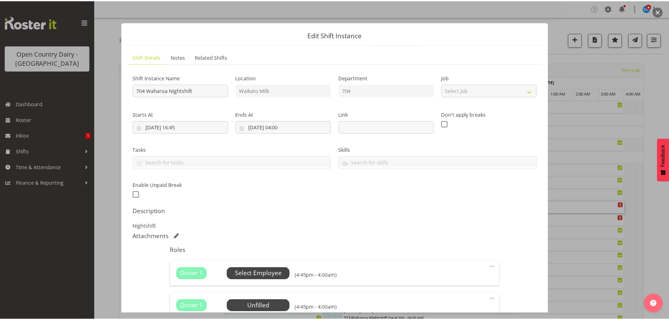
scroll to position [90, 0]
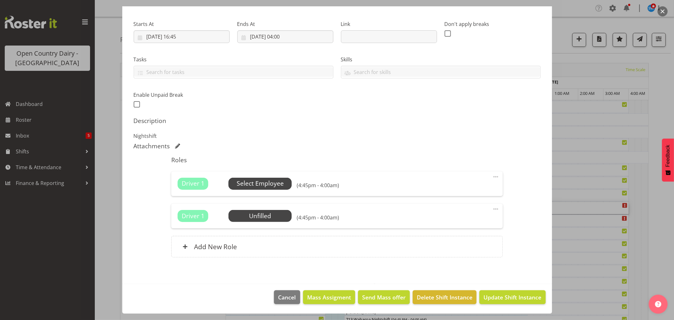
click at [269, 185] on span "Select Employee" at bounding box center [260, 183] width 47 height 9
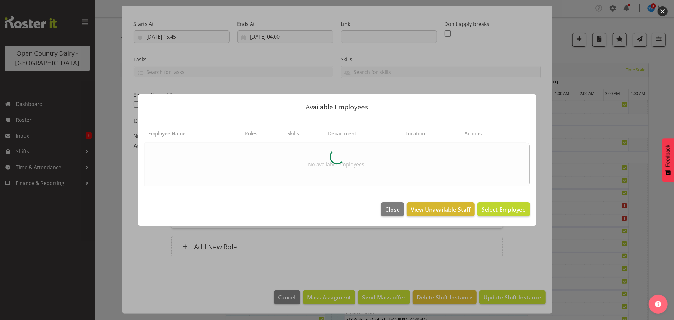
click at [661, 10] on button "button" at bounding box center [663, 11] width 10 height 10
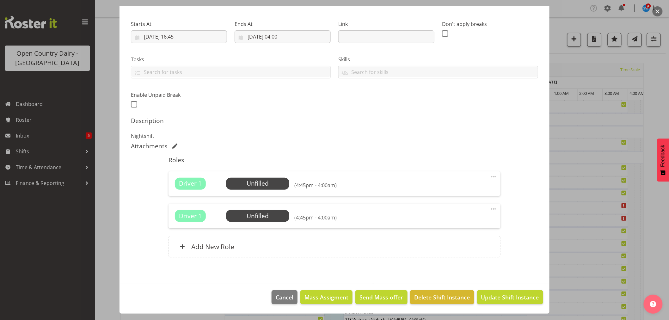
click at [659, 8] on button "button" at bounding box center [658, 11] width 10 height 10
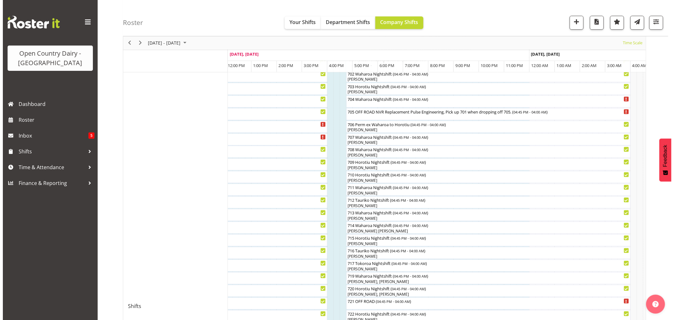
scroll to position [105, 0]
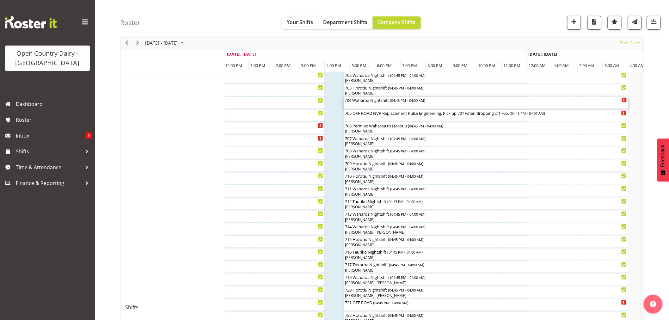
click at [356, 100] on div "704 Waharoa Nightshift ( 04:45 PM - 04:00 AM )" at bounding box center [486, 100] width 282 height 6
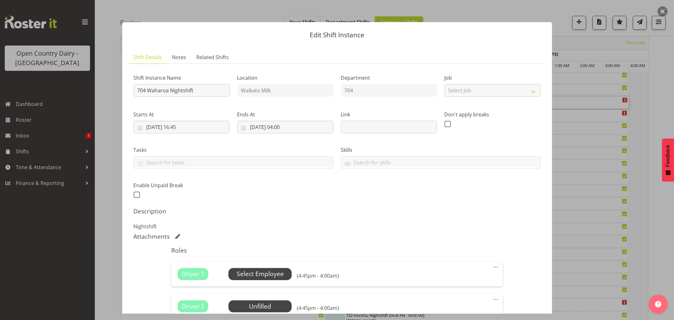
click at [273, 271] on span "Select Employee" at bounding box center [260, 273] width 47 height 9
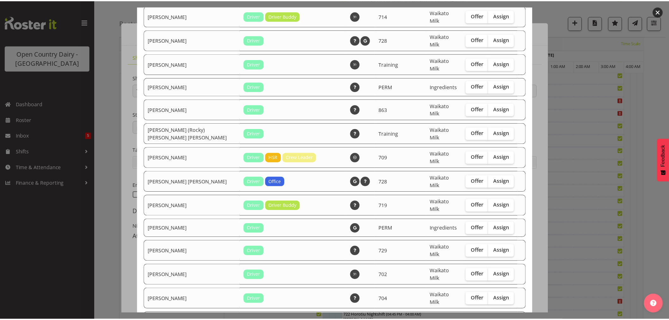
scroll to position [850, 0]
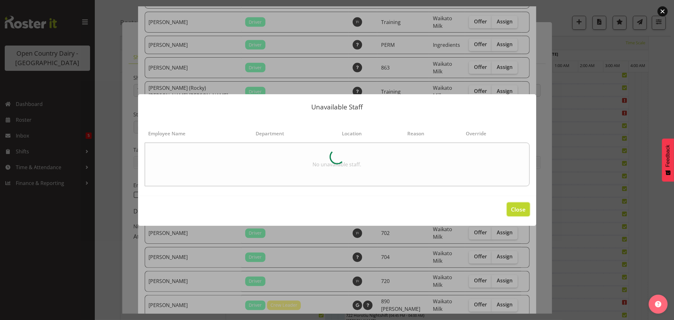
click at [514, 207] on span "Close" at bounding box center [518, 209] width 15 height 8
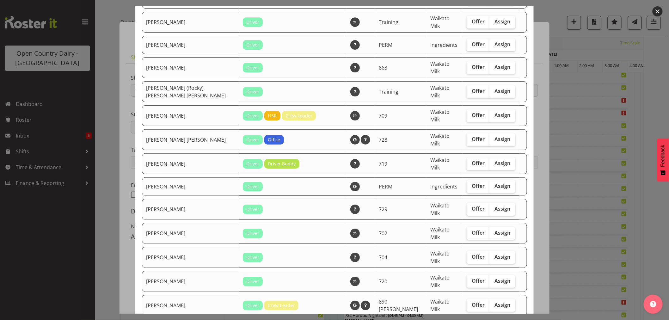
click at [654, 9] on button "button" at bounding box center [658, 11] width 10 height 10
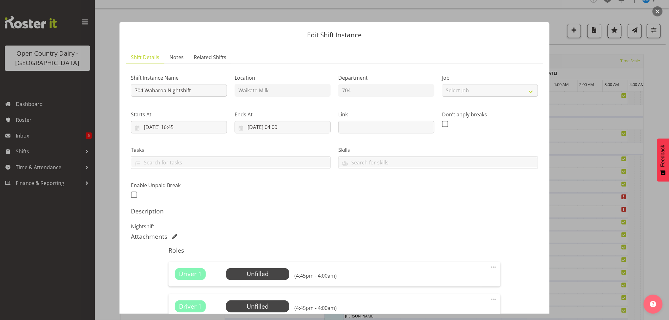
scroll to position [0, 0]
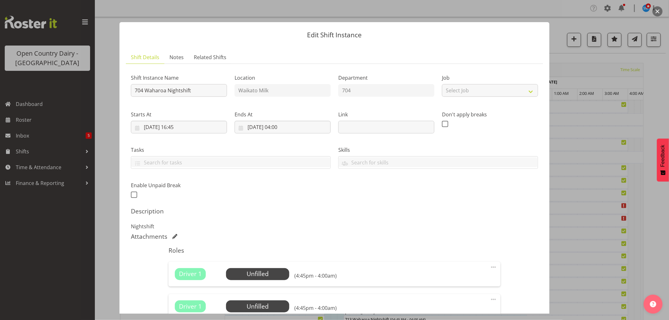
click at [662, 8] on button "button" at bounding box center [658, 11] width 10 height 10
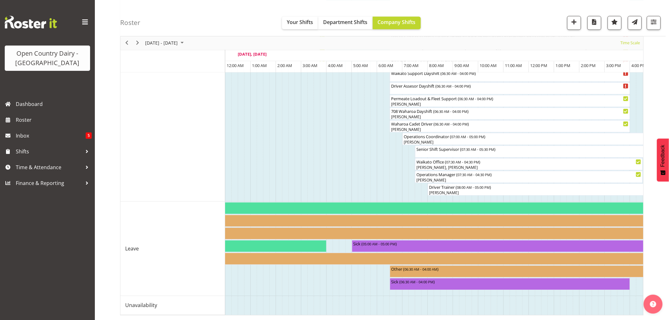
scroll to position [0, 647]
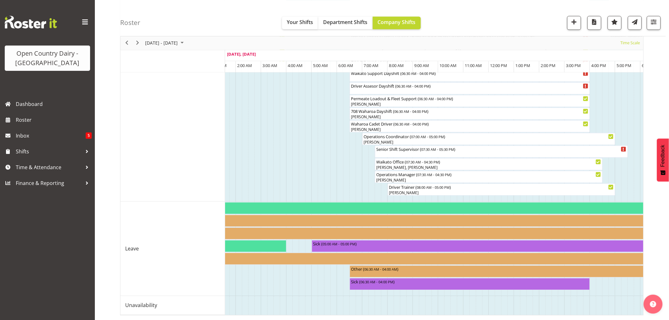
click at [325, 309] on td "Timeline Week of August 25, 2025" at bounding box center [327, 305] width 6 height 19
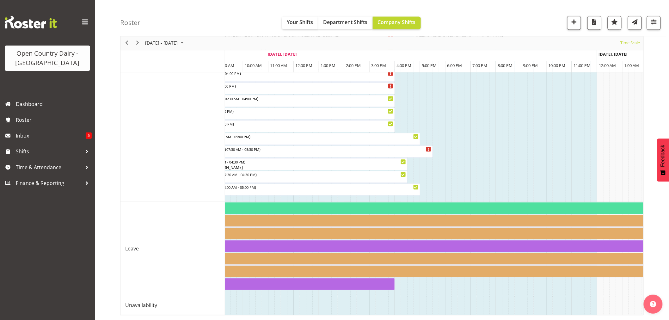
scroll to position [0, 883]
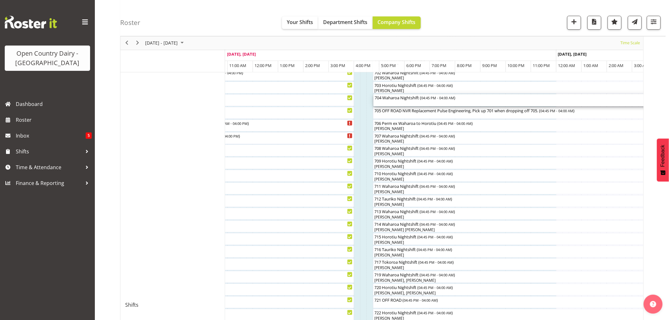
click at [0, 0] on div at bounding box center [0, 0] width 0 height 0
click at [380, 103] on div "704 Waharoa Nightshift ( 04:45 PM - 04:00 AM )" at bounding box center [515, 100] width 282 height 12
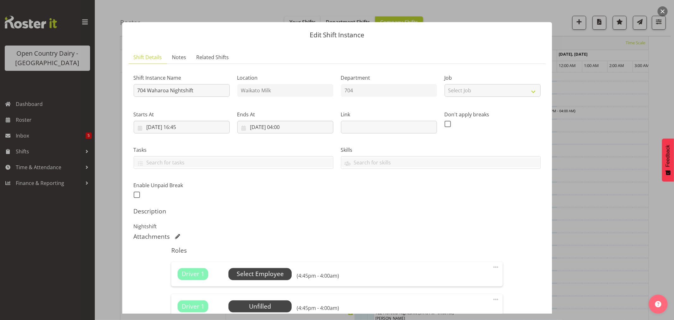
click at [278, 269] on span "Select Employee" at bounding box center [260, 274] width 63 height 12
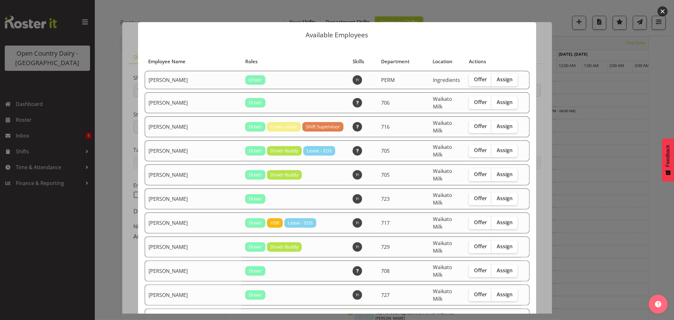
click at [662, 10] on button "button" at bounding box center [663, 11] width 10 height 10
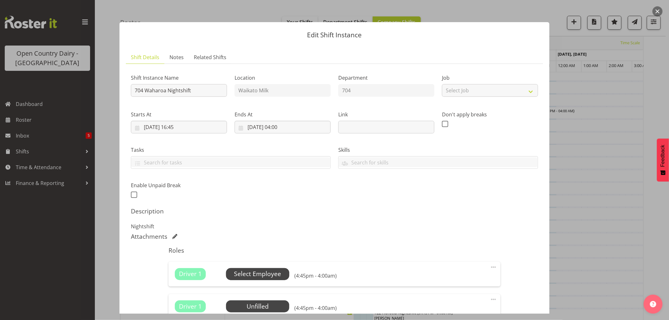
click at [271, 271] on span "Select Employee" at bounding box center [257, 273] width 47 height 9
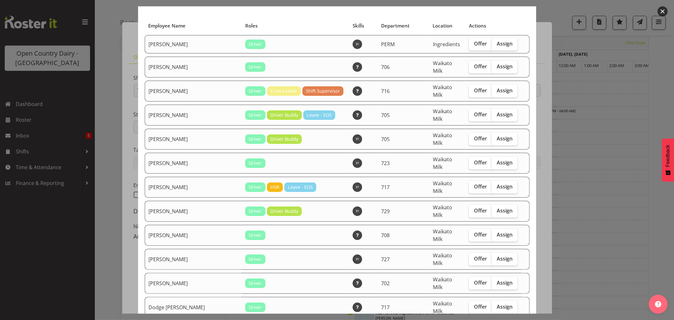
scroll to position [70, 0]
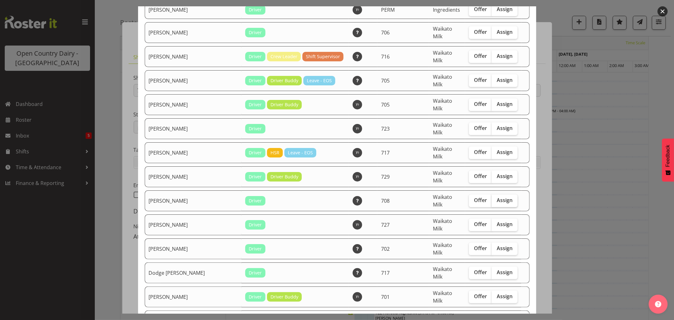
click at [497, 197] on span "Assign" at bounding box center [505, 200] width 16 height 6
click at [492, 198] on input "Assign" at bounding box center [494, 200] width 4 height 4
checkbox input "true"
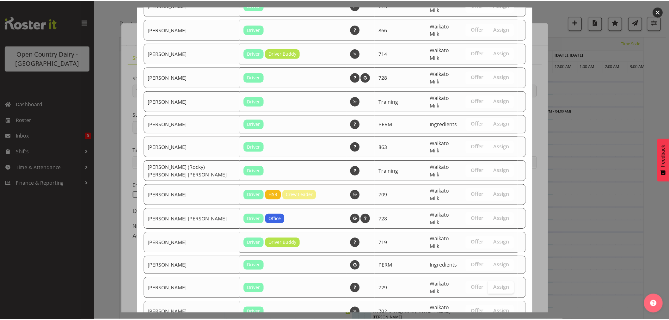
scroll to position [843, 0]
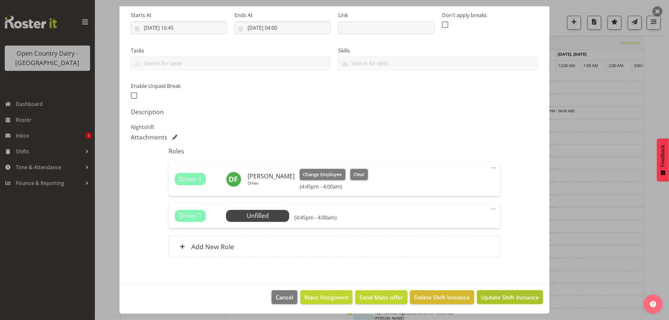
click at [510, 298] on span "Update Shift Instance" at bounding box center [510, 297] width 58 height 8
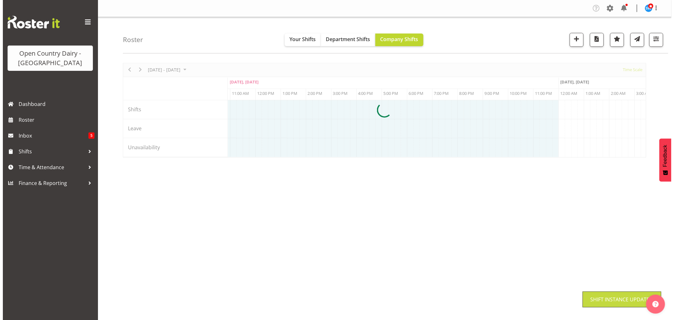
scroll to position [0, 0]
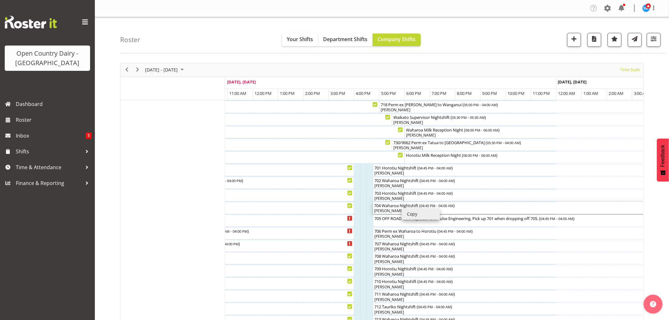
click at [401, 209] on div "[PERSON_NAME]" at bounding box center [515, 211] width 282 height 6
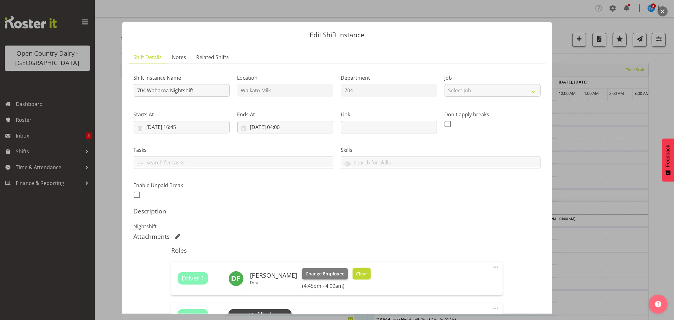
click at [356, 273] on span "Clear" at bounding box center [361, 273] width 11 height 7
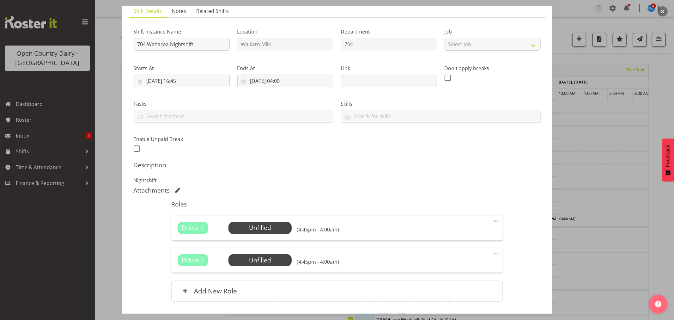
scroll to position [90, 0]
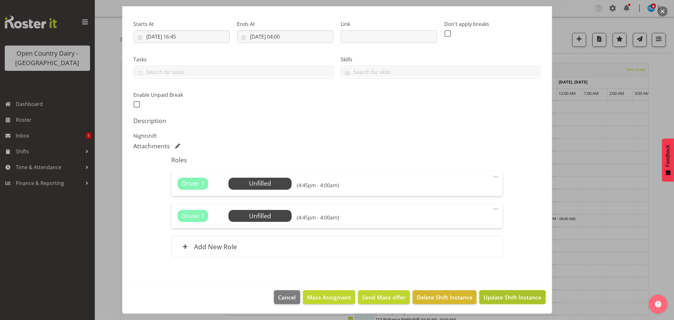
click at [501, 293] on span "Update Shift Instance" at bounding box center [513, 297] width 58 height 8
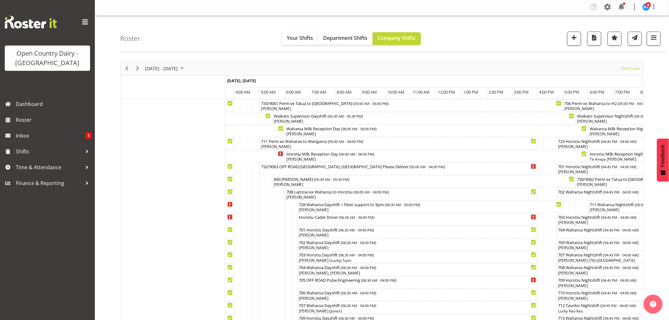
scroll to position [0, 0]
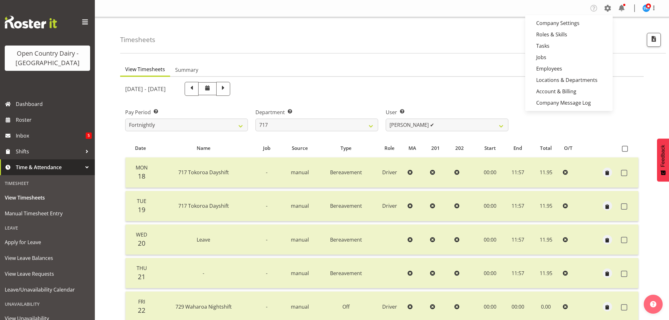
select select "758"
select select "10284"
click at [555, 67] on link "Employees" at bounding box center [569, 68] width 88 height 11
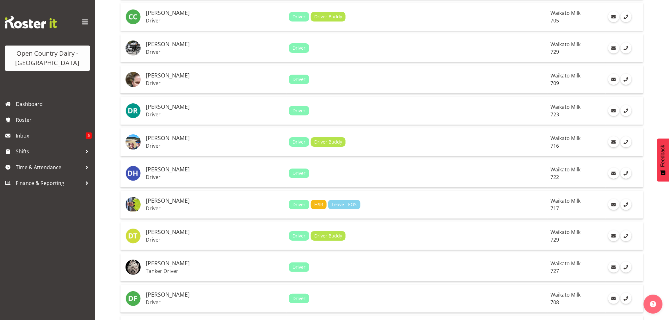
scroll to position [913, 0]
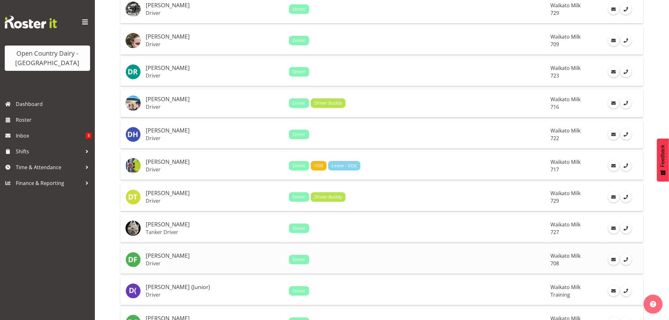
click at [158, 255] on h5 "[PERSON_NAME]" at bounding box center [215, 256] width 138 height 6
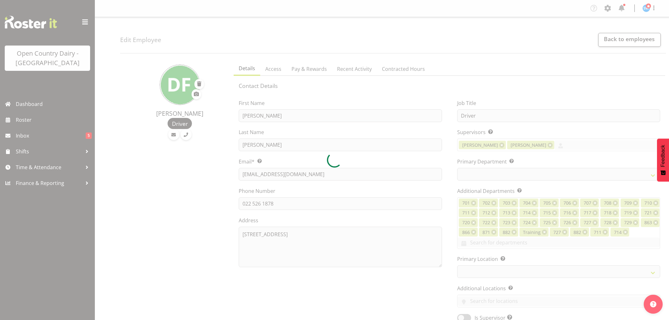
select select "TimelineWeek"
select select
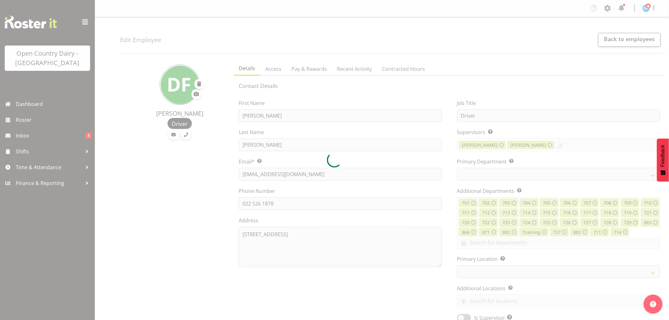
select select
select select "1054"
select select "762"
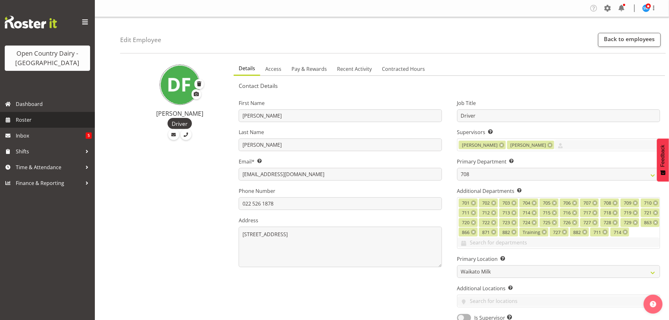
click at [31, 120] on span "Roster" at bounding box center [54, 119] width 76 height 9
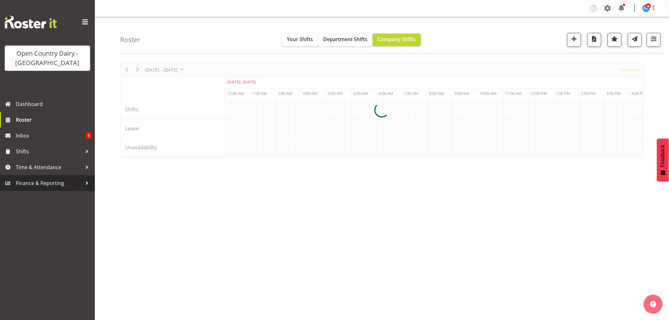
scroll to position [0, 607]
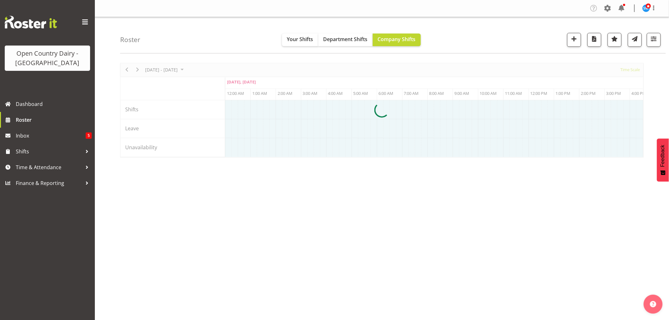
click at [32, 165] on span "Time & Attendance" at bounding box center [49, 167] width 66 height 9
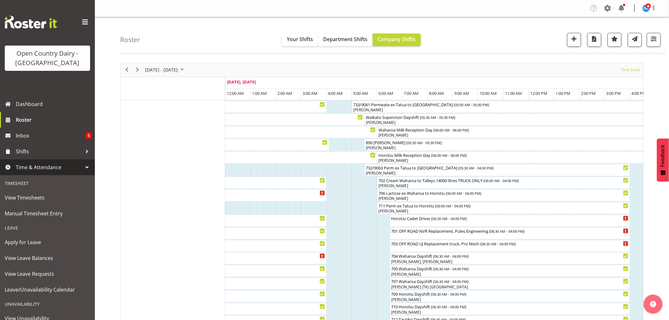
scroll to position [105, 0]
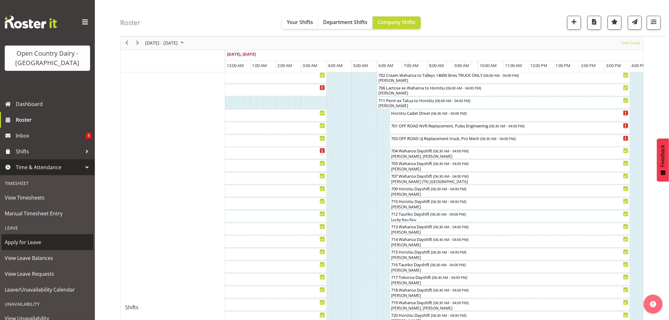
click at [28, 239] on span "Apply for Leave" at bounding box center [47, 241] width 85 height 9
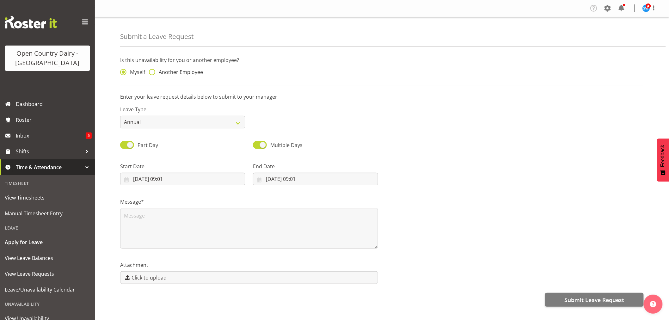
click at [153, 70] on span at bounding box center [152, 72] width 6 height 6
click at [153, 70] on input "Another Employee" at bounding box center [151, 72] width 4 height 4
radio input "true"
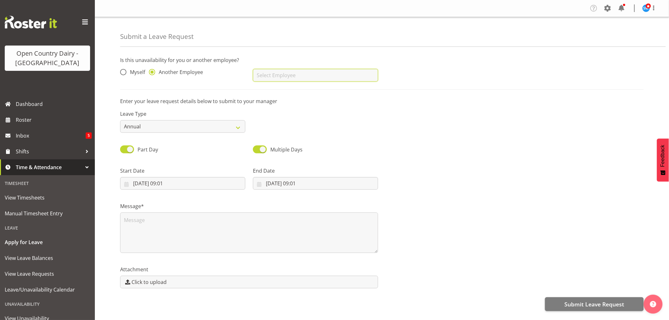
click at [312, 75] on input "text" at bounding box center [315, 75] width 125 height 13
click at [271, 89] on span "[PERSON_NAME]" at bounding box center [277, 91] width 39 height 7
type input "[PERSON_NAME]"
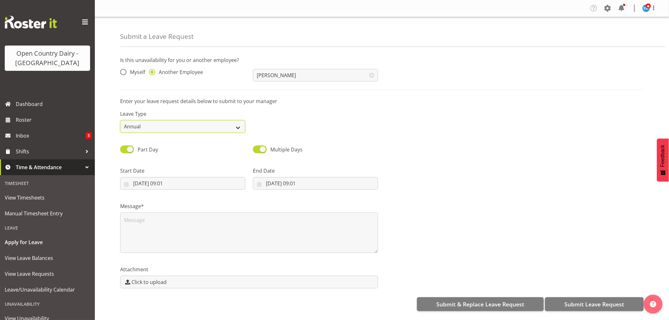
click at [173, 131] on select "Annual Sick Leave Without Pay Bereavement Domestic Violence Parental Jury Servi…" at bounding box center [182, 126] width 125 height 13
select select "Sick"
click at [120, 120] on select "Annual Sick Leave Without Pay Bereavement Domestic Violence Parental Jury Servi…" at bounding box center [182, 126] width 125 height 13
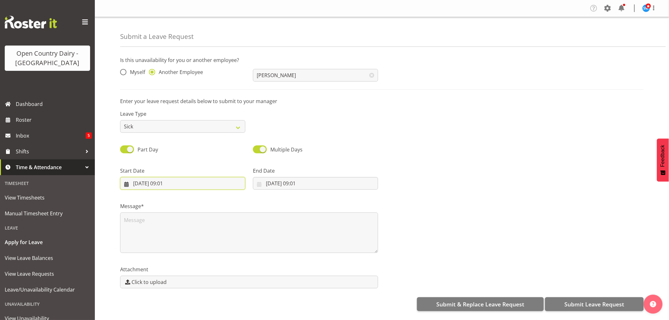
click at [152, 181] on input "[DATE] 09:01" at bounding box center [182, 183] width 125 height 13
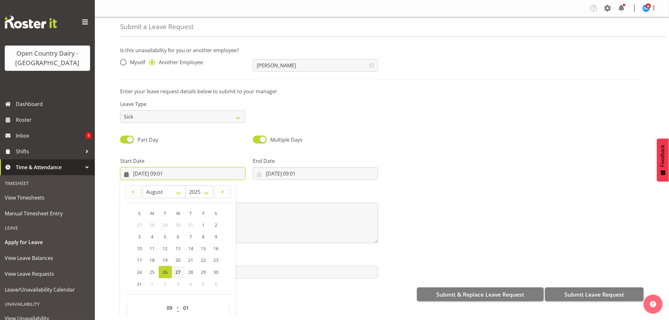
scroll to position [18, 0]
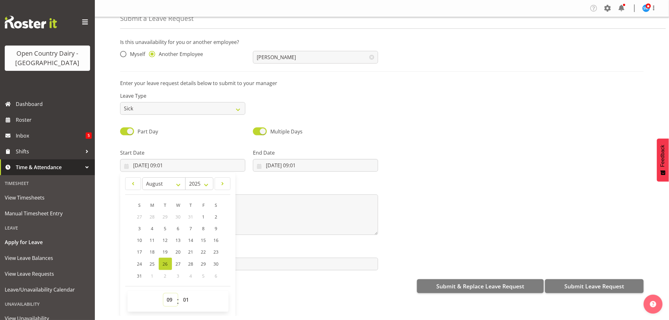
click at [172, 296] on select "00 01 02 03 04 05 06 07 08 09 10 11 12 13 14 15 16 17 18 19 20 21 22 23" at bounding box center [170, 299] width 14 height 13
select select "16"
click at [163, 293] on select "00 01 02 03 04 05 06 07 08 09 10 11 12 13 14 15 16 17 18 19 20 21 22 23" at bounding box center [170, 299] width 14 height 13
type input "[DATE] 16:01"
drag, startPoint x: 182, startPoint y: 298, endPoint x: 182, endPoint y: 292, distance: 5.7
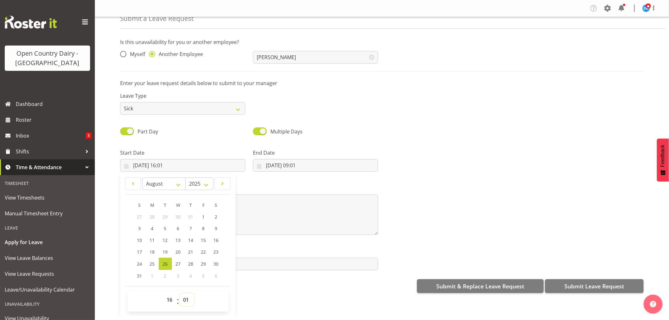
click at [182, 298] on select "00 01 02 03 04 05 06 07 08 09 10 11 12 13 14 15 16 17 18 19 20 21 22 23 24 25 2…" at bounding box center [187, 299] width 14 height 13
select select "45"
click at [180, 293] on select "00 01 02 03 04 05 06 07 08 09 10 11 12 13 14 15 16 17 18 19 20 21 22 23 24 25 2…" at bounding box center [187, 299] width 14 height 13
type input "[DATE] 16:45"
click at [280, 163] on input "[DATE] 09:01" at bounding box center [315, 165] width 125 height 13
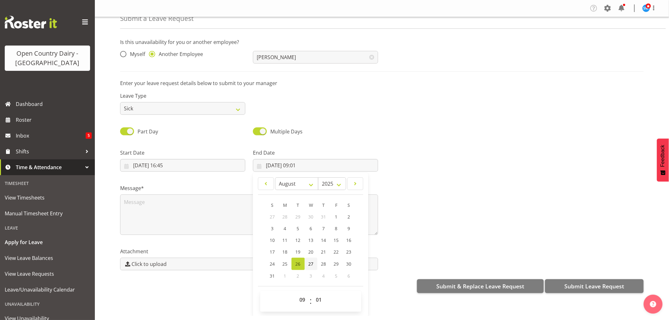
click at [311, 262] on span "27" at bounding box center [311, 264] width 5 height 6
type input "[DATE] 09:01"
click at [302, 296] on select "00 01 02 03 04 05 06 07 08 09 10 11 12 13 14 15 16 17 18 19 20 21 22 23" at bounding box center [303, 299] width 14 height 13
select select "4"
click at [296, 293] on select "00 01 02 03 04 05 06 07 08 09 10 11 12 13 14 15 16 17 18 19 20 21 22 23" at bounding box center [303, 299] width 14 height 13
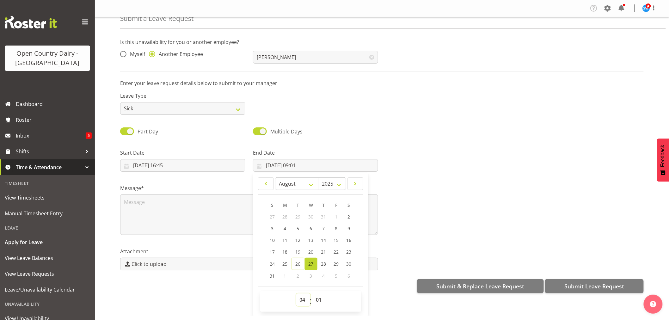
type input "[DATE] 04:01"
click at [315, 299] on select "00 01 02 03 04 05 06 07 08 09 10 11 12 13 14 15 16 17 18 19 20 21 22 23 24 25 2…" at bounding box center [320, 299] width 14 height 13
select select "0"
click at [313, 293] on select "00 01 02 03 04 05 06 07 08 09 10 11 12 13 14 15 16 17 18 19 20 21 22 23 24 25 2…" at bounding box center [320, 299] width 14 height 13
type input "[DATE] 04:00"
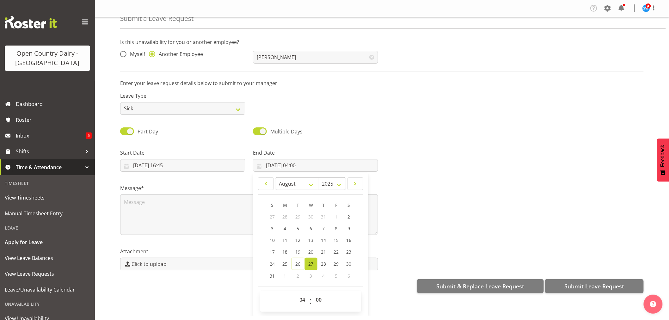
click at [403, 232] on div "Message*" at bounding box center [381, 206] width 531 height 63
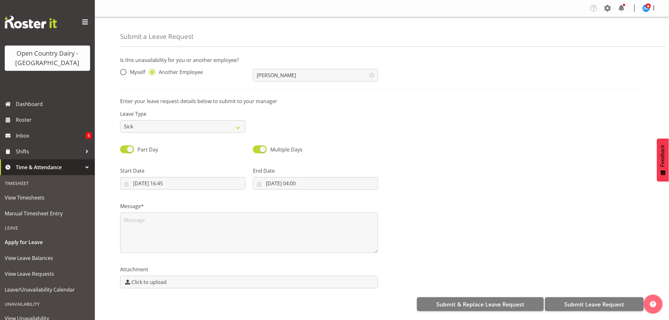
scroll to position [0, 0]
click at [191, 234] on textarea at bounding box center [249, 232] width 258 height 40
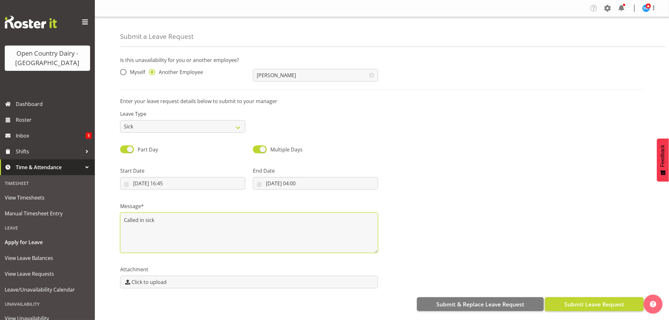
type textarea "Called in sick"
click at [573, 298] on button "Submit Leave Request" at bounding box center [594, 304] width 99 height 14
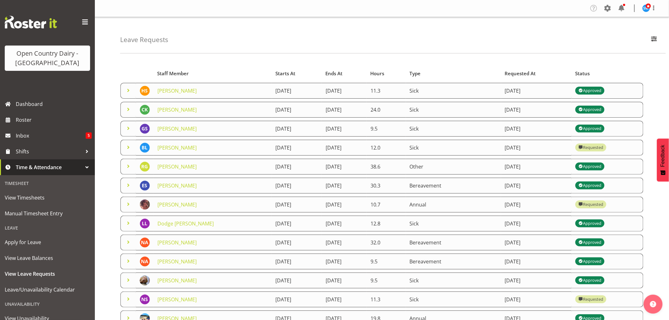
click at [604, 11] on span at bounding box center [608, 8] width 10 height 10
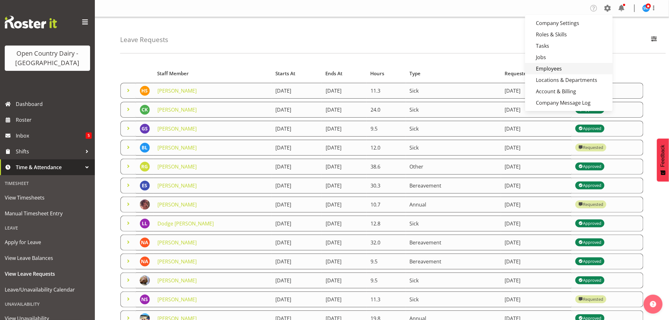
click at [545, 66] on link "Employees" at bounding box center [569, 68] width 88 height 11
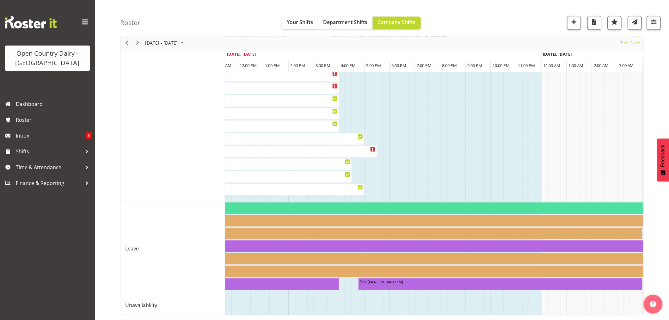
scroll to position [354, 0]
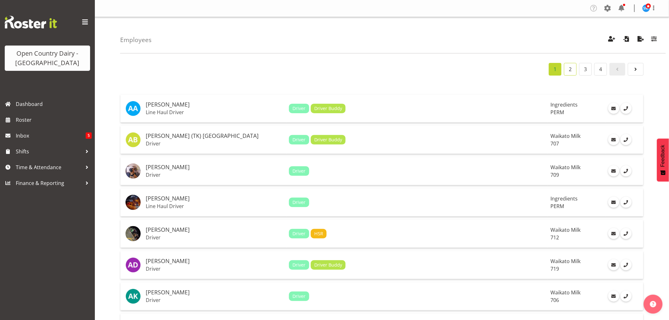
click at [572, 71] on link "2" at bounding box center [570, 69] width 13 height 13
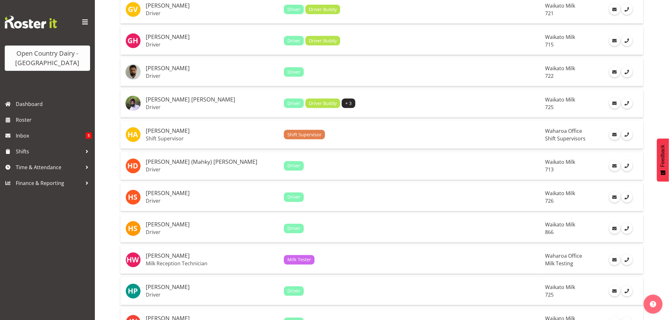
scroll to position [351, 0]
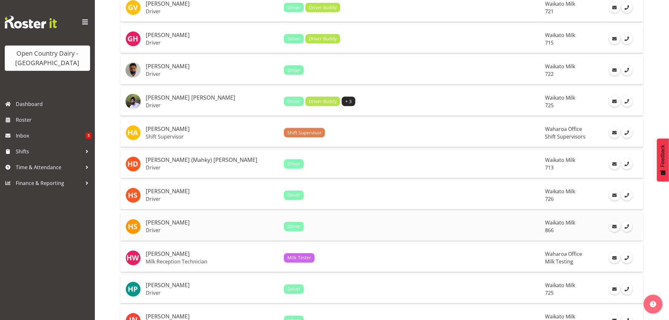
click at [156, 224] on h5 "[PERSON_NAME]" at bounding box center [212, 223] width 133 height 6
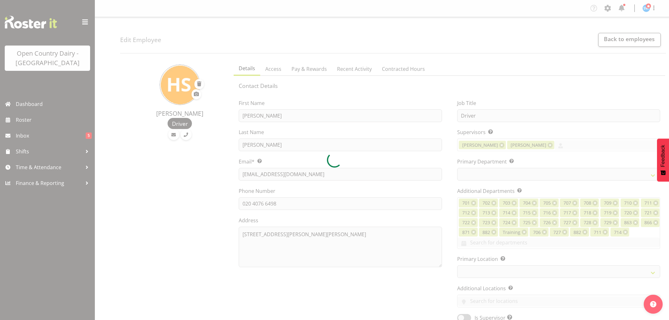
select select "TimelineWeek"
select select
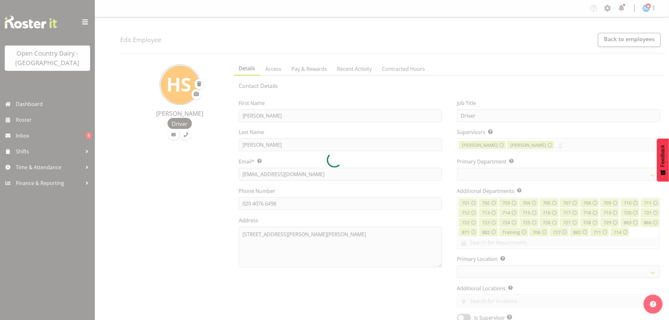
select select
select select "1054"
select select "898"
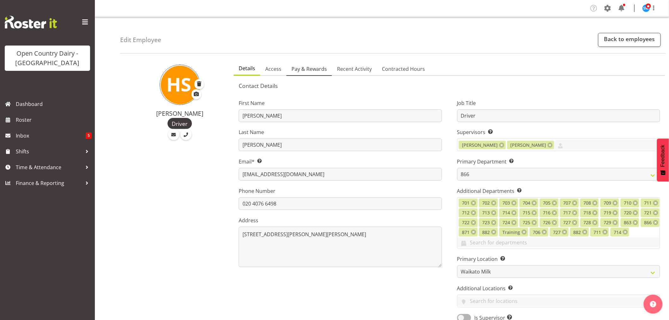
click at [297, 67] on span "Pay & Rewards" at bounding box center [309, 69] width 35 height 8
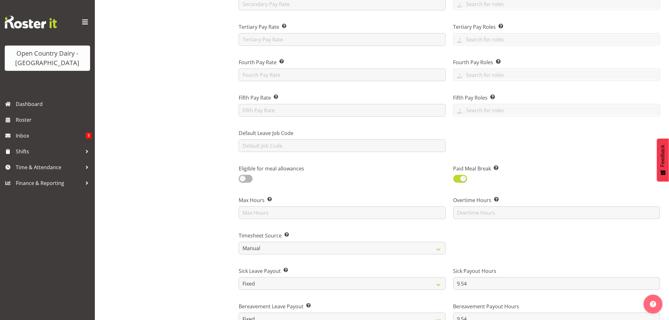
scroll to position [281, 0]
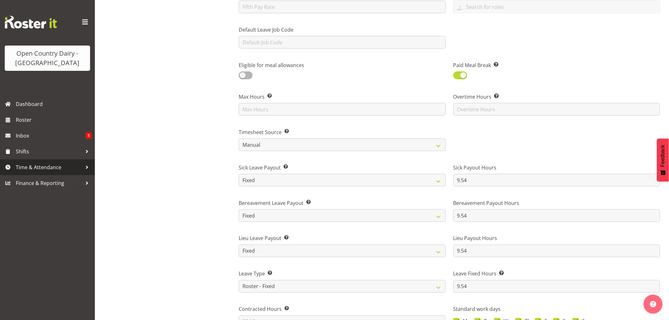
click at [24, 168] on span "Time & Attendance" at bounding box center [49, 167] width 66 height 9
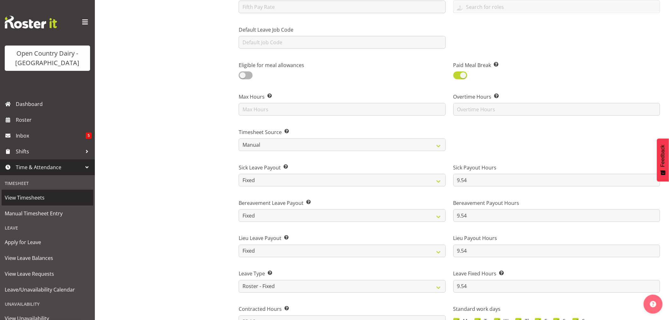
click at [30, 198] on span "View Timesheets" at bounding box center [47, 197] width 85 height 9
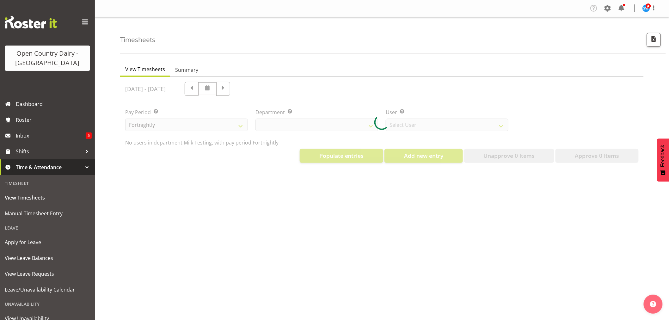
select select "733"
select select "7414"
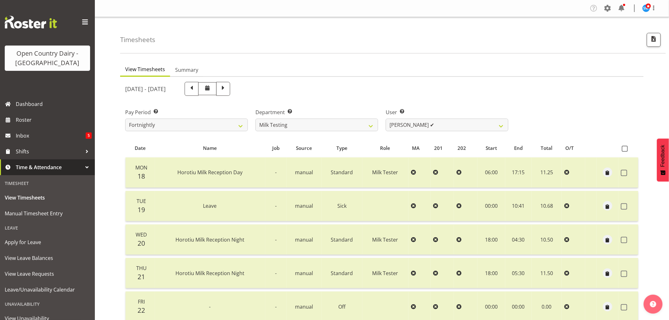
click at [227, 92] on span at bounding box center [223, 88] width 8 height 8
select select
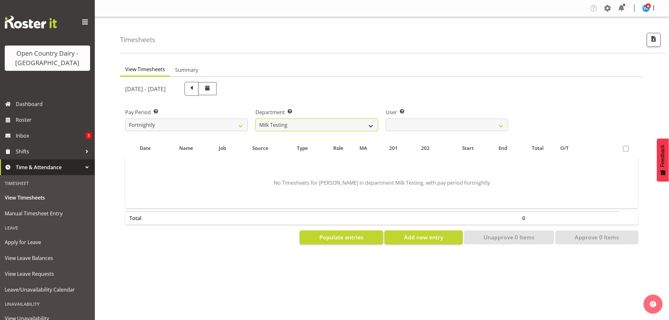
click at [301, 120] on select "701 702 703 704 705 706 707 708 709 710 711 712 713 714 715 716 717 718 719 720" at bounding box center [316, 125] width 123 height 13
select select "898"
click at [255, 119] on select "701 702 703 704 705 706 707 708 709 710 711 712 713 714 715 716 717 718 719 720" at bounding box center [316, 125] width 123 height 13
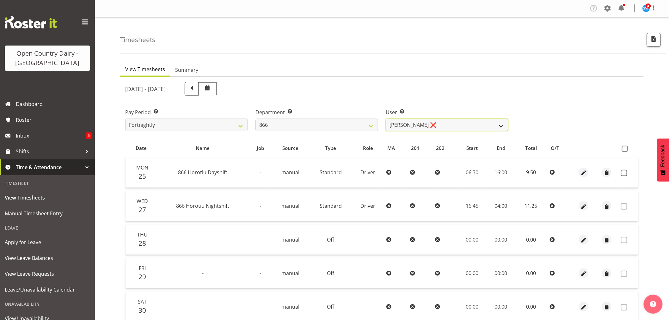
click at [424, 122] on select "[PERSON_NAME] ❌ [PERSON_NAME] ❌ [PERSON_NAME] ❌ [PERSON_NAME] ❌" at bounding box center [447, 125] width 123 height 13
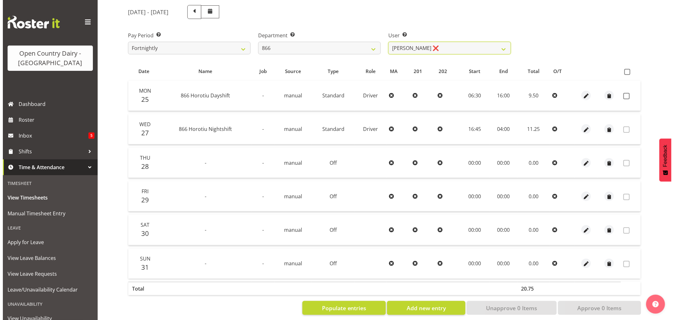
scroll to position [86, 0]
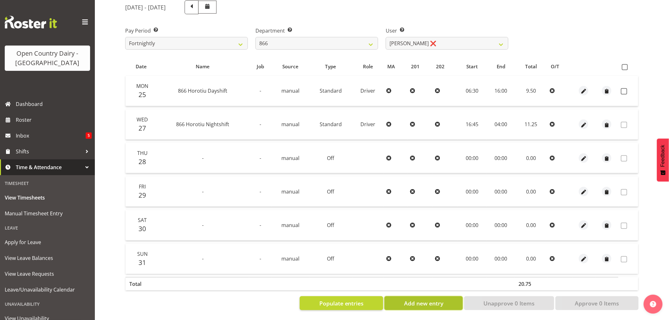
click at [418, 299] on span "Add new entry" at bounding box center [423, 303] width 39 height 8
select select
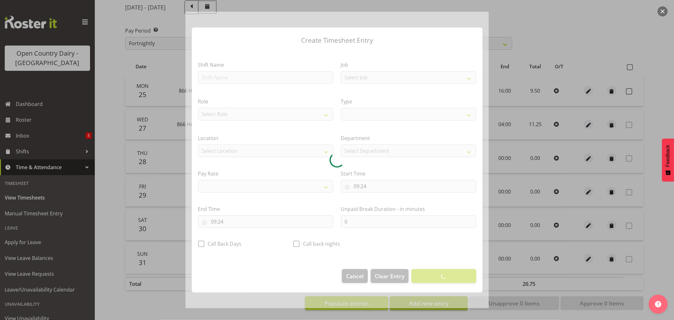
select select
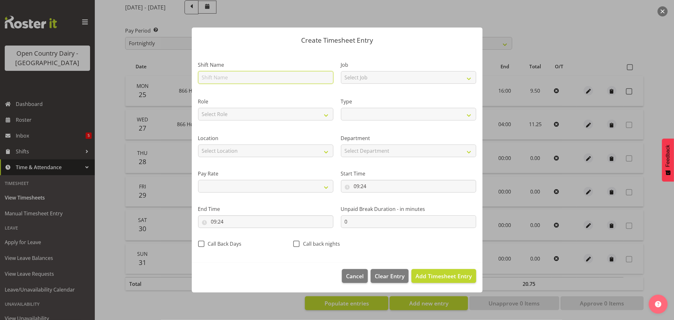
click at [237, 77] on input "text" at bounding box center [265, 77] width 135 height 13
type input "Leave"
select select
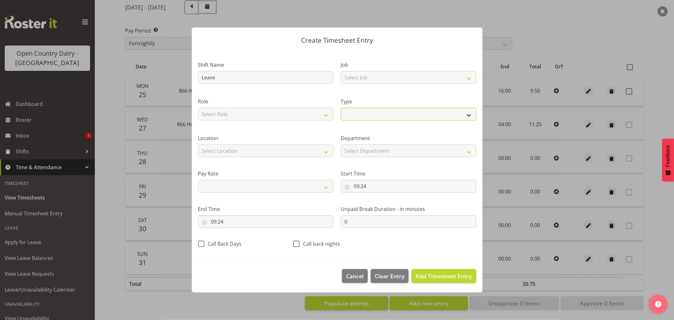
click at [373, 116] on select "Off Standard Public Holiday Public Holiday (Worked) Day In Lieu Annual Leave Si…" at bounding box center [408, 114] width 135 height 13
select select "Sick"
click at [341, 108] on select "Off Standard Public Holiday Public Holiday (Worked) Day In Lieu Annual Leave Si…" at bounding box center [408, 114] width 135 height 13
select select
click at [365, 189] on input "09:24" at bounding box center [408, 186] width 135 height 13
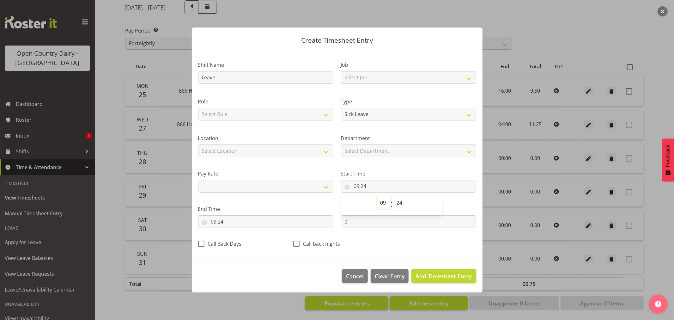
click at [382, 200] on select "00 01 02 03 04 05 06 07 08 09 10 11 12 13 14 15 16 17 18 19 20 21 22 23" at bounding box center [384, 202] width 14 height 13
select select "16"
click at [377, 196] on select "00 01 02 03 04 05 06 07 08 09 10 11 12 13 14 15 16 17 18 19 20 21 22 23" at bounding box center [384, 202] width 14 height 13
select select
type input "16:24"
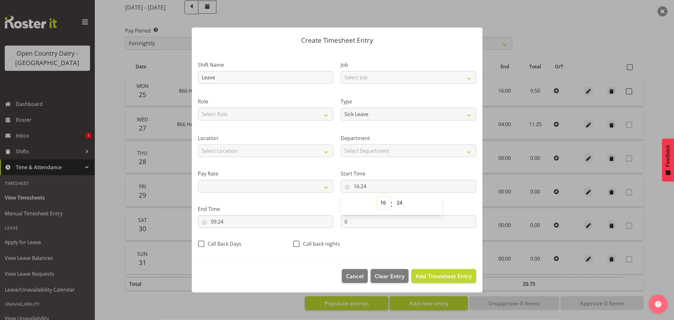
click at [385, 204] on select "00 01 02 03 04 05 06 07 08 09 10 11 12 13 14 15 16 17 18 19 20 21 22 23" at bounding box center [384, 202] width 14 height 13
select select "0"
click at [377, 196] on select "00 01 02 03 04 05 06 07 08 09 10 11 12 13 14 15 16 17 18 19 20 21 22 23" at bounding box center [384, 202] width 14 height 13
select select
type input "00:24"
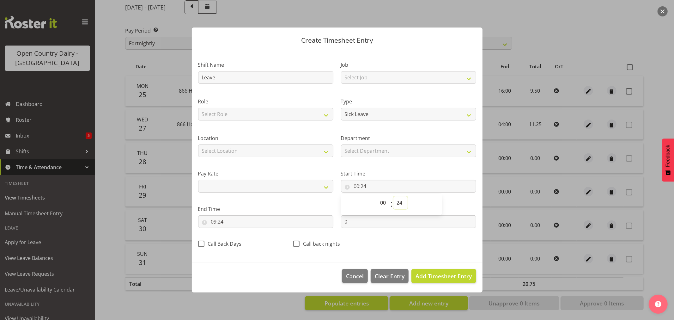
drag, startPoint x: 397, startPoint y: 204, endPoint x: 397, endPoint y: 200, distance: 4.1
click at [397, 204] on select "00 01 02 03 04 05 06 07 08 09 10 11 12 13 14 15 16 17 18 19 20 21 22 23 24 25 2…" at bounding box center [401, 202] width 14 height 13
select select "0"
click at [394, 196] on select "00 01 02 03 04 05 06 07 08 09 10 11 12 13 14 15 16 17 18 19 20 21 22 23 24 25 2…" at bounding box center [401, 202] width 14 height 13
select select
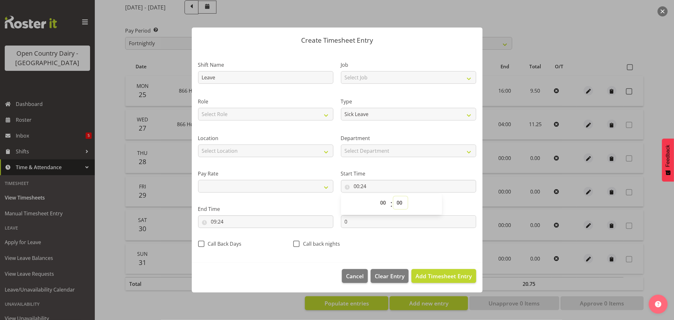
type input "00:00"
drag, startPoint x: 212, startPoint y: 217, endPoint x: 214, endPoint y: 220, distance: 4.0
click at [212, 218] on input "09:24" at bounding box center [265, 221] width 135 height 13
click at [234, 235] on select "00 01 02 03 04 05 06 07 08 09 10 11 12 13 14 15 16 17 18 19 20 21 22 23" at bounding box center [241, 238] width 14 height 13
click at [234, 232] on select "00 01 02 03 04 05 06 07 08 09 10 11 12 13 14 15 16 17 18 19 20 21 22 23" at bounding box center [241, 238] width 14 height 13
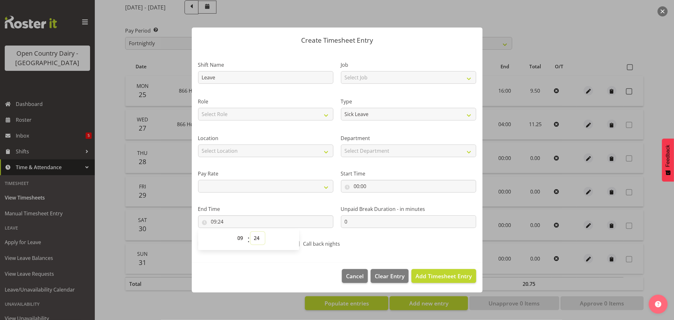
click at [258, 239] on select "00 01 02 03 04 05 06 07 08 09 10 11 12 13 14 15 16 17 18 19 20 21 22 23 24 25 2…" at bounding box center [258, 238] width 14 height 13
select select "32"
click at [251, 232] on select "00 01 02 03 04 05 06 07 08 09 10 11 12 13 14 15 16 17 18 19 20 21 22 23 24 25 2…" at bounding box center [258, 238] width 14 height 13
select select
type input "09:32"
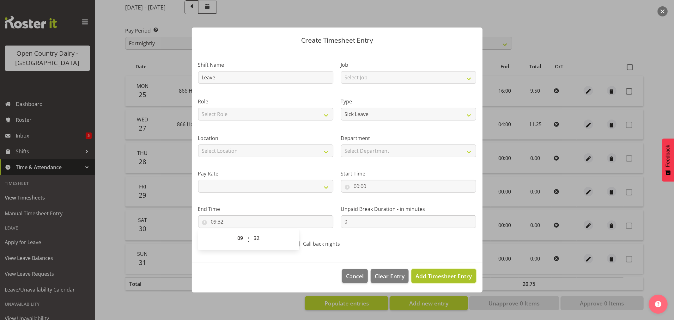
click at [424, 272] on span "Add Timesheet Entry" at bounding box center [444, 276] width 56 height 8
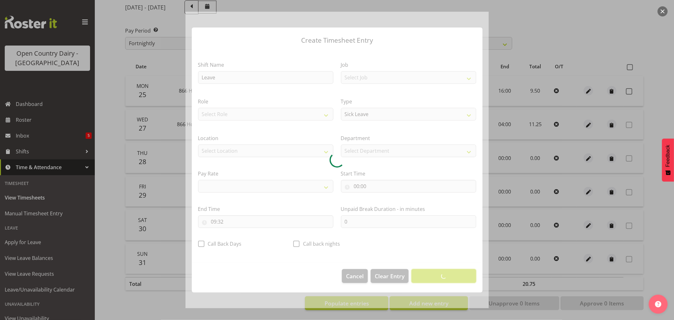
select select
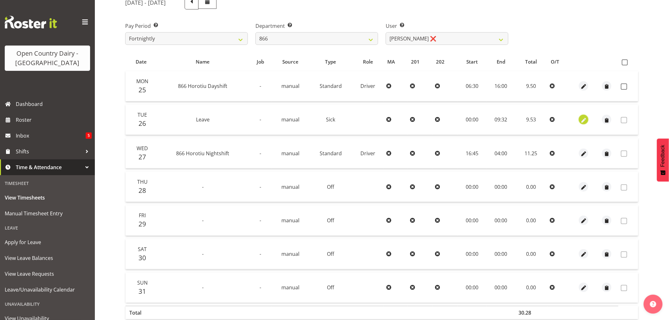
click at [586, 120] on span "button" at bounding box center [583, 120] width 7 height 7
select select "Sick"
select select "7"
select select "2025"
select select "9"
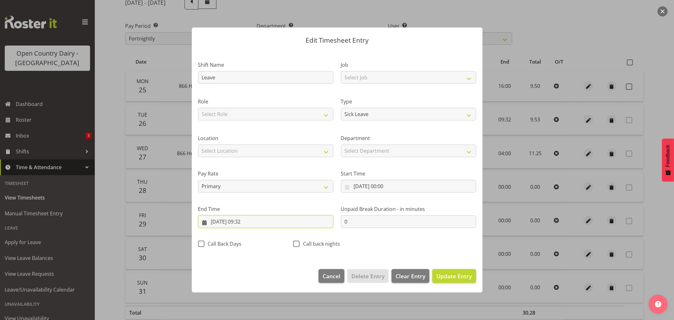
click at [248, 223] on input "[DATE] 09:32" at bounding box center [265, 221] width 135 height 13
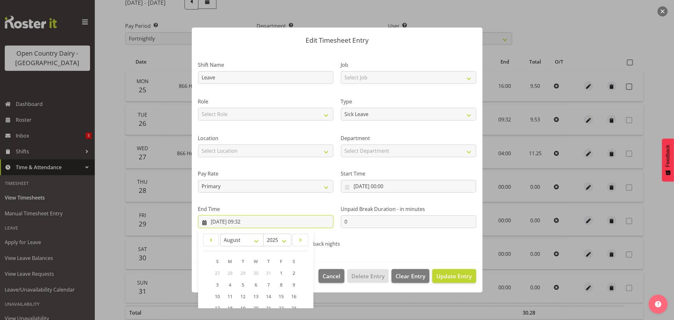
scroll to position [64, 0]
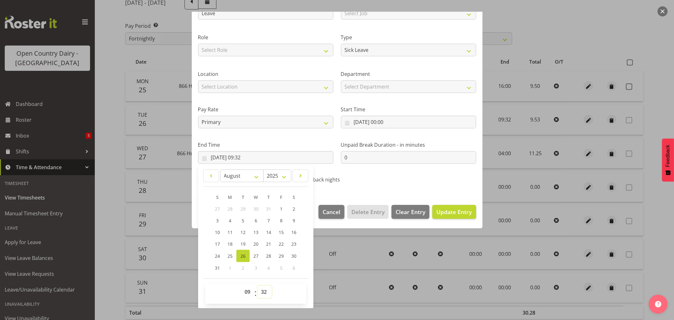
drag, startPoint x: 264, startPoint y: 290, endPoint x: 264, endPoint y: 286, distance: 3.8
click at [264, 290] on select "00 01 02 03 04 05 06 07 08 09 10 11 12 13 14 15 16 17 18 19 20 21 22 23 24 25 2…" at bounding box center [265, 292] width 14 height 13
click at [258, 286] on select "00 01 02 03 04 05 06 07 08 09 10 11 12 13 14 15 16 17 18 19 20 21 22 23 24 25 2…" at bounding box center [265, 292] width 14 height 13
drag, startPoint x: 267, startPoint y: 293, endPoint x: 266, endPoint y: 290, distance: 3.9
click at [267, 293] on select "00 01 02 03 04 05 06 07 08 09 10 11 12 13 14 15 16 17 18 19 20 21 22 23 24 25 2…" at bounding box center [265, 292] width 14 height 13
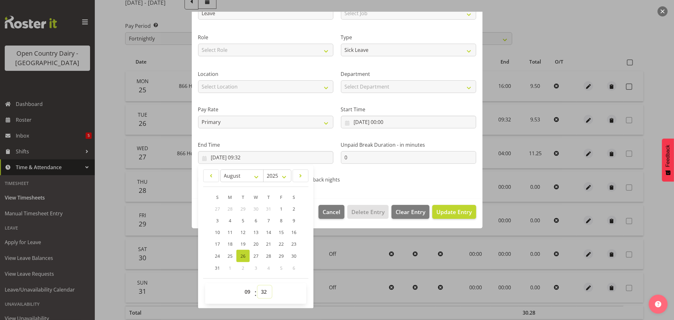
select select "33"
click at [258, 286] on select "00 01 02 03 04 05 06 07 08 09 10 11 12 13 14 15 16 17 18 19 20 21 22 23 24 25 2…" at bounding box center [265, 292] width 14 height 13
type input "[DATE] 09:33"
click at [456, 214] on span "Update Entry" at bounding box center [454, 212] width 35 height 8
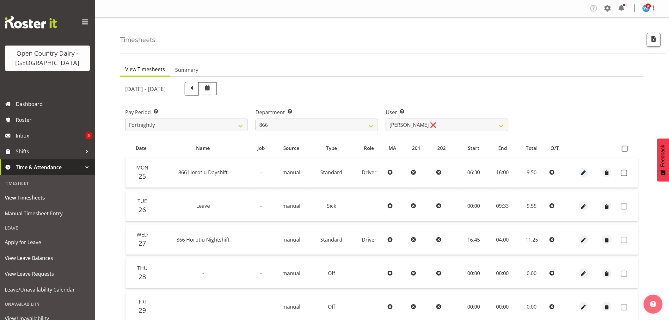
scroll to position [35, 0]
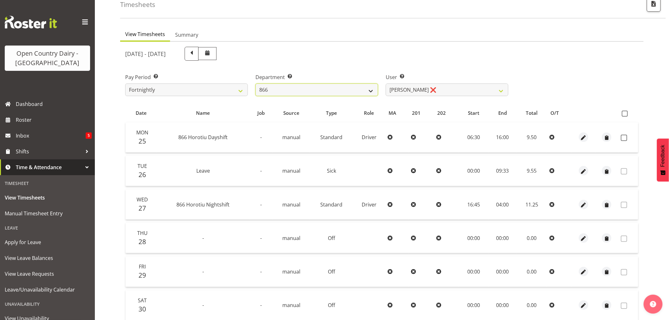
click at [329, 95] on select "701 702 703 704 705 706 707 708 709 710 711 712 713 714 715 716 717 718 719 720" at bounding box center [316, 89] width 123 height 13
select select "803"
click at [255, 83] on select "701 702 703 704 705 706 707 708 709 710 711 712 713 714 715 716 717 718 719 720" at bounding box center [316, 89] width 123 height 13
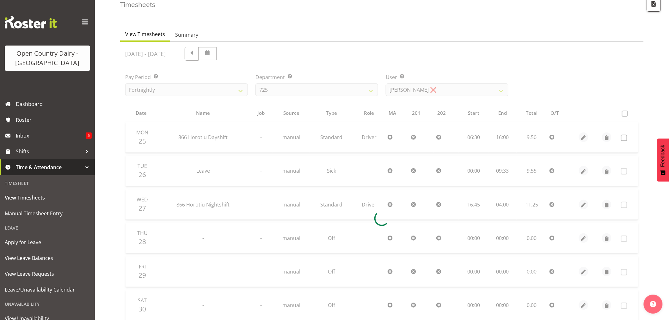
click at [424, 93] on div at bounding box center [382, 219] width 524 height 354
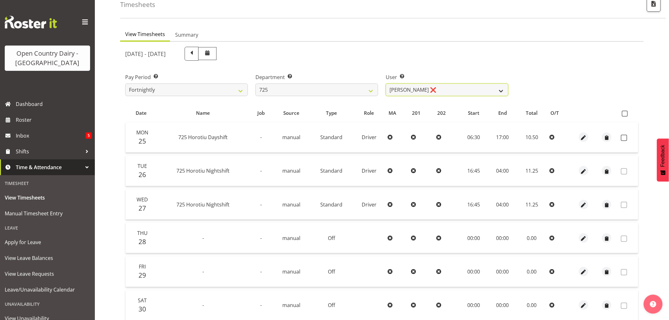
click at [415, 91] on select "[PERSON_NAME] ❌ [PERSON_NAME] [PERSON_NAME] ❌ [PERSON_NAME] ❌ [PERSON_NAME] ❌" at bounding box center [447, 89] width 123 height 13
select select "10410"
click at [386, 83] on select "[PERSON_NAME] ❌ [PERSON_NAME] [PERSON_NAME] ❌ [PERSON_NAME] ❌ [PERSON_NAME] ❌" at bounding box center [447, 89] width 123 height 13
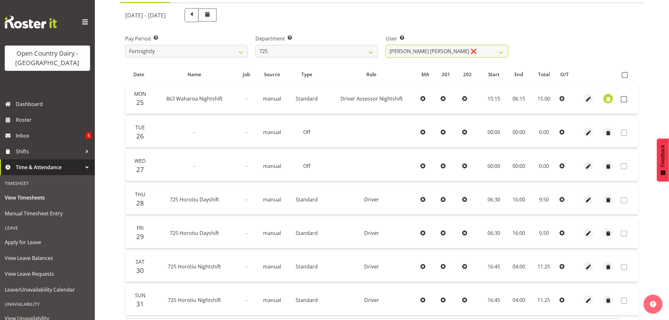
scroll to position [85, 0]
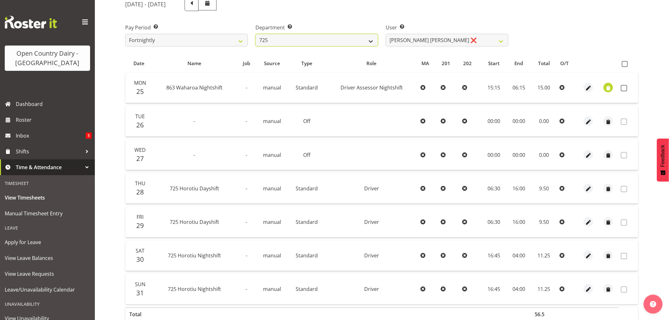
click at [364, 37] on select "701 702 703 704 705 706 707 708 709 710 711 712 713 714 715 716 717 718 719 720" at bounding box center [316, 40] width 123 height 13
select select "716"
click at [255, 34] on select "701 702 703 704 705 706 707 708 709 710 711 712 713 714 715 716 717 718 719 720" at bounding box center [316, 40] width 123 height 13
select select "10098"
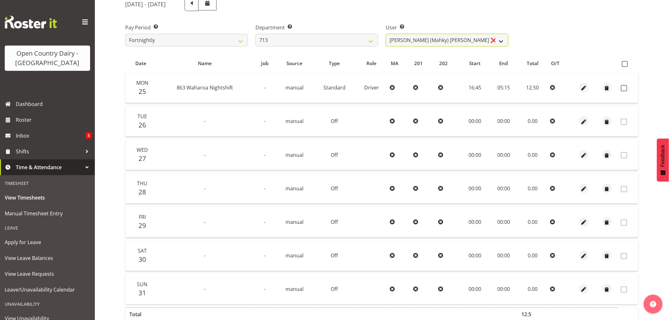
click at [438, 40] on select "[PERSON_NAME] (Mahky) [PERSON_NAME] ❌ [PERSON_NAME] ❌ [PERSON_NAME] ❌" at bounding box center [447, 40] width 123 height 13
click at [299, 42] on select "701 702 703 704 705 706 707 708 709 710 711 712 713 714 715 716 717 718 719 720" at bounding box center [316, 40] width 123 height 13
select select "763"
click at [255, 34] on select "701 702 703 704 705 706 707 708 709 710 711 712 713 714 715 716 717 718 719 720" at bounding box center [316, 40] width 123 height 13
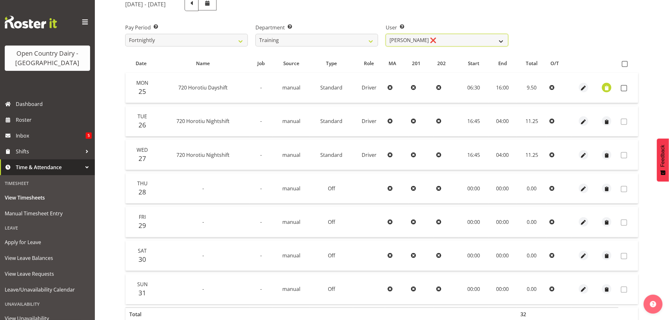
click at [451, 37] on select "[PERSON_NAME] ❌ [PERSON_NAME] ❌ [PERSON_NAME] (Junior) ❌ [PERSON_NAME] ❌ [PERSO…" at bounding box center [447, 40] width 123 height 13
select select "11709"
click at [386, 34] on select "[PERSON_NAME] ❌ [PERSON_NAME] ❌ [PERSON_NAME] (Junior) ❌ [PERSON_NAME] ❌ [PERSO…" at bounding box center [447, 40] width 123 height 13
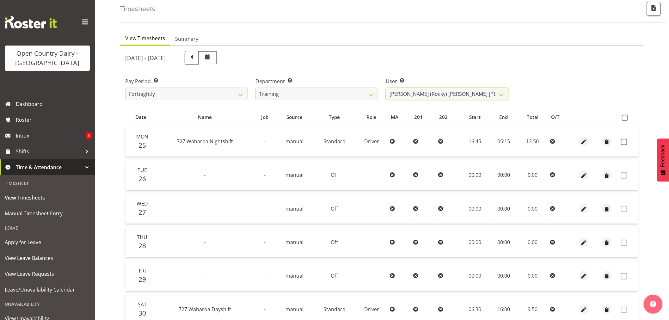
scroll to position [0, 0]
